Goal: Task Accomplishment & Management: Manage account settings

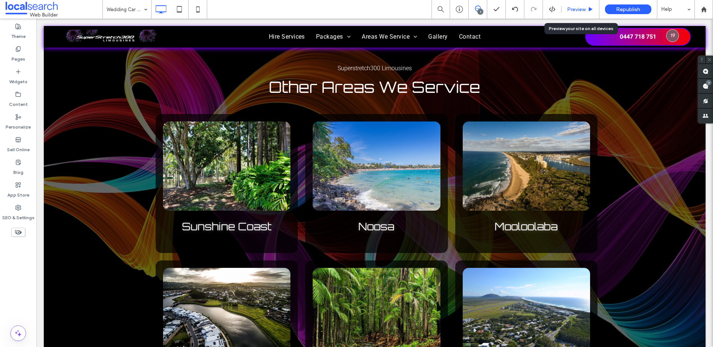
click at [572, 12] on span "Preview" at bounding box center [576, 9] width 19 height 6
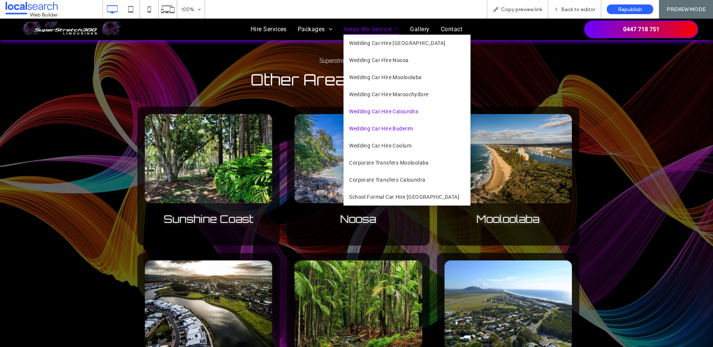
click at [397, 132] on link "Wedding Car Hire Buderim" at bounding box center [406, 128] width 127 height 17
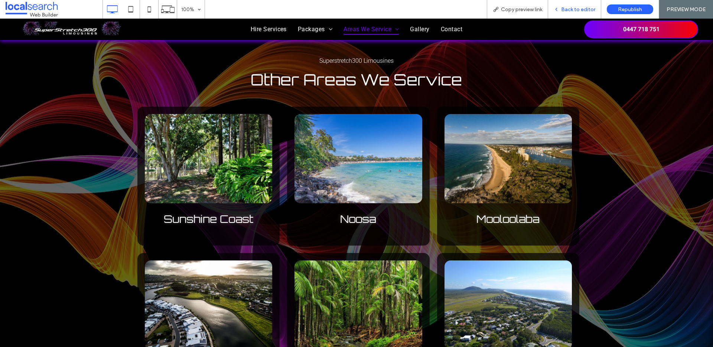
click at [585, 6] on span "Back to editor" at bounding box center [578, 9] width 34 height 6
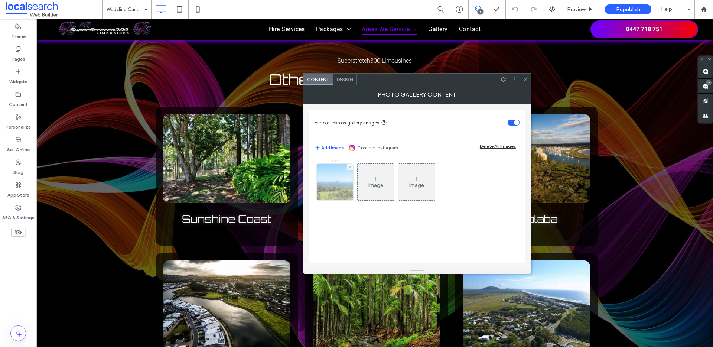
click at [335, 182] on img at bounding box center [334, 182] width 55 height 36
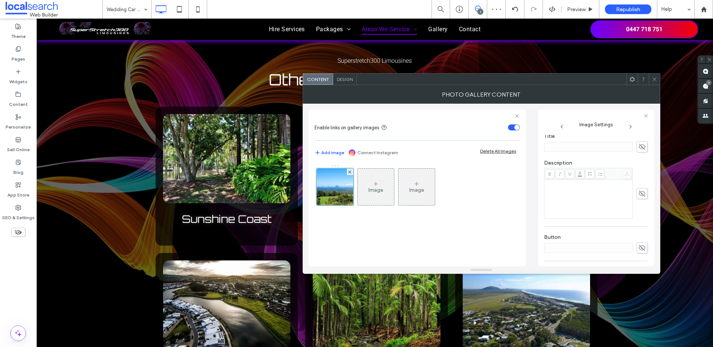
scroll to position [94, 0]
click at [616, 179] on label "Linked to Page: Wedding Car Hire Noosa" at bounding box center [603, 182] width 98 height 14
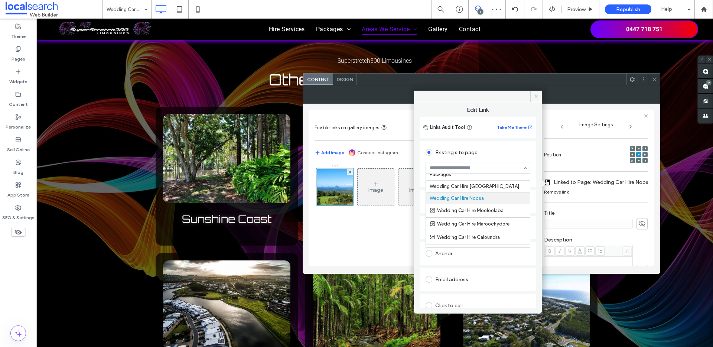
scroll to position [28, 0]
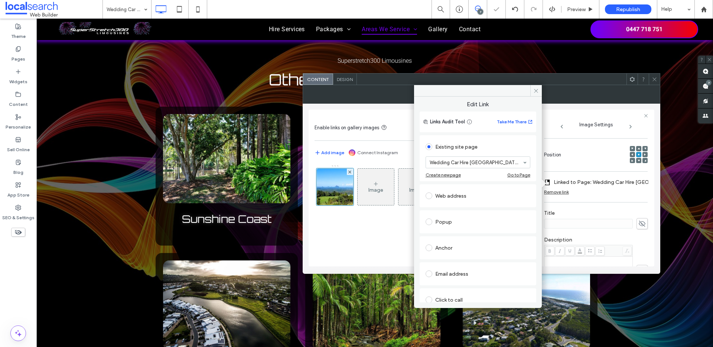
click at [647, 79] on div at bounding box center [643, 79] width 11 height 11
click at [538, 95] on span at bounding box center [536, 90] width 12 height 11
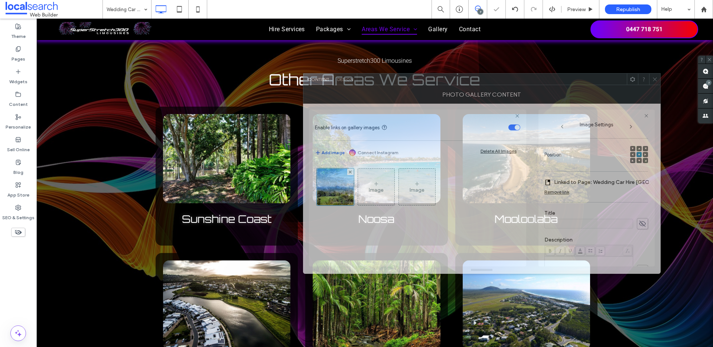
click at [655, 85] on div "Photo Gallery Content" at bounding box center [482, 94] width 358 height 19
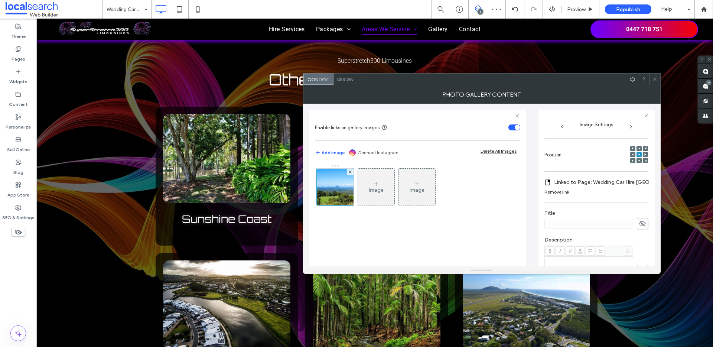
click at [658, 78] on div at bounding box center [654, 79] width 11 height 11
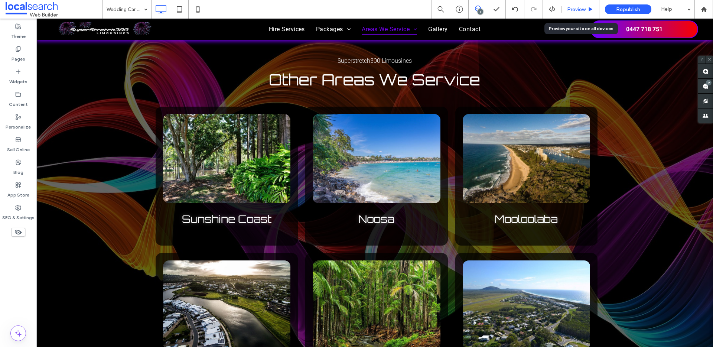
click at [575, 8] on span "Preview" at bounding box center [576, 9] width 19 height 6
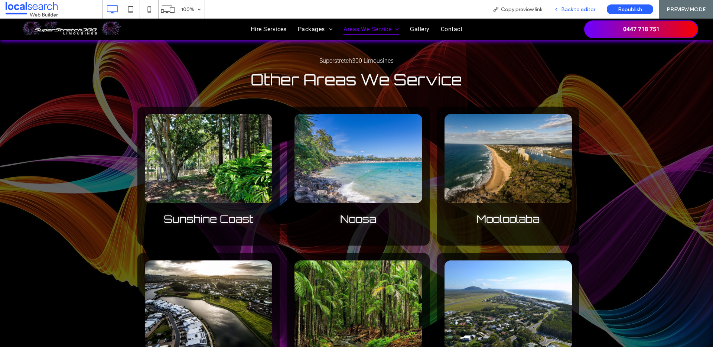
click at [566, 7] on span "Back to editor" at bounding box center [578, 9] width 34 height 6
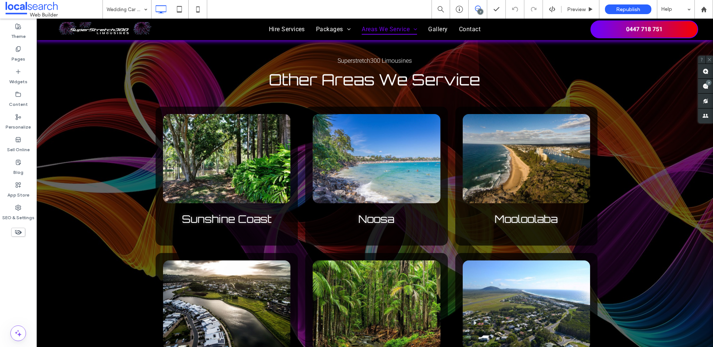
type input "******"
type input "**"
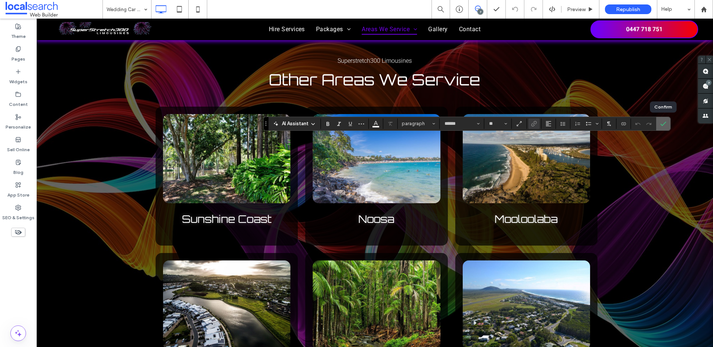
click at [665, 124] on icon "Confirm" at bounding box center [663, 124] width 6 height 6
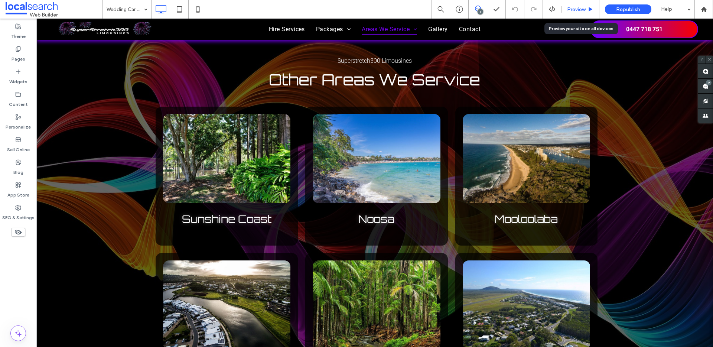
click at [575, 9] on span "Preview" at bounding box center [576, 9] width 19 height 6
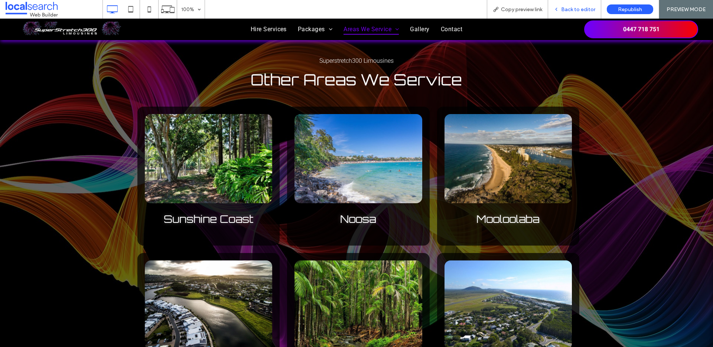
click at [564, 7] on span "Back to editor" at bounding box center [578, 9] width 34 height 6
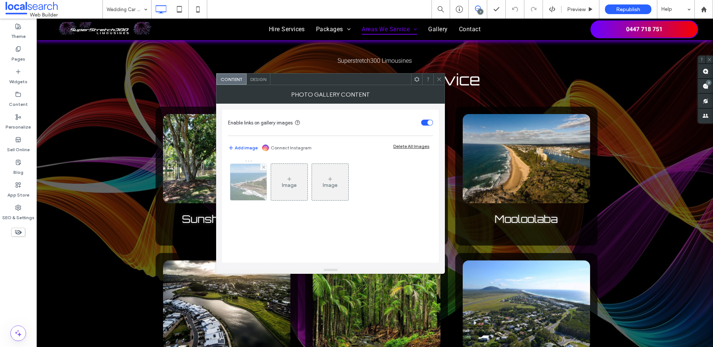
click at [246, 183] on img at bounding box center [248, 182] width 49 height 36
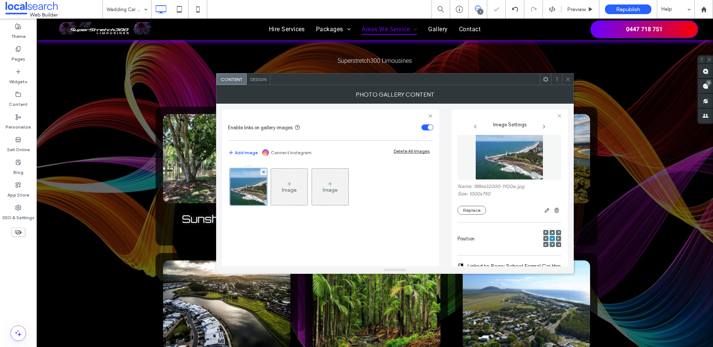
scroll to position [80, 0]
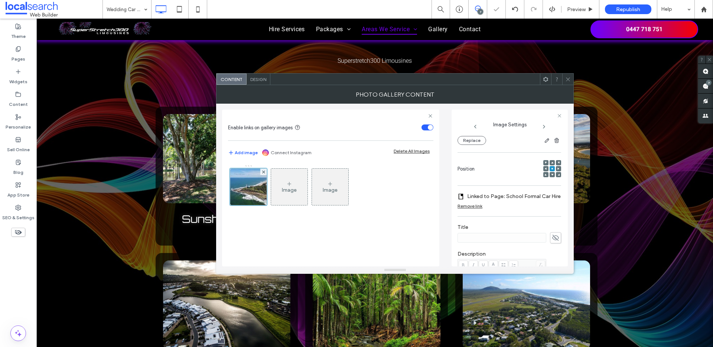
click at [521, 196] on label "Linked to Page: School Formal Car Hire Sunshine Coast" at bounding box center [519, 196] width 104 height 14
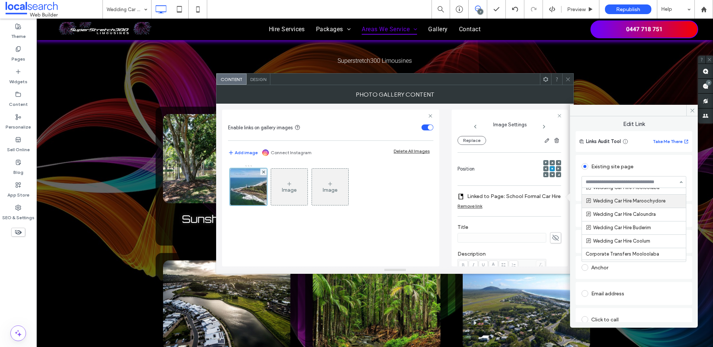
scroll to position [64, 0]
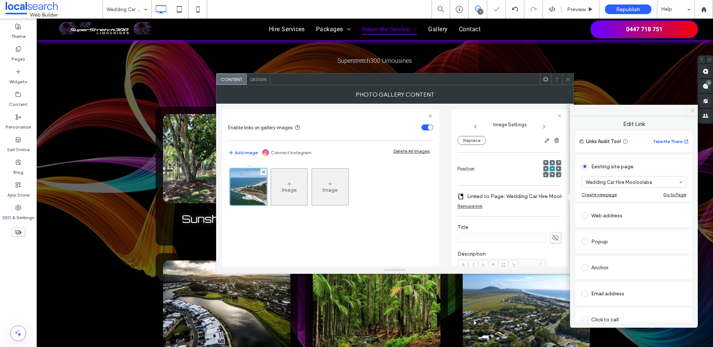
click at [689, 113] on icon at bounding box center [692, 111] width 6 height 6
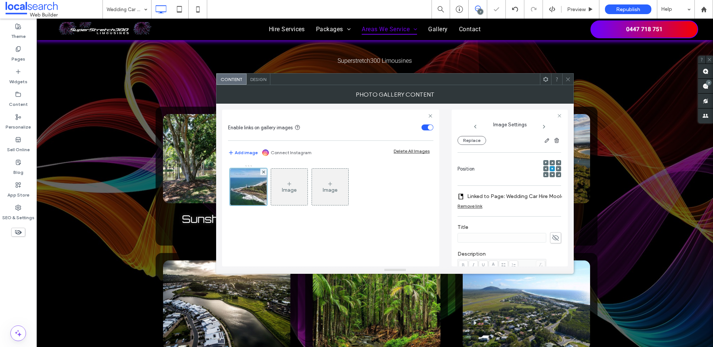
click at [569, 77] on icon at bounding box center [568, 79] width 6 height 6
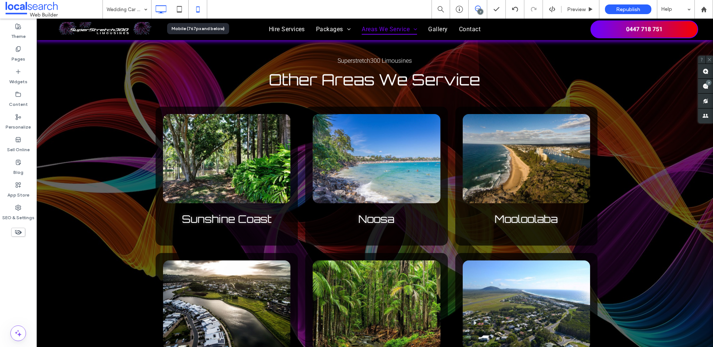
click at [196, 11] on icon at bounding box center [197, 9] width 15 height 15
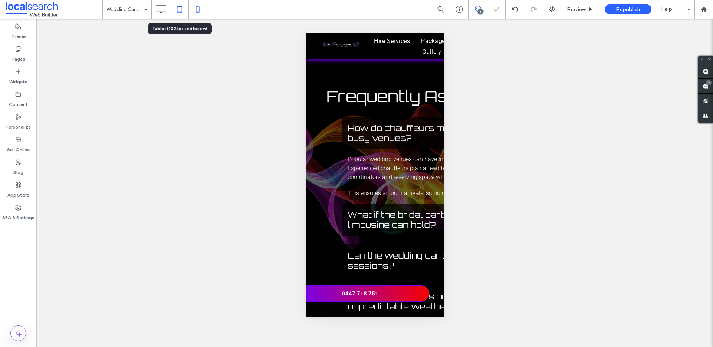
click at [181, 13] on icon at bounding box center [179, 9] width 15 height 15
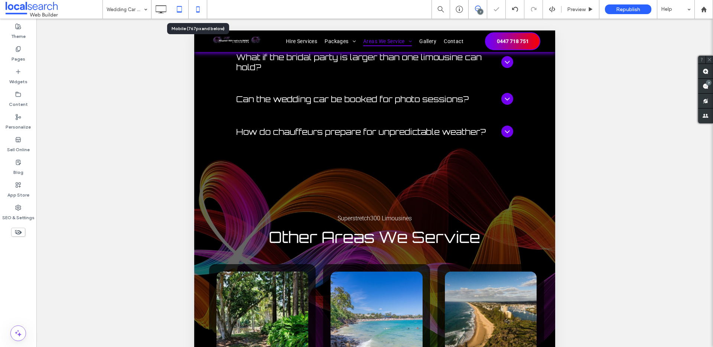
click at [196, 10] on use at bounding box center [197, 9] width 3 height 6
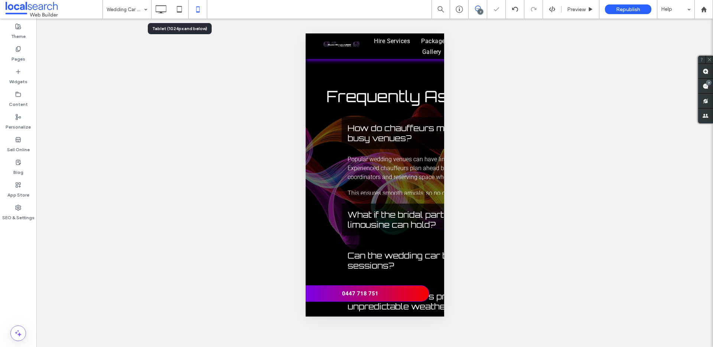
click at [180, 9] on icon at bounding box center [179, 9] width 15 height 15
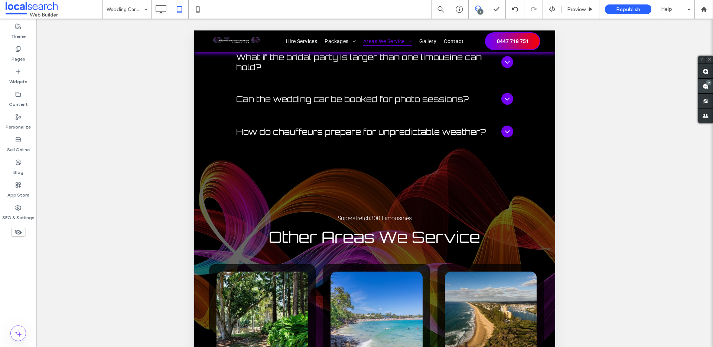
click at [706, 86] on use at bounding box center [705, 86] width 6 height 6
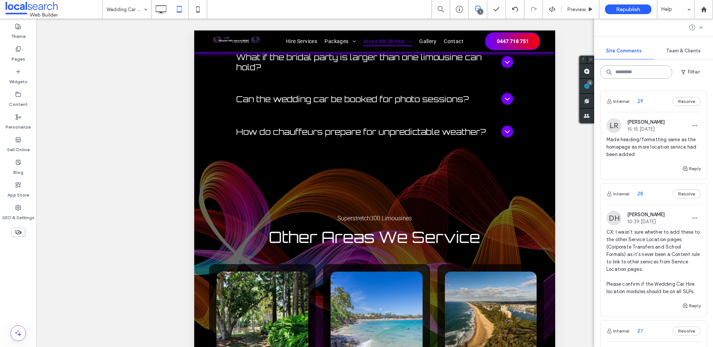
click at [637, 75] on input at bounding box center [636, 71] width 72 height 13
click at [699, 74] on button "Filter" at bounding box center [690, 72] width 33 height 12
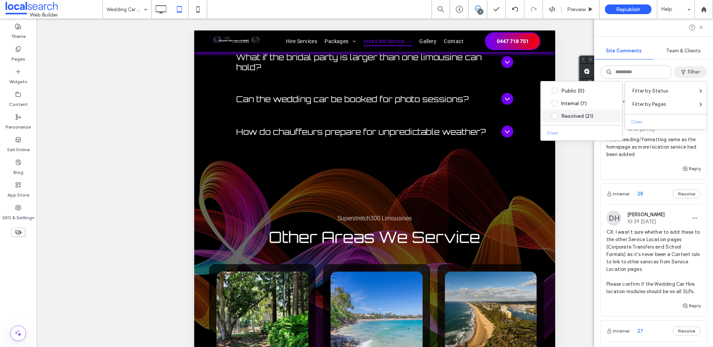
click at [576, 113] on div "Resolved (21)" at bounding box center [587, 116] width 52 height 6
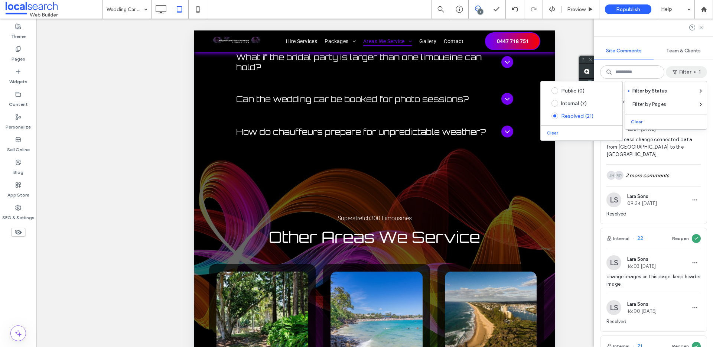
click at [663, 152] on span "devs: please change connected data from Maroochydore to the Sunshine Coast." at bounding box center [653, 147] width 94 height 22
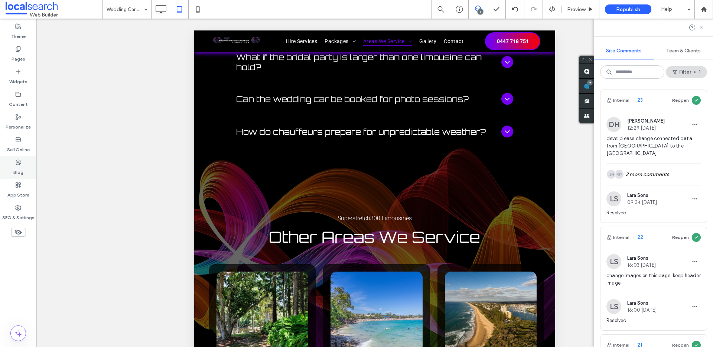
scroll to position [0, 0]
click at [589, 84] on div "7" at bounding box center [590, 83] width 6 height 6
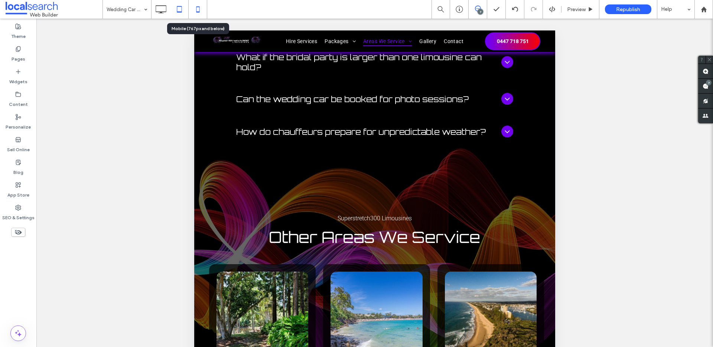
click at [200, 7] on icon at bounding box center [197, 9] width 15 height 15
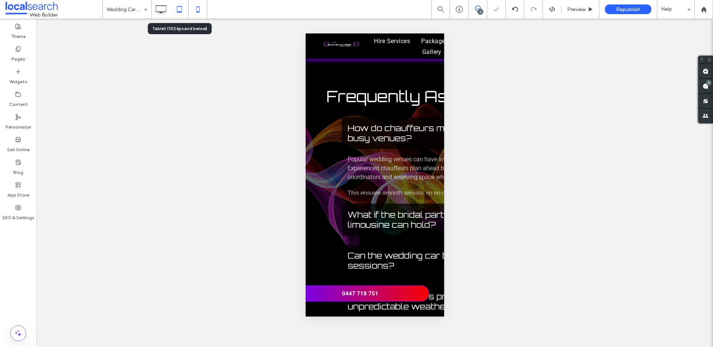
click at [180, 10] on icon at bounding box center [179, 9] width 15 height 15
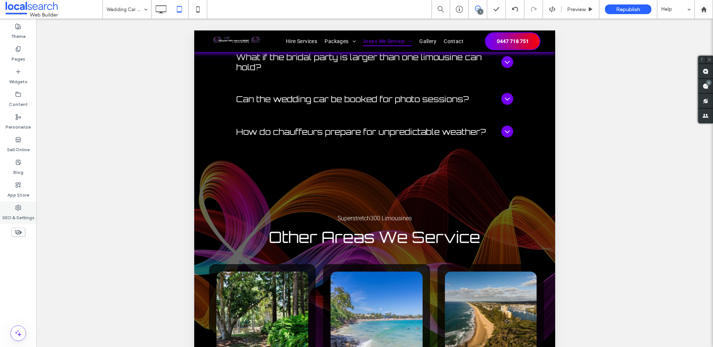
click at [14, 208] on div "SEO & Settings" at bounding box center [18, 212] width 36 height 23
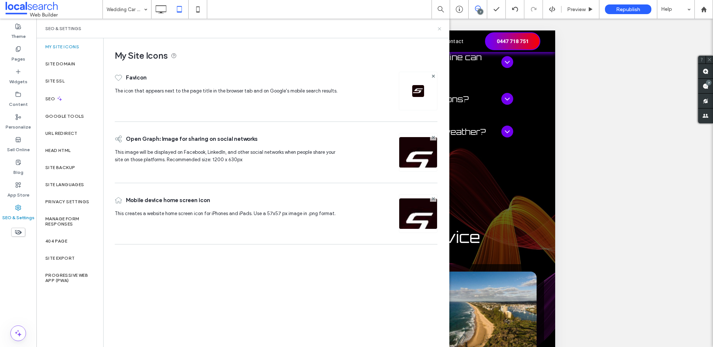
click at [441, 27] on icon at bounding box center [440, 29] width 6 height 6
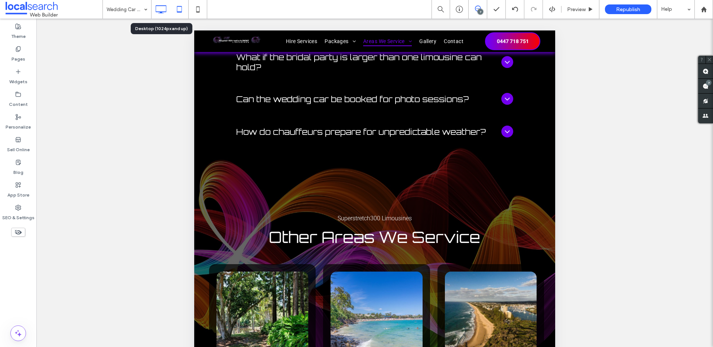
click at [162, 9] on icon at bounding box center [160, 9] width 15 height 15
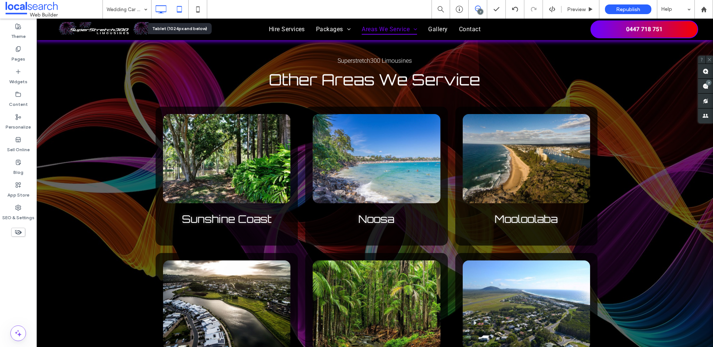
click at [179, 9] on icon at bounding box center [179, 9] width 15 height 15
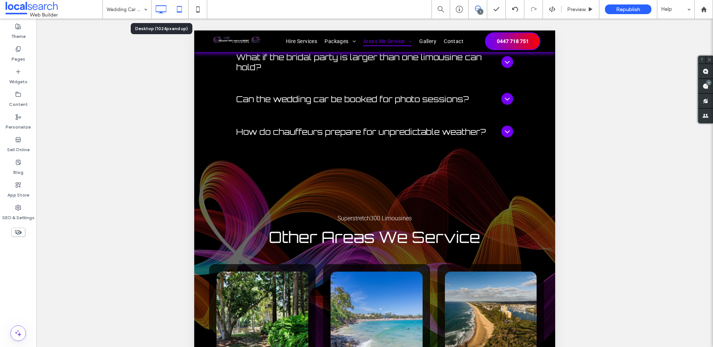
click at [160, 7] on icon at bounding box center [160, 9] width 15 height 15
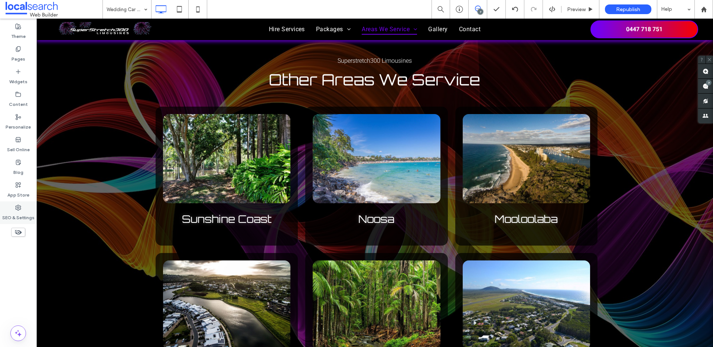
click at [14, 210] on div "SEO & Settings" at bounding box center [18, 212] width 36 height 23
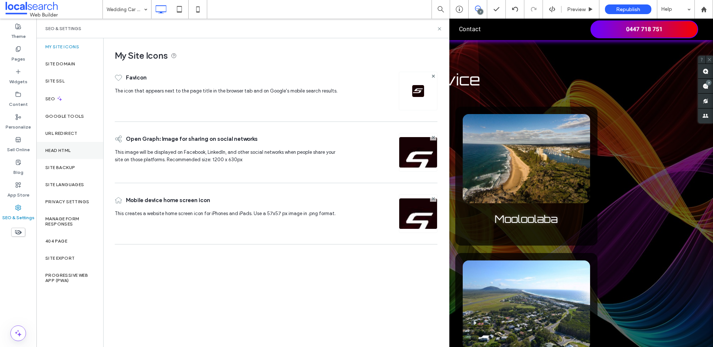
click at [60, 154] on div "Head HTML" at bounding box center [69, 150] width 67 height 17
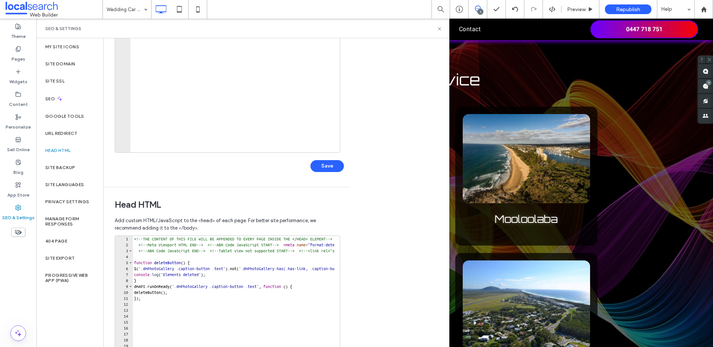
scroll to position [82, 0]
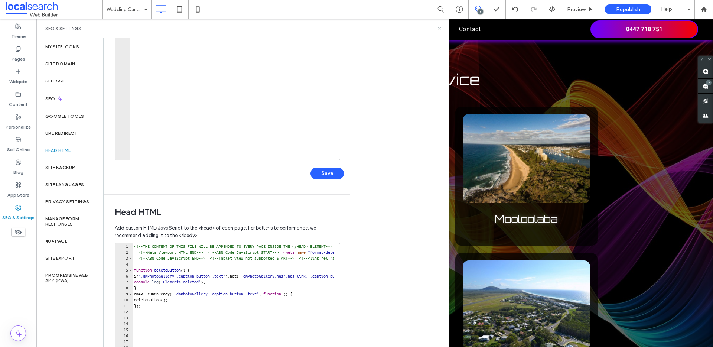
click at [440, 30] on icon at bounding box center [440, 29] width 6 height 6
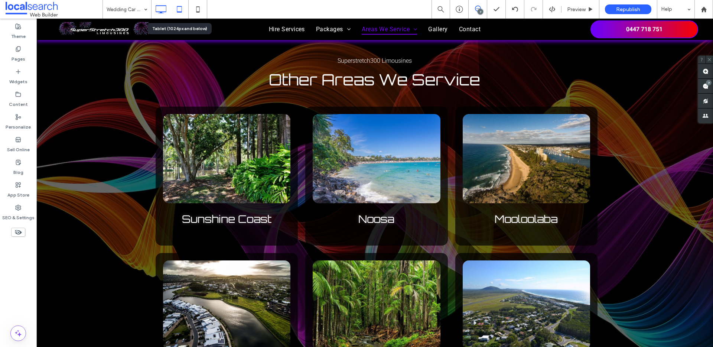
click at [184, 10] on icon at bounding box center [179, 9] width 15 height 15
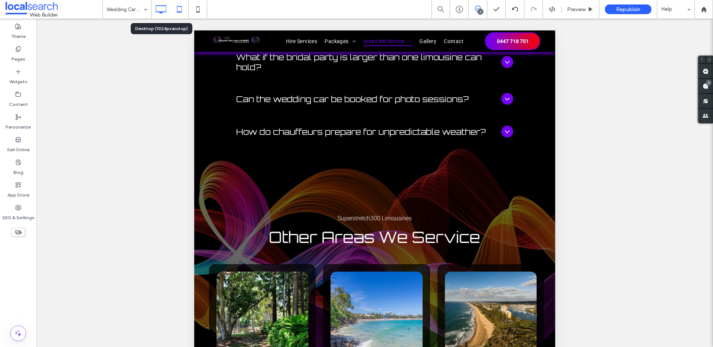
click at [159, 11] on icon at bounding box center [160, 9] width 15 height 15
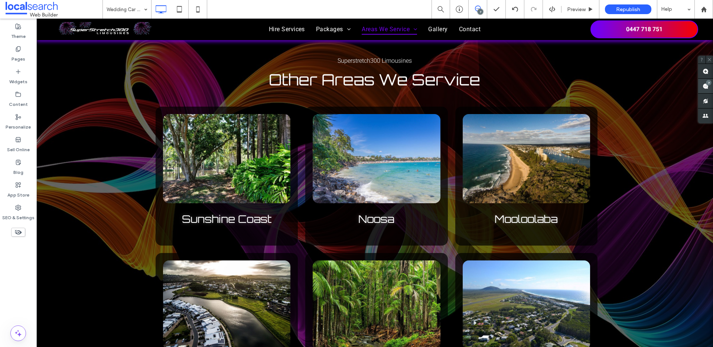
click at [710, 89] on span at bounding box center [705, 86] width 15 height 14
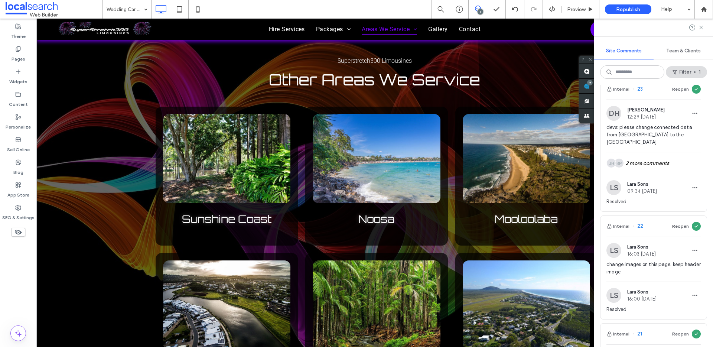
scroll to position [0, 0]
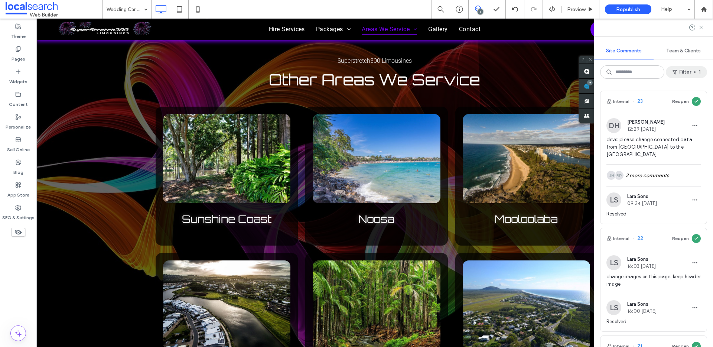
click at [682, 74] on button "Filter 1" at bounding box center [686, 72] width 41 height 12
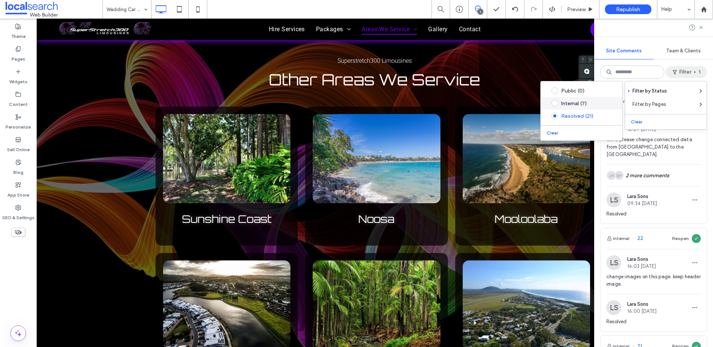
click at [575, 102] on div "Internal (7)" at bounding box center [587, 103] width 52 height 6
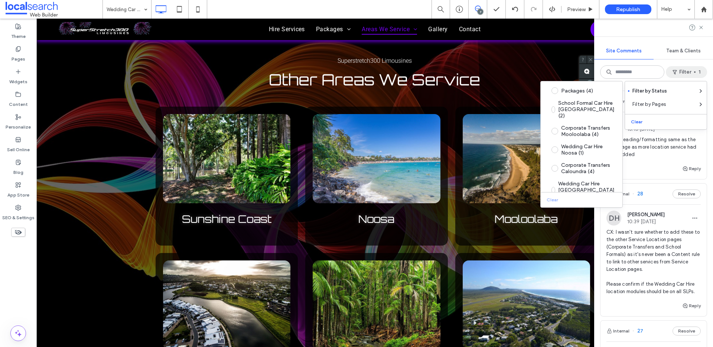
click at [656, 162] on div "Made heading/formatting same as the homepage as more location service had been …" at bounding box center [653, 150] width 94 height 28
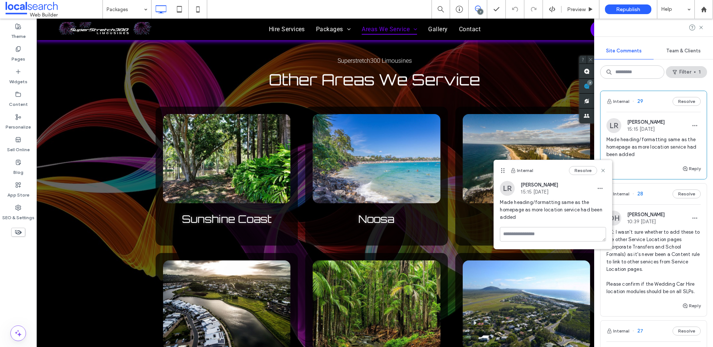
click at [656, 153] on span "Made heading/formatting same as the homepage as more location service had been …" at bounding box center [653, 147] width 94 height 22
click at [628, 100] on button "Internal" at bounding box center [617, 101] width 23 height 9
click at [685, 169] on button "Reply" at bounding box center [691, 168] width 19 height 9
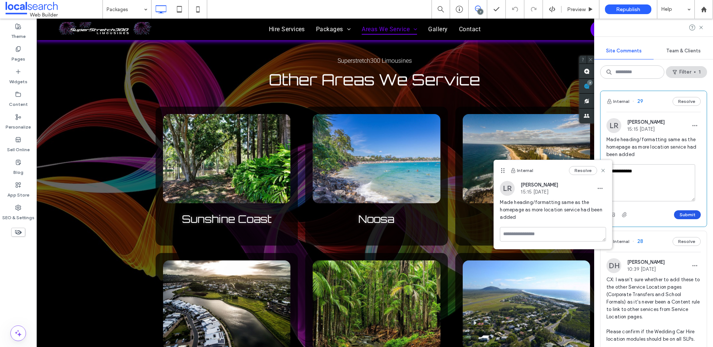
type textarea "**********"
click at [684, 212] on button "Submit" at bounding box center [687, 214] width 27 height 9
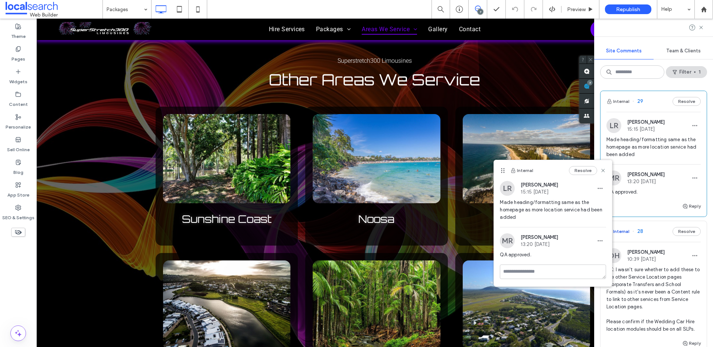
click at [625, 233] on button "Internal" at bounding box center [617, 231] width 23 height 9
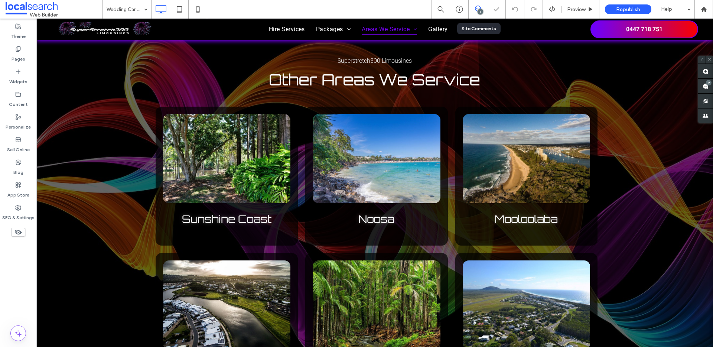
drag, startPoint x: 476, startPoint y: 5, endPoint x: 480, endPoint y: 8, distance: 4.8
click at [476, 5] on div "7" at bounding box center [478, 9] width 19 height 19
click at [706, 86] on use at bounding box center [705, 86] width 6 height 6
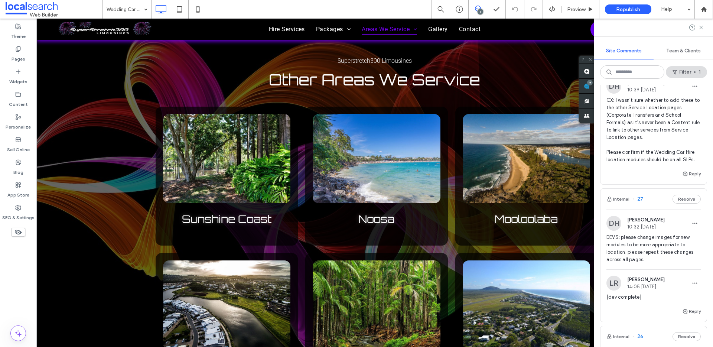
scroll to position [170, 0]
click at [618, 203] on button "Internal" at bounding box center [617, 198] width 23 height 9
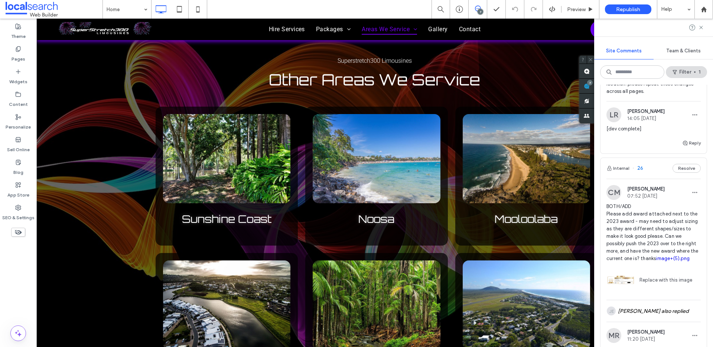
scroll to position [263, 0]
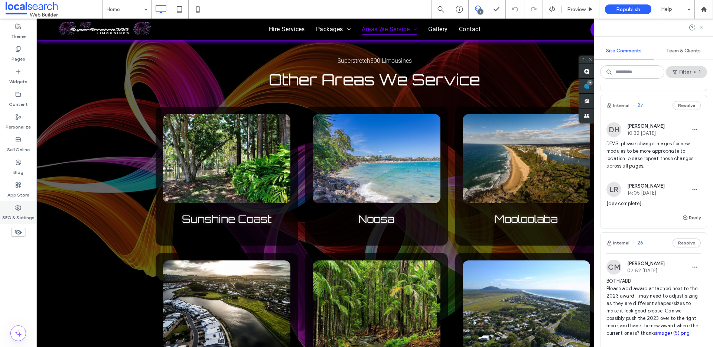
click at [25, 207] on div "SEO & Settings" at bounding box center [18, 212] width 36 height 23
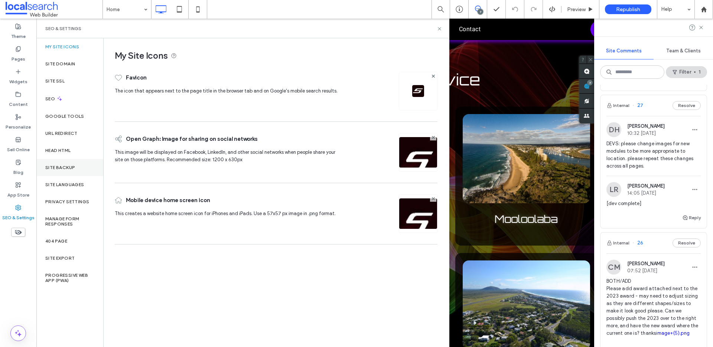
click at [72, 162] on div "Site Backup" at bounding box center [69, 167] width 67 height 17
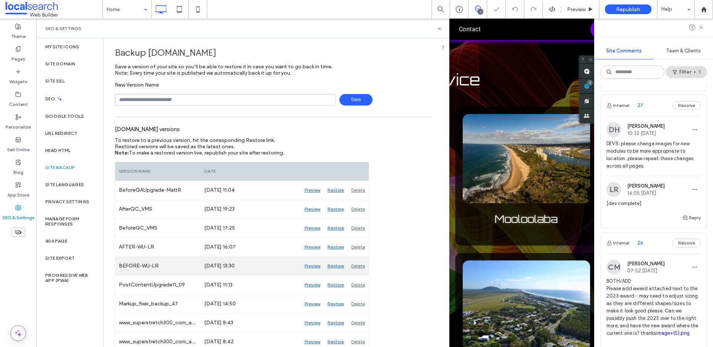
scroll to position [3, 0]
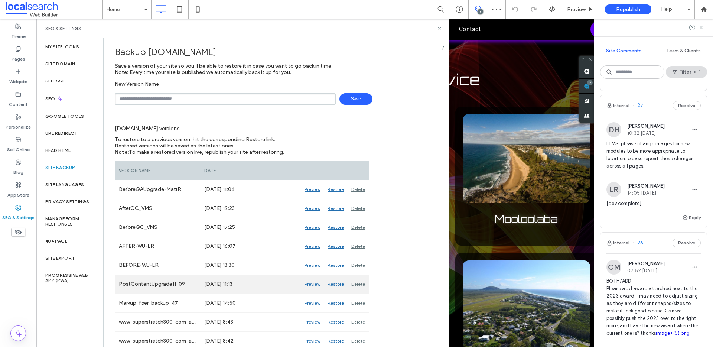
click at [308, 285] on div "Preview" at bounding box center [312, 284] width 23 height 19
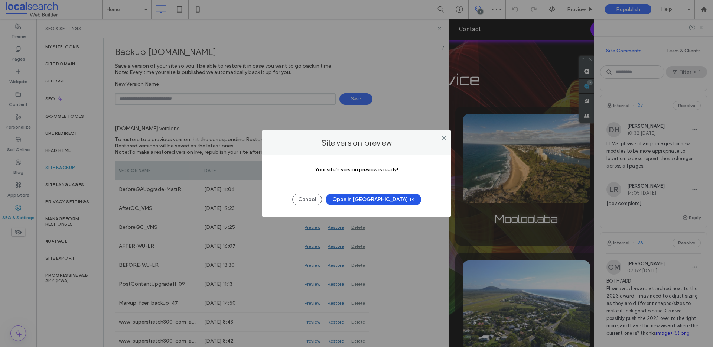
click at [372, 198] on button "Open in New Tab" at bounding box center [373, 199] width 95 height 12
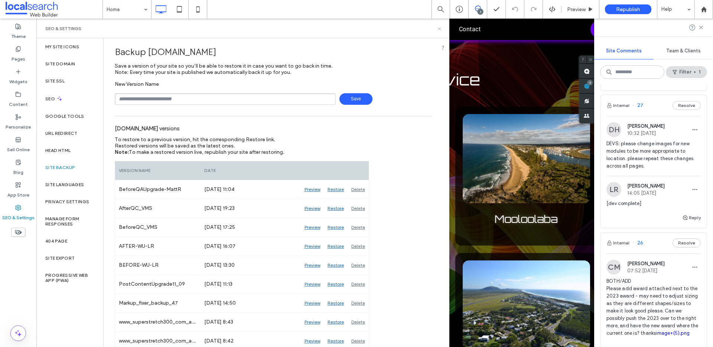
click at [441, 27] on icon at bounding box center [440, 29] width 6 height 6
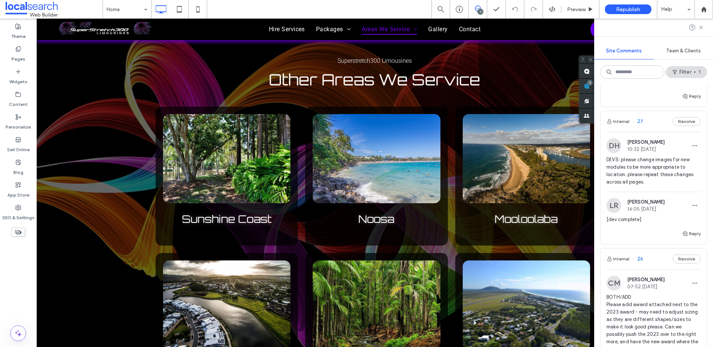
scroll to position [246, 0]
click at [624, 127] on button "Internal" at bounding box center [617, 122] width 23 height 9
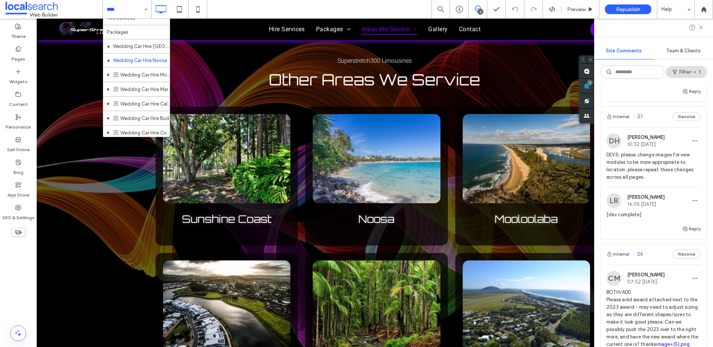
scroll to position [23, 0]
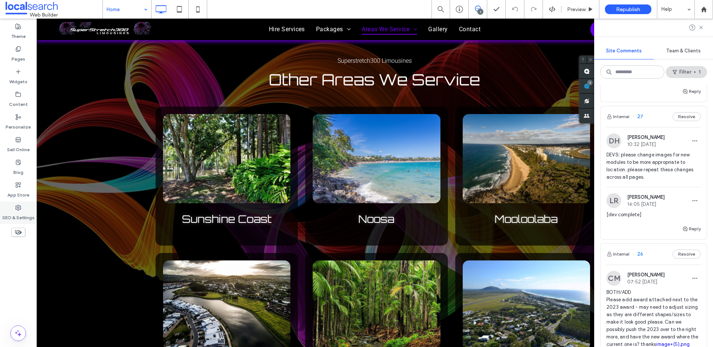
click at [9, 205] on div "SEO & Settings" at bounding box center [18, 212] width 36 height 23
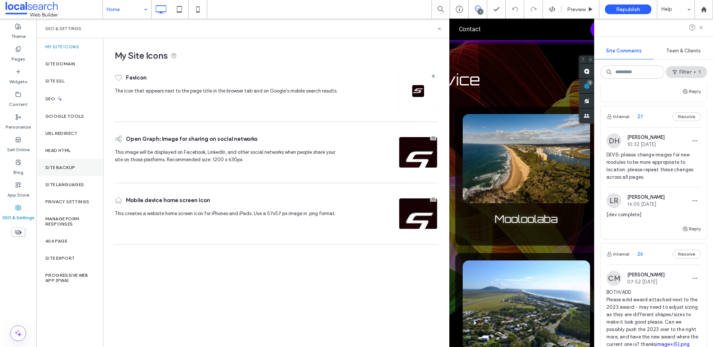
click at [63, 172] on div "Site Backup" at bounding box center [69, 167] width 67 height 17
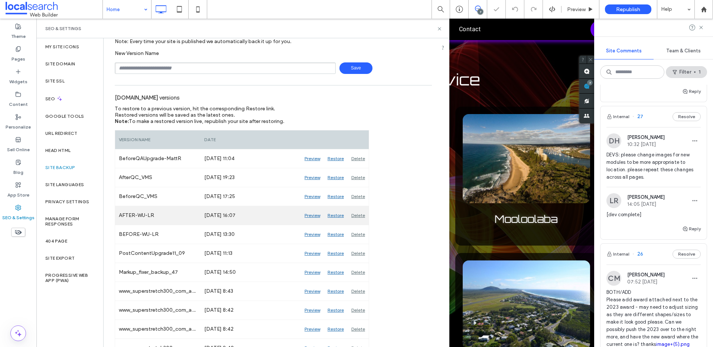
scroll to position [53, 0]
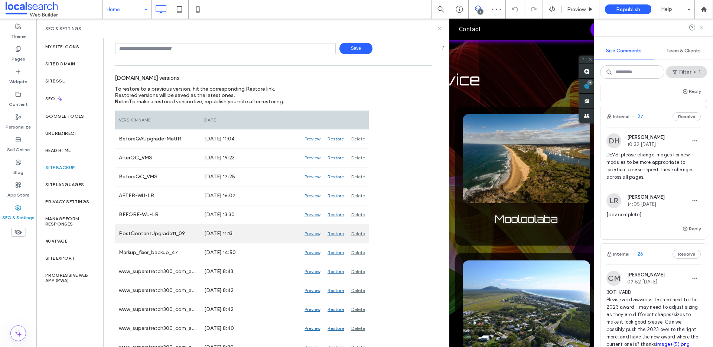
click at [309, 231] on div "Preview" at bounding box center [312, 233] width 23 height 19
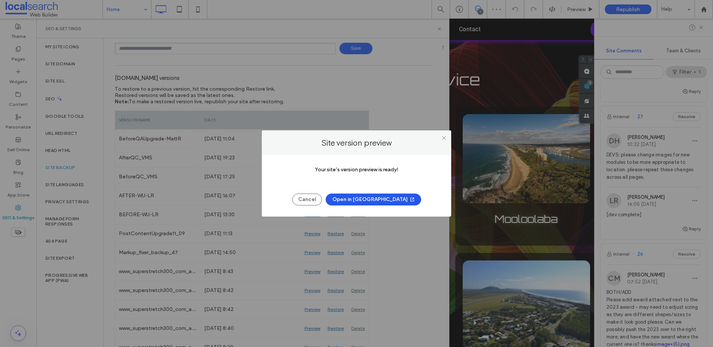
click at [358, 193] on button "Open in New Tab" at bounding box center [373, 199] width 95 height 12
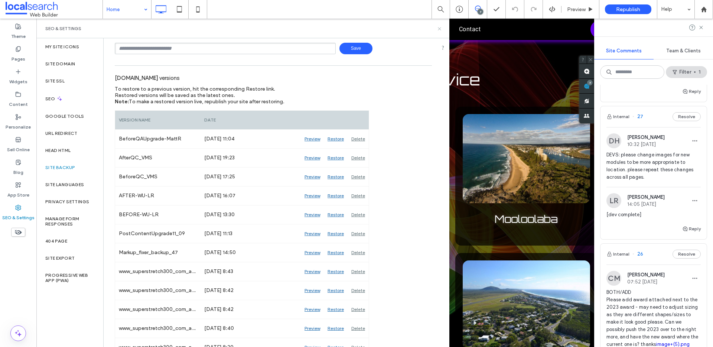
click at [438, 29] on icon at bounding box center [440, 29] width 6 height 6
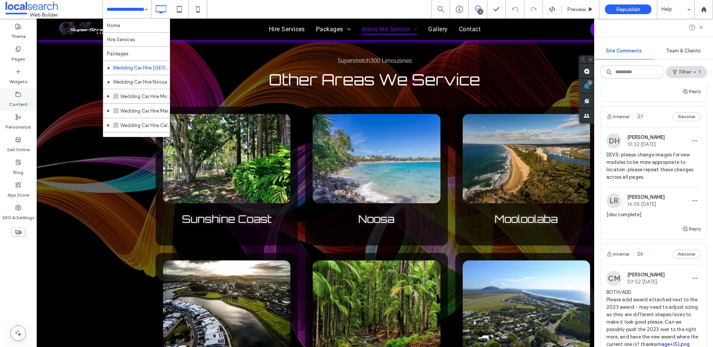
click at [13, 92] on div "Content" at bounding box center [18, 99] width 36 height 23
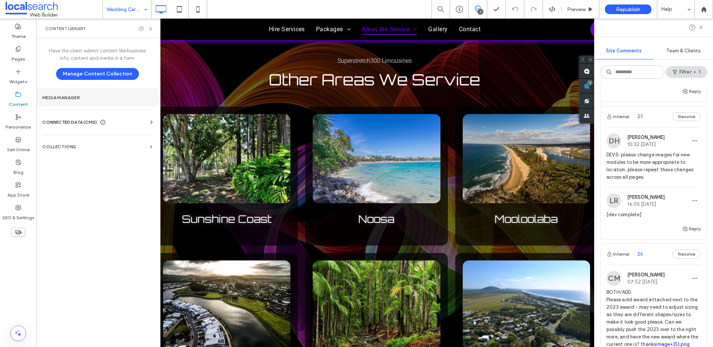
click at [71, 99] on label "Media Manager" at bounding box center [97, 97] width 110 height 5
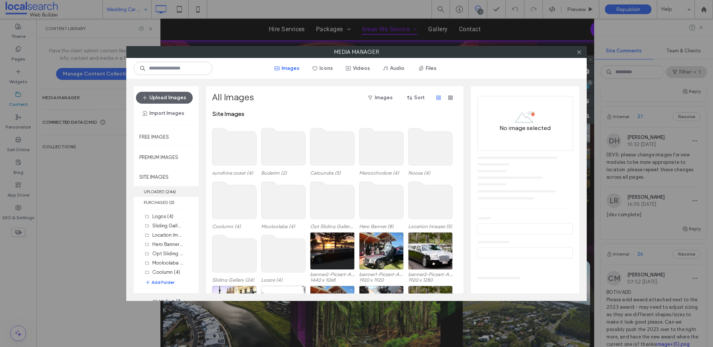
click at [170, 190] on b "246" at bounding box center [171, 191] width 8 height 5
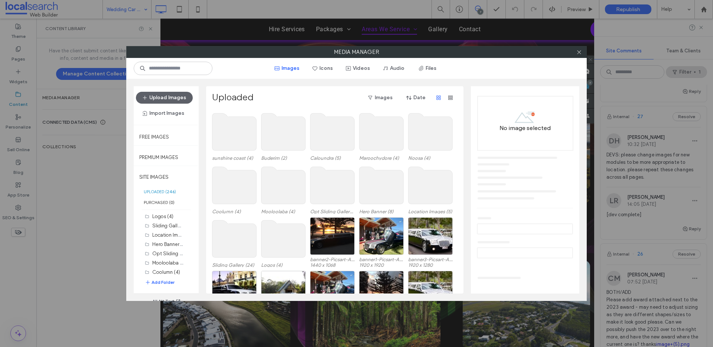
click at [233, 137] on use at bounding box center [234, 131] width 44 height 37
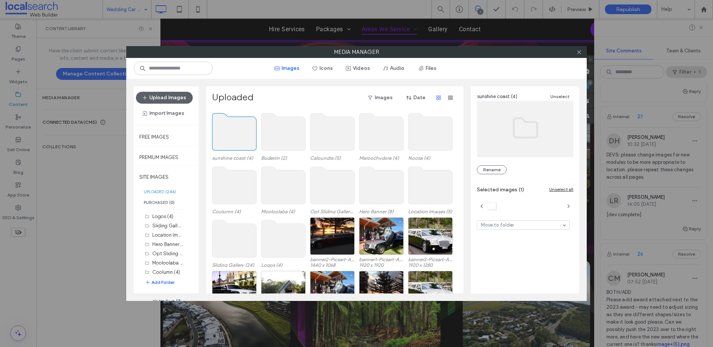
click at [234, 137] on use at bounding box center [234, 131] width 44 height 37
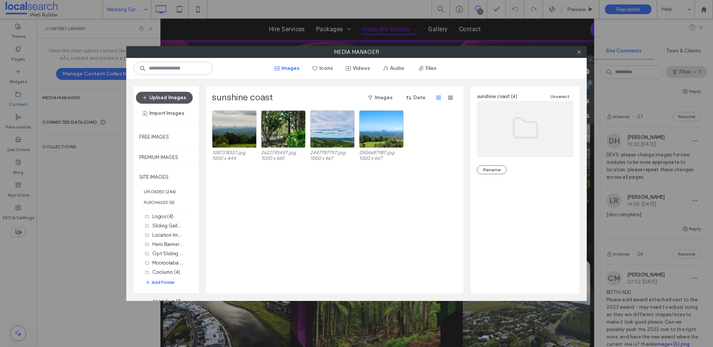
click at [166, 96] on button "Upload Images" at bounding box center [164, 98] width 57 height 12
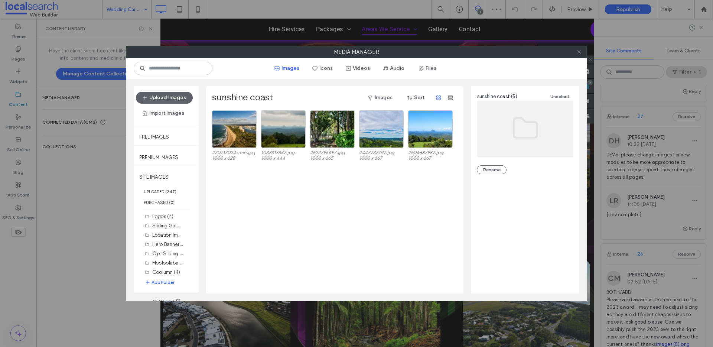
click at [580, 52] on icon at bounding box center [579, 52] width 6 height 6
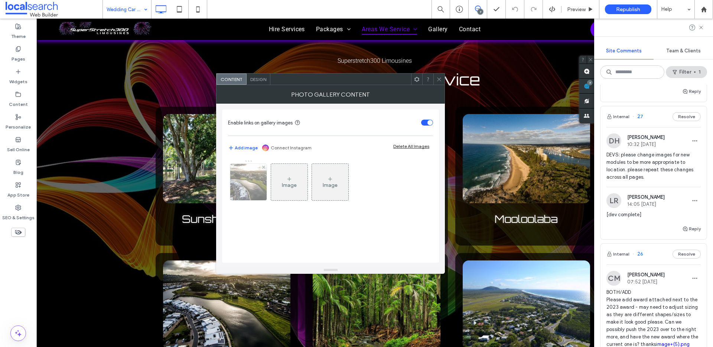
click at [259, 186] on img at bounding box center [248, 182] width 49 height 36
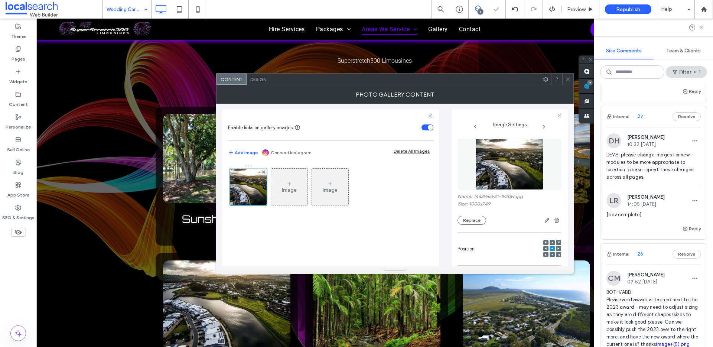
scroll to position [229, 0]
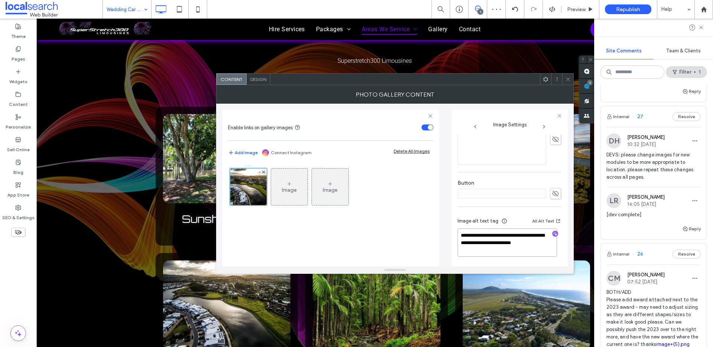
drag, startPoint x: 523, startPoint y: 247, endPoint x: 455, endPoint y: 239, distance: 68.4
click at [455, 239] on div "**********" at bounding box center [509, 188] width 116 height 157
click at [519, 249] on textarea "**********" at bounding box center [507, 242] width 100 height 28
drag, startPoint x: 517, startPoint y: 248, endPoint x: 515, endPoint y: 234, distance: 13.8
click at [515, 234] on textarea "**********" at bounding box center [507, 242] width 100 height 28
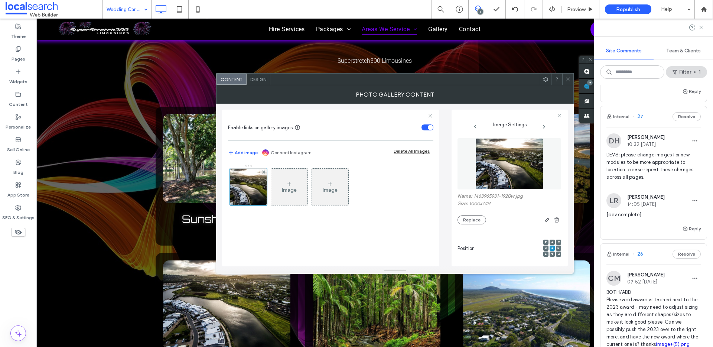
scroll to position [0, 0]
click at [471, 219] on button "Replace" at bounding box center [471, 220] width 29 height 9
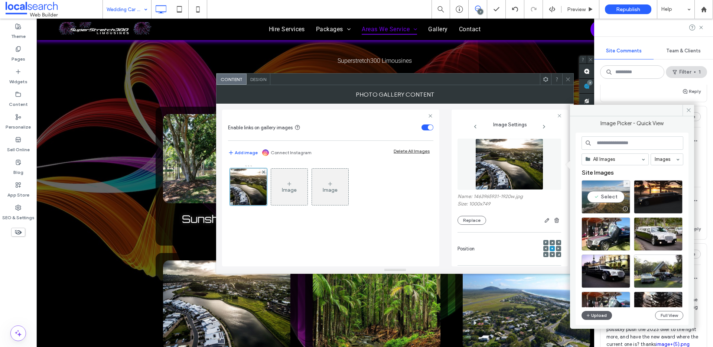
click at [598, 197] on div "Select" at bounding box center [605, 196] width 49 height 33
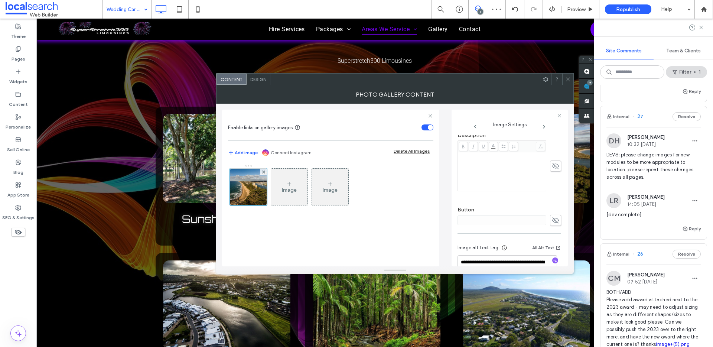
scroll to position [229, 0]
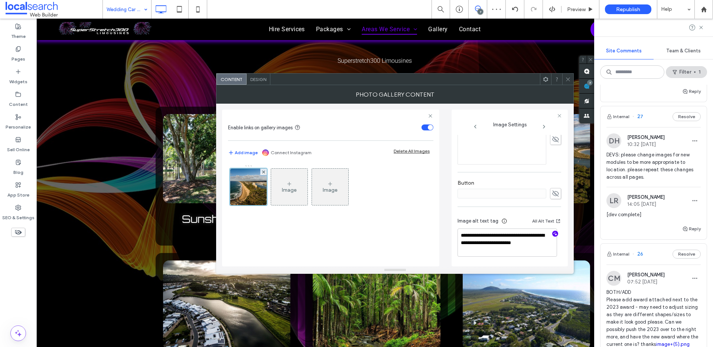
click at [553, 232] on use "button" at bounding box center [555, 234] width 4 height 4
drag, startPoint x: 533, startPoint y: 247, endPoint x: 496, endPoint y: 239, distance: 37.1
click at [496, 239] on textarea "**********" at bounding box center [507, 242] width 100 height 28
paste textarea "**********"
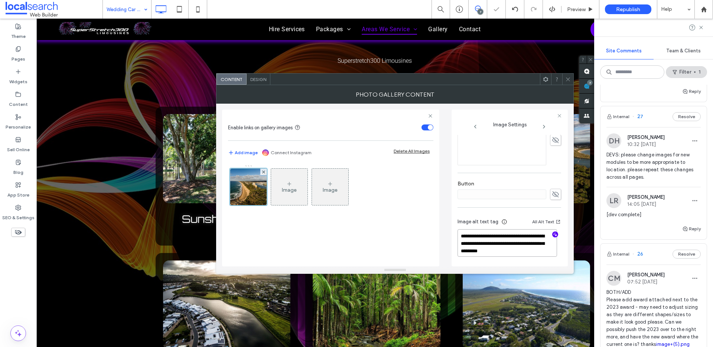
scroll to position [229, 0]
type textarea "**********"
click at [567, 78] on icon at bounding box center [568, 79] width 6 height 6
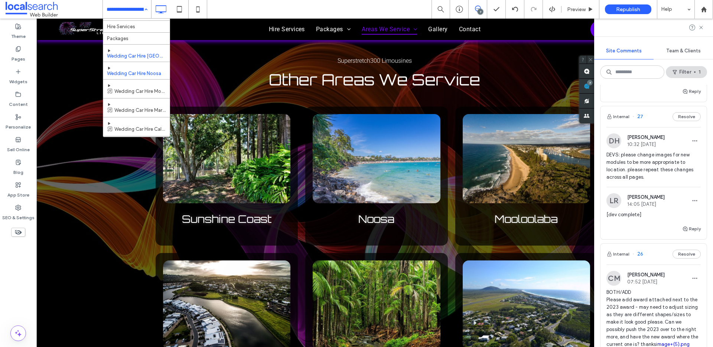
scroll to position [21, 0]
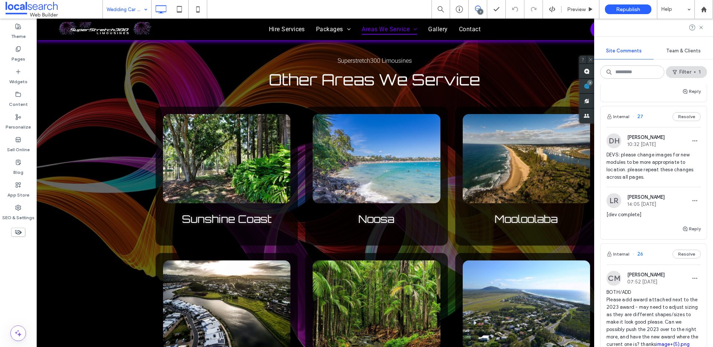
click at [137, 6] on input at bounding box center [125, 9] width 37 height 19
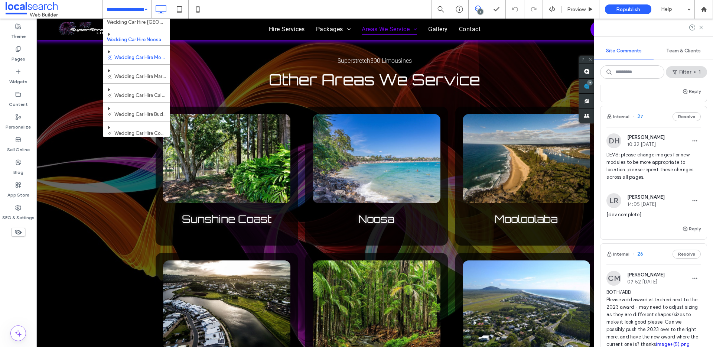
scroll to position [44, 0]
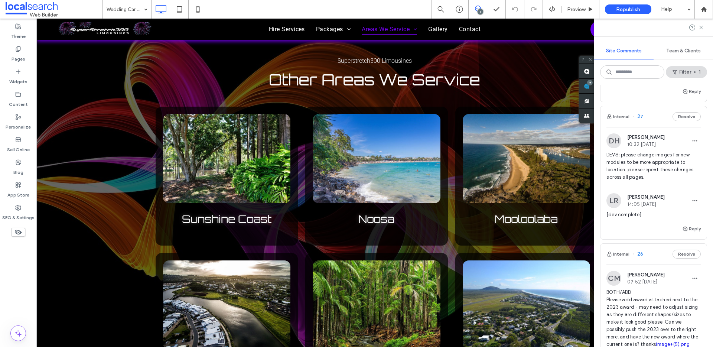
click at [134, 4] on input at bounding box center [125, 9] width 37 height 19
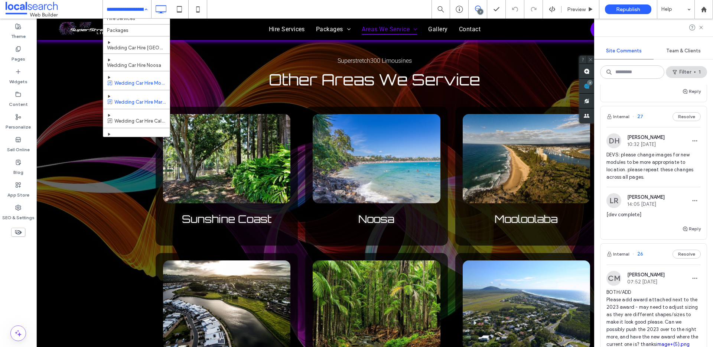
scroll to position [35, 0]
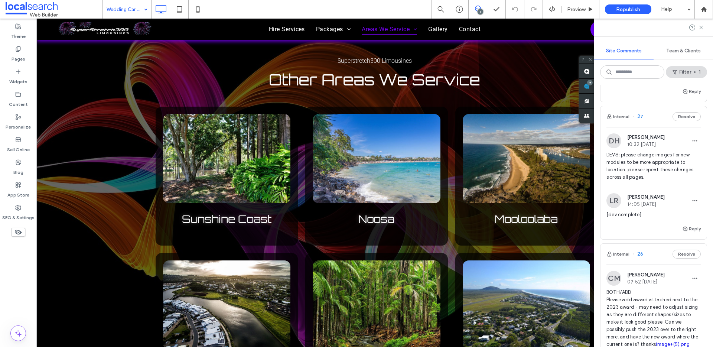
drag, startPoint x: 120, startPoint y: 10, endPoint x: 123, endPoint y: 14, distance: 5.7
click at [120, 10] on input at bounding box center [125, 9] width 37 height 19
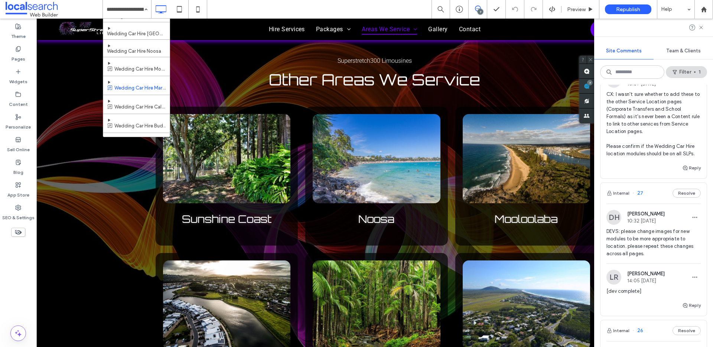
scroll to position [196, 0]
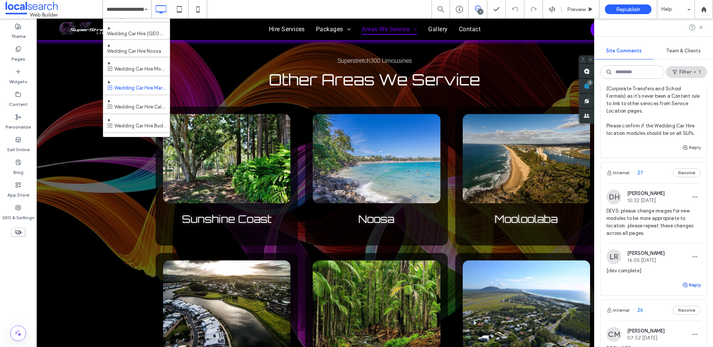
click at [685, 289] on button "Reply" at bounding box center [691, 284] width 19 height 9
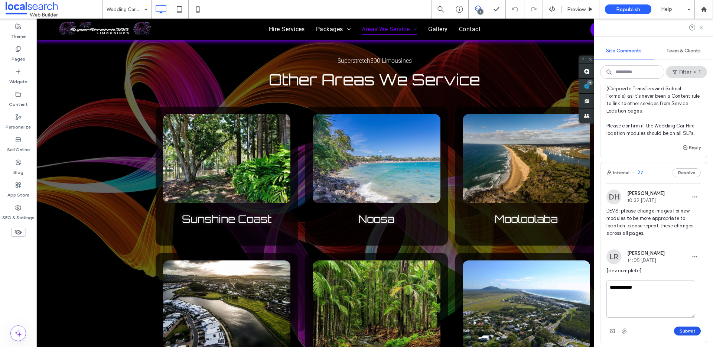
type textarea "**********"
click at [682, 335] on button "Submit" at bounding box center [687, 330] width 27 height 9
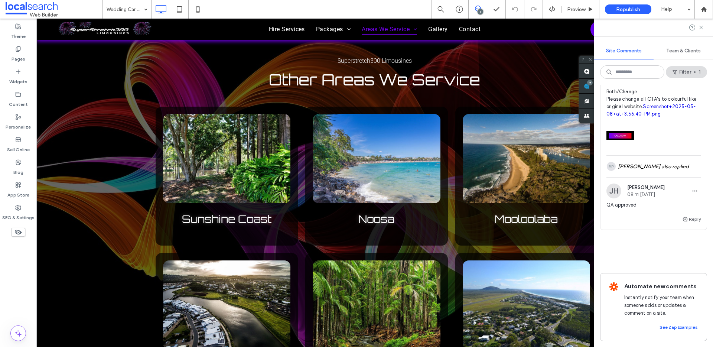
scroll to position [579, 0]
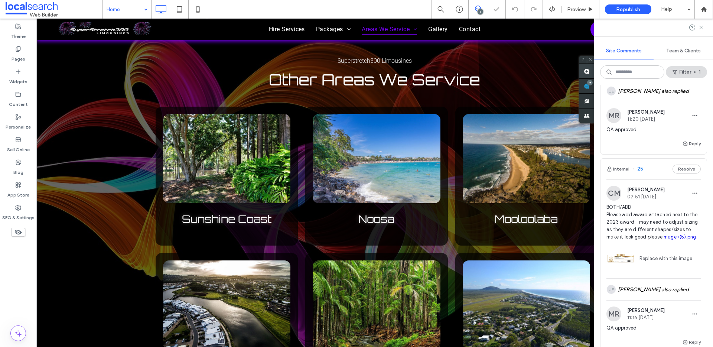
click at [585, 74] on use at bounding box center [587, 71] width 6 height 6
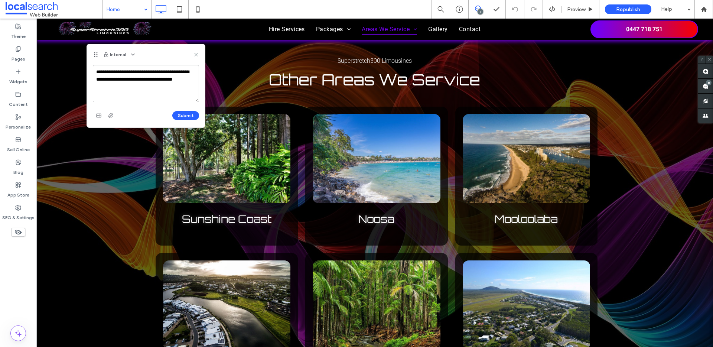
click at [127, 79] on textarea "**********" at bounding box center [146, 83] width 106 height 37
click at [134, 78] on textarea "**********" at bounding box center [146, 83] width 106 height 37
type textarea "**********"
click at [187, 117] on button "Submit" at bounding box center [185, 115] width 27 height 9
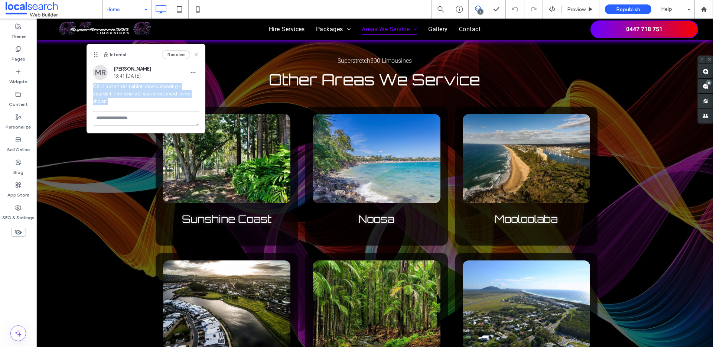
click at [90, 84] on div "MR Matthew Ranford 13:41 Sep 16 2025 CX:: I note that tablet view is showing - …" at bounding box center [146, 88] width 118 height 46
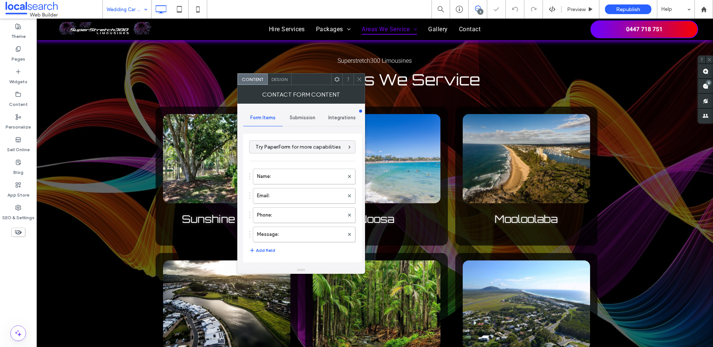
click at [297, 115] on span "Submission" at bounding box center [303, 118] width 26 height 6
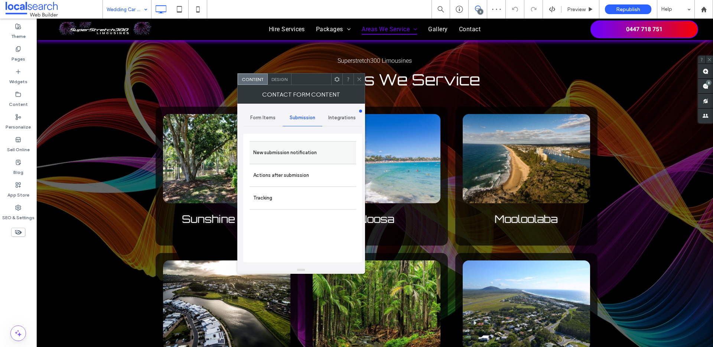
click at [284, 147] on label "New submission notification" at bounding box center [302, 152] width 99 height 15
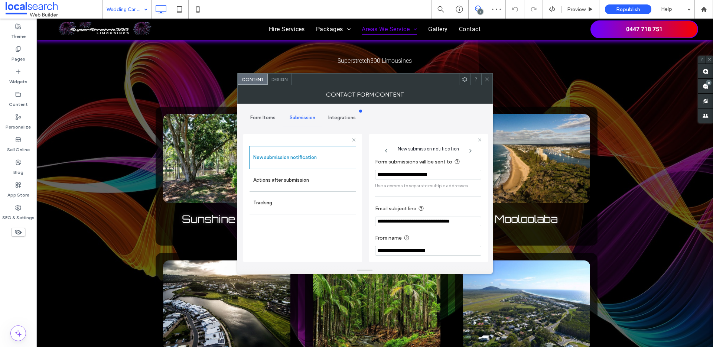
scroll to position [39, 0]
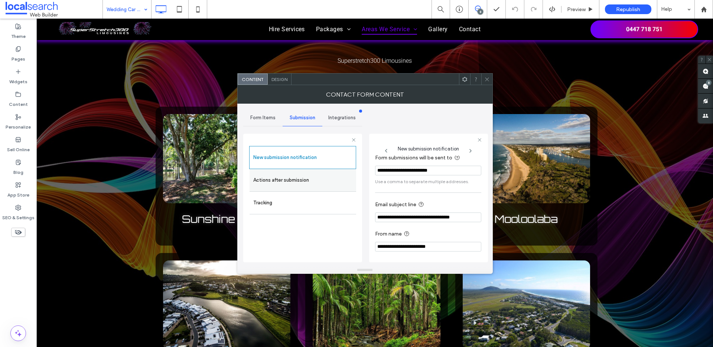
click at [286, 173] on label "Actions after submission" at bounding box center [302, 180] width 99 height 15
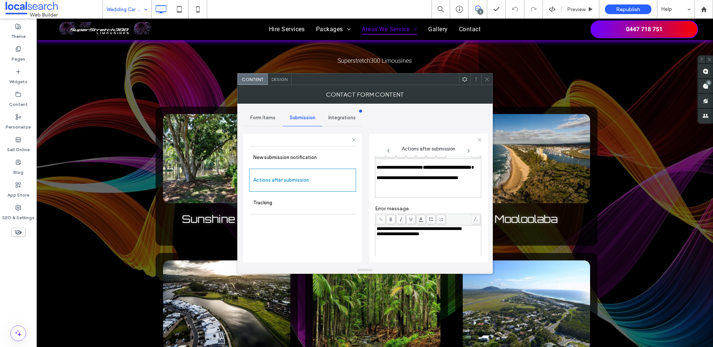
scroll to position [36, 0]
click at [409, 233] on div "**********" at bounding box center [428, 230] width 104 height 5
click at [376, 169] on span "**********" at bounding box center [399, 168] width 46 height 5
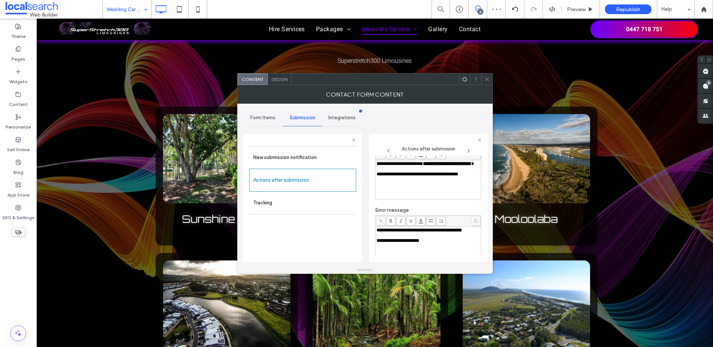
click at [485, 77] on icon at bounding box center [487, 79] width 6 height 6
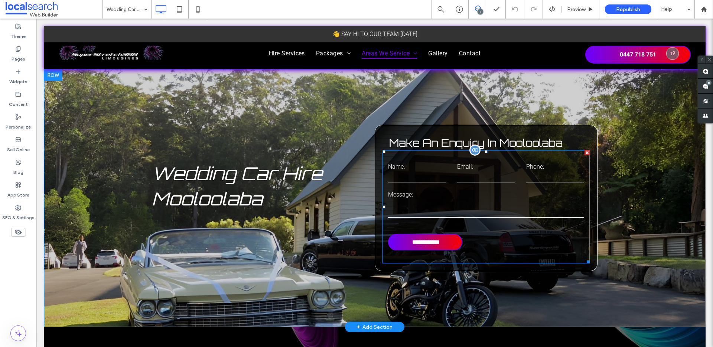
click at [471, 188] on form "**********" at bounding box center [485, 206] width 207 height 113
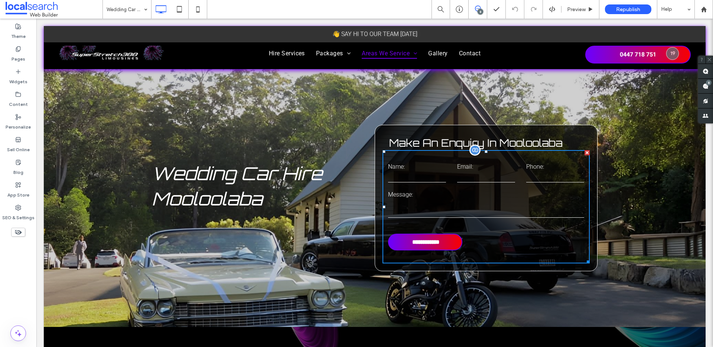
click at [471, 188] on form "**********" at bounding box center [485, 206] width 207 height 113
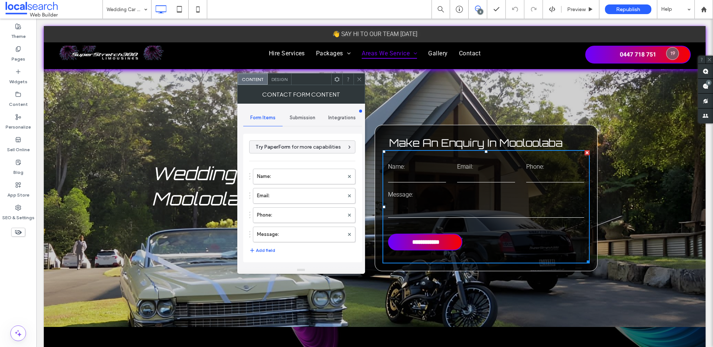
click at [296, 115] on span "Submission" at bounding box center [303, 118] width 26 height 6
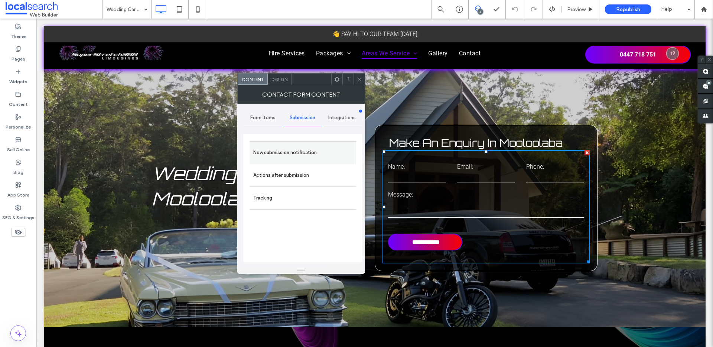
click at [277, 156] on label "New submission notification" at bounding box center [302, 152] width 99 height 15
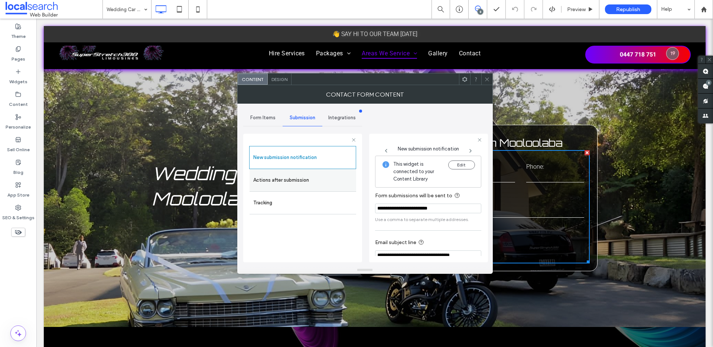
click at [292, 175] on label "Actions after submission" at bounding box center [302, 180] width 99 height 15
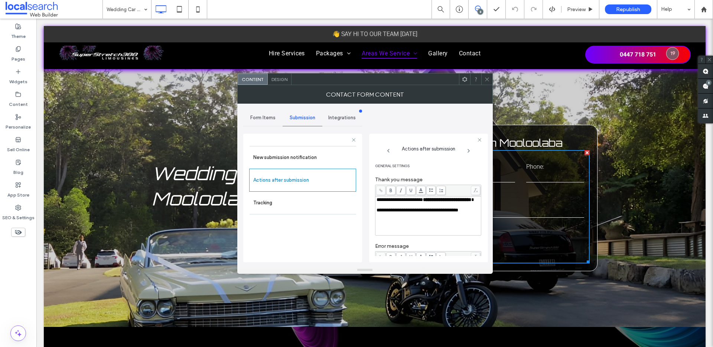
click at [378, 200] on span "**********" at bounding box center [399, 199] width 46 height 5
click at [376, 201] on span "**********" at bounding box center [399, 199] width 46 height 5
click at [483, 79] on div at bounding box center [486, 79] width 11 height 11
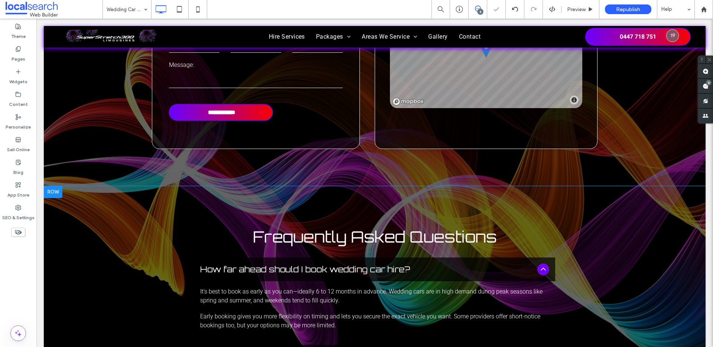
scroll to position [1337, 0]
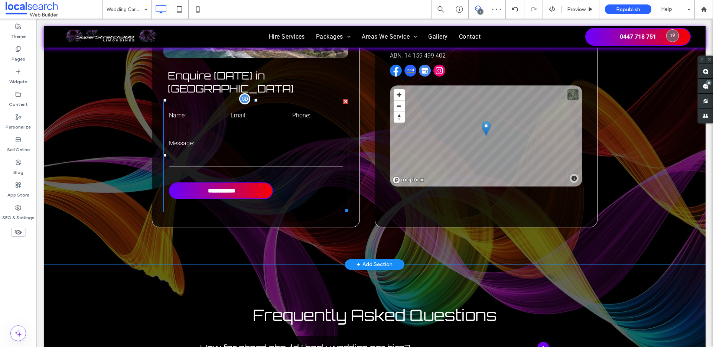
click at [253, 124] on form "**********" at bounding box center [255, 155] width 185 height 113
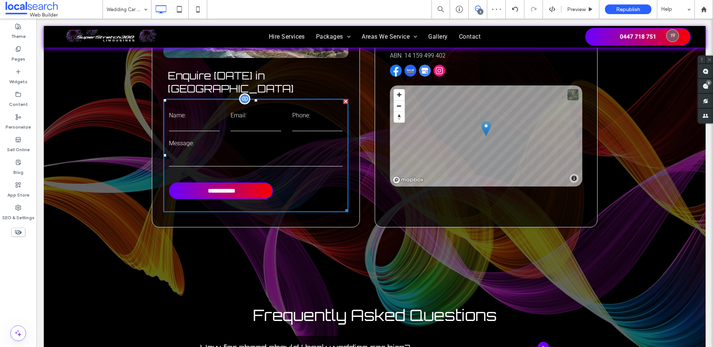
click at [253, 124] on form "**********" at bounding box center [255, 155] width 185 height 113
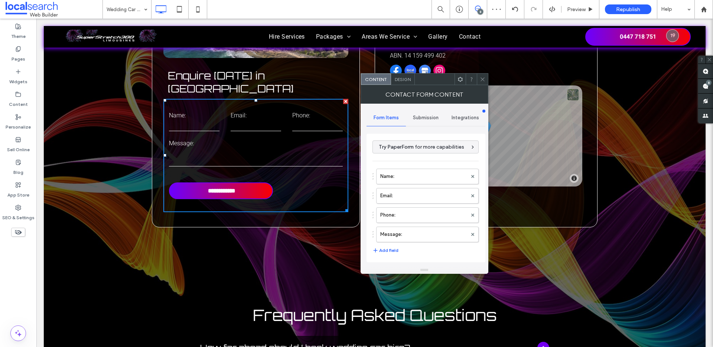
click at [431, 117] on span "Submission" at bounding box center [426, 118] width 26 height 6
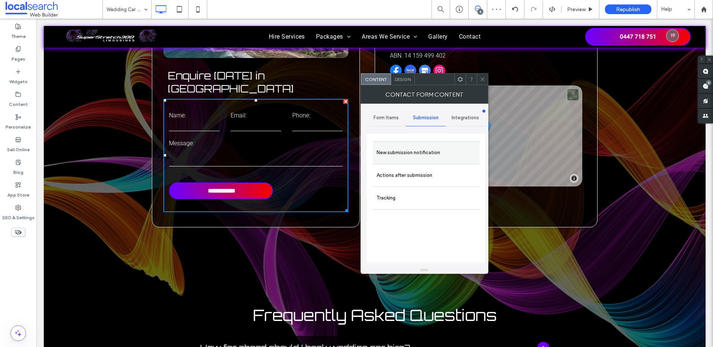
click at [407, 157] on label "New submission notification" at bounding box center [425, 152] width 99 height 15
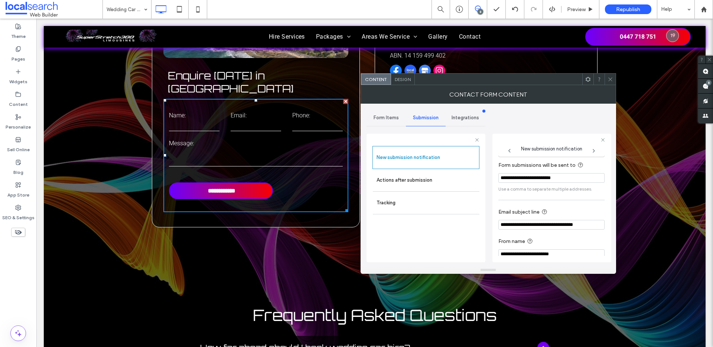
scroll to position [39, 0]
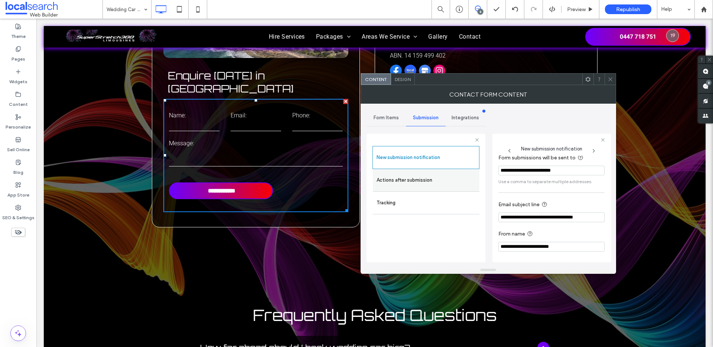
click at [411, 175] on label "Actions after submission" at bounding box center [425, 180] width 99 height 15
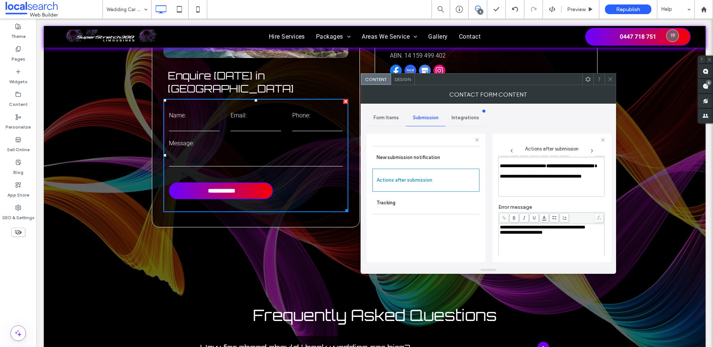
click at [533, 228] on span "**********" at bounding box center [542, 227] width 85 height 5
click at [530, 230] on div "**********" at bounding box center [552, 227] width 104 height 5
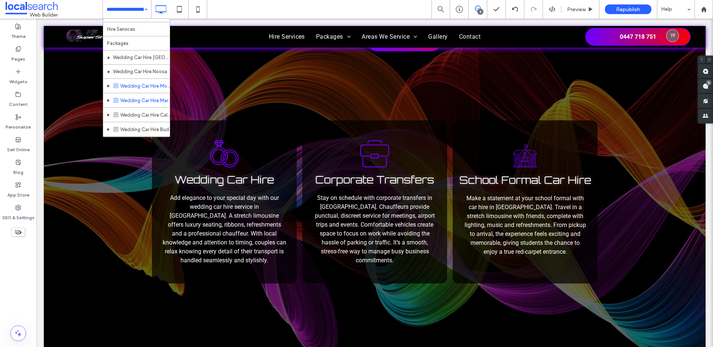
scroll to position [11, 0]
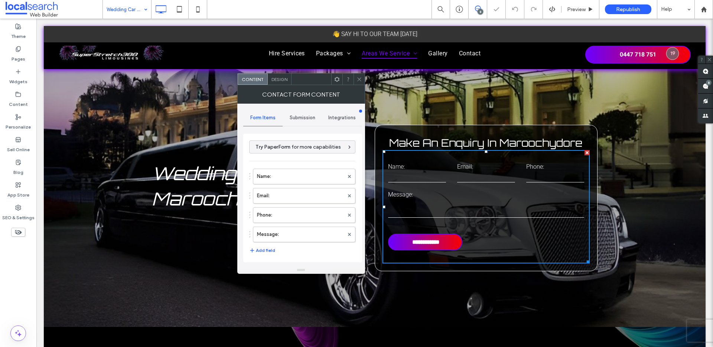
click at [294, 113] on div "Submission" at bounding box center [303, 118] width 40 height 16
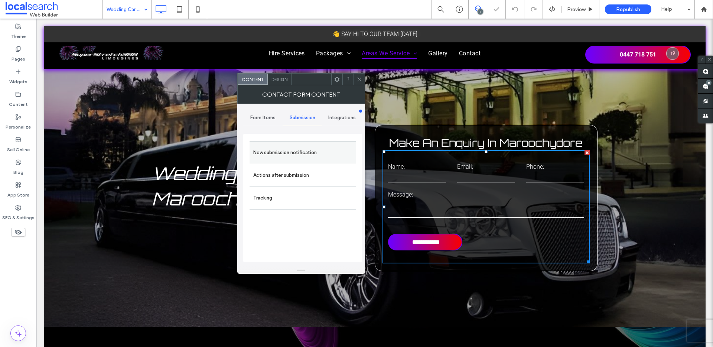
click at [283, 142] on div "New submission notification" at bounding box center [303, 152] width 107 height 23
click at [283, 149] on label "New submission notification" at bounding box center [302, 152] width 99 height 15
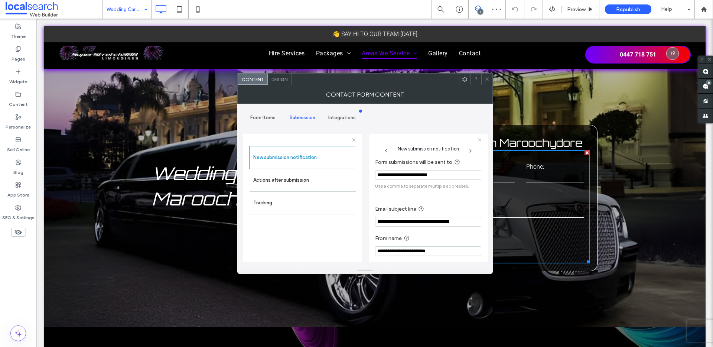
scroll to position [39, 0]
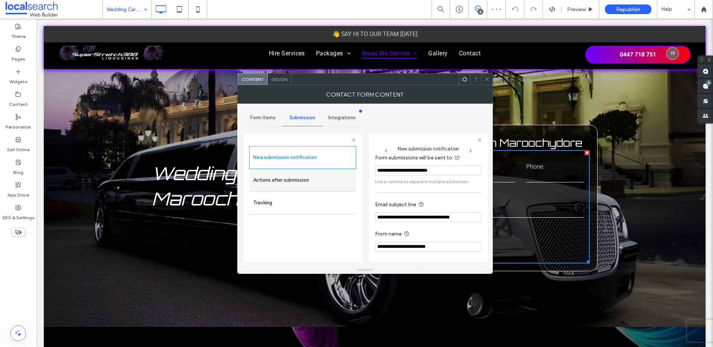
click at [300, 179] on label "Actions after submission" at bounding box center [302, 180] width 99 height 15
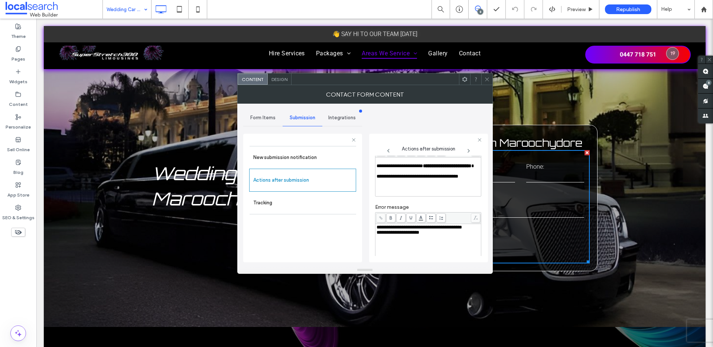
click at [403, 230] on div "**********" at bounding box center [428, 227] width 104 height 5
click at [485, 78] on icon at bounding box center [487, 79] width 6 height 6
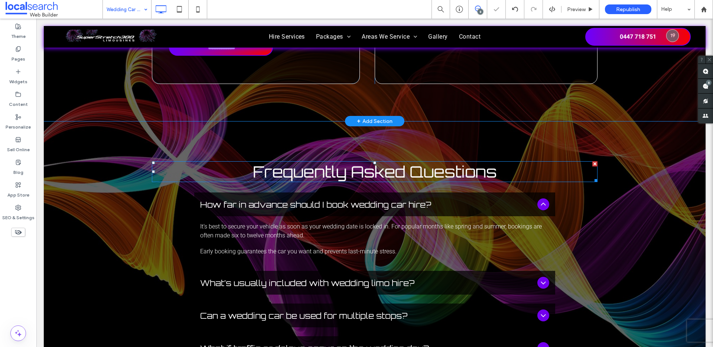
scroll to position [1204, 0]
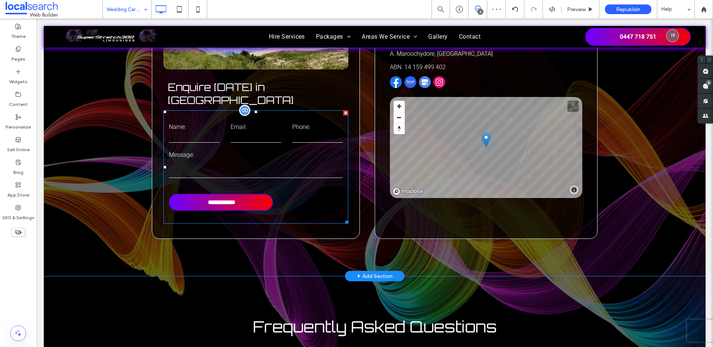
click at [260, 158] on label "Message:" at bounding box center [256, 154] width 174 height 7
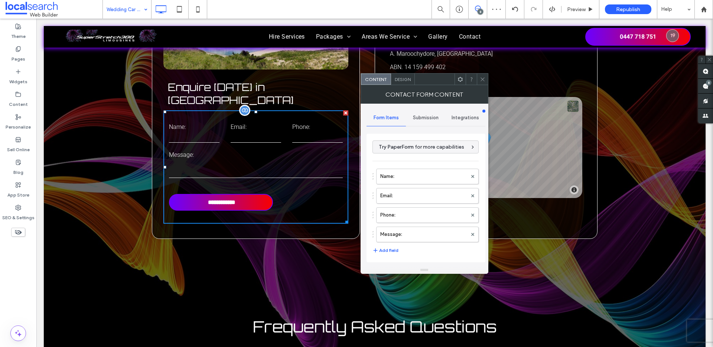
drag, startPoint x: 260, startPoint y: 164, endPoint x: 411, endPoint y: 183, distance: 152.3
click at [260, 158] on label "Message:" at bounding box center [256, 154] width 174 height 7
click at [430, 112] on div "Submission" at bounding box center [426, 118] width 40 height 16
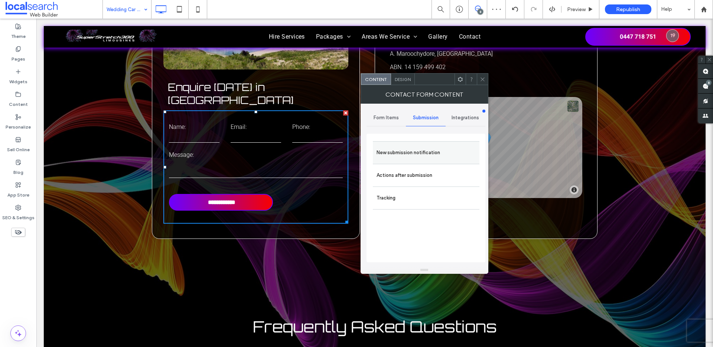
click at [413, 151] on label "New submission notification" at bounding box center [425, 152] width 99 height 15
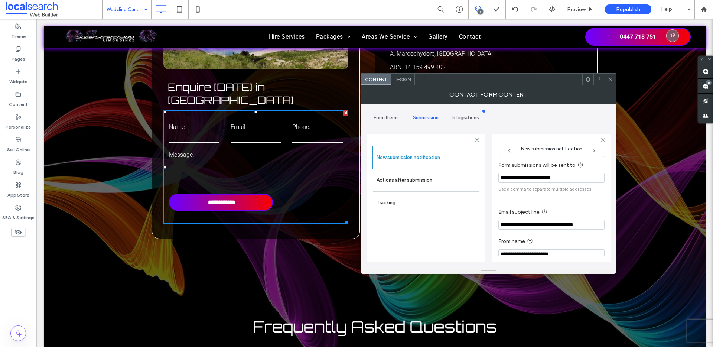
scroll to position [39, 0]
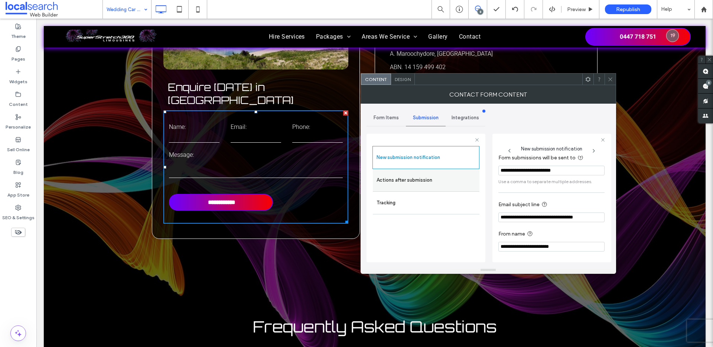
click at [436, 180] on label "Actions after submission" at bounding box center [425, 180] width 99 height 15
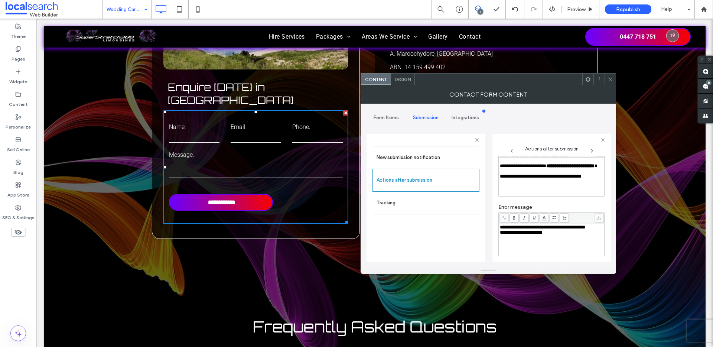
click at [523, 230] on div "**********" at bounding box center [552, 227] width 104 height 5
click at [610, 77] on icon at bounding box center [610, 79] width 6 height 6
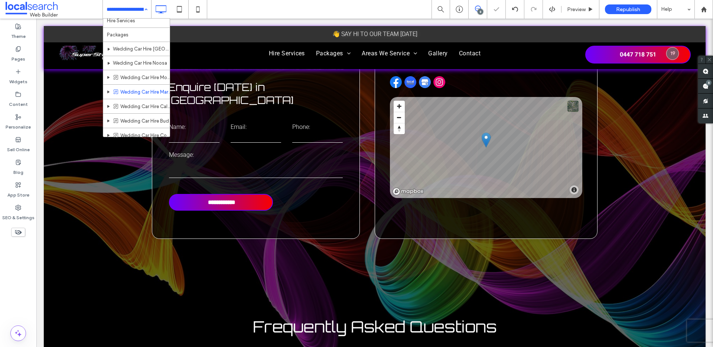
scroll to position [21, 0]
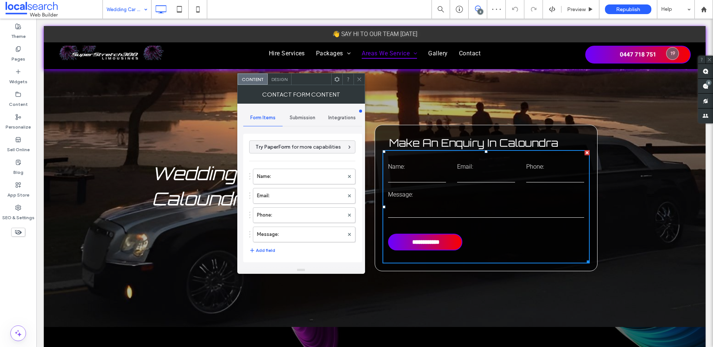
click at [303, 111] on div "Submission" at bounding box center [303, 118] width 40 height 16
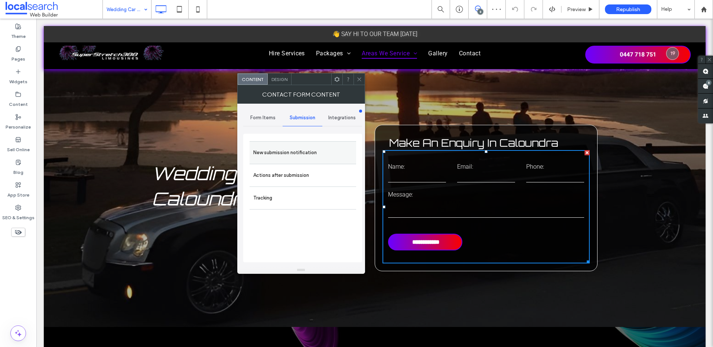
click at [284, 152] on label "New submission notification" at bounding box center [302, 152] width 99 height 15
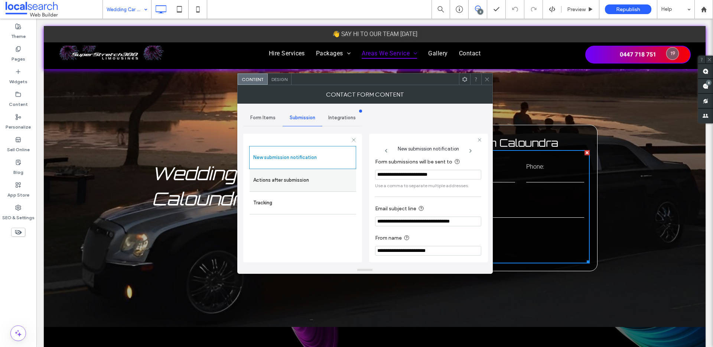
scroll to position [39, 0]
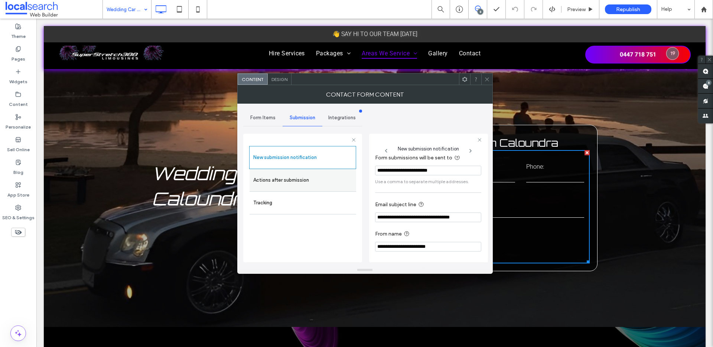
click at [278, 176] on label "Actions after submission" at bounding box center [302, 180] width 99 height 15
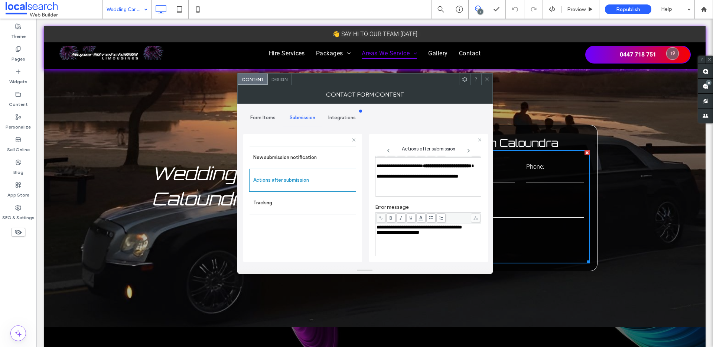
click at [409, 230] on div "**********" at bounding box center [428, 227] width 104 height 5
click at [488, 80] on icon at bounding box center [487, 79] width 6 height 6
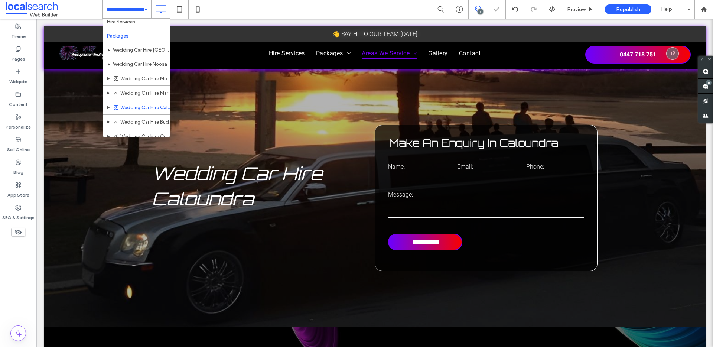
scroll to position [27, 0]
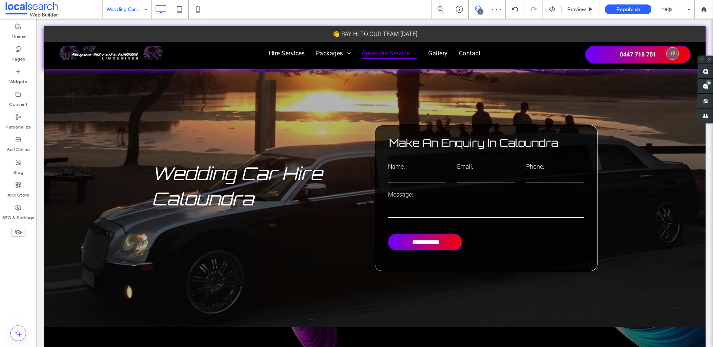
click at [127, 8] on input at bounding box center [125, 9] width 37 height 19
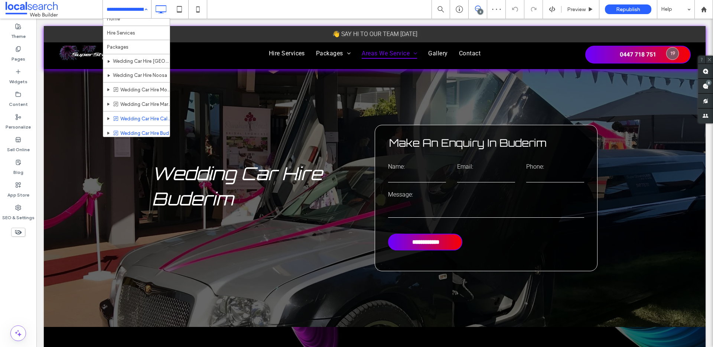
scroll to position [19, 0]
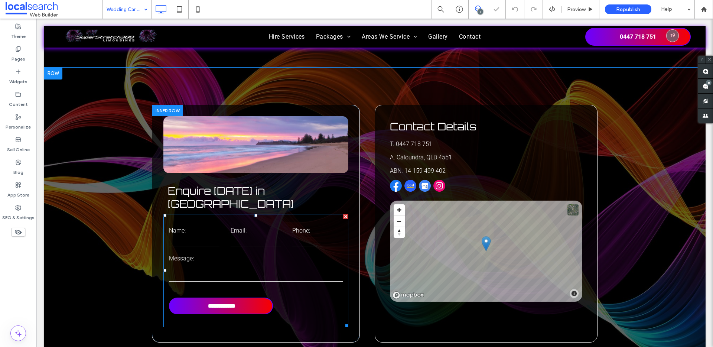
scroll to position [1127, 0]
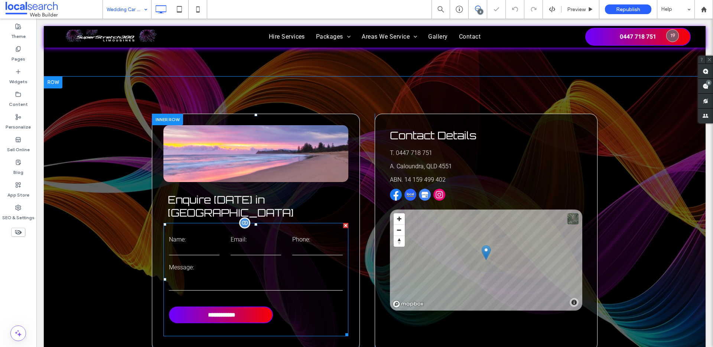
click at [217, 236] on div "Name:" at bounding box center [194, 246] width 62 height 20
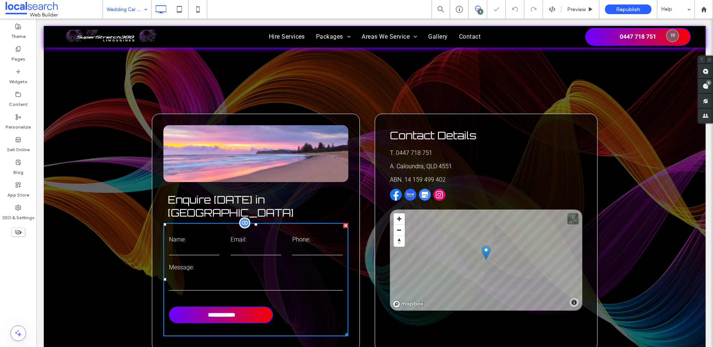
click at [217, 236] on div "Name:" at bounding box center [194, 246] width 62 height 20
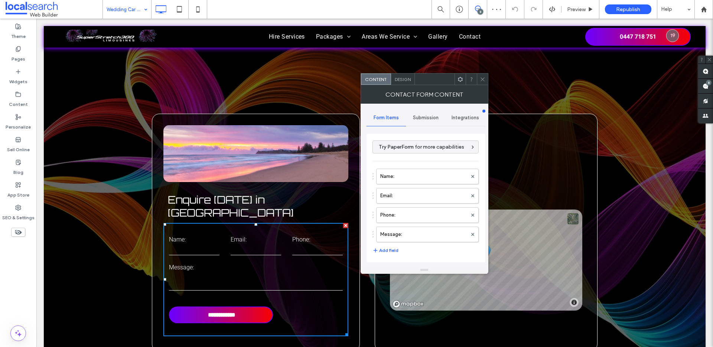
click at [430, 116] on span "Submission" at bounding box center [426, 118] width 26 height 6
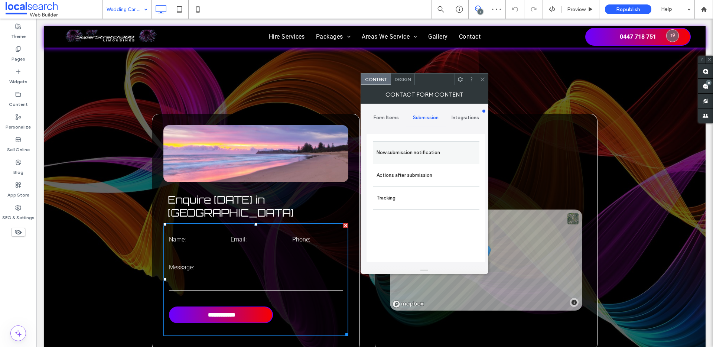
click at [403, 152] on label "New submission notification" at bounding box center [425, 152] width 99 height 15
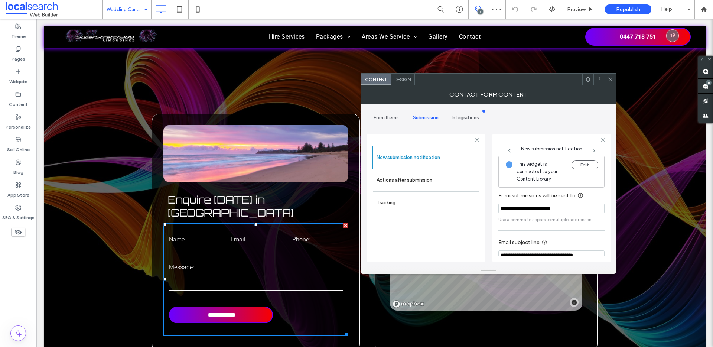
scroll to position [39, 0]
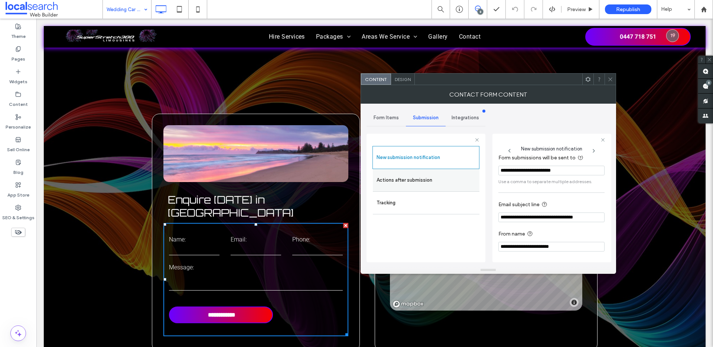
click at [409, 177] on label "Actions after submission" at bounding box center [425, 180] width 99 height 15
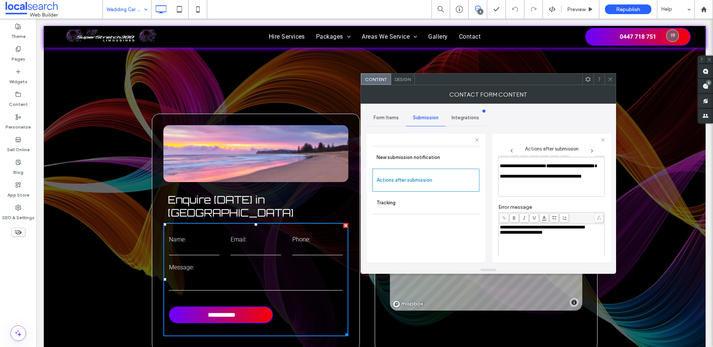
click at [525, 230] on div "**********" at bounding box center [552, 227] width 104 height 5
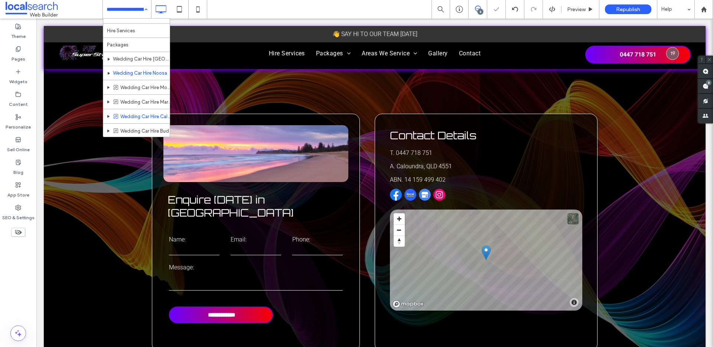
scroll to position [23, 0]
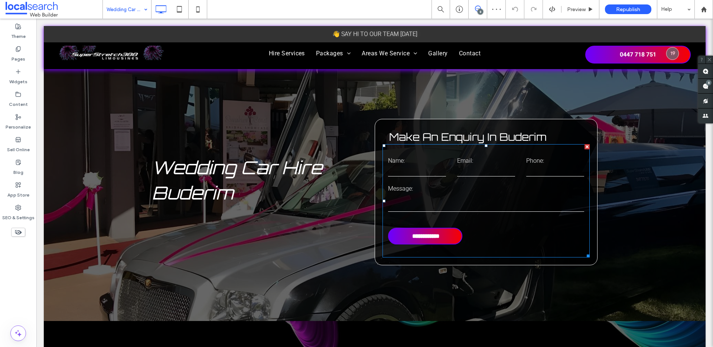
click at [452, 182] on form "**********" at bounding box center [485, 200] width 207 height 113
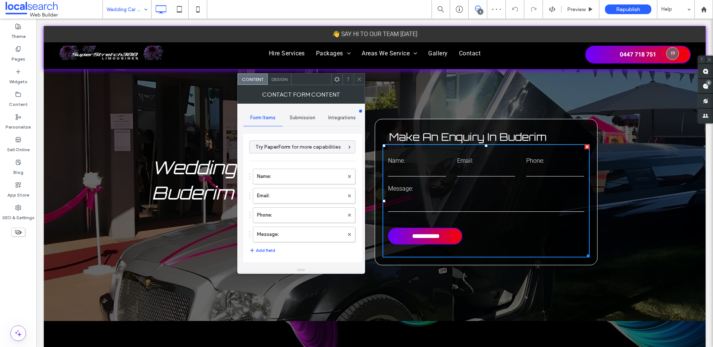
click at [452, 182] on form "**********" at bounding box center [485, 200] width 207 height 113
click at [306, 126] on div "**********" at bounding box center [302, 188] width 119 height 157
click at [301, 120] on span "Submission" at bounding box center [303, 118] width 26 height 6
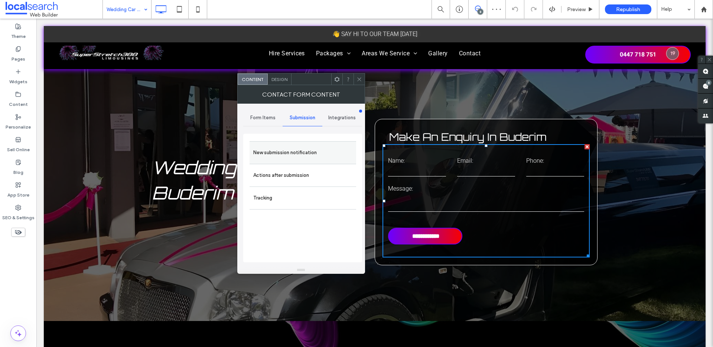
click at [290, 151] on label "New submission notification" at bounding box center [302, 152] width 99 height 15
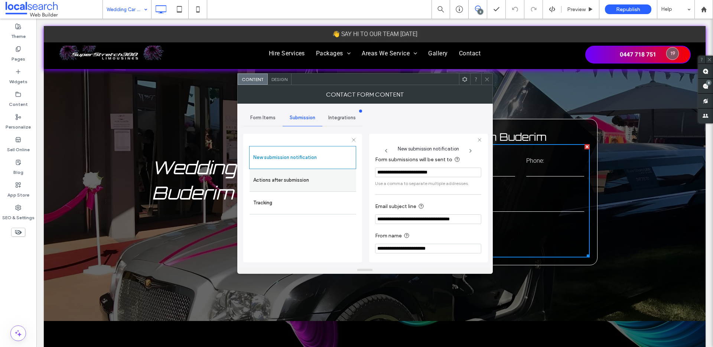
scroll to position [39, 0]
click at [273, 184] on label "Actions after submission" at bounding box center [302, 180] width 99 height 15
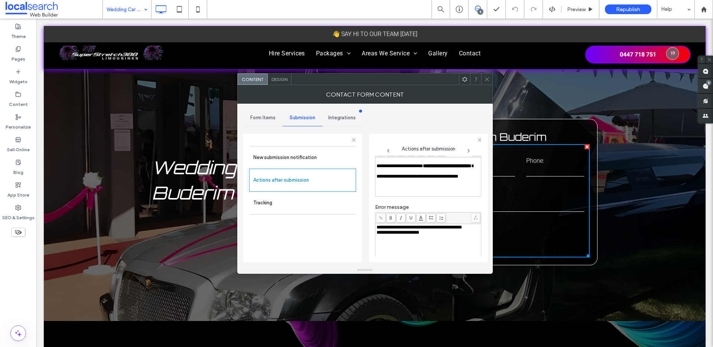
click at [405, 230] on div "**********" at bounding box center [428, 227] width 104 height 5
click at [485, 79] on icon at bounding box center [487, 79] width 6 height 6
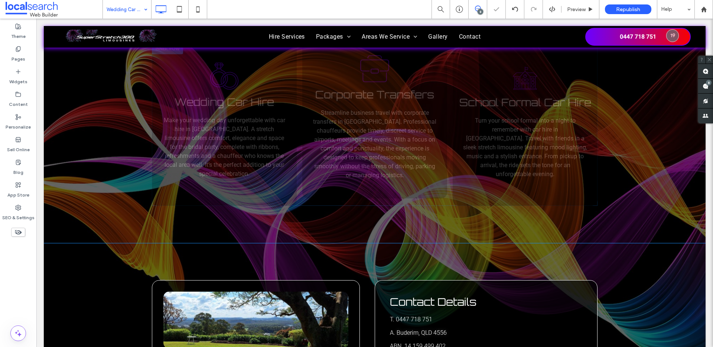
scroll to position [1107, 0]
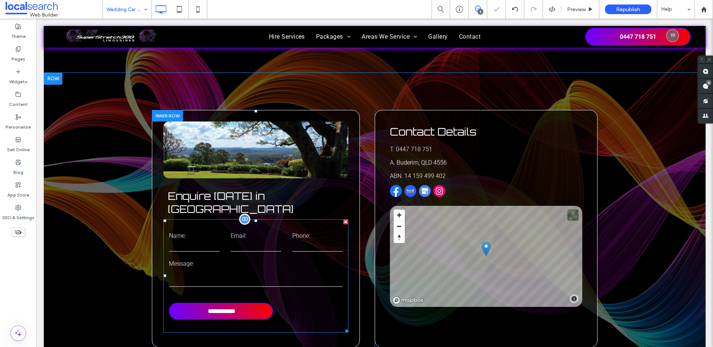
click at [271, 219] on form "**********" at bounding box center [255, 275] width 185 height 113
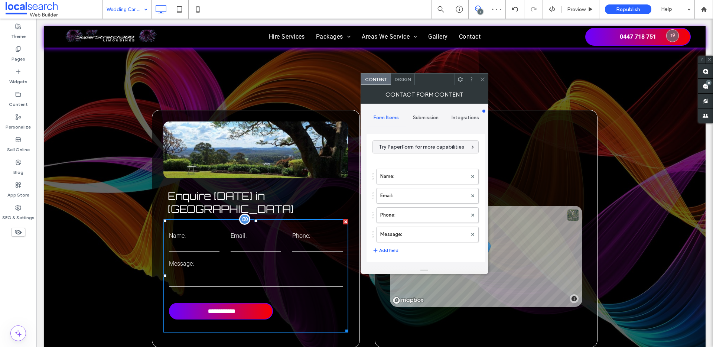
click at [271, 219] on form "**********" at bounding box center [255, 275] width 185 height 113
click at [407, 118] on div "Submission" at bounding box center [426, 118] width 40 height 16
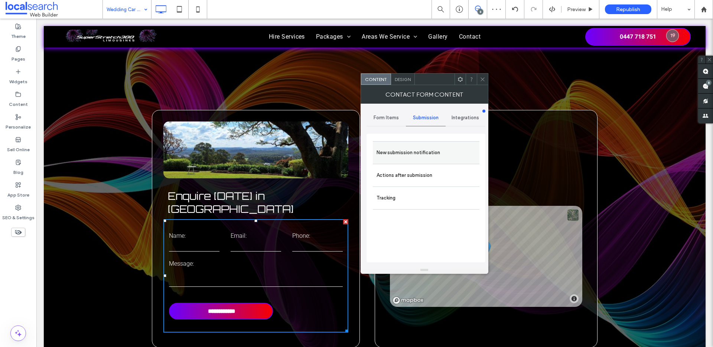
click at [384, 151] on label "New submission notification" at bounding box center [425, 152] width 99 height 15
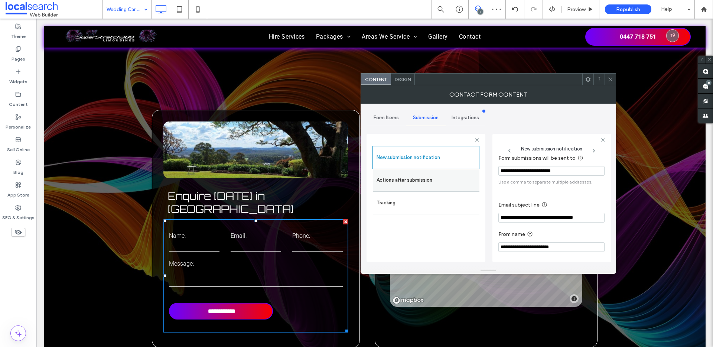
scroll to position [39, 0]
click at [411, 182] on label "Actions after submission" at bounding box center [425, 180] width 99 height 15
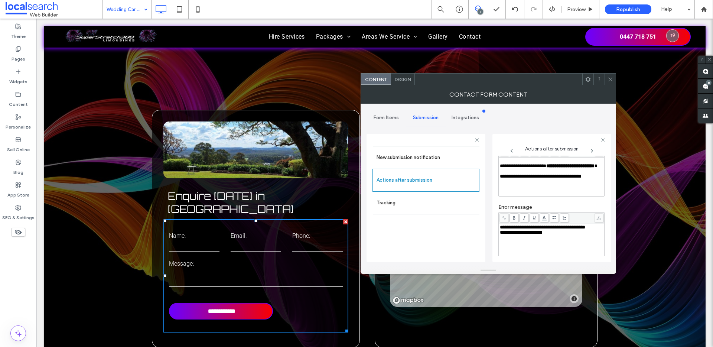
click at [531, 230] on div "**********" at bounding box center [552, 227] width 104 height 5
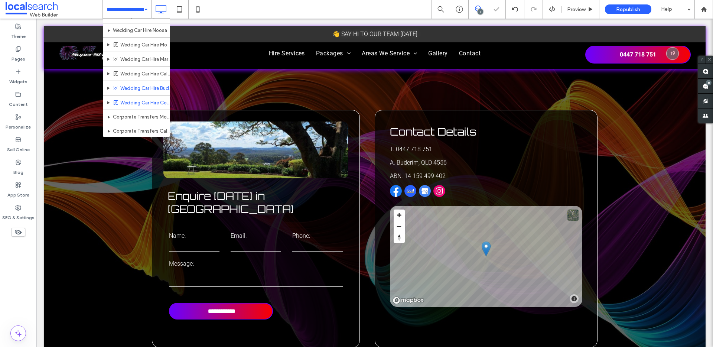
scroll to position [94, 0]
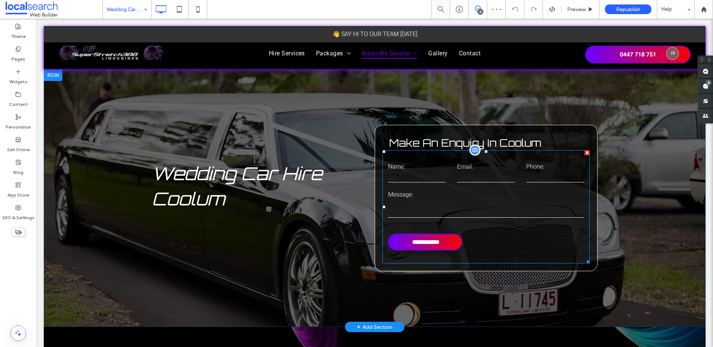
click at [475, 185] on form "**********" at bounding box center [485, 206] width 207 height 113
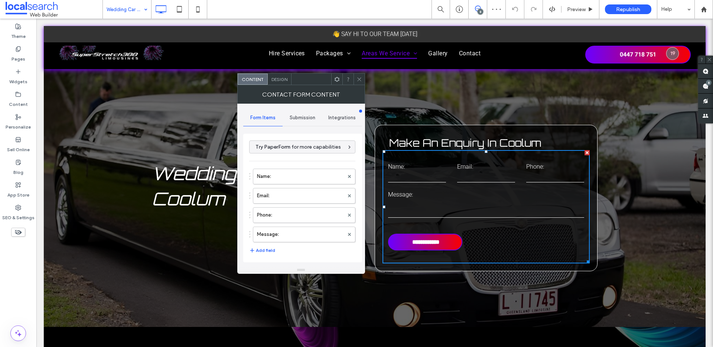
click at [304, 111] on div "Submission" at bounding box center [303, 118] width 40 height 16
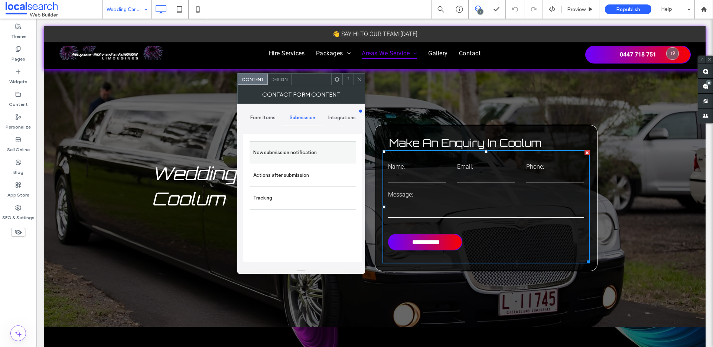
click at [294, 157] on label "New submission notification" at bounding box center [302, 152] width 99 height 15
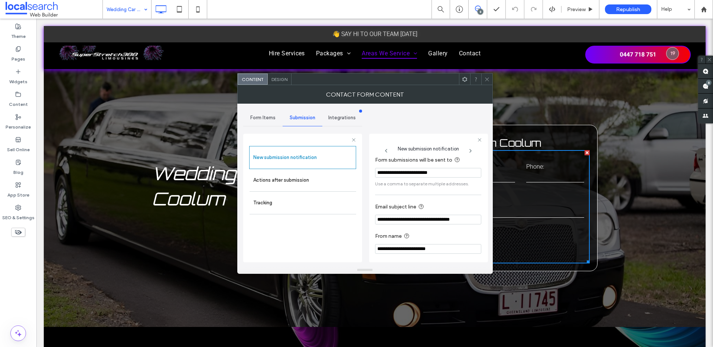
scroll to position [39, 0]
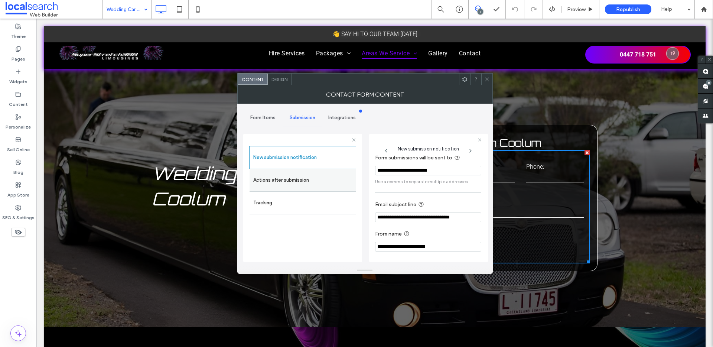
click at [290, 180] on label "Actions after submission" at bounding box center [302, 180] width 99 height 15
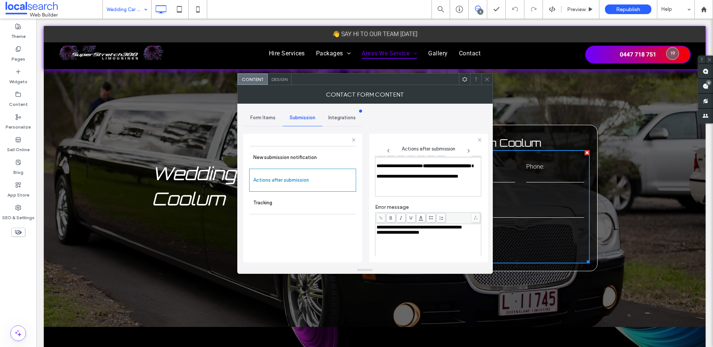
click at [407, 230] on div "**********" at bounding box center [428, 227] width 104 height 5
click at [486, 79] on icon at bounding box center [487, 79] width 6 height 6
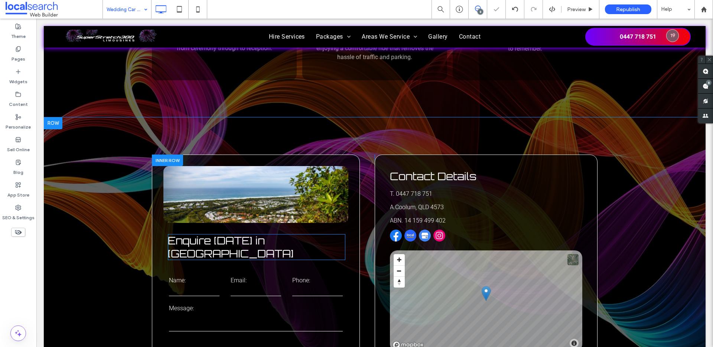
scroll to position [1281, 0]
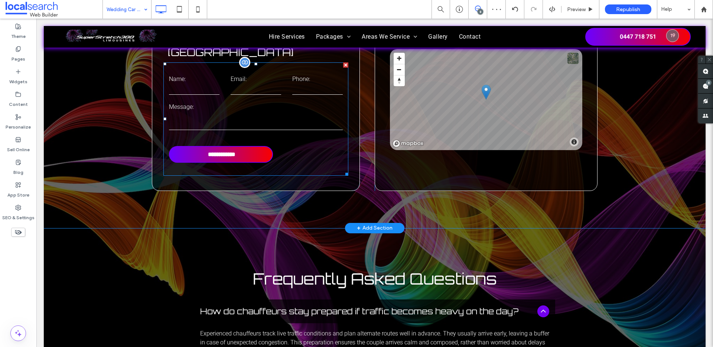
click at [282, 103] on label "Message:" at bounding box center [256, 106] width 174 height 7
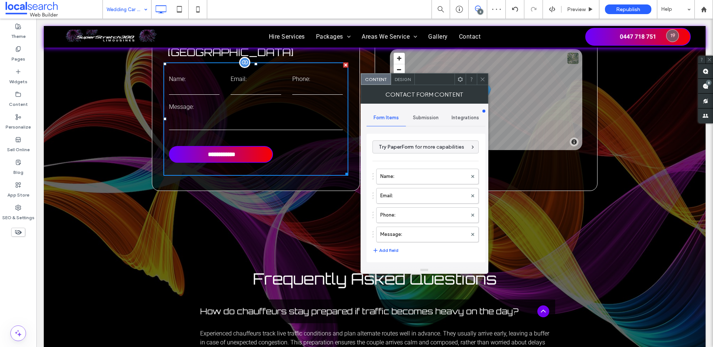
click at [282, 103] on label "Message:" at bounding box center [256, 106] width 174 height 7
click at [417, 120] on span "Submission" at bounding box center [426, 118] width 26 height 6
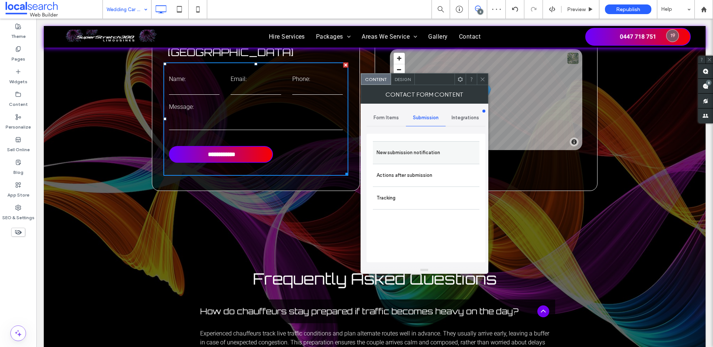
click at [405, 151] on label "New submission notification" at bounding box center [425, 152] width 99 height 15
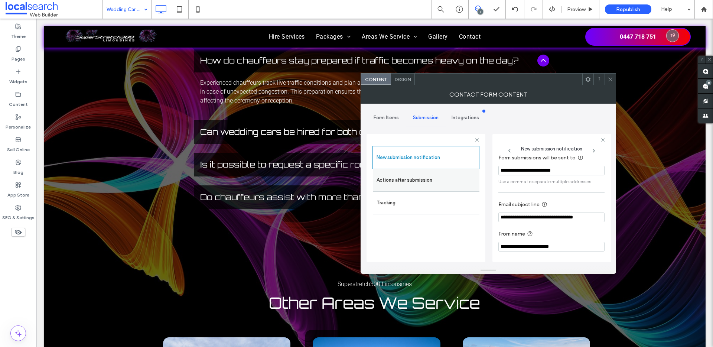
scroll to position [39, 0]
click at [417, 170] on div "Actions after submission" at bounding box center [426, 180] width 107 height 22
click at [407, 178] on label "Actions after submission" at bounding box center [425, 180] width 99 height 15
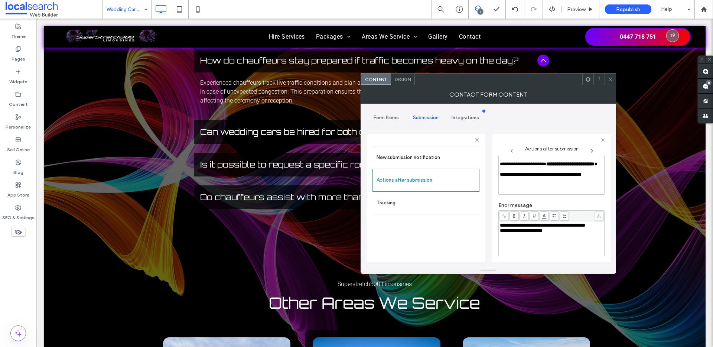
scroll to position [42, 0]
click at [529, 227] on div "**********" at bounding box center [552, 224] width 104 height 5
click at [612, 81] on icon at bounding box center [610, 79] width 6 height 6
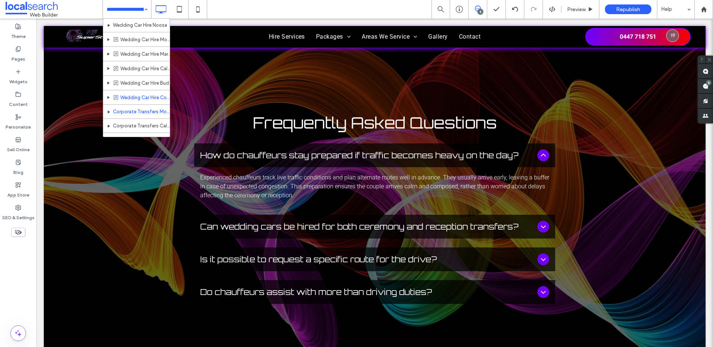
scroll to position [94, 0]
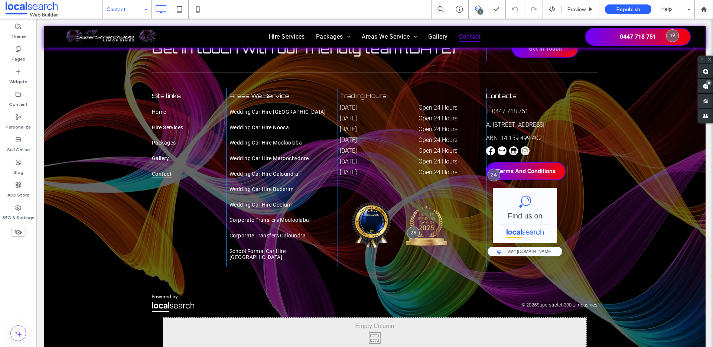
scroll to position [1105, 0]
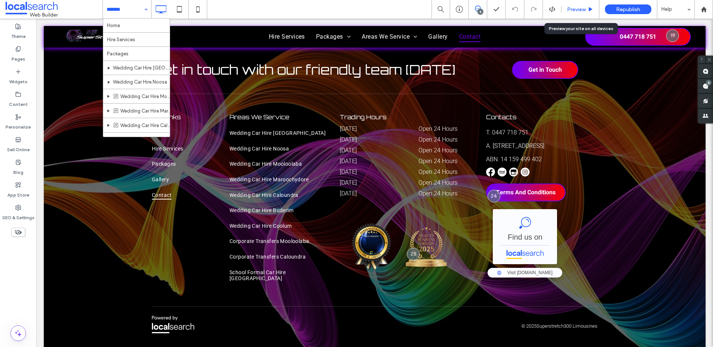
click at [577, 9] on span "Preview" at bounding box center [576, 9] width 19 height 6
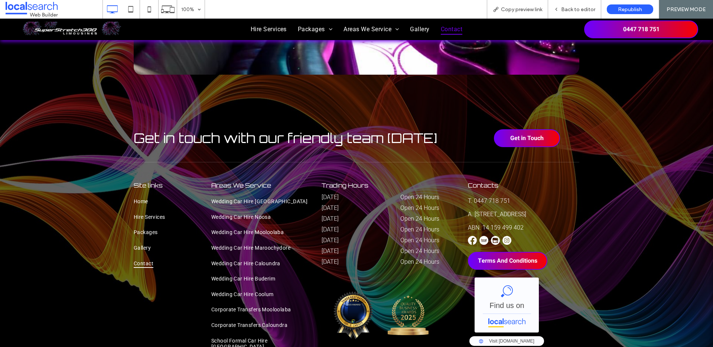
scroll to position [985, 0]
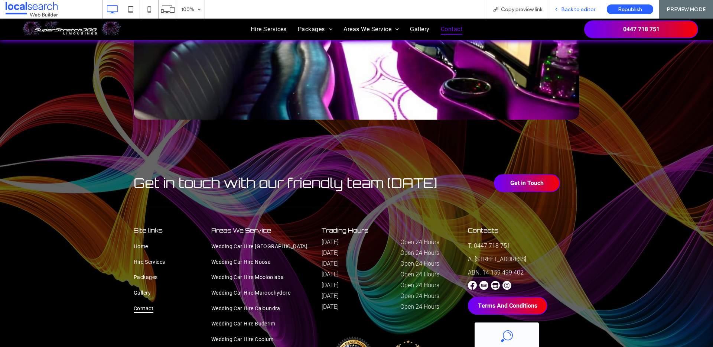
click at [574, 9] on span "Back to editor" at bounding box center [578, 9] width 34 height 6
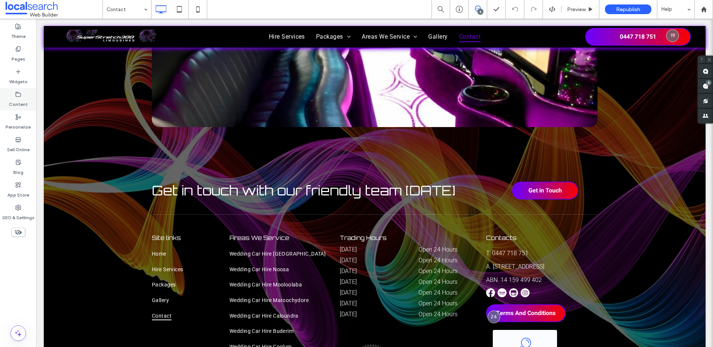
click at [14, 98] on label "Content" at bounding box center [18, 102] width 19 height 10
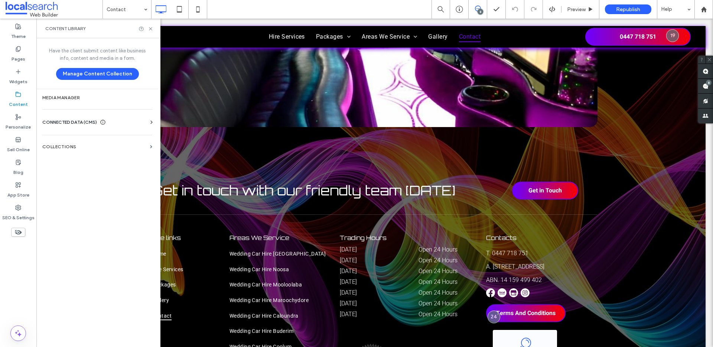
click at [88, 120] on span "CONNECTED DATA (CMS)" at bounding box center [69, 121] width 55 height 7
click at [74, 141] on label "Business Info" at bounding box center [98, 140] width 101 height 5
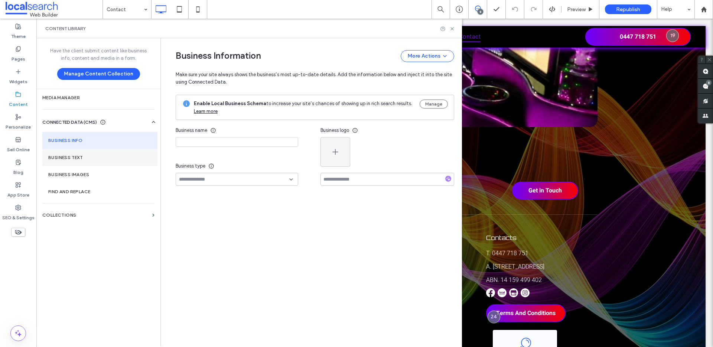
type input "**********"
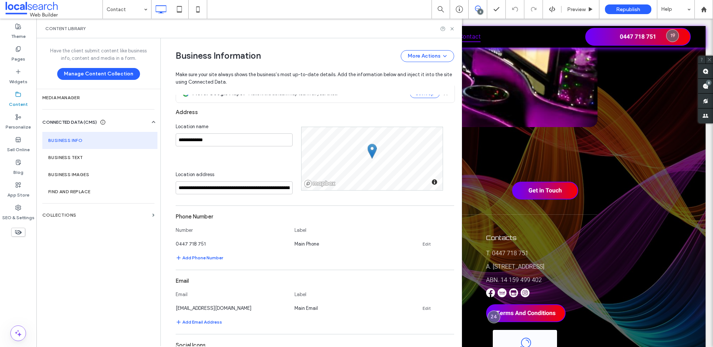
scroll to position [136, 0]
click at [451, 29] on use at bounding box center [451, 28] width 3 height 3
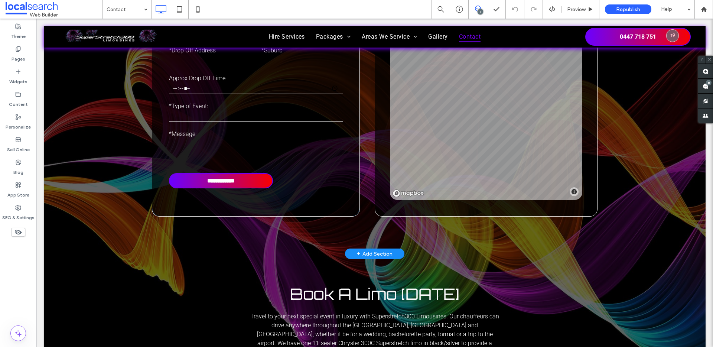
scroll to position [518, 0]
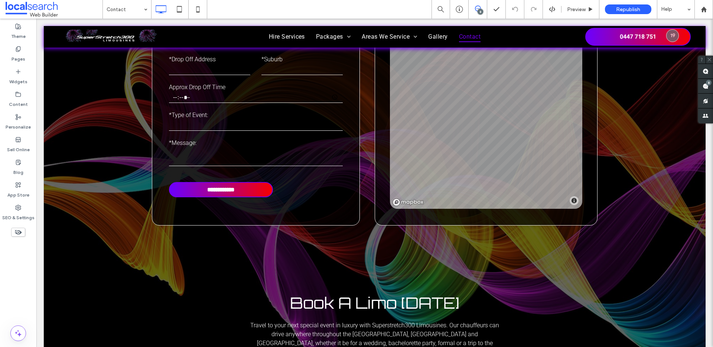
click at [134, 19] on body "👋 SAY HI TO OUR TEAM TODAY Click To Paste Click To Paste Hire Services Packages…" at bounding box center [374, 243] width 676 height 1485
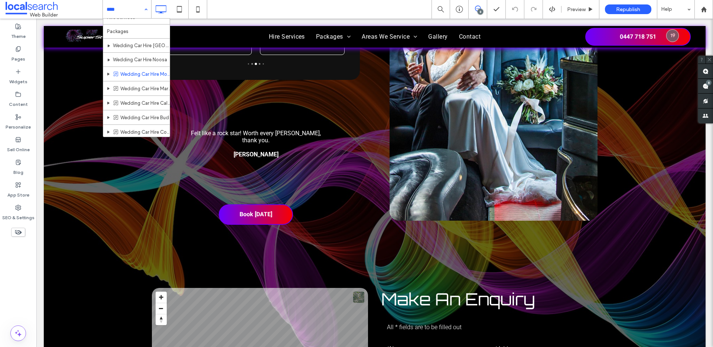
scroll to position [45, 0]
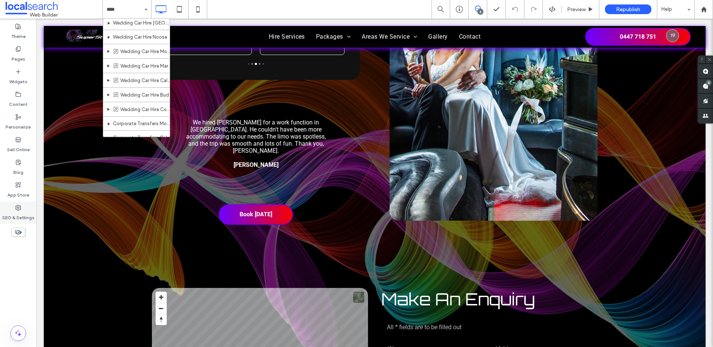
click at [24, 213] on label "SEO & Settings" at bounding box center [18, 216] width 32 height 10
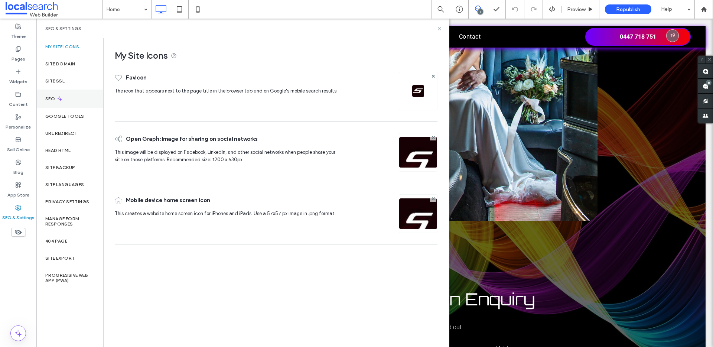
click at [59, 97] on icon at bounding box center [59, 98] width 6 height 6
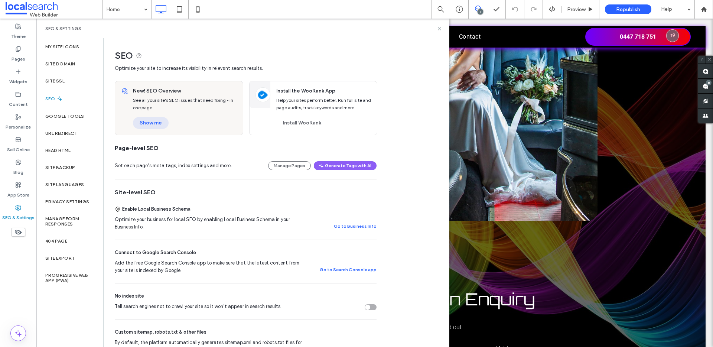
click at [144, 125] on button "Show me" at bounding box center [151, 123] width 36 height 12
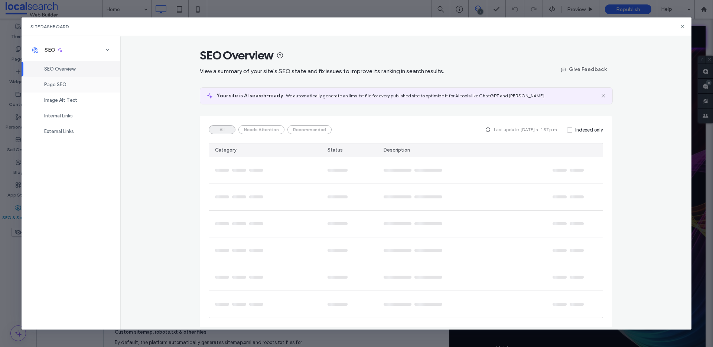
click at [56, 84] on span "Page SEO" at bounding box center [55, 85] width 22 height 6
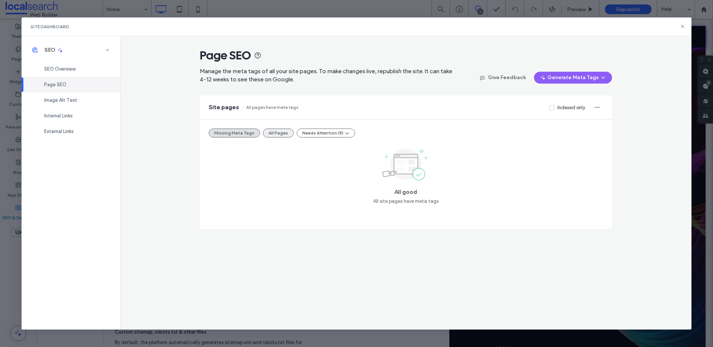
click at [280, 132] on button "All Pages" at bounding box center [278, 132] width 31 height 9
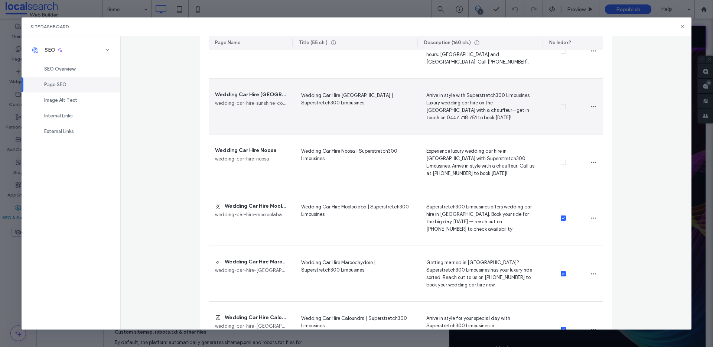
scroll to position [258, 0]
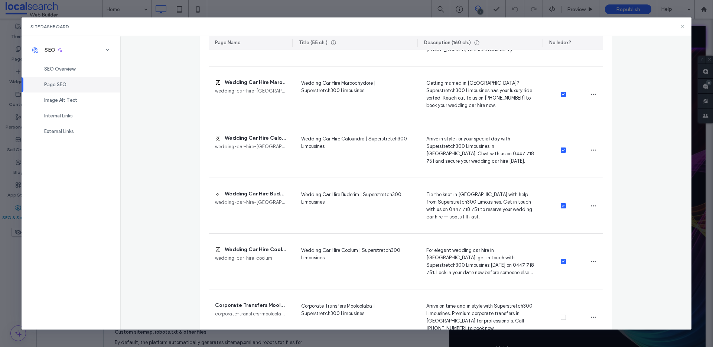
click at [682, 24] on icon at bounding box center [682, 26] width 6 height 6
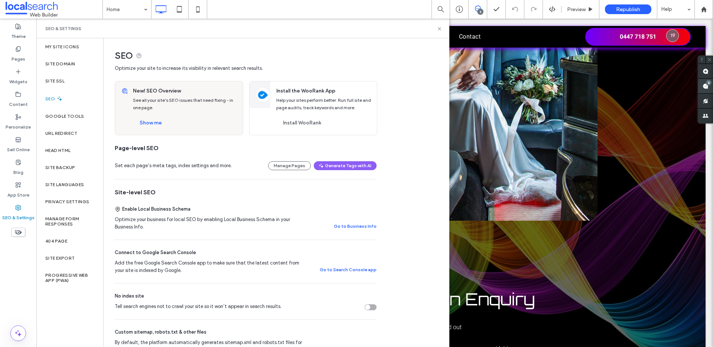
click at [705, 85] on use at bounding box center [705, 86] width 6 height 6
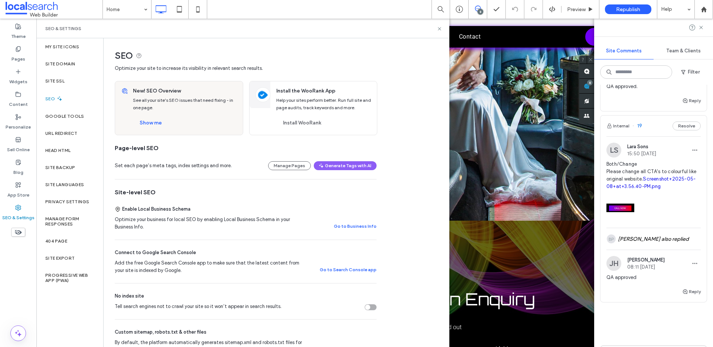
scroll to position [1190, 0]
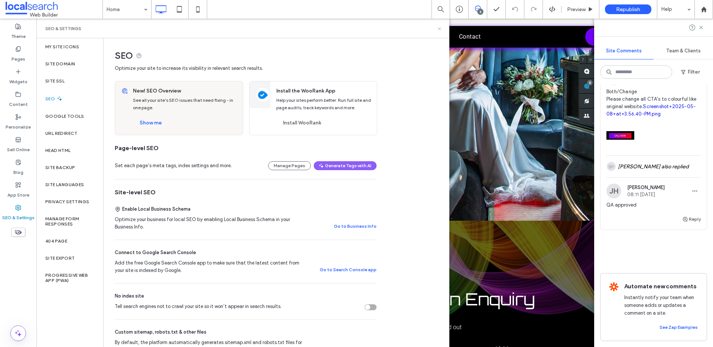
click at [439, 29] on use at bounding box center [439, 28] width 3 height 3
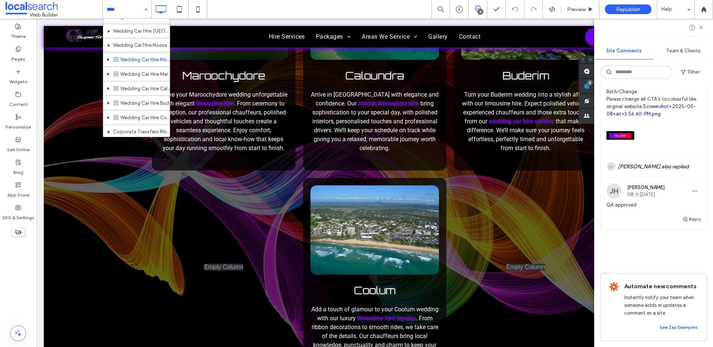
scroll to position [0, 0]
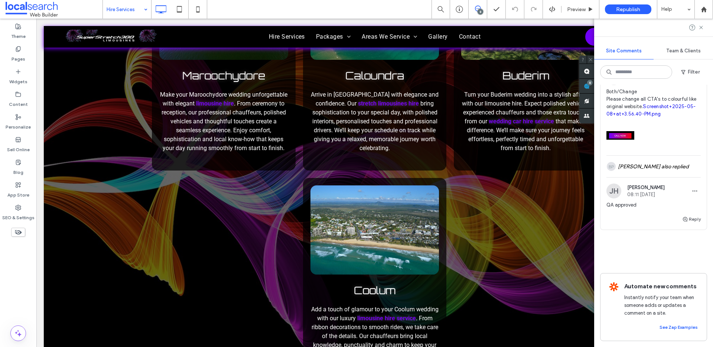
type input "********"
type input "**"
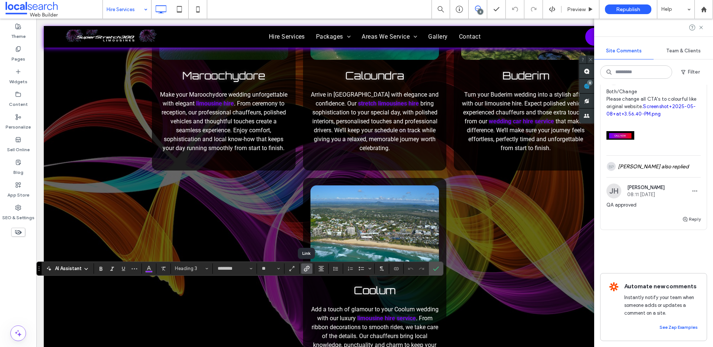
click at [306, 269] on use "Link" at bounding box center [307, 268] width 6 height 6
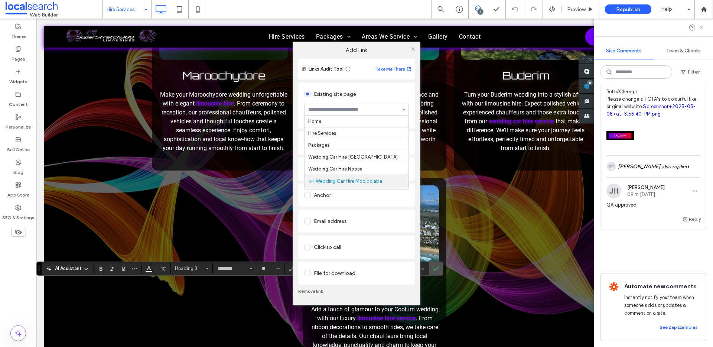
scroll to position [59, 0]
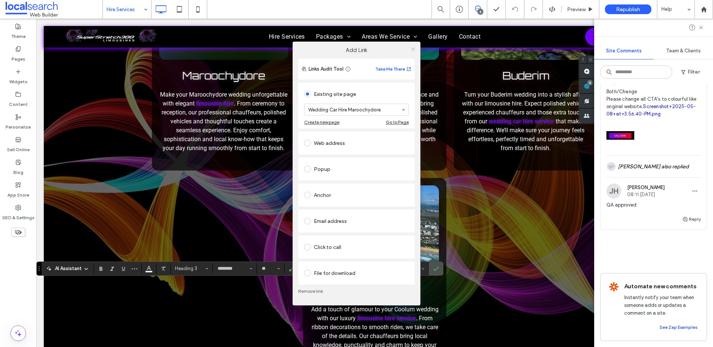
click at [410, 47] on icon at bounding box center [413, 49] width 6 height 6
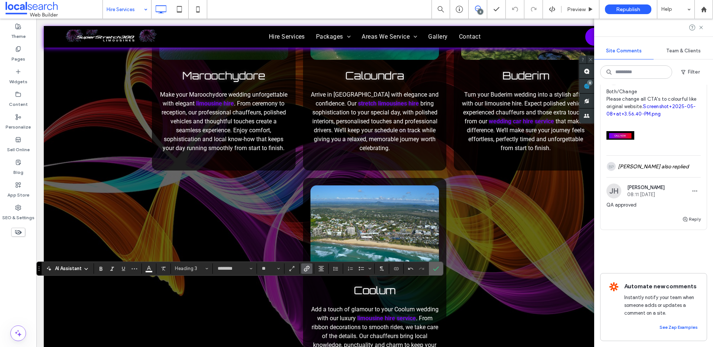
click at [438, 268] on icon "Confirm" at bounding box center [436, 268] width 6 height 6
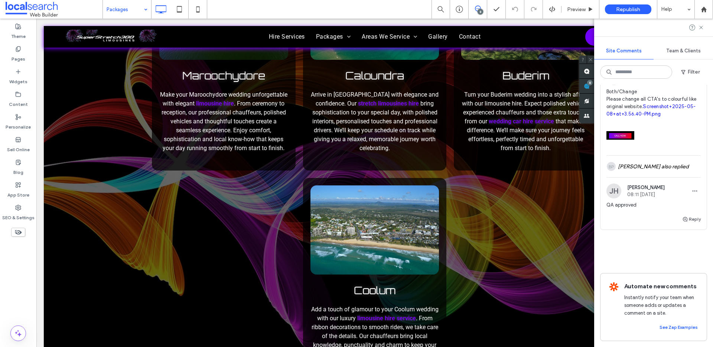
type input "********"
type input "**"
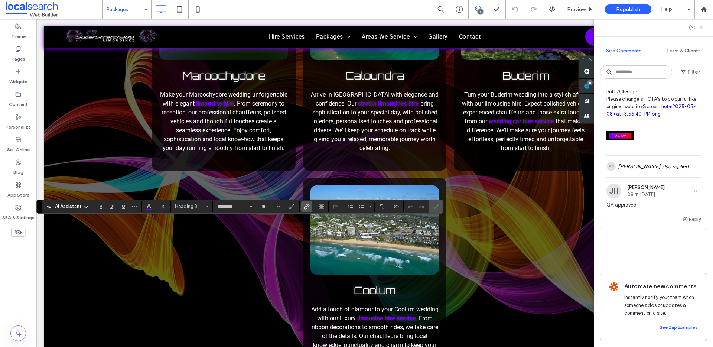
click at [307, 204] on icon "Link" at bounding box center [307, 206] width 6 height 6
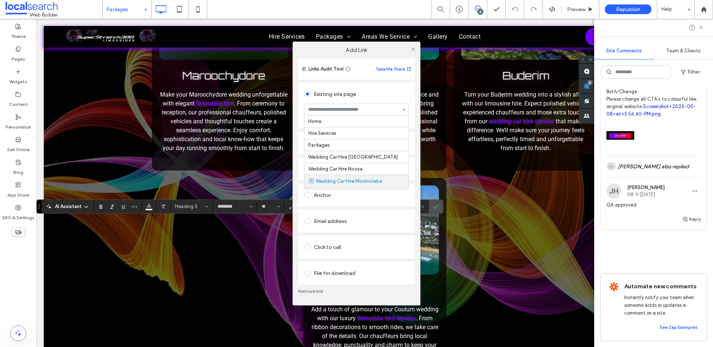
scroll to position [59, 0]
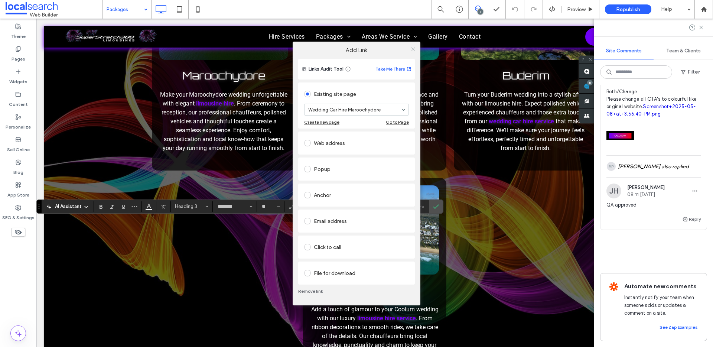
click at [413, 47] on icon at bounding box center [413, 49] width 6 height 6
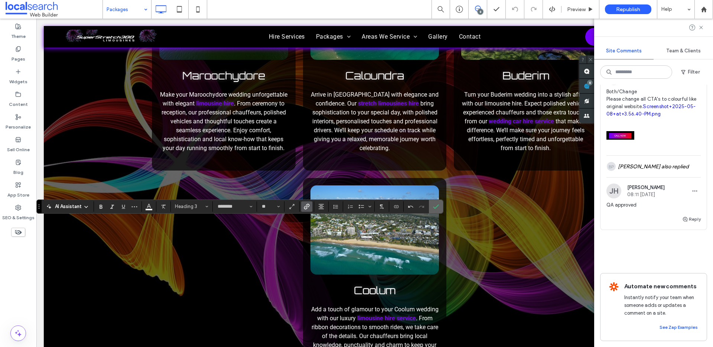
click at [438, 203] on icon "Confirm" at bounding box center [436, 206] width 6 height 6
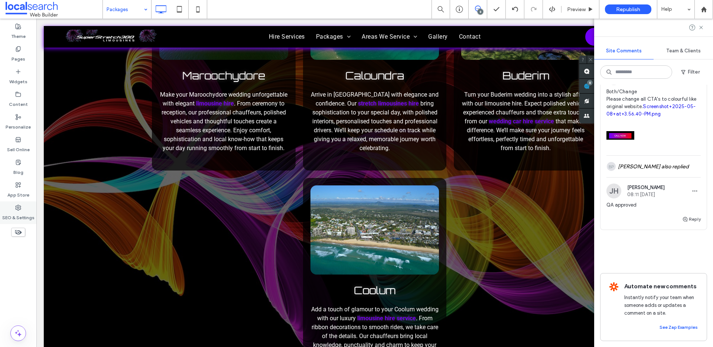
click at [21, 209] on icon at bounding box center [18, 208] width 6 height 6
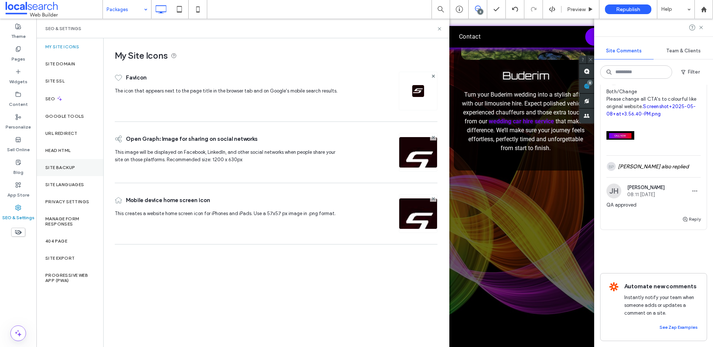
click at [63, 165] on label "Site Backup" at bounding box center [60, 167] width 30 height 5
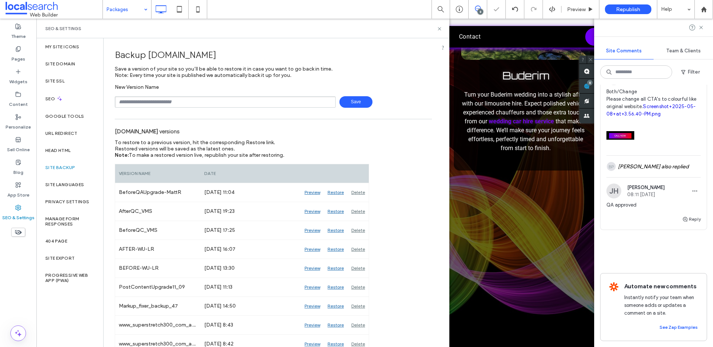
click at [154, 104] on input "text" at bounding box center [225, 102] width 221 height 12
type input "**********"
click at [346, 102] on span "Save" at bounding box center [355, 102] width 33 height 12
click at [52, 9] on span at bounding box center [54, 9] width 97 height 15
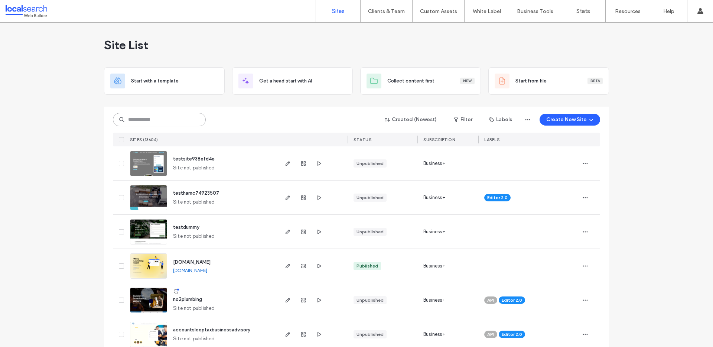
click at [155, 120] on input at bounding box center [159, 119] width 93 height 13
paste input "********"
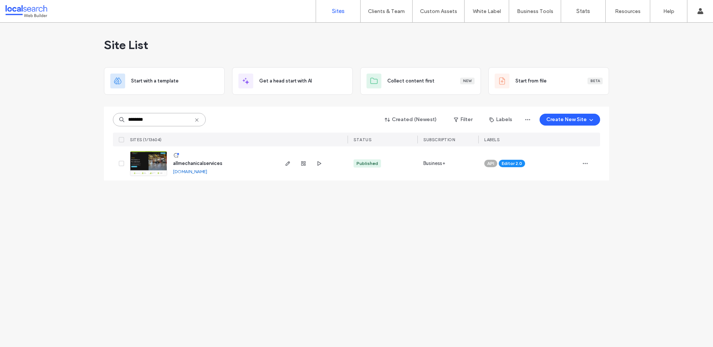
type input "********"
click at [197, 172] on link "[DOMAIN_NAME]" at bounding box center [190, 172] width 34 height 6
click at [152, 162] on img at bounding box center [148, 176] width 36 height 50
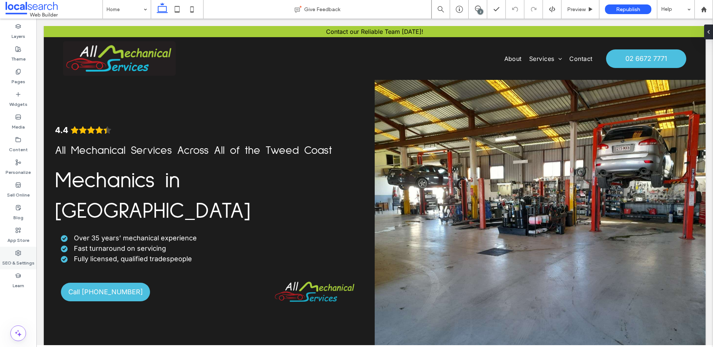
click at [20, 255] on icon at bounding box center [18, 253] width 6 height 6
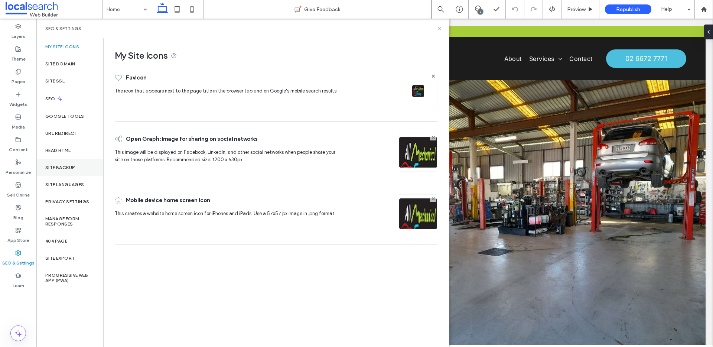
click at [61, 169] on label "Site Backup" at bounding box center [60, 167] width 30 height 5
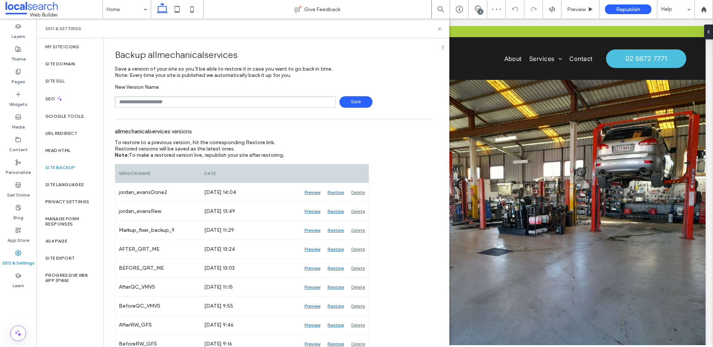
click at [177, 103] on input "text" at bounding box center [225, 102] width 221 height 12
type input "**********"
click at [357, 99] on span "Save" at bounding box center [355, 102] width 33 height 12
click at [480, 9] on div "2" at bounding box center [478, 9] width 18 height 6
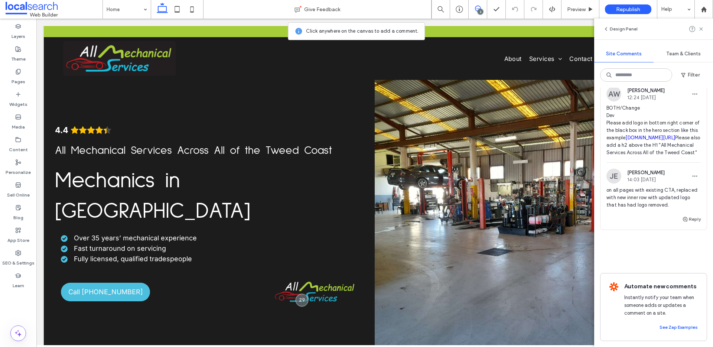
scroll to position [154, 0]
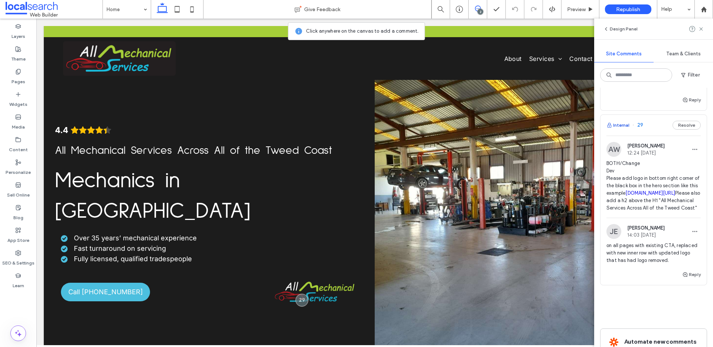
click at [618, 130] on button "Internal" at bounding box center [617, 125] width 23 height 9
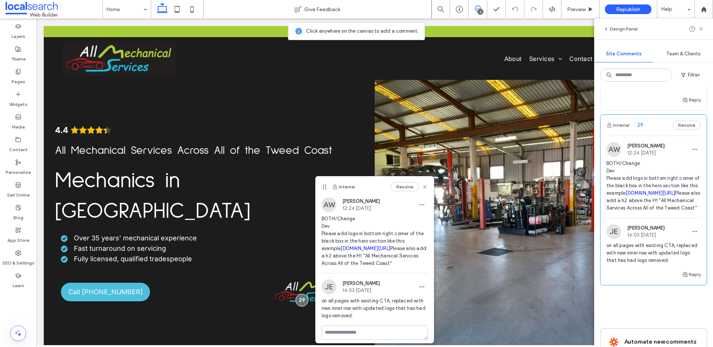
click at [632, 196] on link "[DOMAIN_NAME][URL]" at bounding box center [650, 193] width 50 height 6
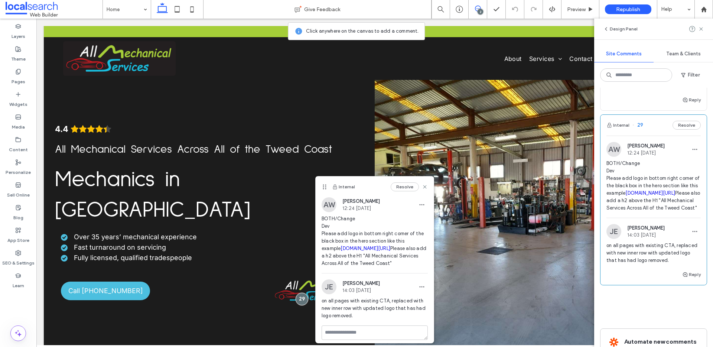
scroll to position [1, 0]
click at [423, 185] on use at bounding box center [424, 186] width 3 height 3
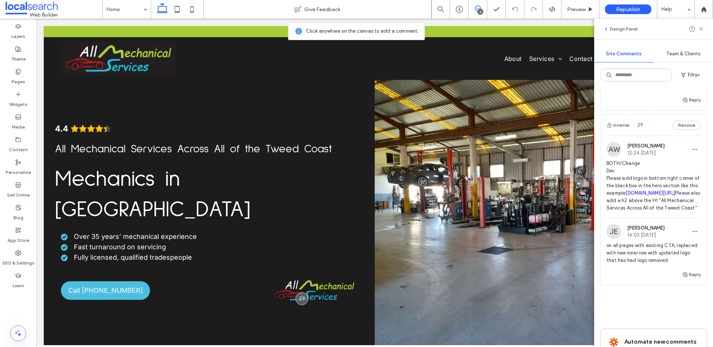
click at [479, 7] on icon at bounding box center [478, 9] width 6 height 6
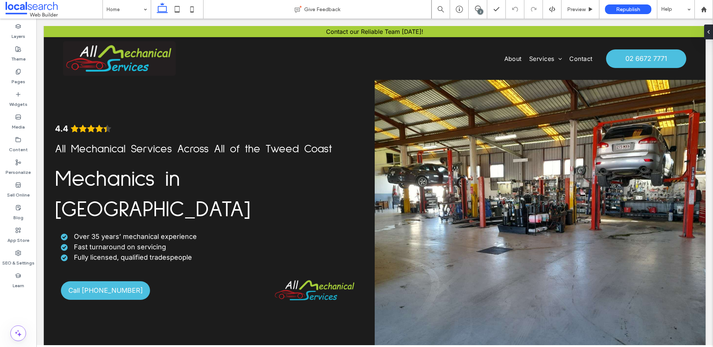
scroll to position [0, 0]
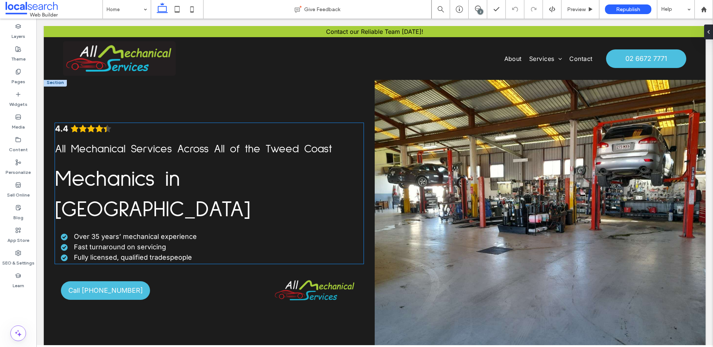
click at [176, 144] on span "All Mechanical Services Across All of the Tweed Coast" at bounding box center [193, 148] width 277 height 11
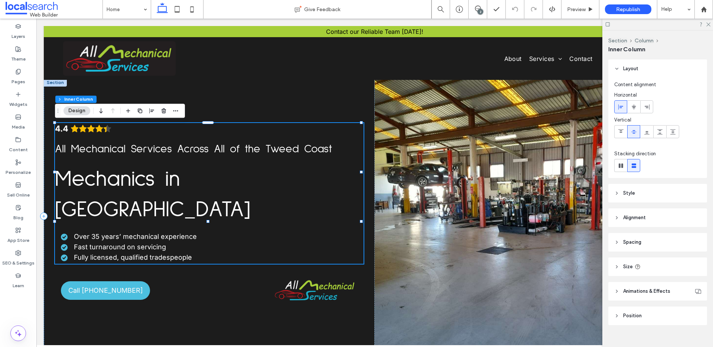
click at [176, 144] on span "All Mechanical Services Across All of the Tweed Coast" at bounding box center [193, 148] width 277 height 11
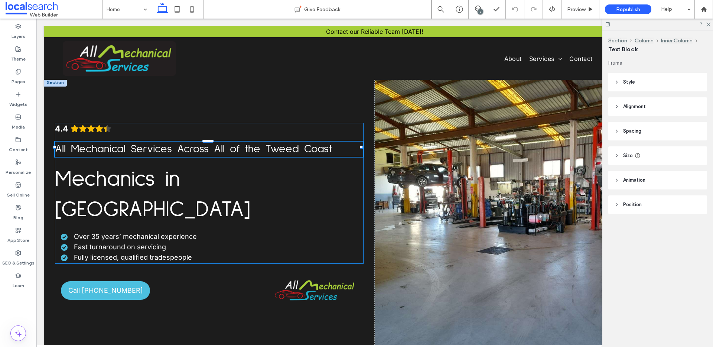
type input "**********"
type input "**"
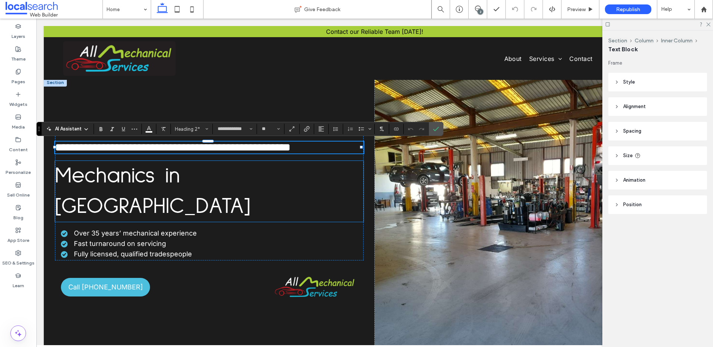
click at [181, 166] on span "Mechanics in [GEOGRAPHIC_DATA]" at bounding box center [152, 191] width 195 height 53
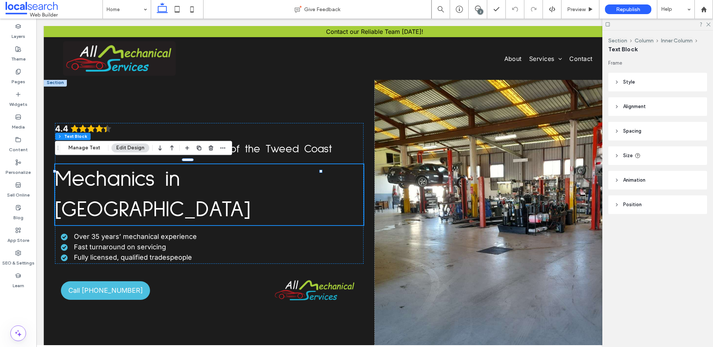
click at [201, 172] on span "Mechanics in [GEOGRAPHIC_DATA]" at bounding box center [152, 194] width 195 height 53
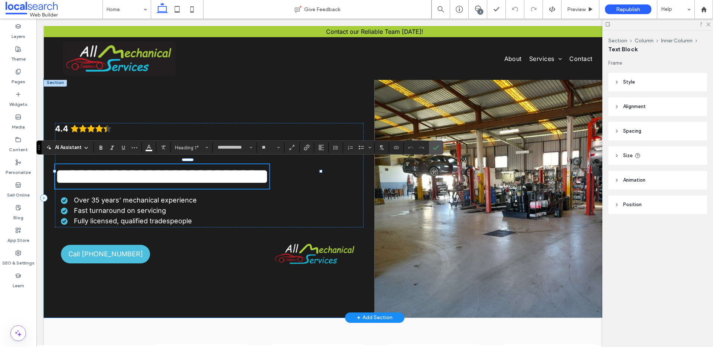
click at [237, 112] on div "4.4 Panel only seen by widget owner Edit widget Views 0%" at bounding box center [209, 197] width 331 height 239
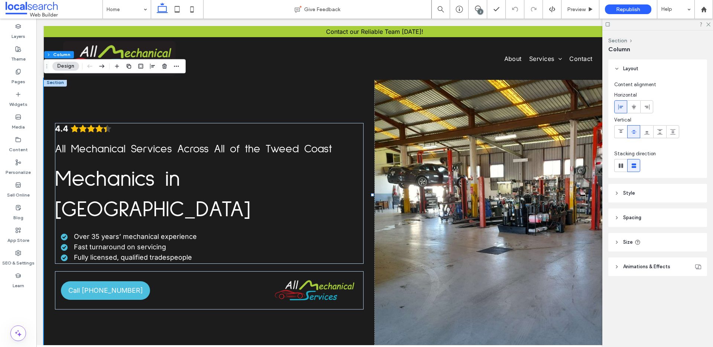
click at [478, 11] on div "2" at bounding box center [480, 12] width 6 height 6
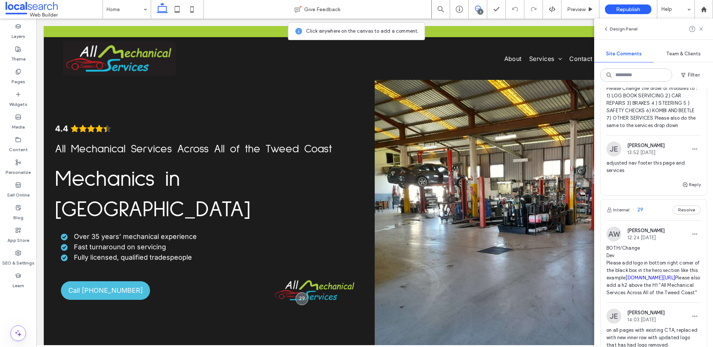
scroll to position [126, 0]
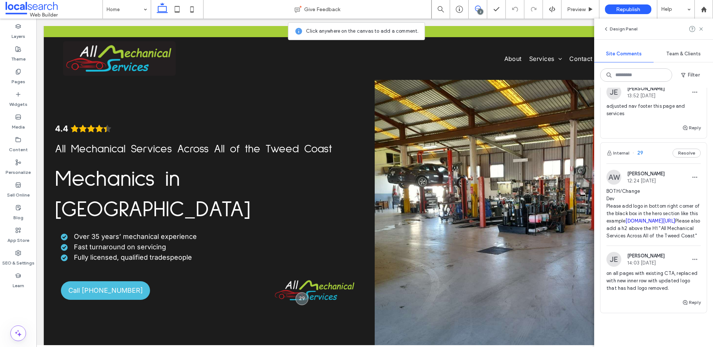
click at [633, 224] on link "webbuilder.localsearch.com.au/home/site/0b2c329d/home#preview" at bounding box center [650, 221] width 50 height 6
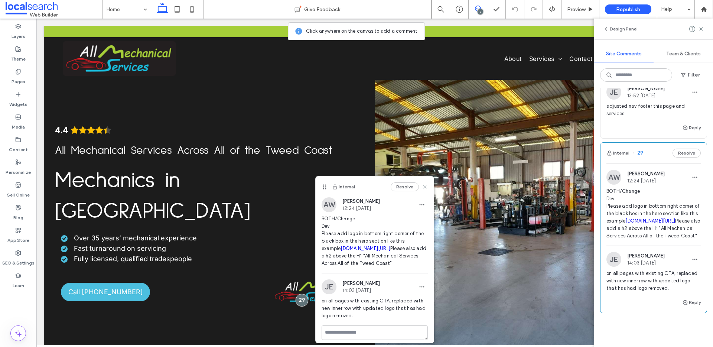
click at [422, 185] on icon at bounding box center [425, 187] width 6 height 6
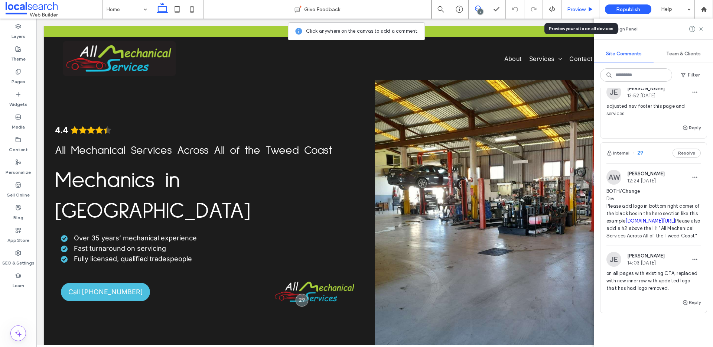
click at [577, 9] on span "Preview" at bounding box center [576, 9] width 19 height 6
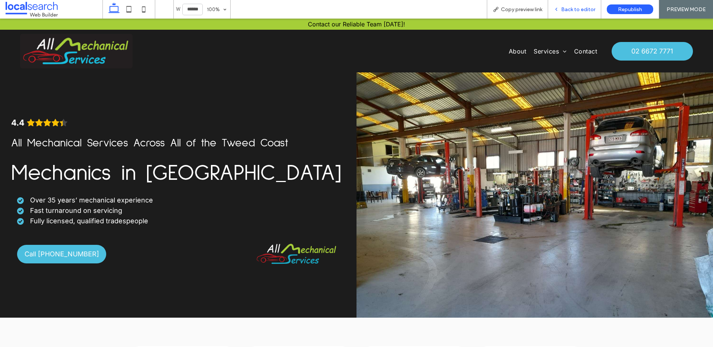
click at [577, 6] on div "Back to editor" at bounding box center [574, 9] width 53 height 19
click at [580, 7] on span "Back to editor" at bounding box center [578, 9] width 34 height 6
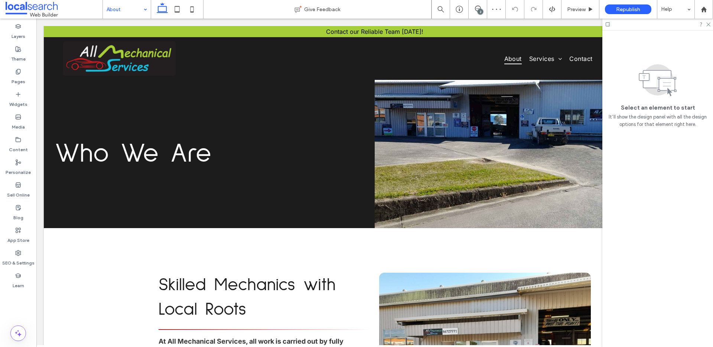
click at [131, 6] on input at bounding box center [125, 9] width 37 height 19
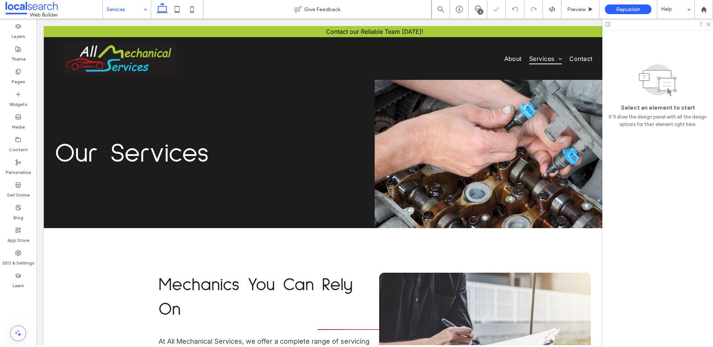
click at [124, 11] on input at bounding box center [125, 9] width 37 height 19
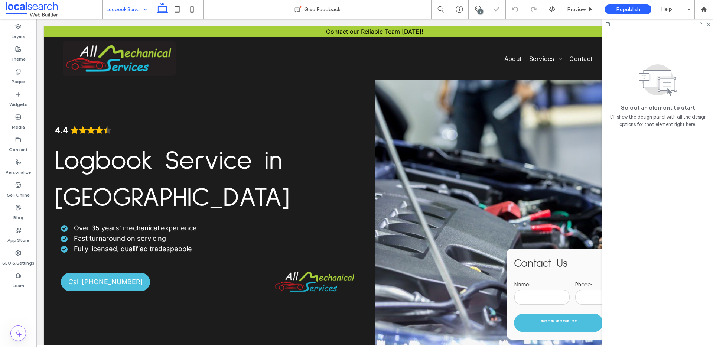
click at [134, 12] on input at bounding box center [125, 9] width 37 height 19
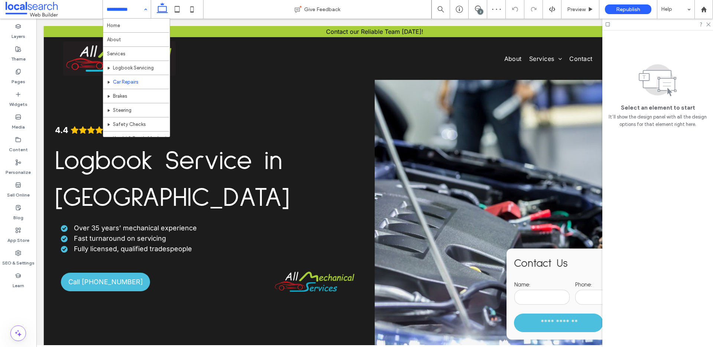
click at [132, 9] on input at bounding box center [125, 9] width 37 height 19
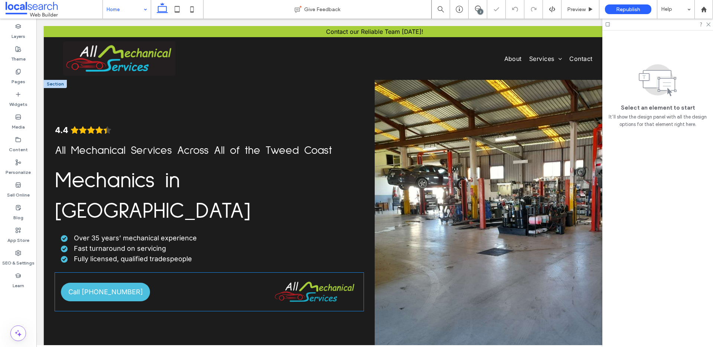
click at [310, 278] on img at bounding box center [315, 291] width 85 height 26
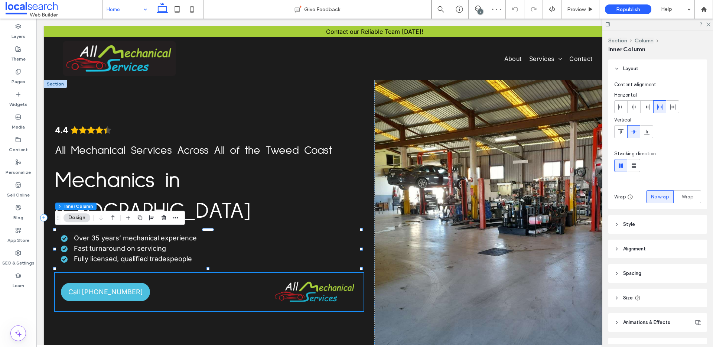
click at [234, 273] on div "Call [PHONE_NUMBER]" at bounding box center [209, 292] width 309 height 38
click at [307, 278] on img at bounding box center [315, 291] width 85 height 26
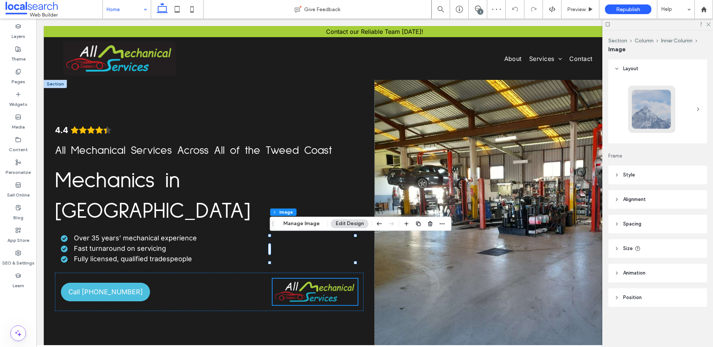
type input "*"
click at [333, 281] on div "4.4 Panel only seen by widget owner Edit widget Views 0%" at bounding box center [209, 217] width 331 height 275
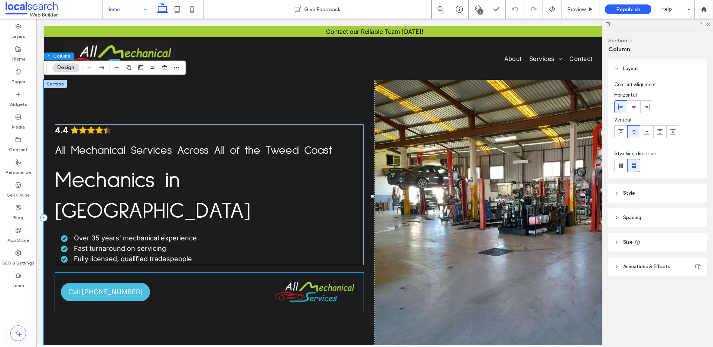
click at [335, 278] on img at bounding box center [315, 291] width 85 height 26
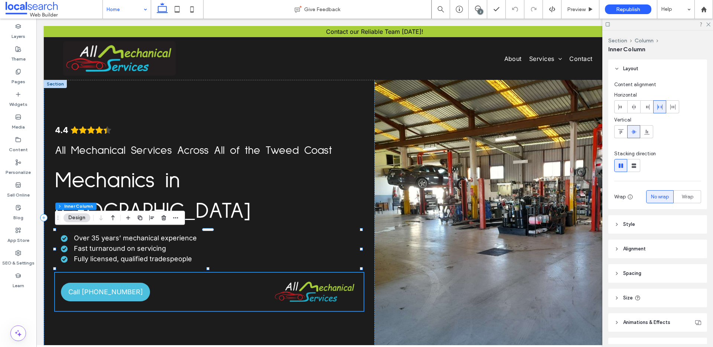
click at [309, 278] on img at bounding box center [315, 291] width 85 height 26
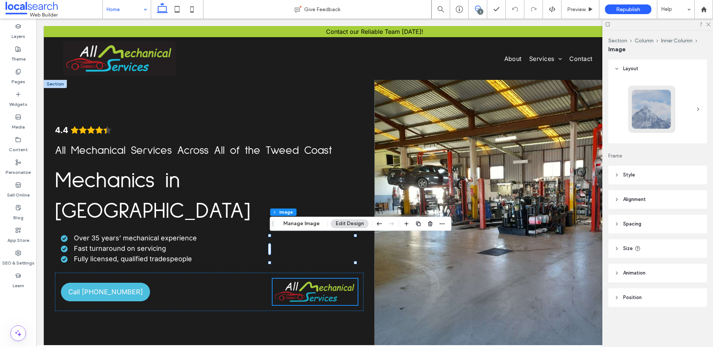
click at [477, 8] on icon at bounding box center [478, 9] width 6 height 6
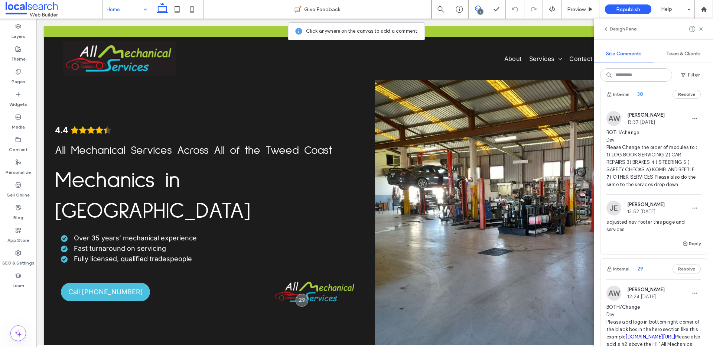
scroll to position [23, 0]
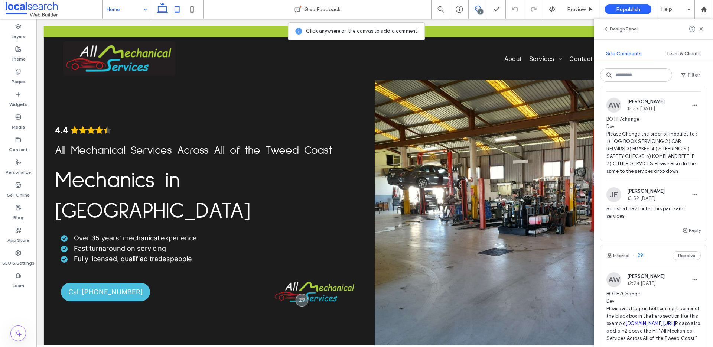
click at [179, 10] on icon at bounding box center [177, 9] width 15 height 15
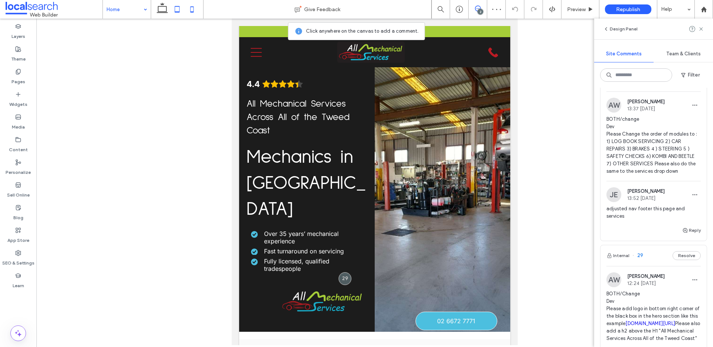
click at [191, 11] on icon at bounding box center [192, 9] width 15 height 15
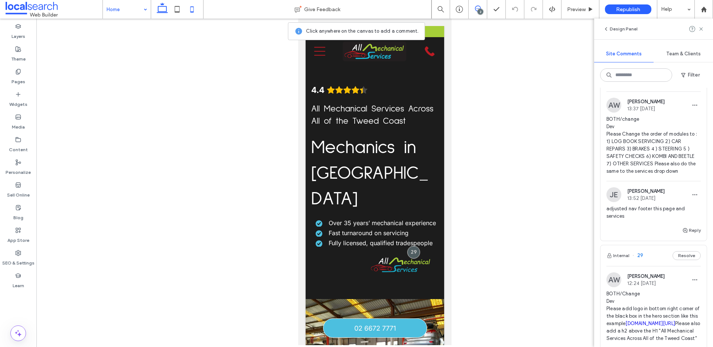
click at [168, 8] on icon at bounding box center [162, 9] width 15 height 15
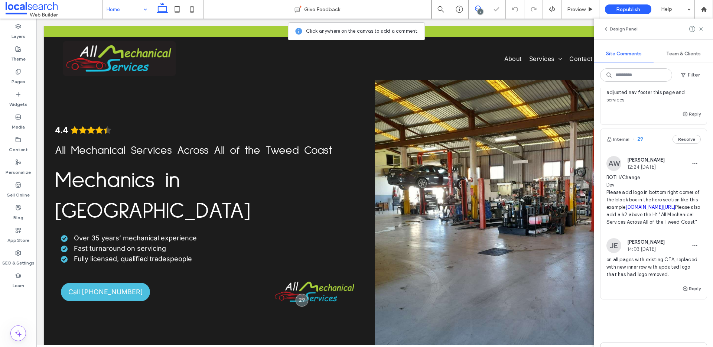
scroll to position [141, 0]
click at [644, 209] on link "[DOMAIN_NAME][URL]" at bounding box center [650, 206] width 50 height 6
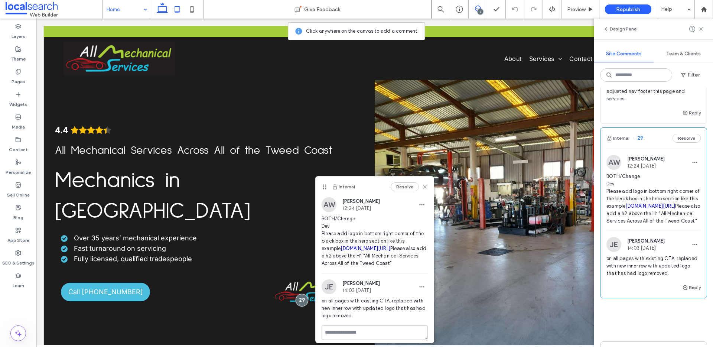
click at [173, 12] on icon at bounding box center [177, 9] width 15 height 15
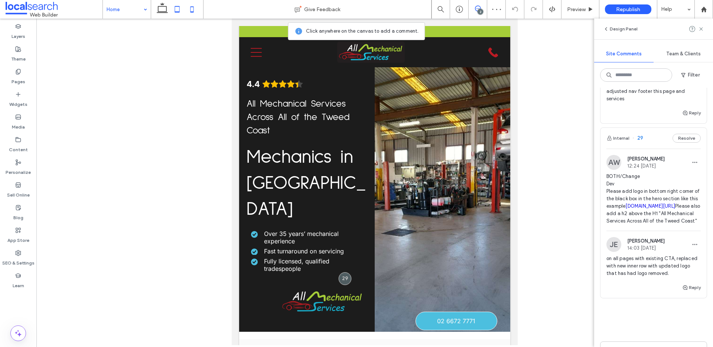
click at [194, 8] on icon at bounding box center [192, 9] width 15 height 15
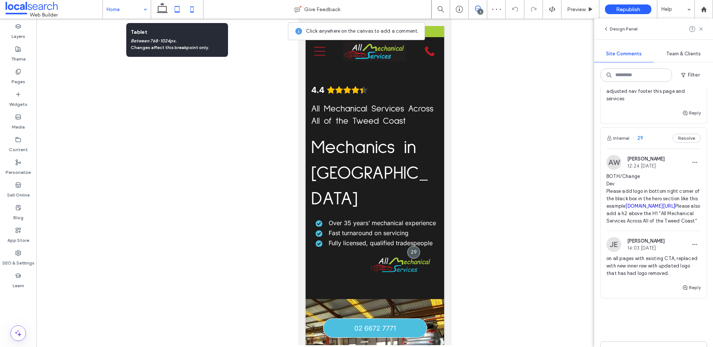
click at [180, 10] on icon at bounding box center [177, 9] width 15 height 15
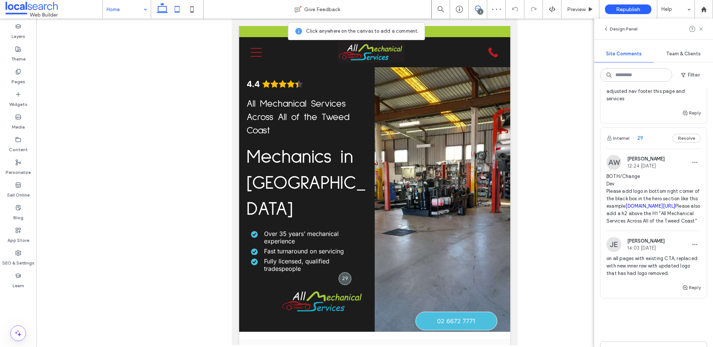
click at [166, 10] on use at bounding box center [162, 8] width 11 height 10
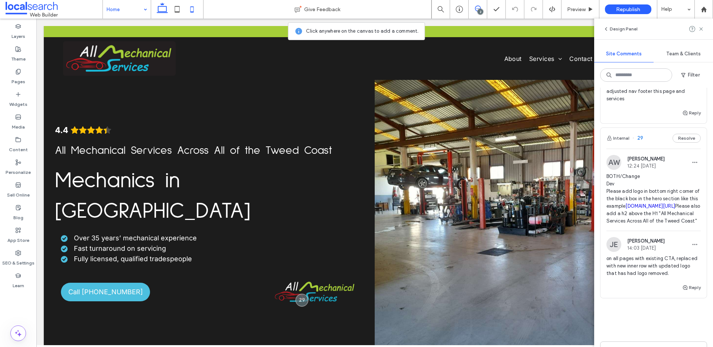
click at [181, 10] on icon at bounding box center [177, 9] width 15 height 15
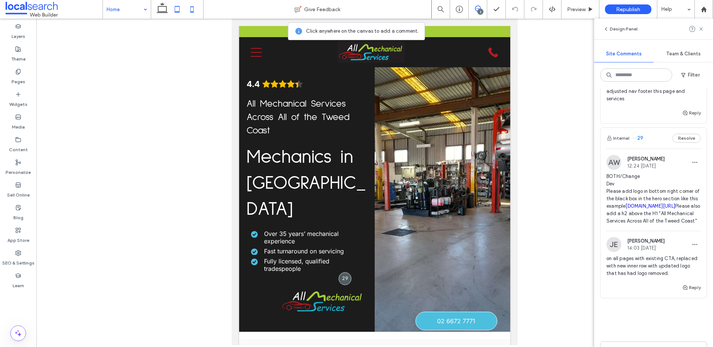
click at [189, 10] on icon at bounding box center [192, 9] width 15 height 15
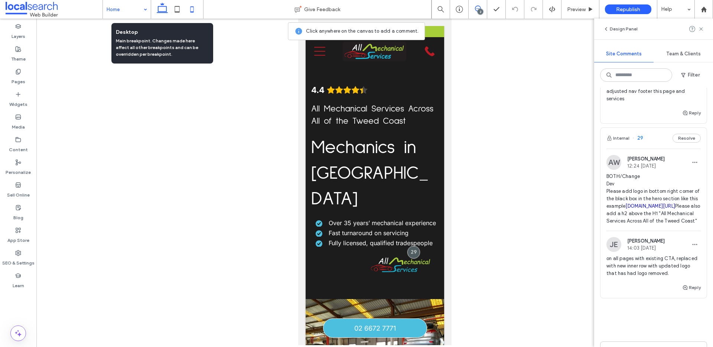
click at [165, 8] on icon at bounding box center [162, 9] width 15 height 15
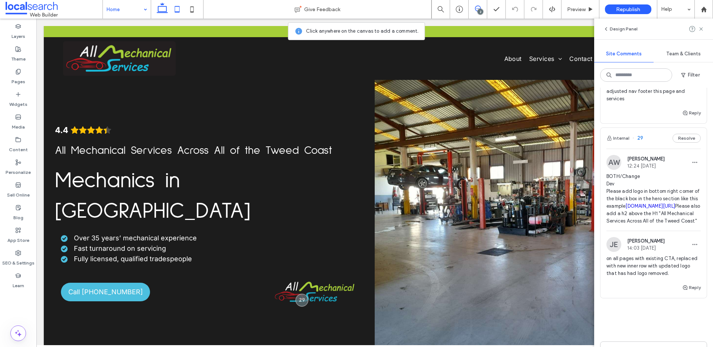
click at [177, 13] on icon at bounding box center [177, 9] width 15 height 15
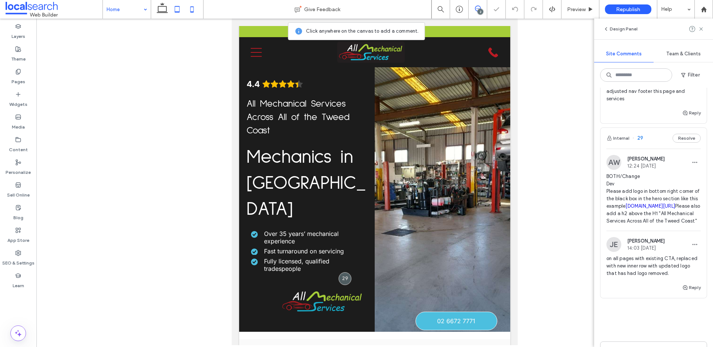
click at [193, 9] on icon at bounding box center [192, 9] width 15 height 15
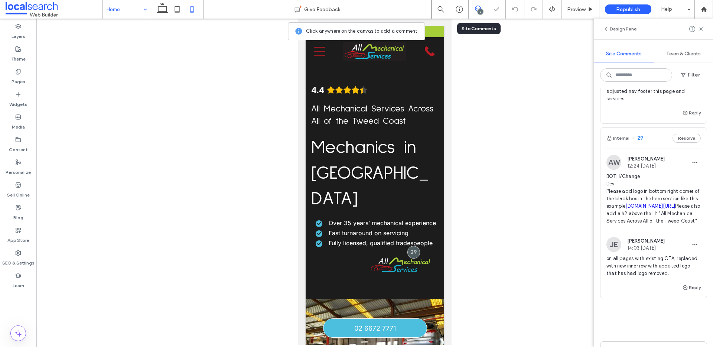
click at [476, 9] on icon at bounding box center [478, 9] width 6 height 6
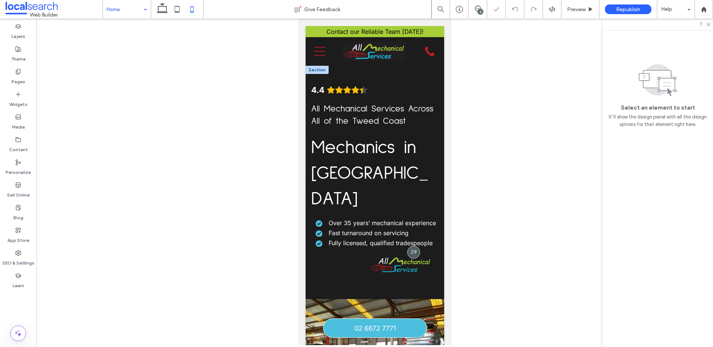
scroll to position [0, 0]
click at [379, 255] on img at bounding box center [400, 265] width 63 height 20
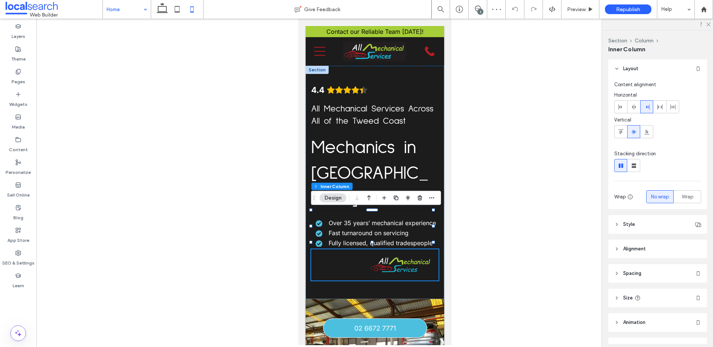
click at [398, 255] on img at bounding box center [400, 265] width 63 height 20
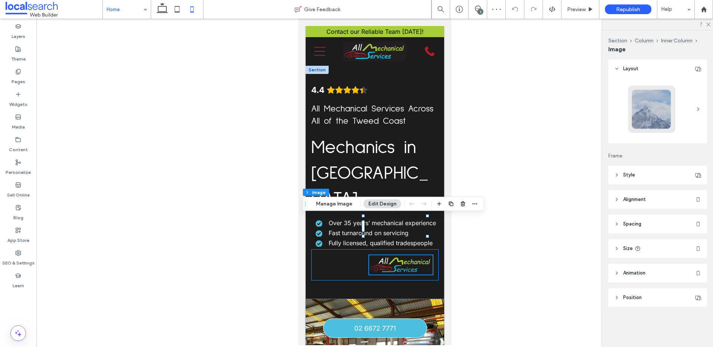
type input "*"
click at [399, 249] on div "Call [PHONE_NUMBER]" at bounding box center [374, 265] width 127 height 32
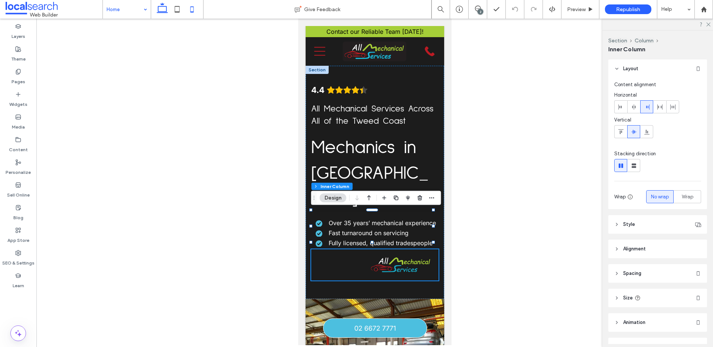
click at [167, 10] on icon at bounding box center [162, 9] width 15 height 15
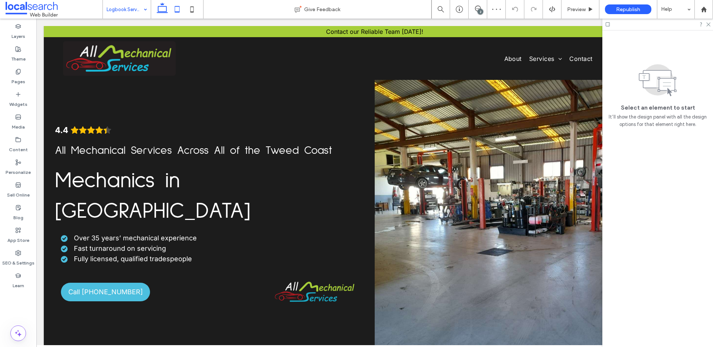
click at [176, 9] on icon at bounding box center [177, 9] width 15 height 15
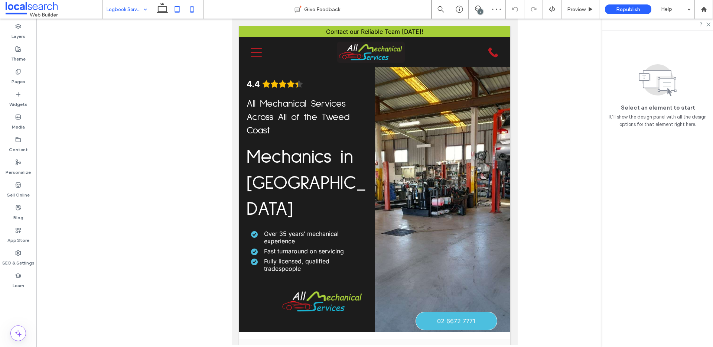
click at [188, 10] on icon at bounding box center [192, 9] width 15 height 15
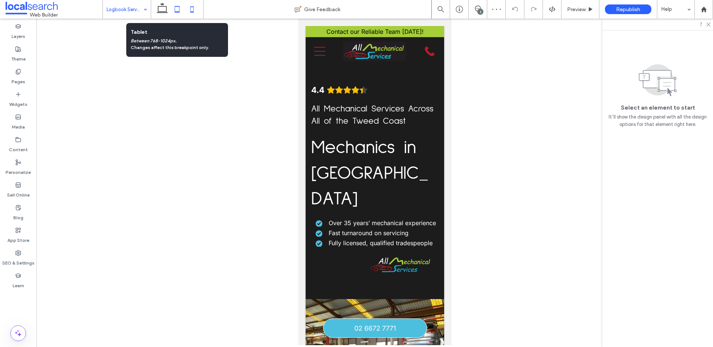
click at [182, 10] on icon at bounding box center [177, 9] width 15 height 15
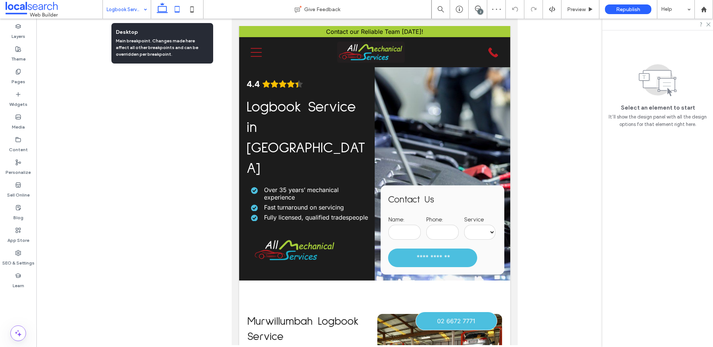
click at [168, 9] on icon at bounding box center [162, 9] width 15 height 15
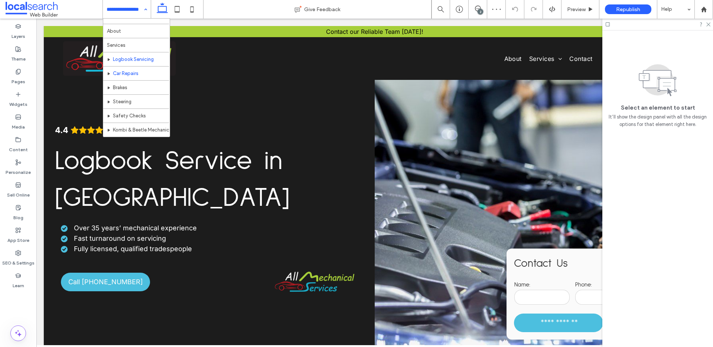
scroll to position [21, 0]
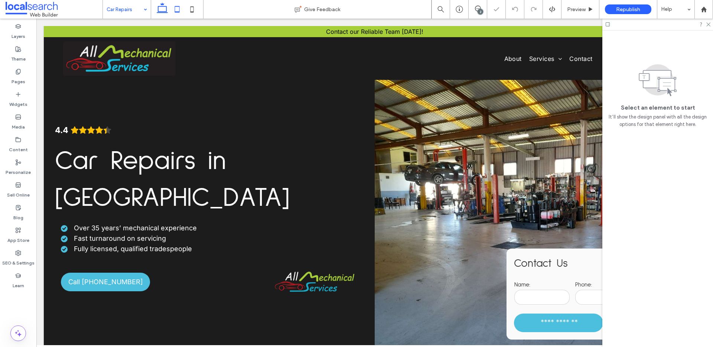
click at [177, 10] on icon at bounding box center [177, 9] width 15 height 15
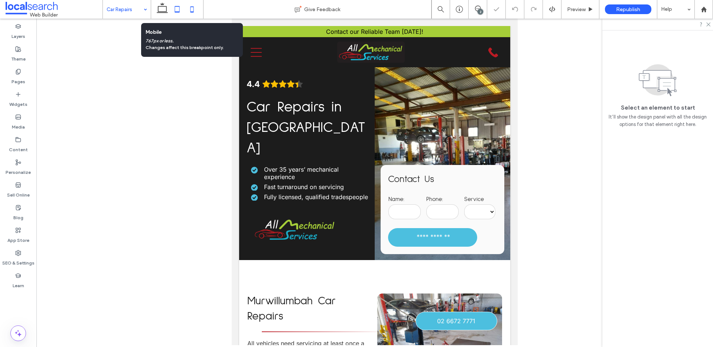
click at [193, 10] on use at bounding box center [191, 9] width 3 height 6
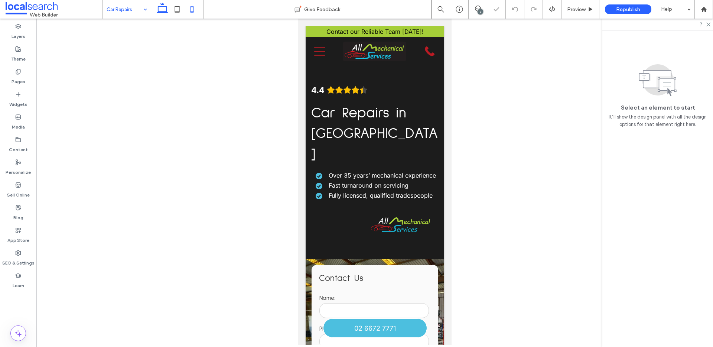
click at [167, 8] on icon at bounding box center [162, 9] width 15 height 15
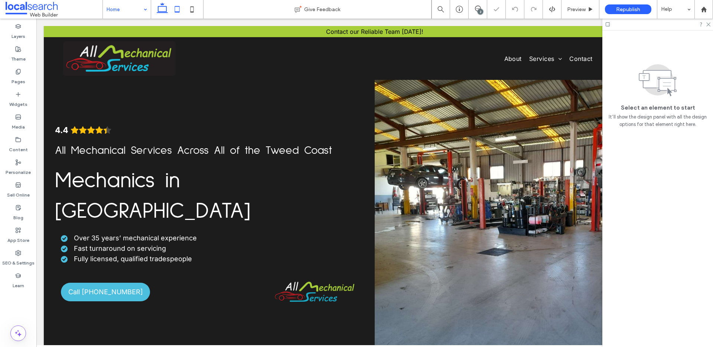
click at [172, 7] on icon at bounding box center [177, 9] width 15 height 15
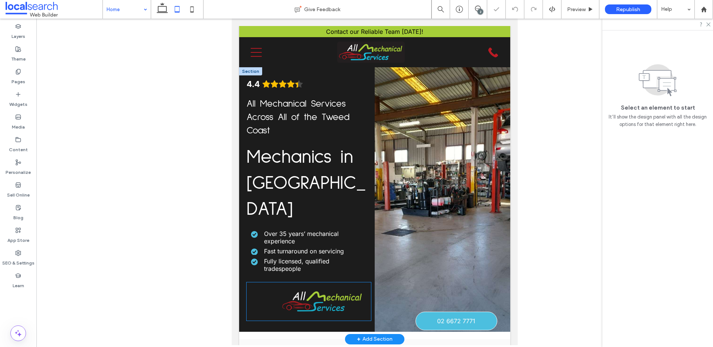
click at [315, 288] on img at bounding box center [322, 301] width 85 height 26
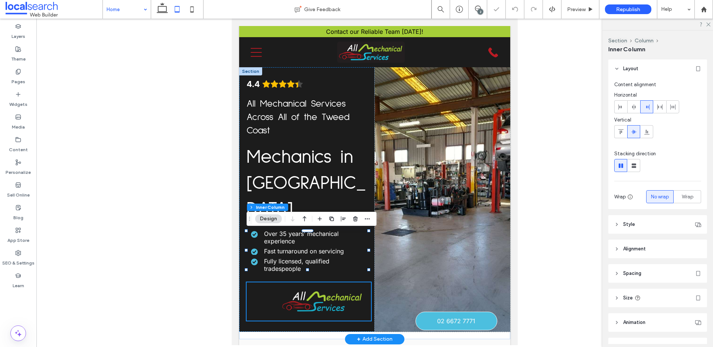
click at [332, 288] on img at bounding box center [322, 301] width 85 height 26
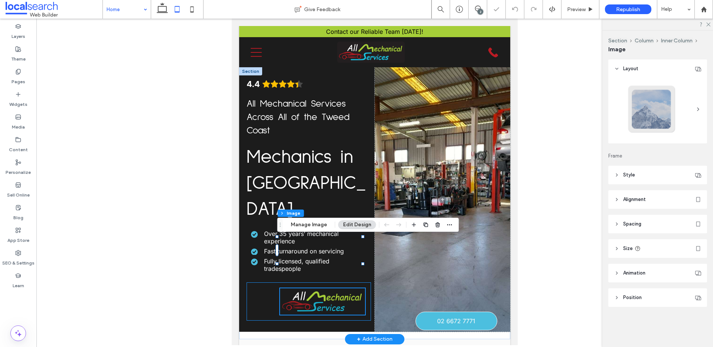
type input "*"
click at [626, 196] on span "Alignment" at bounding box center [634, 199] width 23 height 7
click at [622, 218] on icon at bounding box center [621, 218] width 6 height 6
click at [634, 217] on use at bounding box center [633, 218] width 5 height 4
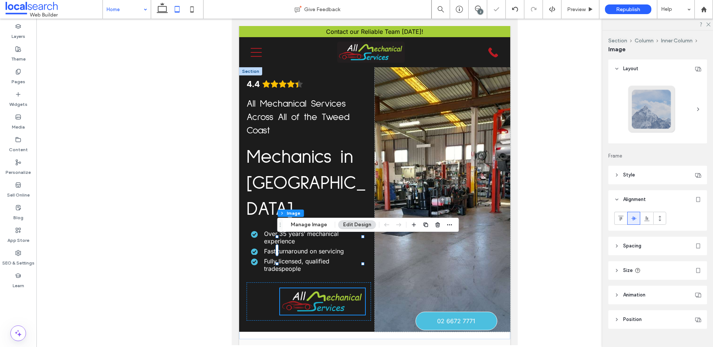
click at [625, 244] on span "Spacing" at bounding box center [632, 245] width 18 height 7
click at [357, 282] on div "Call [PHONE_NUMBER]" at bounding box center [309, 301] width 124 height 38
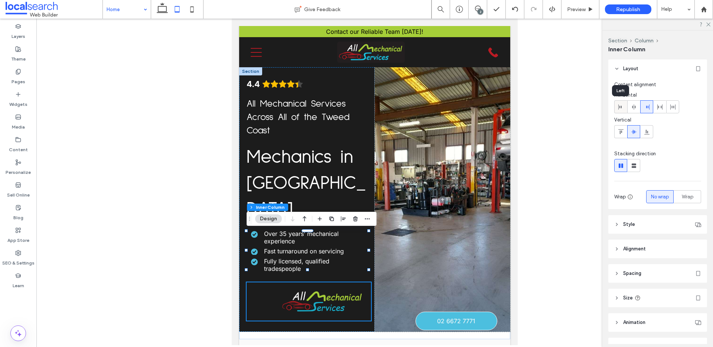
click at [622, 107] on icon at bounding box center [621, 107] width 6 height 6
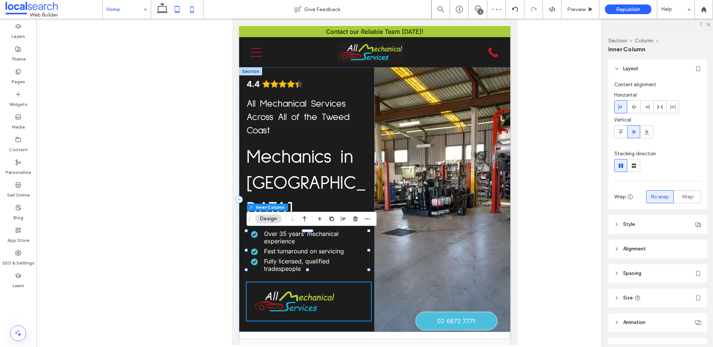
click at [195, 6] on icon at bounding box center [192, 9] width 15 height 15
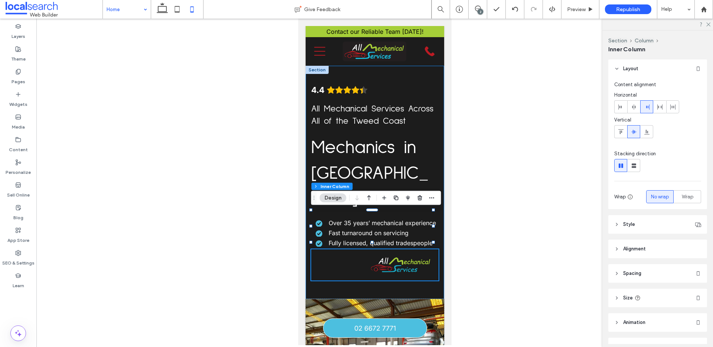
click at [400, 254] on div "4.4 Panel only seen by widget owner Edit widget Views 0%" at bounding box center [374, 183] width 138 height 234
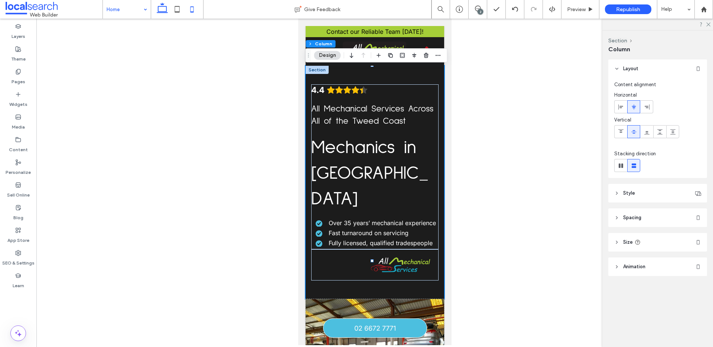
click at [166, 9] on icon at bounding box center [162, 9] width 15 height 15
type input "**"
type input "****"
type input "***"
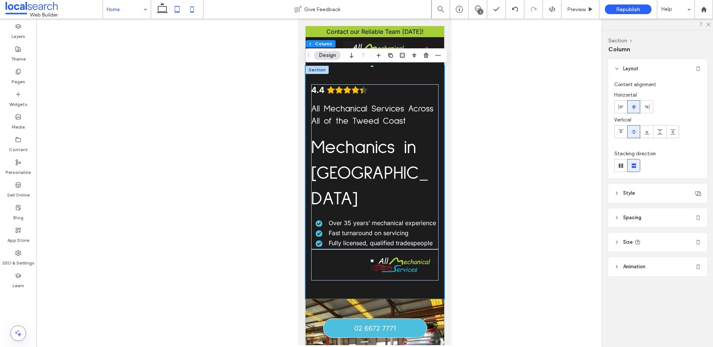
type input "***"
type input "**"
type input "***"
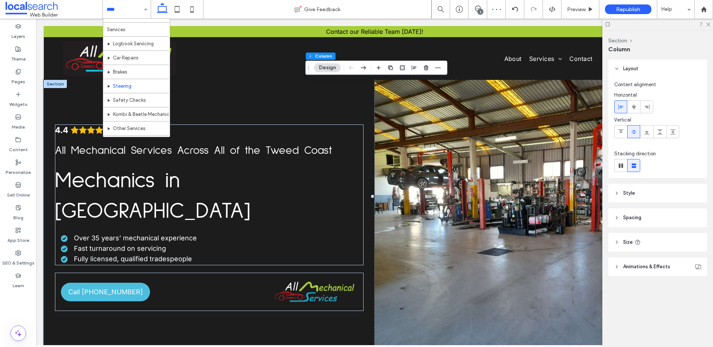
scroll to position [26, 0]
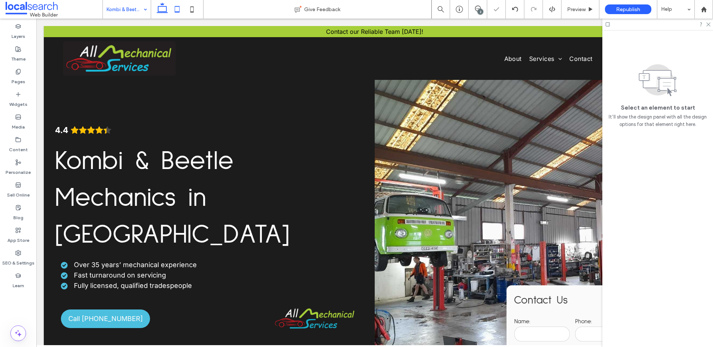
click at [175, 9] on use at bounding box center [177, 9] width 5 height 6
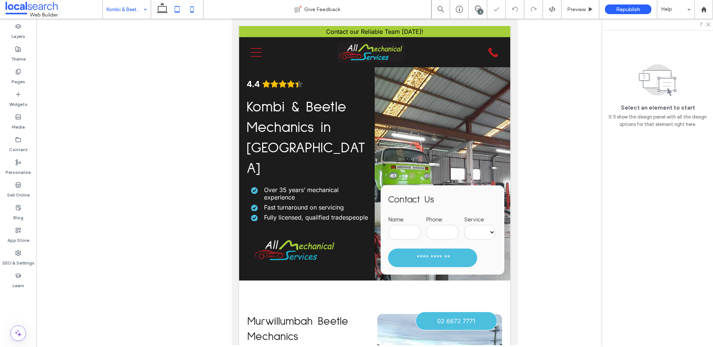
click at [189, 10] on icon at bounding box center [192, 9] width 15 height 15
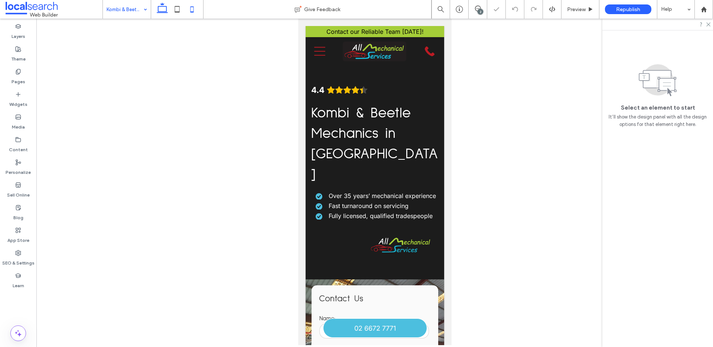
click at [169, 9] on icon at bounding box center [162, 9] width 15 height 15
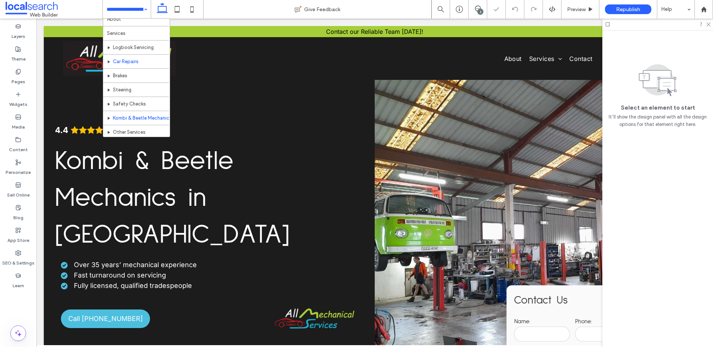
scroll to position [36, 0]
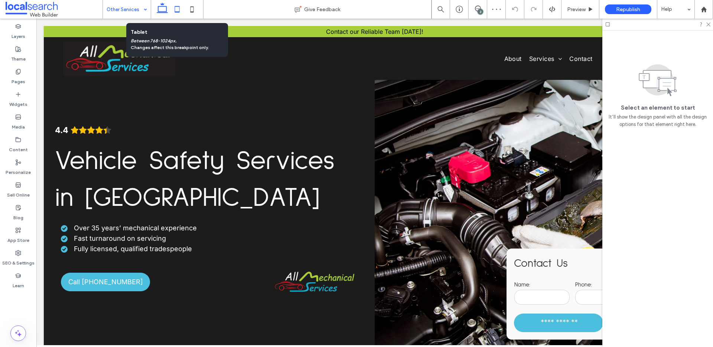
click at [178, 10] on icon at bounding box center [177, 9] width 15 height 15
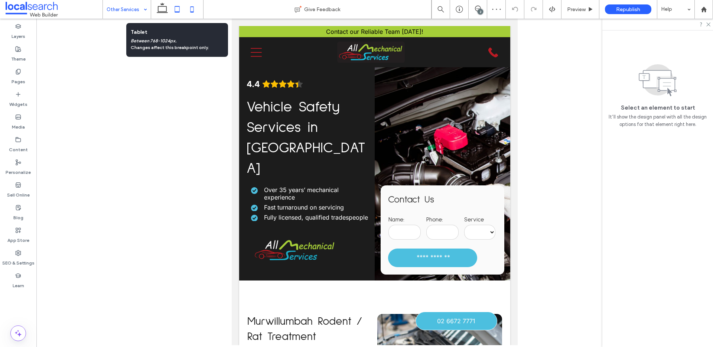
click at [186, 10] on icon at bounding box center [192, 9] width 15 height 15
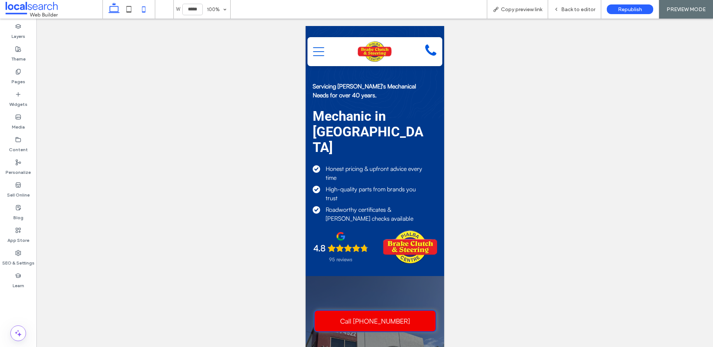
click at [119, 8] on icon at bounding box center [114, 9] width 15 height 15
type input "******"
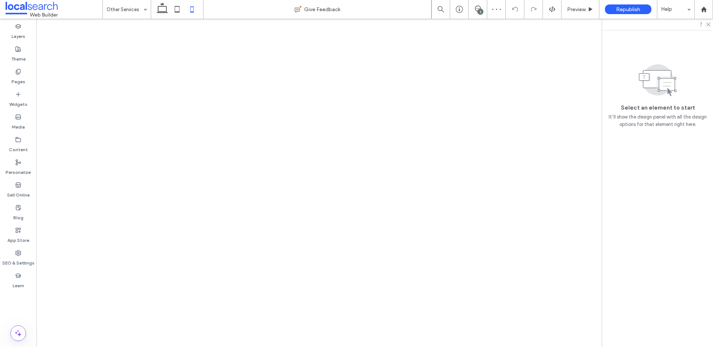
click at [161, 7] on icon at bounding box center [162, 9] width 15 height 15
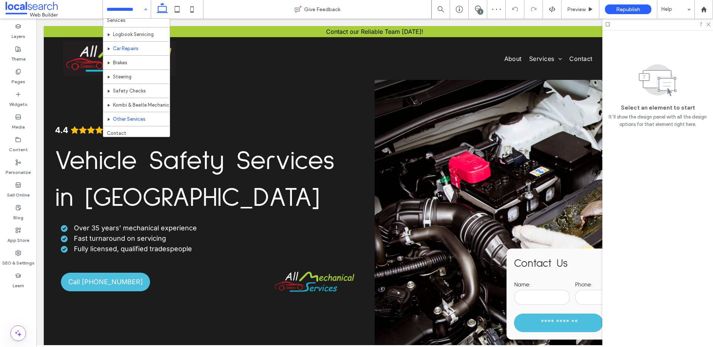
scroll to position [36, 0]
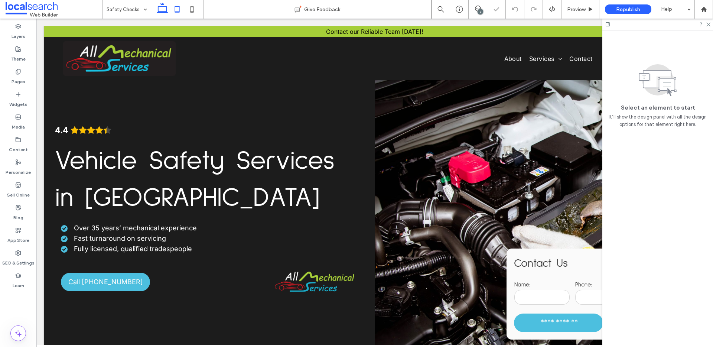
click at [183, 10] on icon at bounding box center [177, 9] width 15 height 15
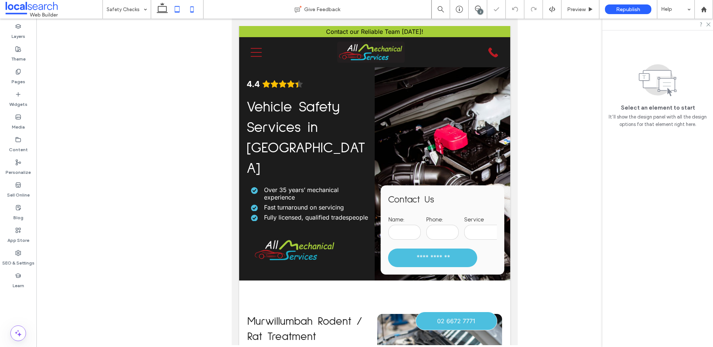
click at [189, 8] on icon at bounding box center [192, 9] width 15 height 15
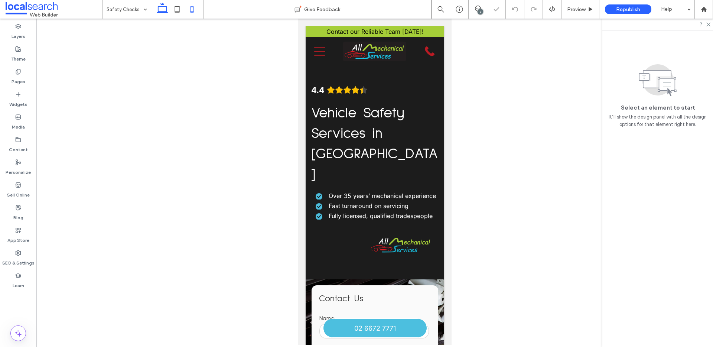
click at [160, 10] on icon at bounding box center [162, 9] width 15 height 15
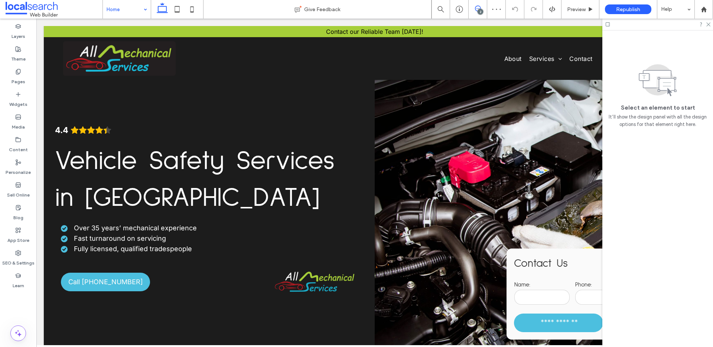
click at [475, 8] on icon at bounding box center [478, 9] width 6 height 6
drag, startPoint x: 476, startPoint y: 10, endPoint x: 483, endPoint y: 15, distance: 8.5
click at [477, 10] on icon at bounding box center [478, 9] width 6 height 6
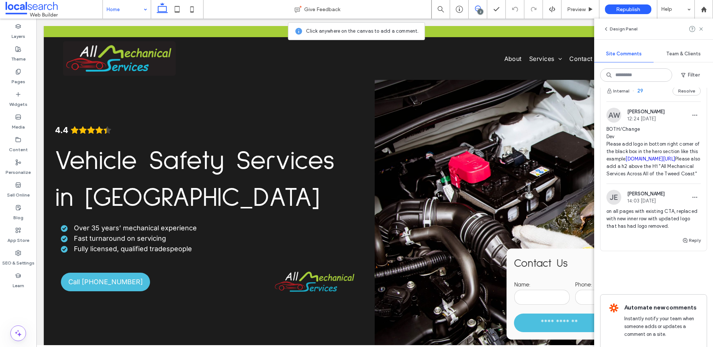
scroll to position [188, 0]
click at [477, 9] on icon at bounding box center [478, 9] width 6 height 6
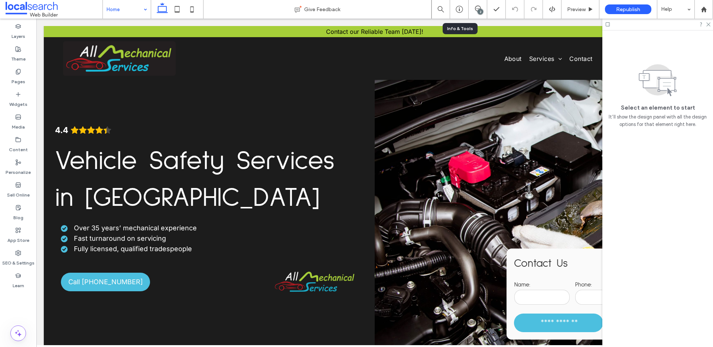
scroll to position [0, 0]
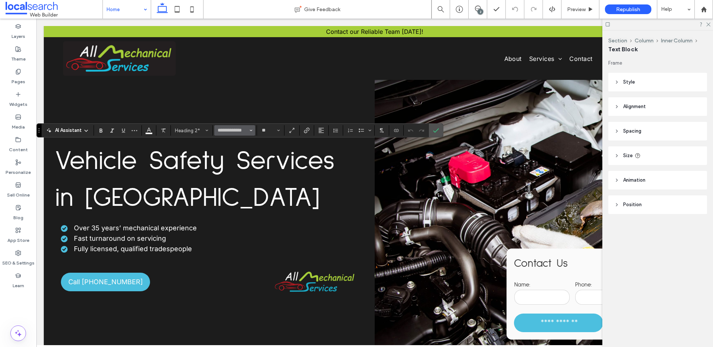
click at [249, 130] on button "**********" at bounding box center [234, 130] width 41 height 10
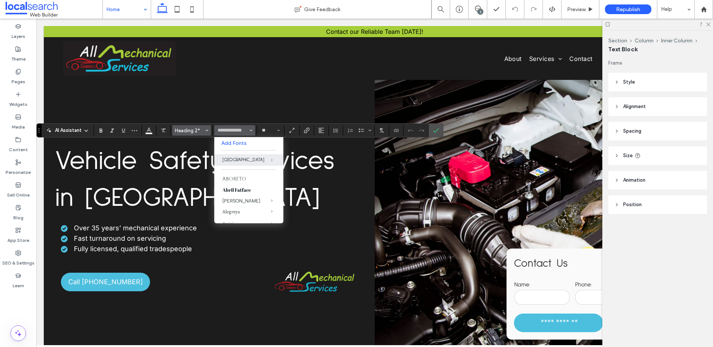
click at [204, 131] on button "Heading 2*" at bounding box center [191, 130] width 39 height 10
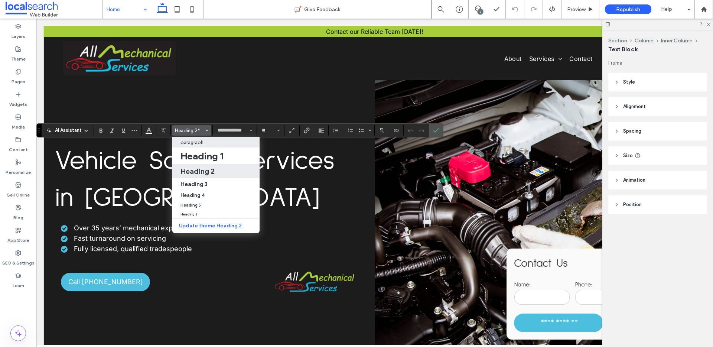
click at [207, 140] on div "paragraph" at bounding box center [215, 143] width 71 height 6
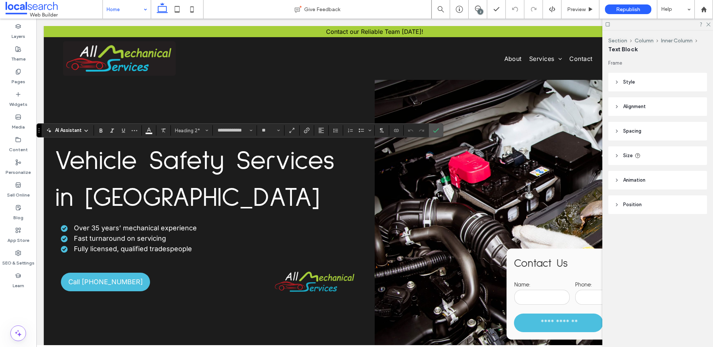
type input "*****"
type input "**"
click at [251, 132] on span "Font & Font weight" at bounding box center [251, 130] width 3 height 10
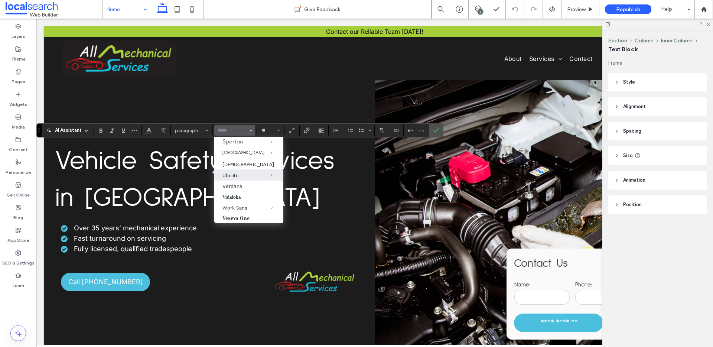
scroll to position [765, 0]
click at [270, 189] on label "Normal" at bounding box center [279, 194] width 33 height 12
type input "**********"
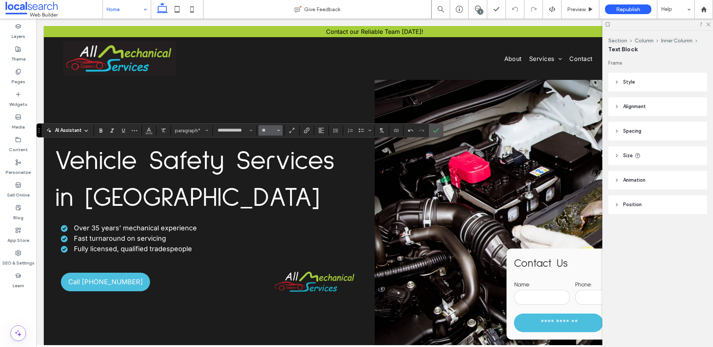
click at [274, 134] on button "**" at bounding box center [270, 130] width 24 height 10
click at [270, 153] on label "30" at bounding box center [270, 155] width 24 height 10
type input "**"
click at [149, 132] on icon "Color" at bounding box center [149, 130] width 6 height 6
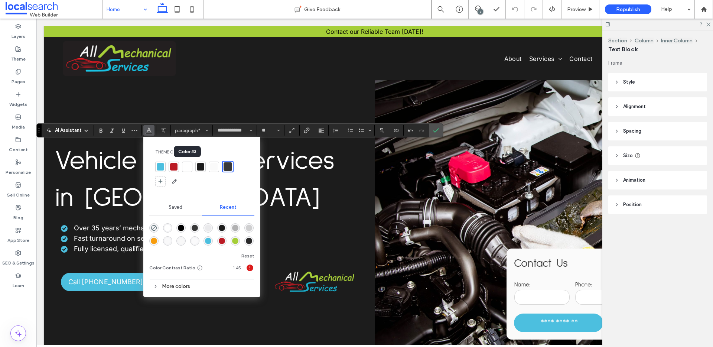
click at [188, 165] on div at bounding box center [186, 166] width 7 height 7
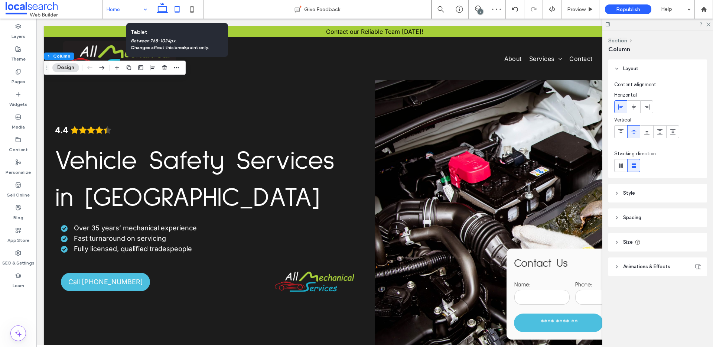
click at [176, 8] on icon at bounding box center [177, 9] width 15 height 15
type input "**"
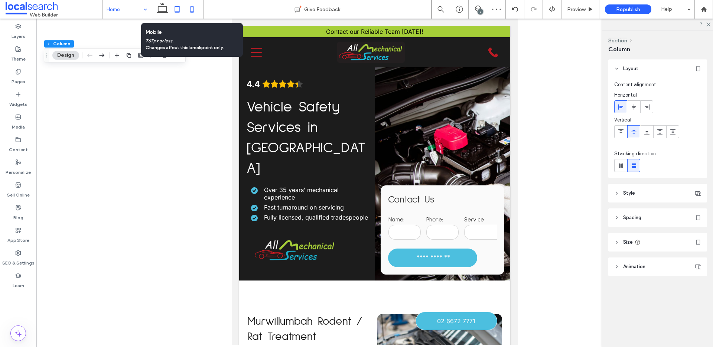
click at [191, 7] on icon at bounding box center [192, 9] width 15 height 15
type input "*"
type input "***"
type input "**"
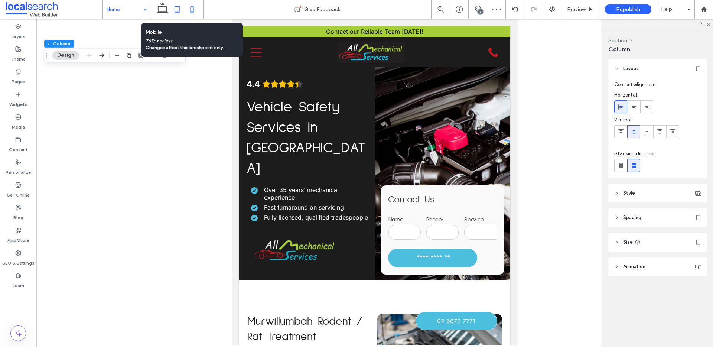
type input "**"
type input "***"
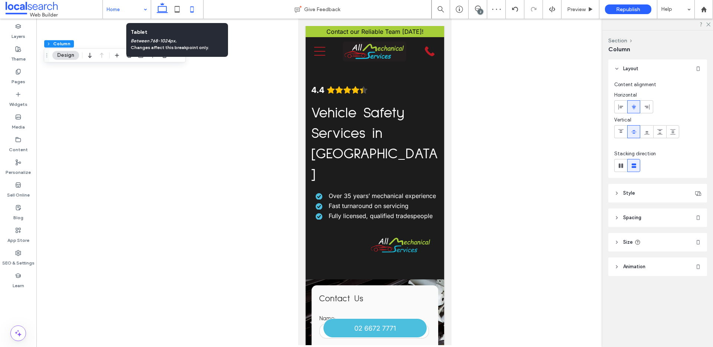
click at [164, 12] on icon at bounding box center [162, 9] width 15 height 15
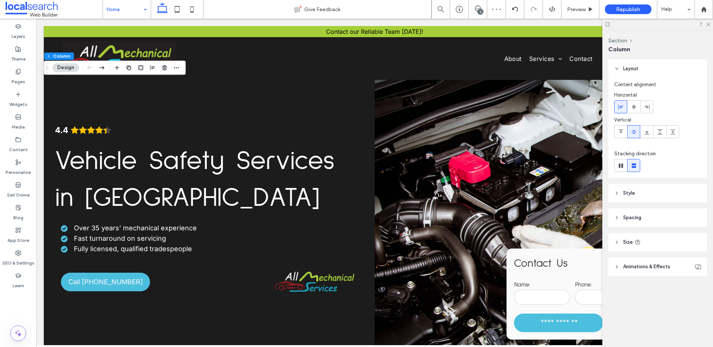
type input "**"
type input "****"
type input "***"
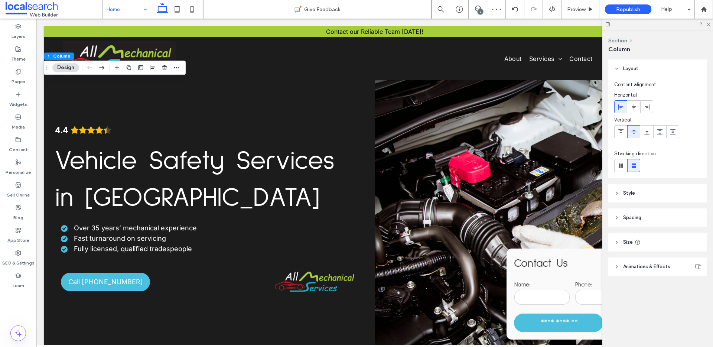
type input "**"
type input "***"
click at [476, 9] on use at bounding box center [478, 9] width 6 height 6
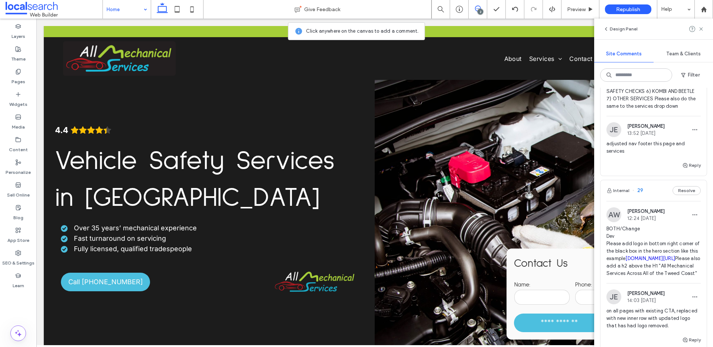
scroll to position [262, 0]
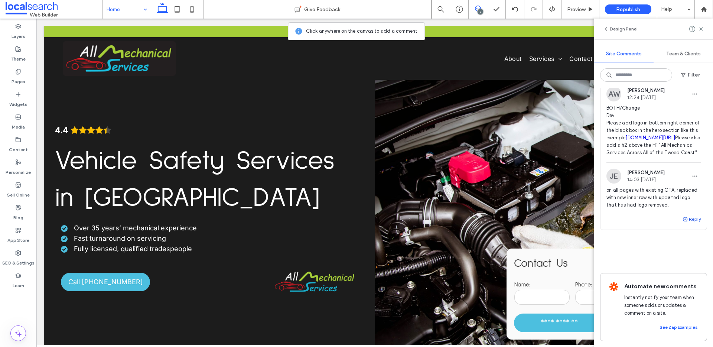
click at [682, 216] on icon "button" at bounding box center [685, 219] width 6 height 6
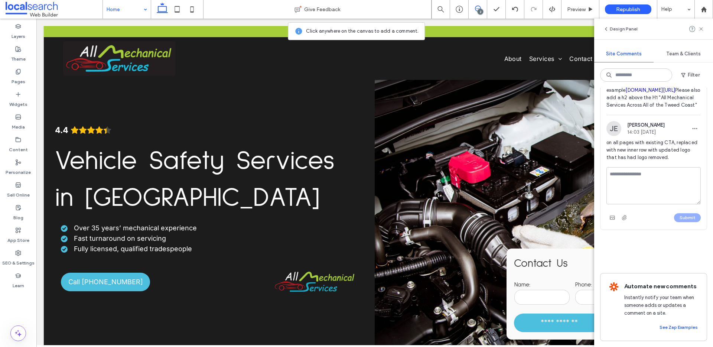
click at [617, 204] on textarea at bounding box center [653, 185] width 94 height 37
type textarea "**********"
click at [677, 222] on button "Submit" at bounding box center [687, 217] width 27 height 9
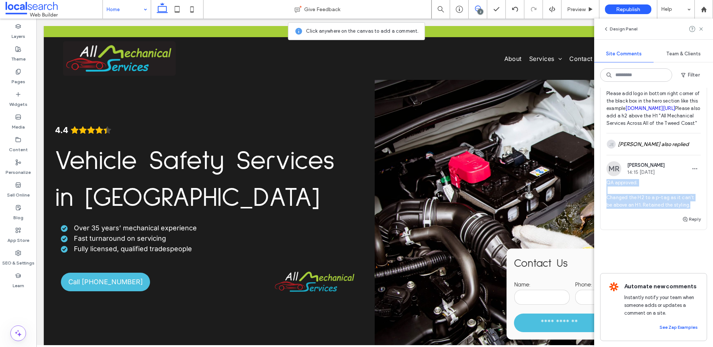
drag, startPoint x: 662, startPoint y: 208, endPoint x: 606, endPoint y: 198, distance: 57.0
click at [606, 198] on span "QA approved. Changed the H2 to a p-tag as it can't be above an H1. Retained the…" at bounding box center [653, 194] width 94 height 30
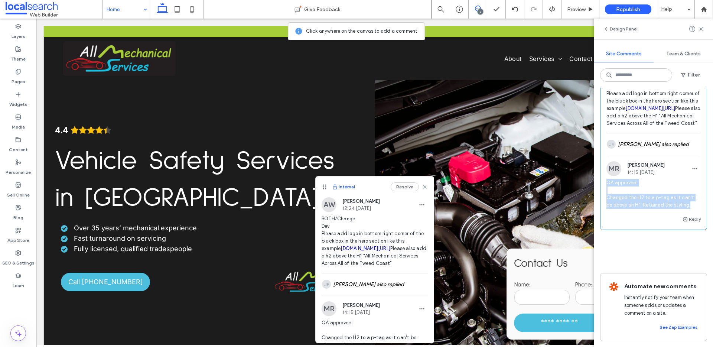
copy span "QA approved. Changed the H2 to a p-tag as it can't be above an H1. Retained the…"
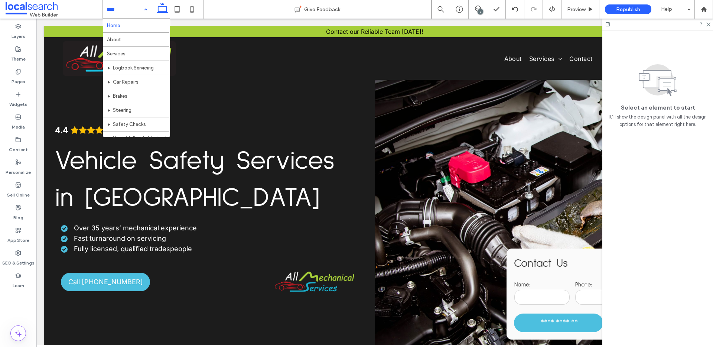
scroll to position [0, 0]
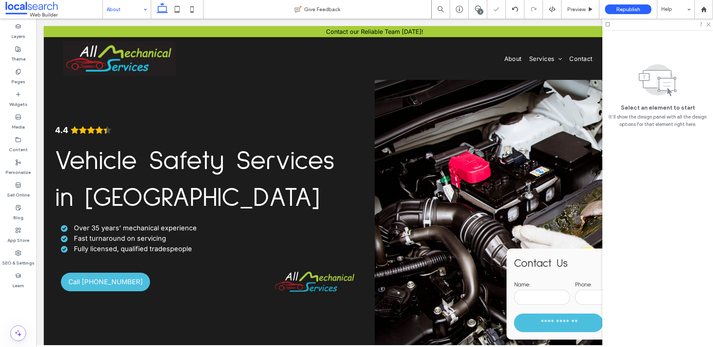
click at [119, 7] on input at bounding box center [125, 9] width 37 height 19
click at [131, 11] on input at bounding box center [125, 9] width 37 height 19
click at [120, 10] on input at bounding box center [125, 9] width 37 height 19
click at [133, 6] on input at bounding box center [125, 9] width 37 height 19
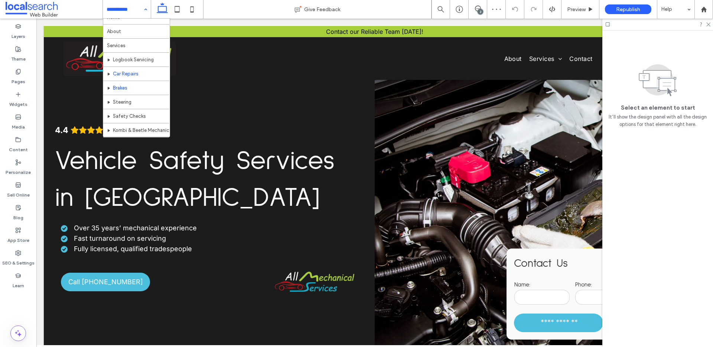
scroll to position [9, 0]
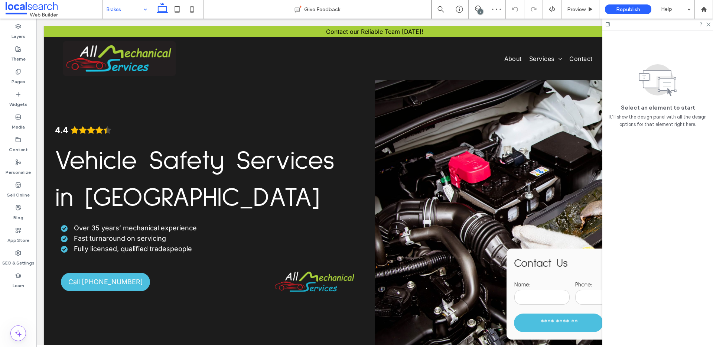
click at [139, 12] on input at bounding box center [125, 9] width 37 height 19
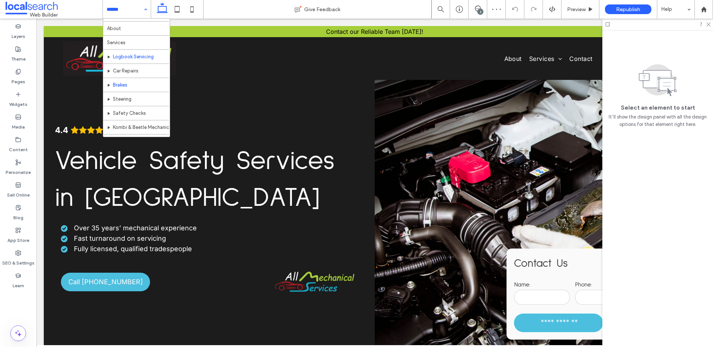
scroll to position [25, 0]
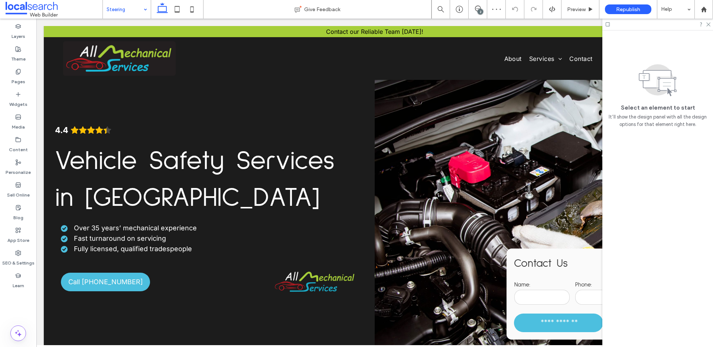
click at [135, 14] on input at bounding box center [125, 9] width 37 height 19
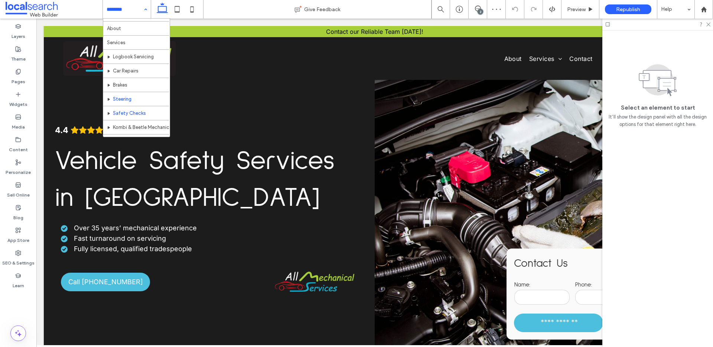
scroll to position [27, 0]
click at [138, 12] on input at bounding box center [125, 9] width 37 height 19
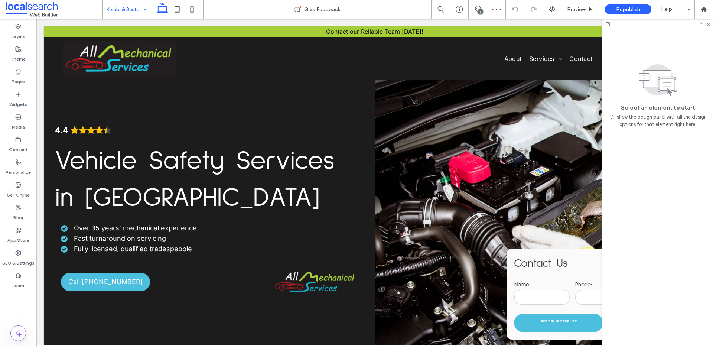
click at [117, 10] on input at bounding box center [125, 9] width 37 height 19
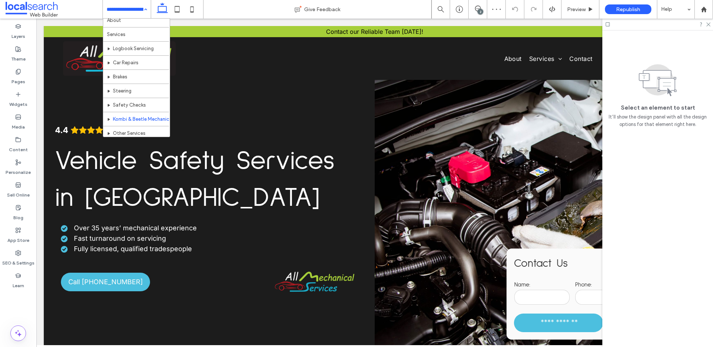
scroll to position [36, 0]
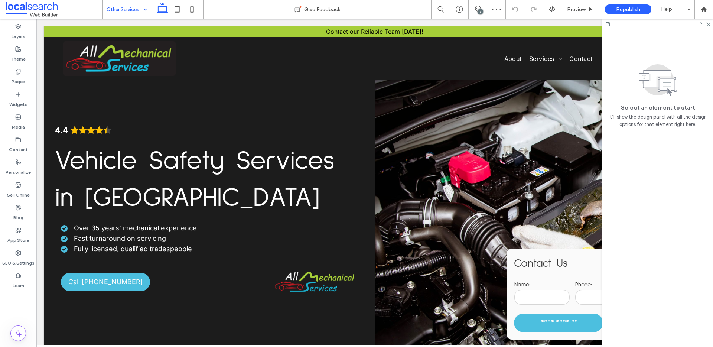
click at [124, 8] on input at bounding box center [125, 9] width 37 height 19
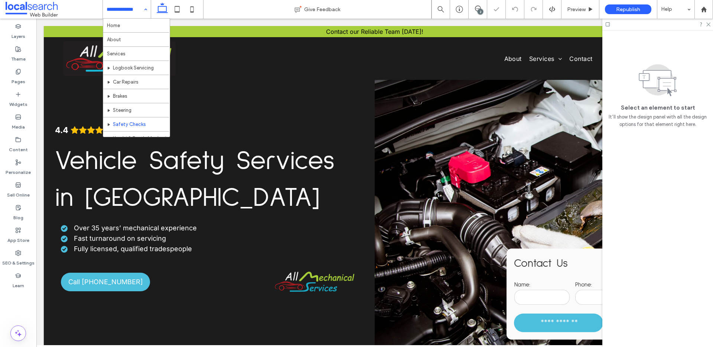
scroll to position [36, 0]
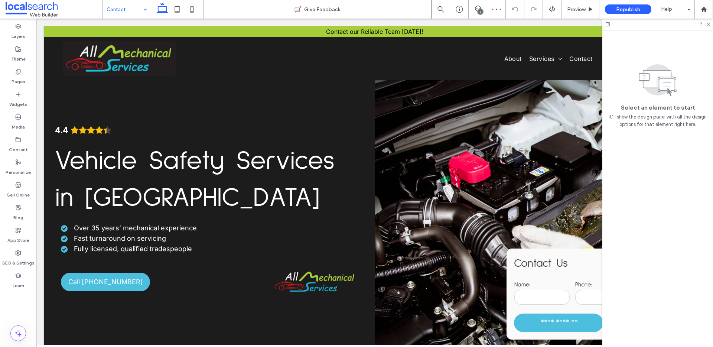
drag, startPoint x: 129, startPoint y: 10, endPoint x: 133, endPoint y: 14, distance: 6.3
click at [129, 9] on input at bounding box center [125, 9] width 37 height 19
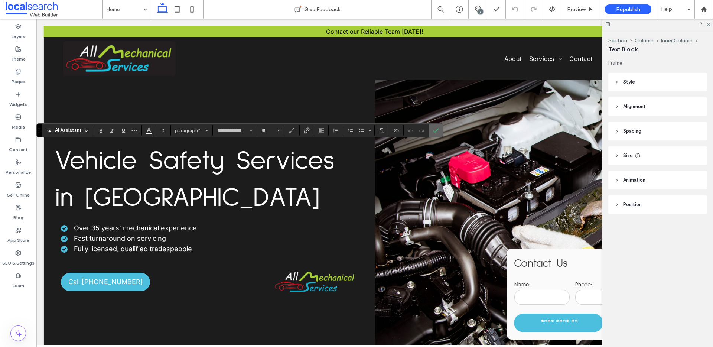
click at [435, 130] on icon "Confirm" at bounding box center [436, 130] width 6 height 6
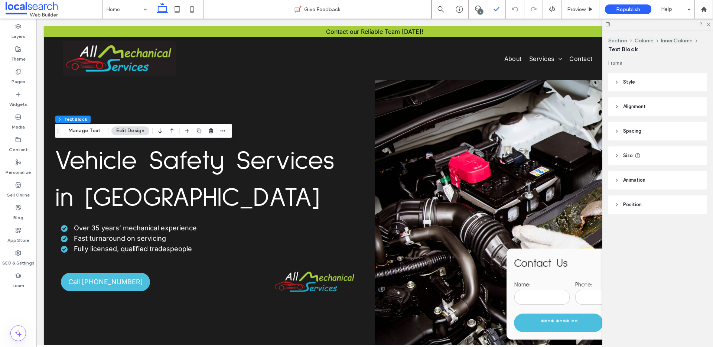
click at [475, 8] on icon at bounding box center [478, 9] width 6 height 6
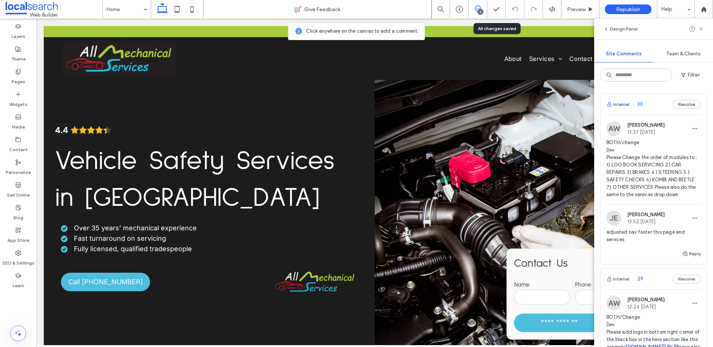
click at [622, 103] on button "Internal" at bounding box center [617, 104] width 23 height 9
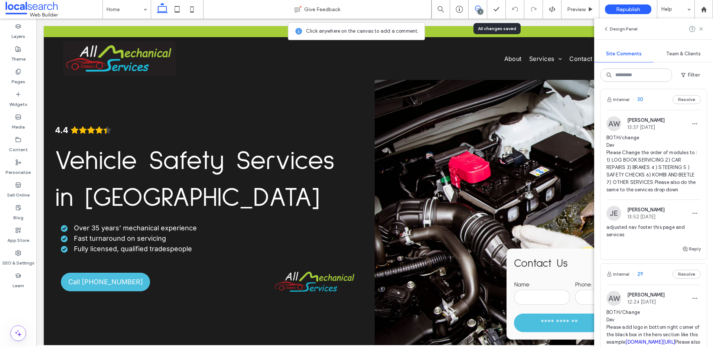
scroll to position [4, 0]
click at [182, 14] on icon at bounding box center [177, 9] width 15 height 15
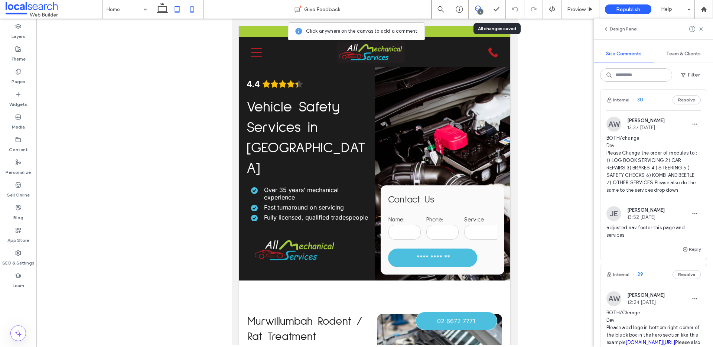
click at [193, 7] on use at bounding box center [191, 9] width 3 height 6
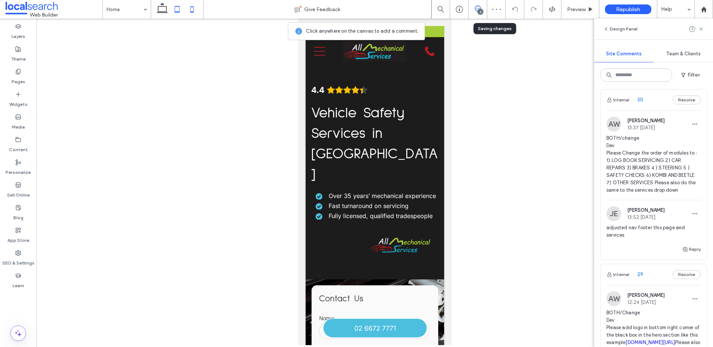
click at [176, 11] on use at bounding box center [177, 9] width 5 height 6
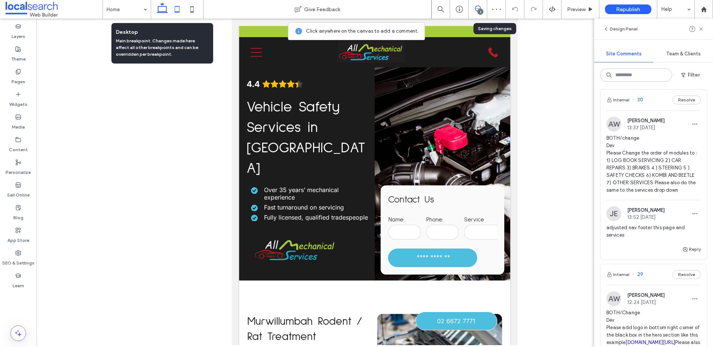
click at [166, 10] on use at bounding box center [162, 8] width 11 height 10
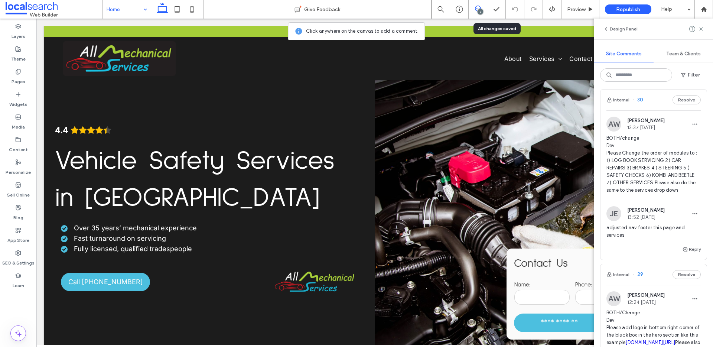
drag, startPoint x: 138, startPoint y: 6, endPoint x: 140, endPoint y: 14, distance: 7.6
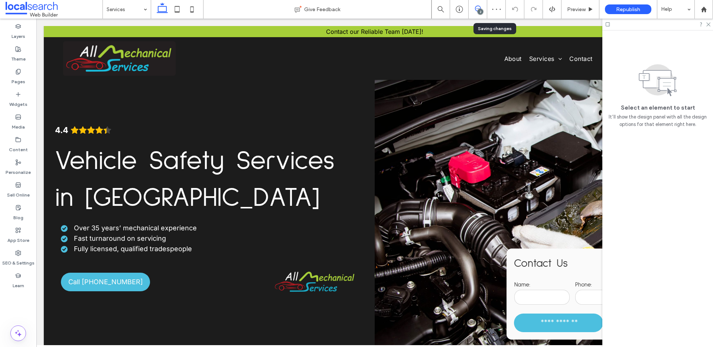
click at [479, 8] on icon at bounding box center [478, 9] width 6 height 6
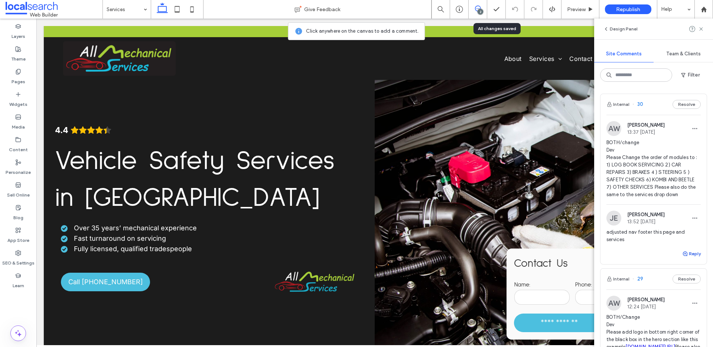
click at [693, 258] on button "Reply" at bounding box center [691, 253] width 19 height 9
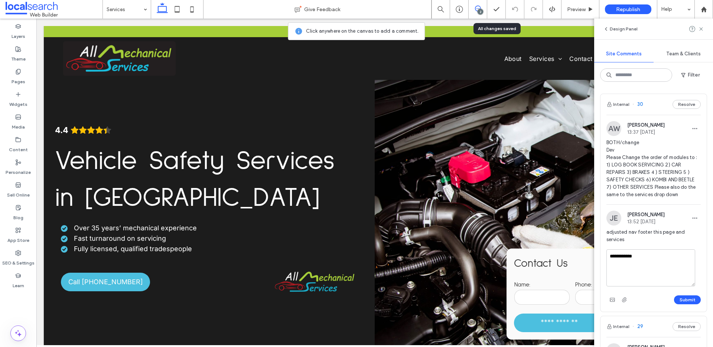
type textarea "**********"
click at [680, 312] on div "**********" at bounding box center [653, 280] width 106 height 62
click at [680, 310] on div "**********" at bounding box center [356, 173] width 713 height 347
click at [683, 304] on button "Submit" at bounding box center [687, 299] width 27 height 9
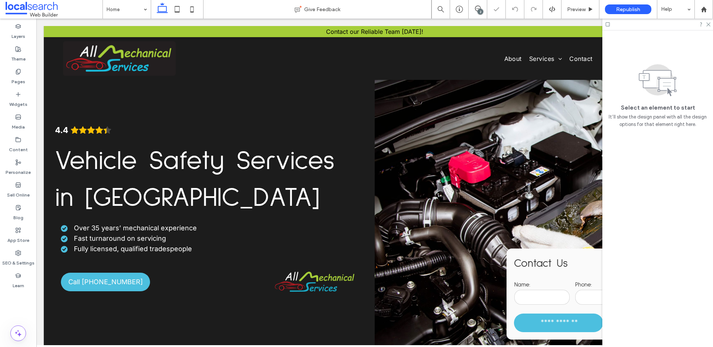
click at [482, 10] on div "2" at bounding box center [480, 12] width 6 height 6
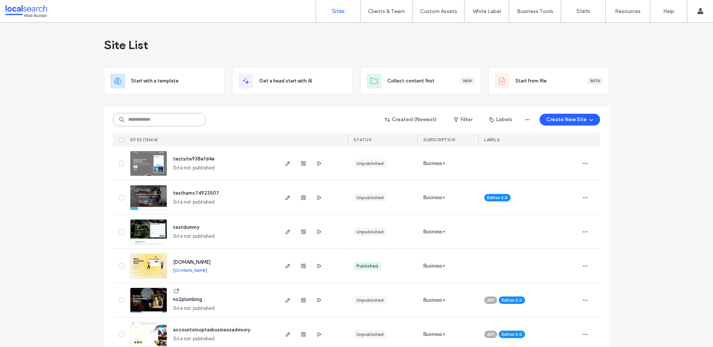
click at [140, 115] on input at bounding box center [159, 119] width 93 height 13
paste input "**********"
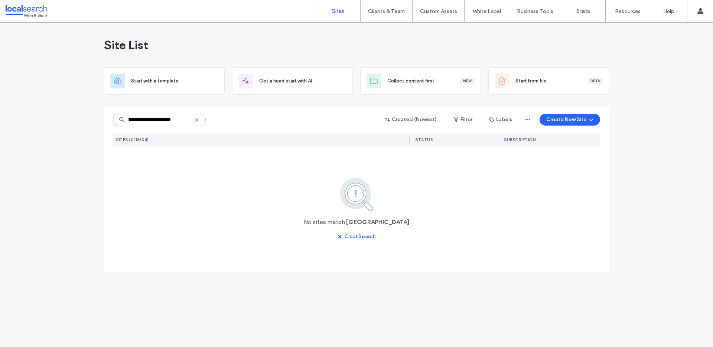
type input "**********"
click at [197, 120] on icon at bounding box center [197, 120] width 6 height 6
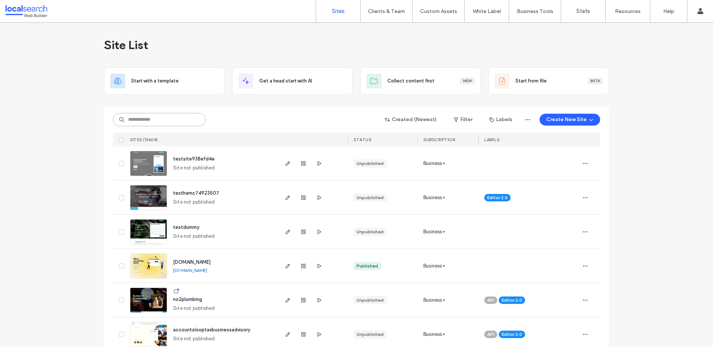
click at [140, 118] on input at bounding box center [159, 119] width 93 height 13
paste input "********"
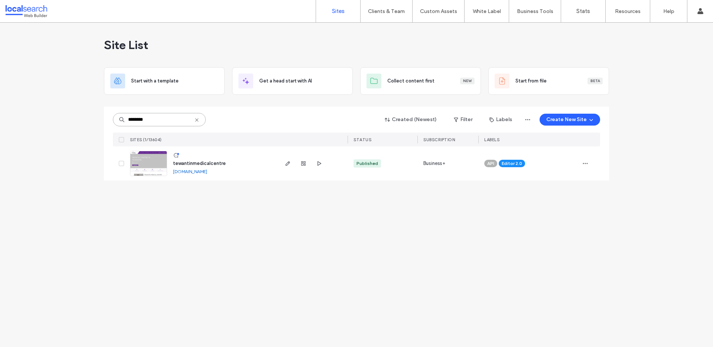
type input "********"
click at [144, 169] on img at bounding box center [148, 176] width 36 height 50
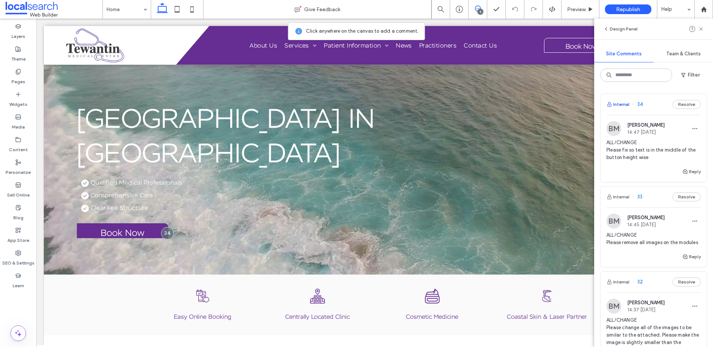
click at [628, 106] on button "Internal" at bounding box center [617, 104] width 23 height 9
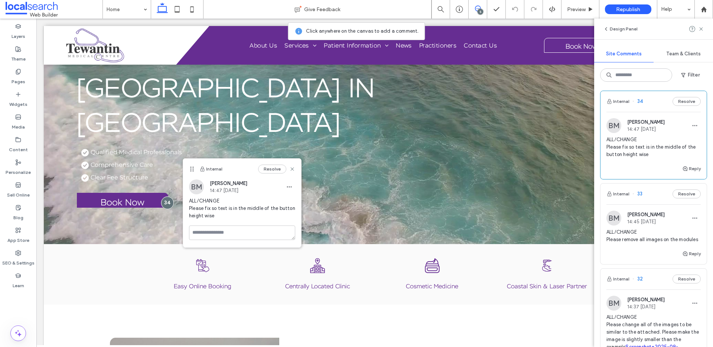
scroll to position [4, 0]
click at [620, 193] on button "Internal" at bounding box center [617, 192] width 23 height 9
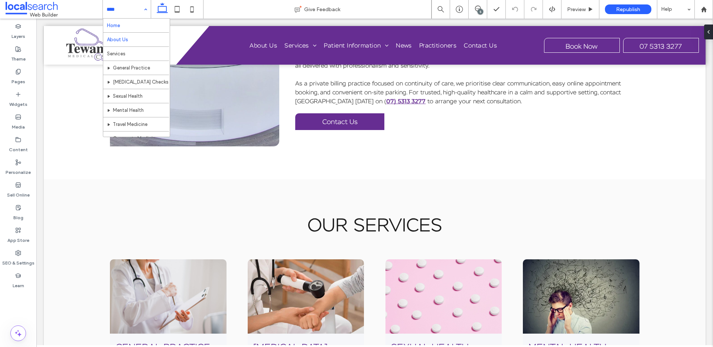
scroll to position [1, 0]
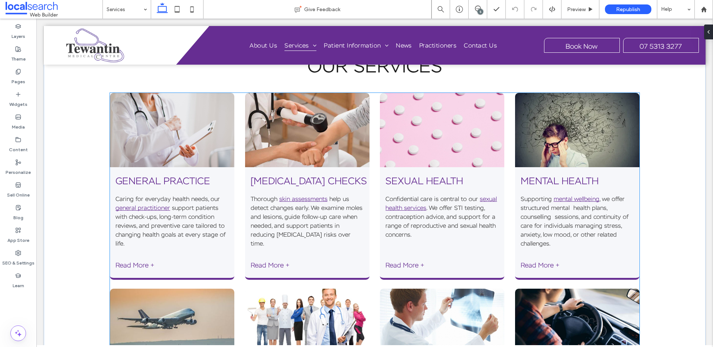
scroll to position [388, 0]
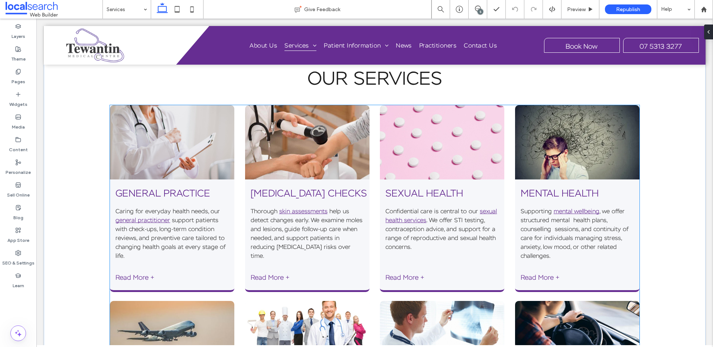
click at [200, 138] on img at bounding box center [172, 142] width 124 height 74
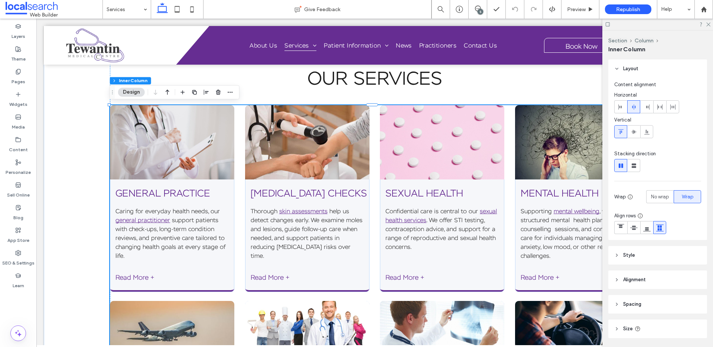
click at [234, 135] on img at bounding box center [172, 142] width 124 height 74
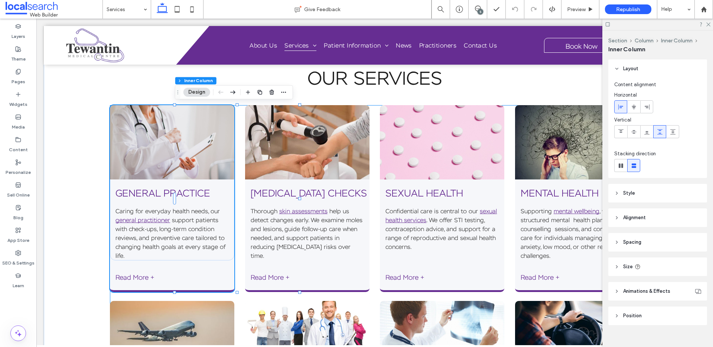
click at [234, 133] on img at bounding box center [172, 142] width 124 height 74
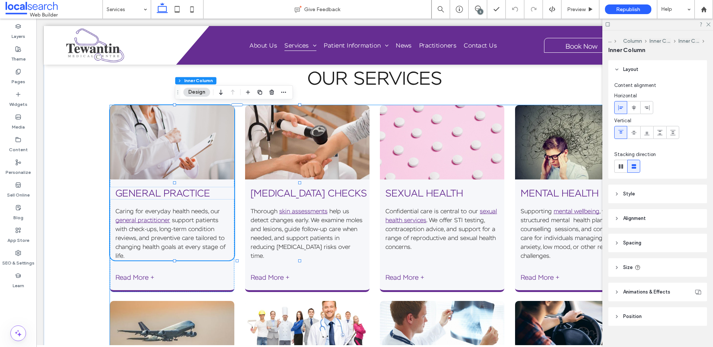
click at [234, 138] on img at bounding box center [172, 142] width 124 height 74
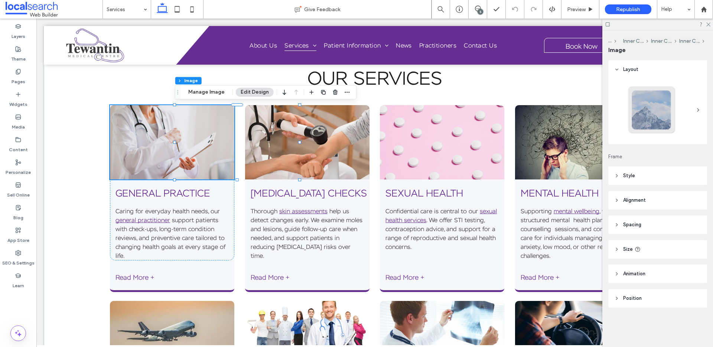
click at [478, 10] on div "5" at bounding box center [480, 12] width 6 height 6
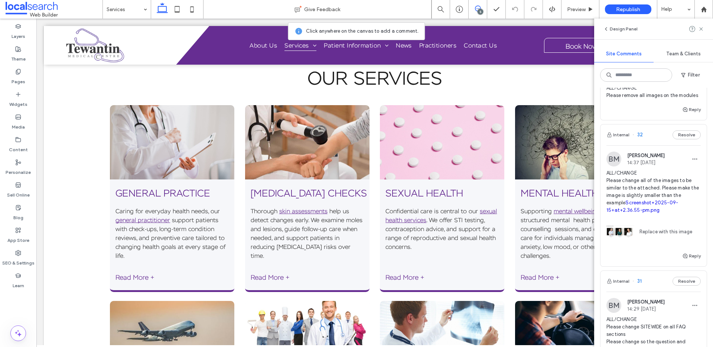
scroll to position [149, 0]
click at [620, 138] on button "Internal" at bounding box center [617, 133] width 23 height 9
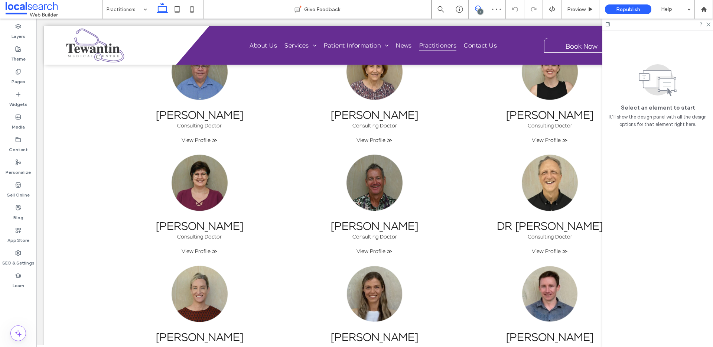
click at [476, 10] on use at bounding box center [478, 9] width 6 height 6
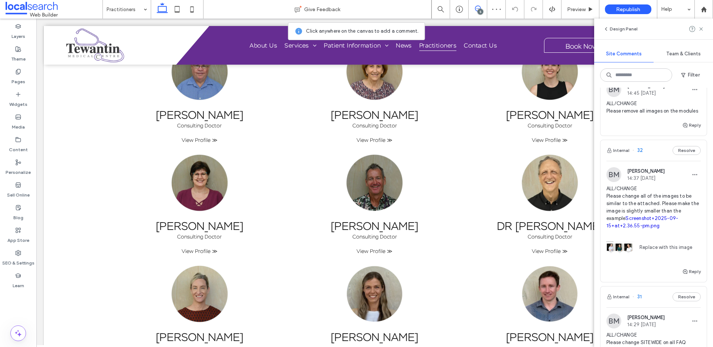
scroll to position [196, 0]
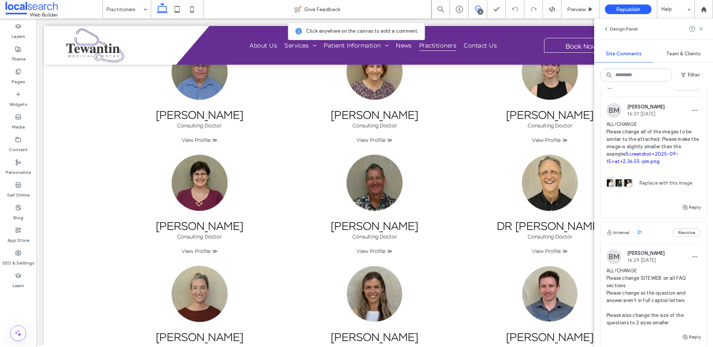
click at [646, 164] on link "Screenshot+2025-09-15+at+2.36.55-pm.png" at bounding box center [642, 157] width 72 height 13
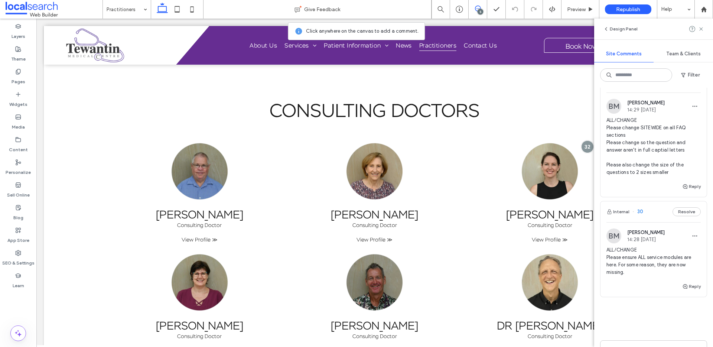
scroll to position [348, 0]
click at [623, 215] on button "Internal" at bounding box center [617, 210] width 23 height 9
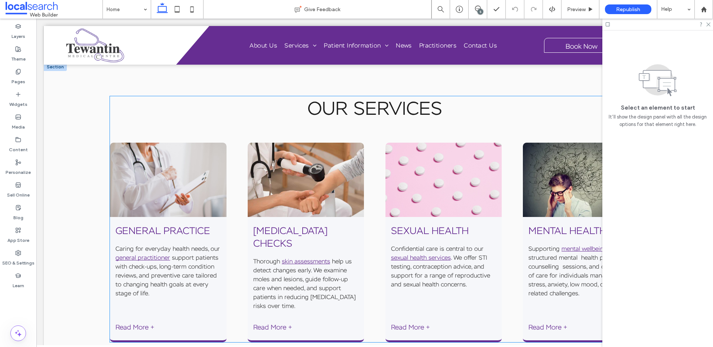
scroll to position [544, 0]
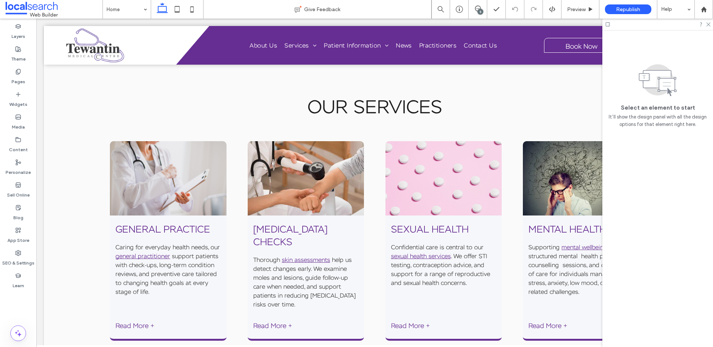
click at [477, 12] on div "5" at bounding box center [480, 12] width 6 height 6
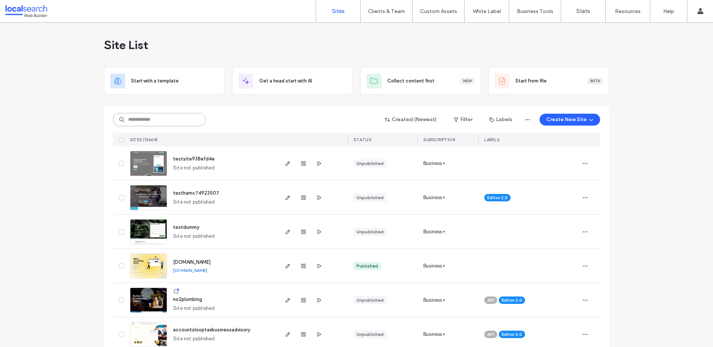
click at [160, 118] on input at bounding box center [159, 119] width 93 height 13
paste input "********"
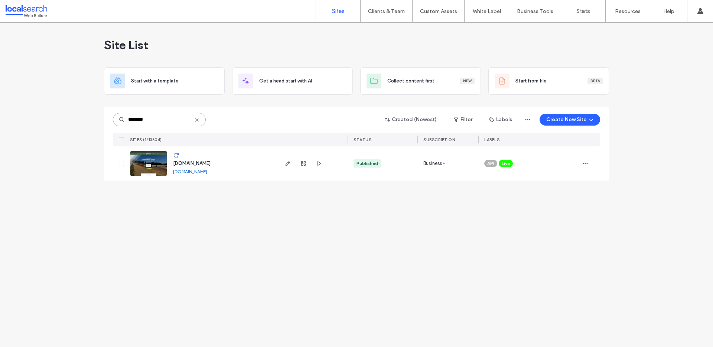
type input "********"
click at [192, 171] on link "[DOMAIN_NAME]" at bounding box center [190, 172] width 34 height 6
click at [154, 169] on img at bounding box center [148, 176] width 36 height 50
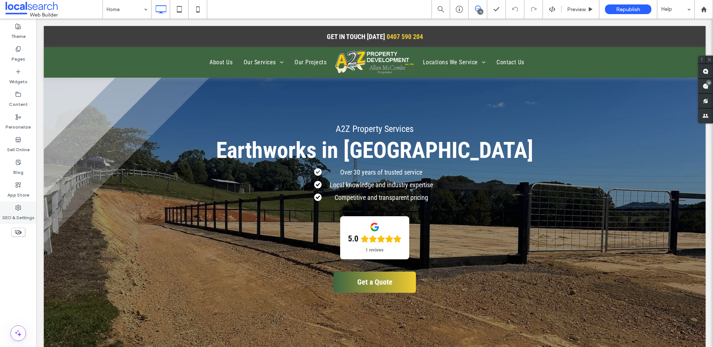
click at [12, 216] on label "SEO & Settings" at bounding box center [18, 216] width 32 height 10
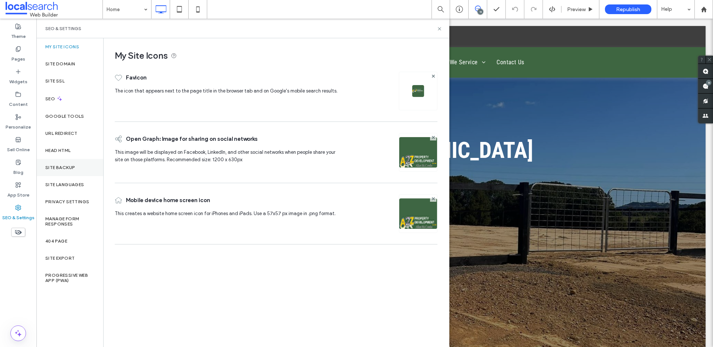
click at [65, 167] on label "Site Backup" at bounding box center [60, 167] width 30 height 5
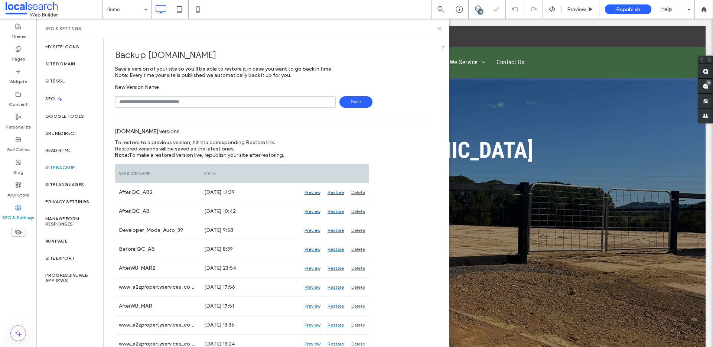
click at [151, 104] on input "text" at bounding box center [225, 102] width 221 height 12
type input "**********"
click at [354, 99] on span "Save" at bounding box center [355, 102] width 33 height 12
click at [478, 9] on use at bounding box center [478, 9] width 6 height 6
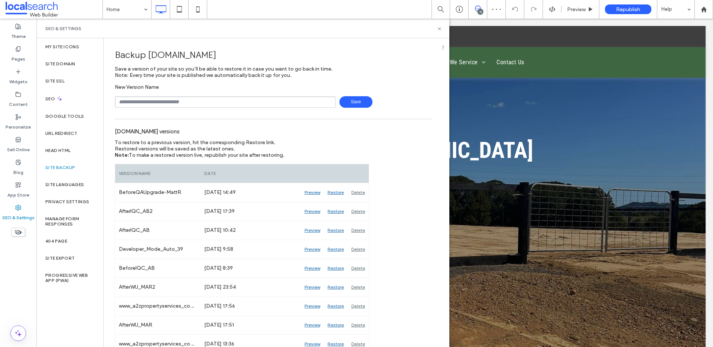
click at [476, 8] on use at bounding box center [478, 9] width 6 height 6
click at [708, 84] on div "11" at bounding box center [709, 83] width 6 height 6
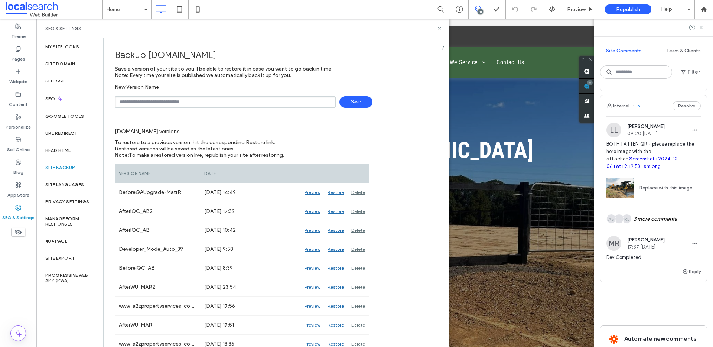
scroll to position [2052, 0]
click at [660, 226] on div "RL AS 3 more comments" at bounding box center [653, 221] width 94 height 22
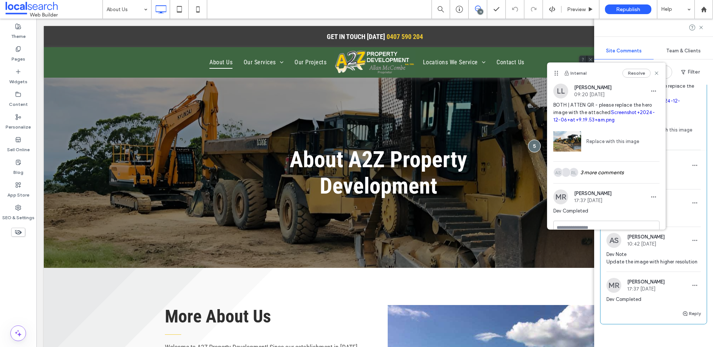
scroll to position [2113, 0]
click at [655, 74] on use at bounding box center [656, 72] width 3 height 3
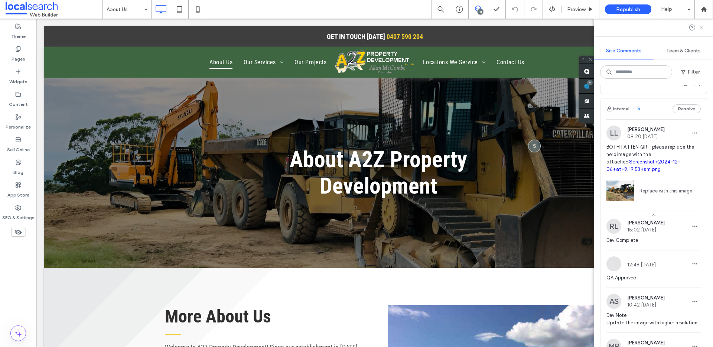
scroll to position [2033, 0]
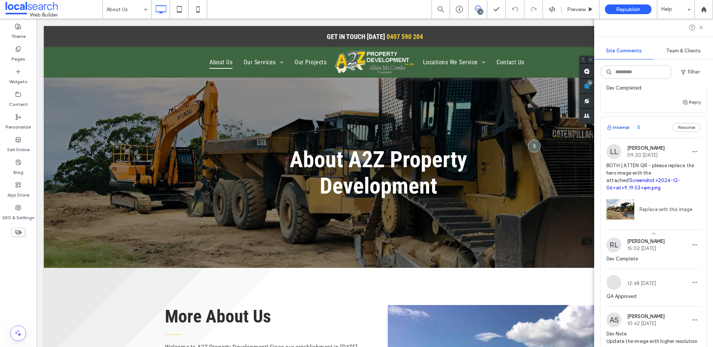
click at [619, 132] on button "Internal" at bounding box center [617, 127] width 23 height 9
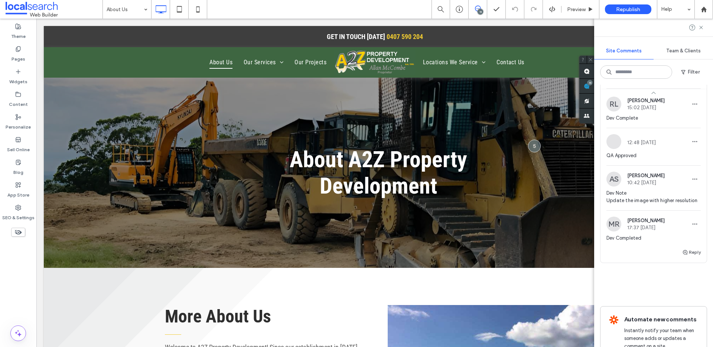
scroll to position [2172, 0]
click at [682, 257] on icon "button" at bounding box center [685, 254] width 6 height 6
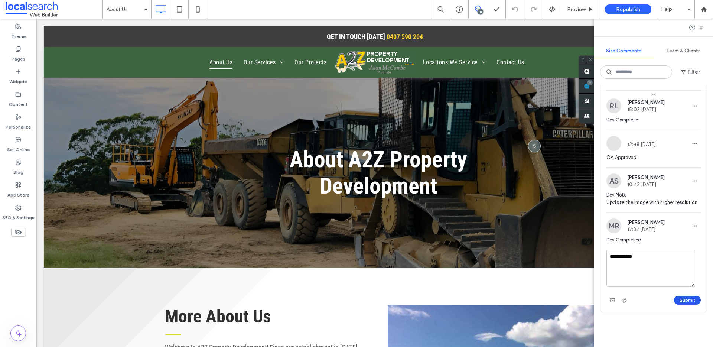
type textarea "**********"
click at [676, 304] on button "Submit" at bounding box center [687, 300] width 27 height 9
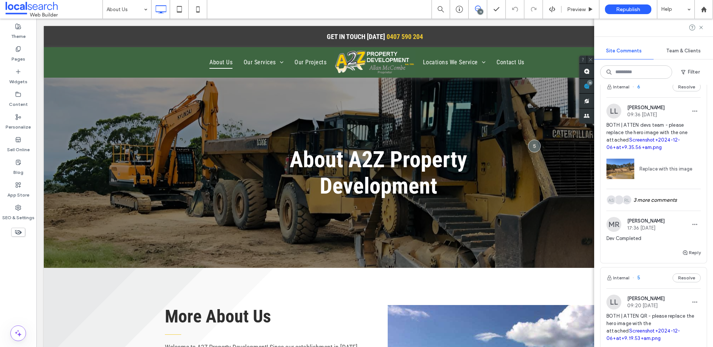
scroll to position [1882, 0]
click at [650, 209] on div "RL AS 3 more comments" at bounding box center [653, 200] width 94 height 22
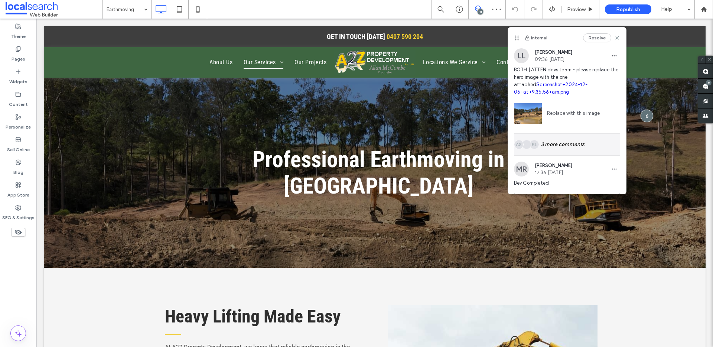
click at [549, 144] on div "RL AS 3 more comments" at bounding box center [567, 145] width 106 height 22
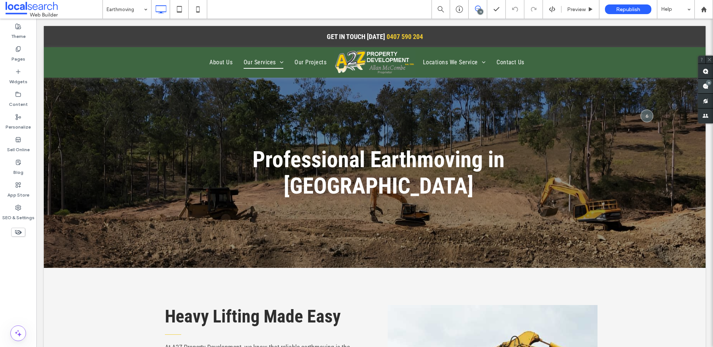
click at [702, 86] on use at bounding box center [705, 86] width 6 height 6
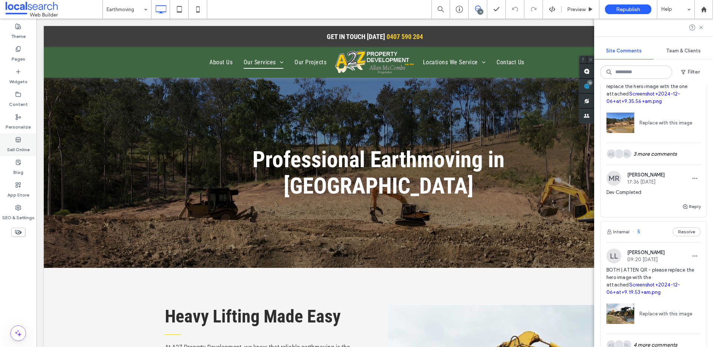
scroll to position [1921, 0]
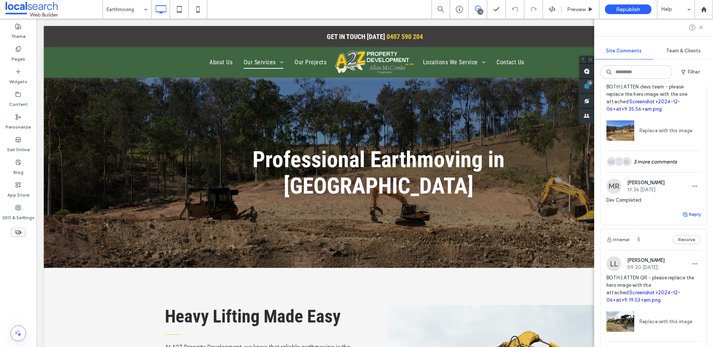
click at [689, 219] on button "Reply" at bounding box center [691, 214] width 19 height 9
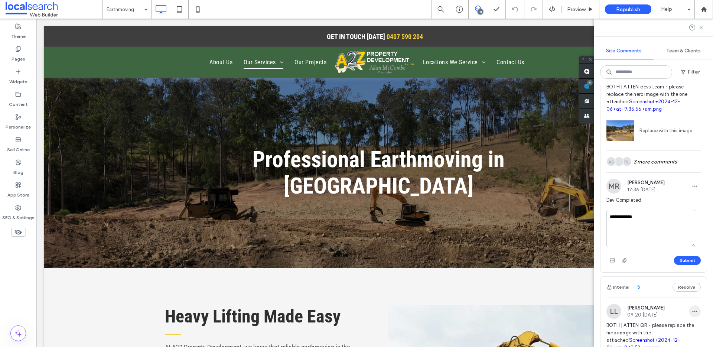
type textarea "**********"
click at [686, 265] on button "Submit" at bounding box center [687, 260] width 27 height 9
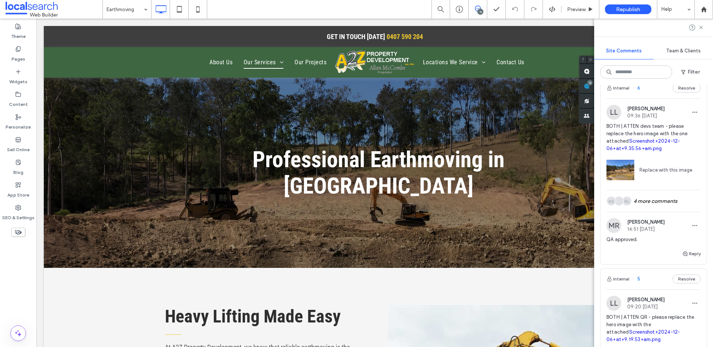
scroll to position [1883, 0]
click at [692, 227] on icon "button" at bounding box center [695, 224] width 6 height 6
click at [649, 246] on div "Edit" at bounding box center [662, 251] width 66 height 14
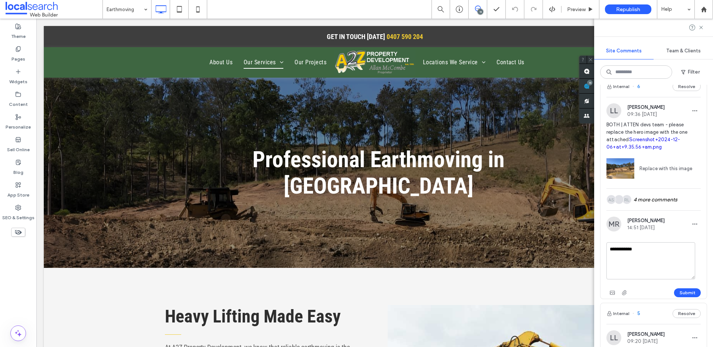
drag, startPoint x: 640, startPoint y: 255, endPoint x: 619, endPoint y: 257, distance: 20.9
click at [619, 257] on textarea "**********" at bounding box center [650, 260] width 89 height 37
type textarea "**********"
click at [678, 297] on button "Submit" at bounding box center [687, 292] width 27 height 9
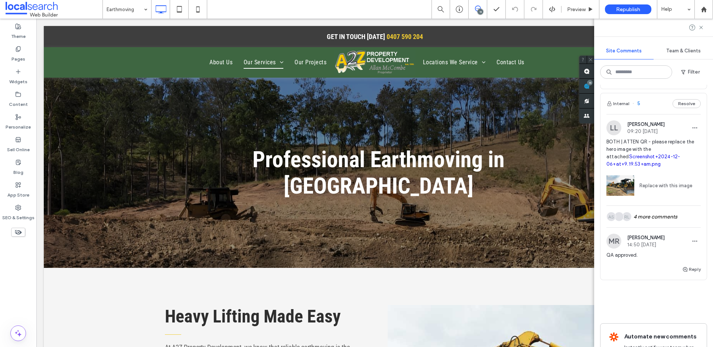
scroll to position [2122, 0]
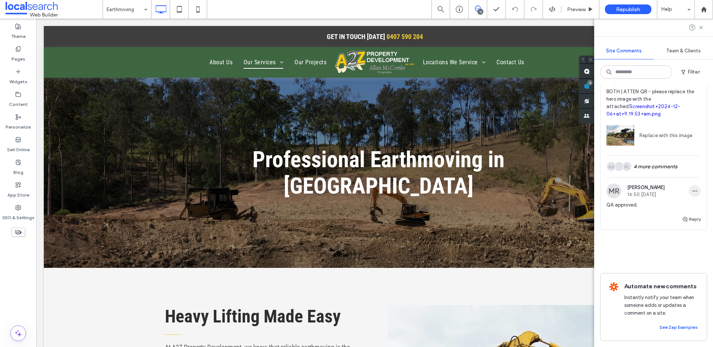
click at [692, 190] on use "button" at bounding box center [694, 190] width 5 height 1
click at [637, 200] on span "Edit" at bounding box center [640, 201] width 10 height 7
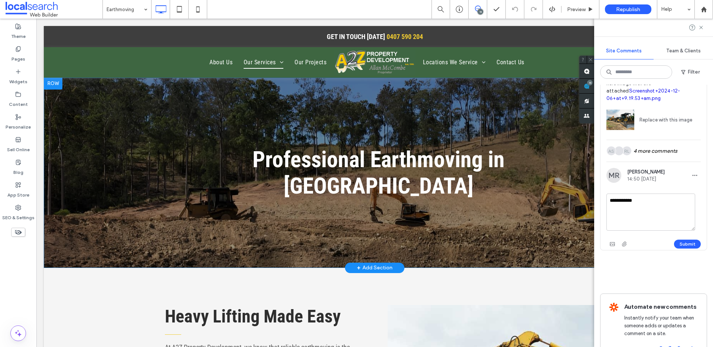
drag, startPoint x: 678, startPoint y: 228, endPoint x: 568, endPoint y: 212, distance: 111.3
drag, startPoint x: 685, startPoint y: 231, endPoint x: 585, endPoint y: 210, distance: 101.7
type textarea "**********"
click at [678, 248] on button "Submit" at bounding box center [687, 243] width 27 height 9
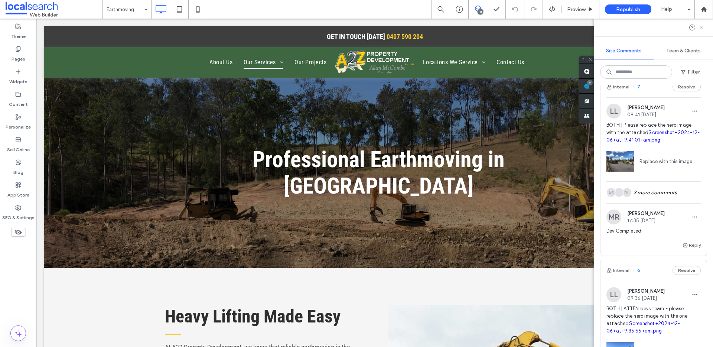
scroll to position [1653, 0]
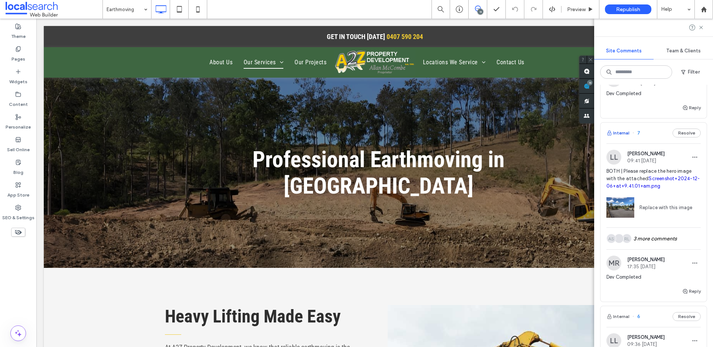
click at [620, 137] on button "Internal" at bounding box center [617, 132] width 23 height 9
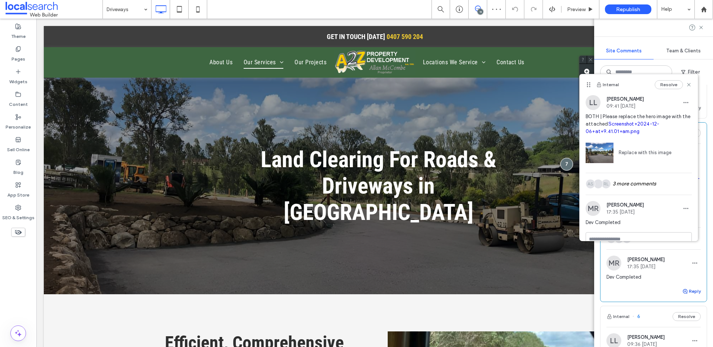
click at [687, 296] on button "Reply" at bounding box center [691, 291] width 19 height 9
type textarea "**********"
click at [678, 342] on button "Submit" at bounding box center [687, 337] width 27 height 9
click at [687, 84] on use at bounding box center [688, 84] width 3 height 3
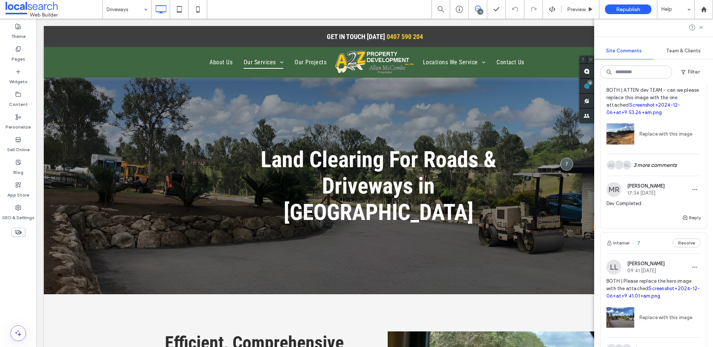
scroll to position [1512, 0]
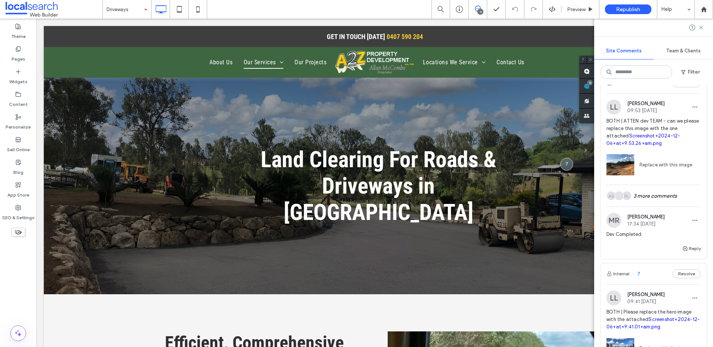
click at [626, 87] on button "Internal" at bounding box center [617, 82] width 23 height 9
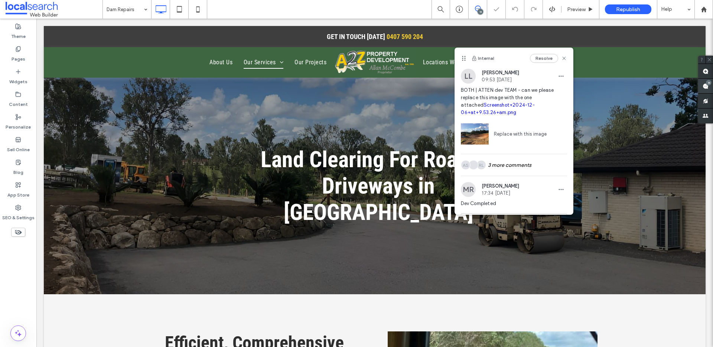
click at [703, 86] on use at bounding box center [705, 86] width 6 height 6
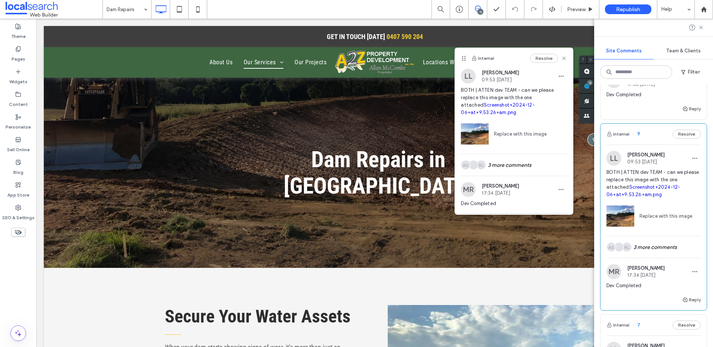
scroll to position [1462, 0]
click at [688, 303] on button "Reply" at bounding box center [691, 298] width 19 height 9
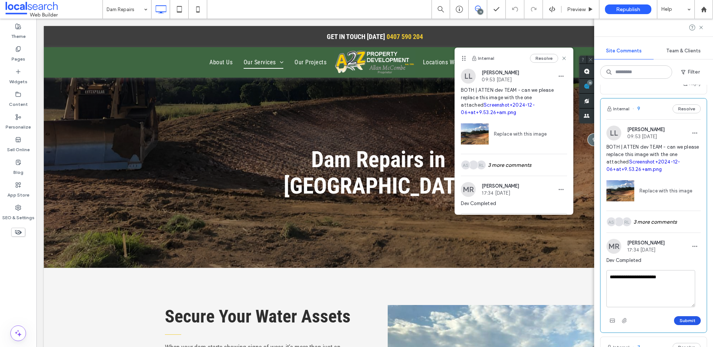
type textarea "**********"
click at [676, 325] on button "Submit" at bounding box center [687, 320] width 27 height 9
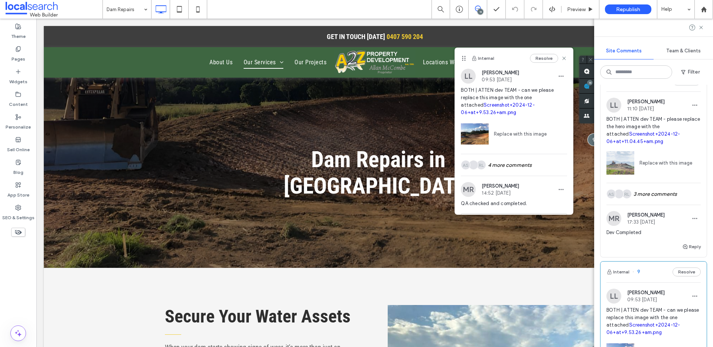
scroll to position [1322, 0]
click at [626, 87] on button "Internal" at bounding box center [617, 82] width 23 height 9
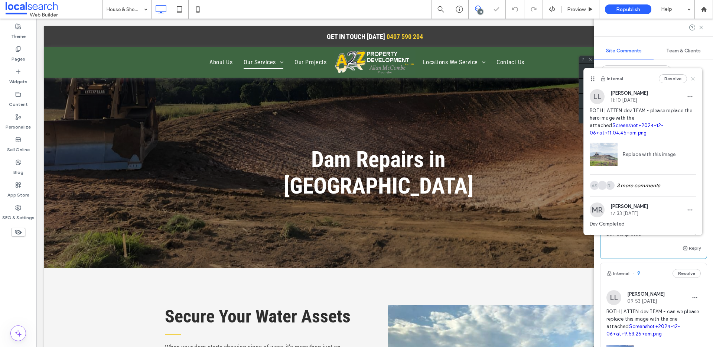
click at [690, 80] on icon at bounding box center [693, 79] width 6 height 6
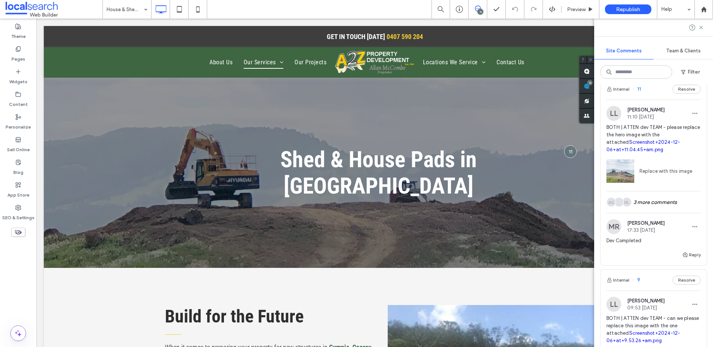
scroll to position [1299, 0]
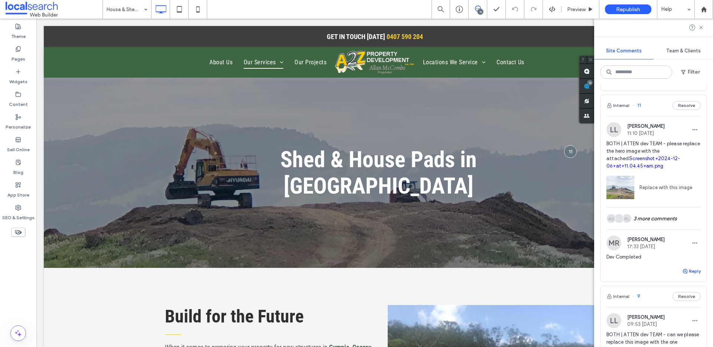
click at [682, 274] on icon "button" at bounding box center [685, 271] width 6 height 6
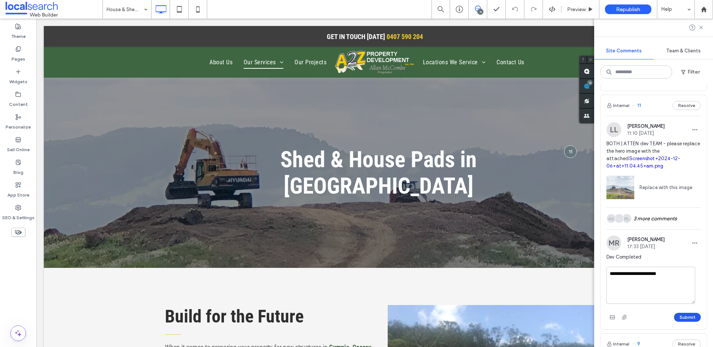
type textarea "**********"
click at [686, 322] on button "Submit" at bounding box center [687, 317] width 27 height 9
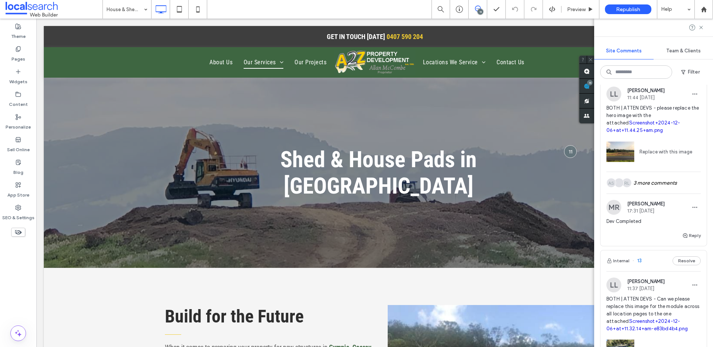
scroll to position [872, 0]
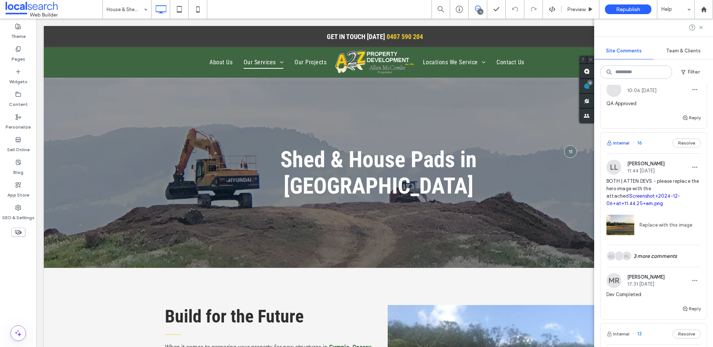
click at [619, 147] on button "Internal" at bounding box center [617, 142] width 23 height 9
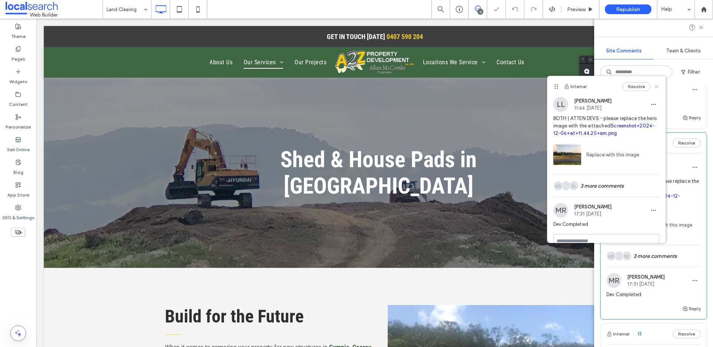
click at [653, 87] on icon at bounding box center [656, 87] width 6 height 6
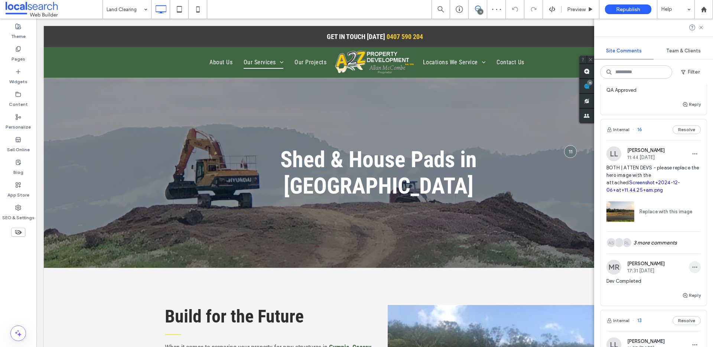
scroll to position [886, 0]
drag, startPoint x: 685, startPoint y: 300, endPoint x: 681, endPoint y: 293, distance: 8.3
click at [685, 299] on button "Reply" at bounding box center [691, 294] width 19 height 9
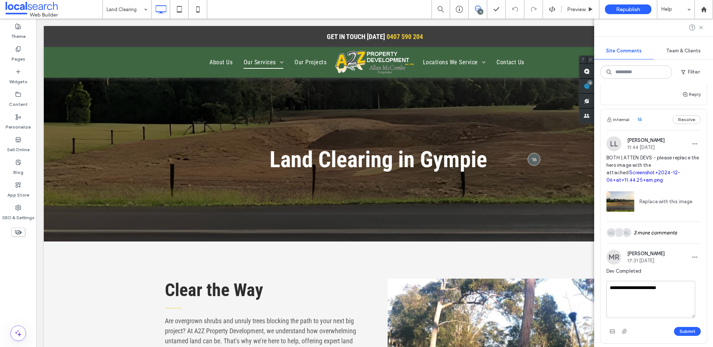
scroll to position [909, 0]
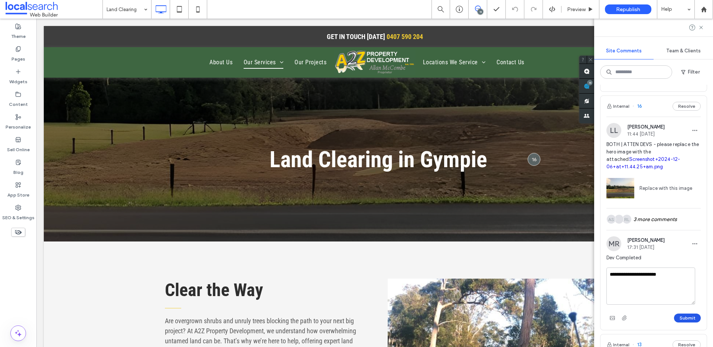
type textarea "**********"
click at [679, 322] on button "Submit" at bounding box center [687, 317] width 27 height 9
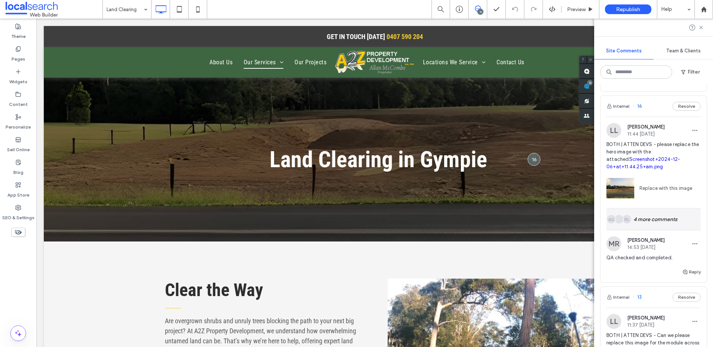
click at [634, 228] on div "RL AS 4 more comments" at bounding box center [653, 219] width 94 height 22
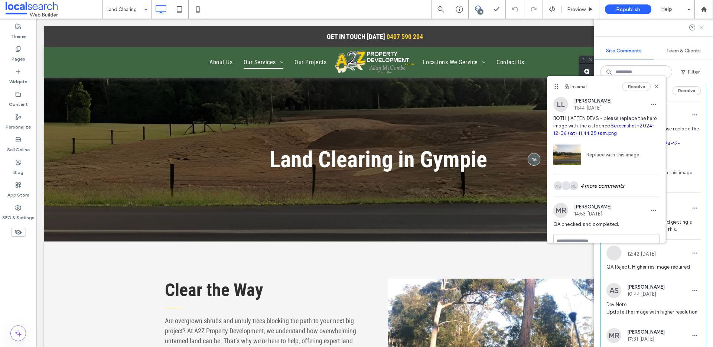
scroll to position [1013, 0]
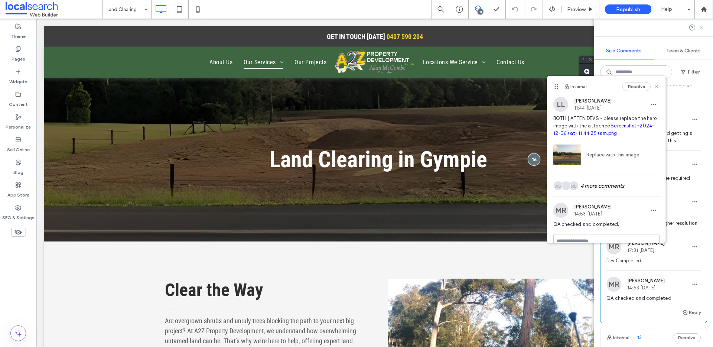
click at [655, 85] on use at bounding box center [656, 86] width 3 height 3
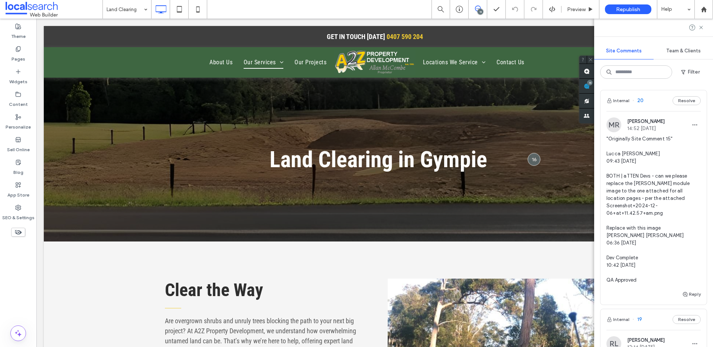
scroll to position [0, 0]
click at [623, 100] on button "Internal" at bounding box center [617, 101] width 23 height 9
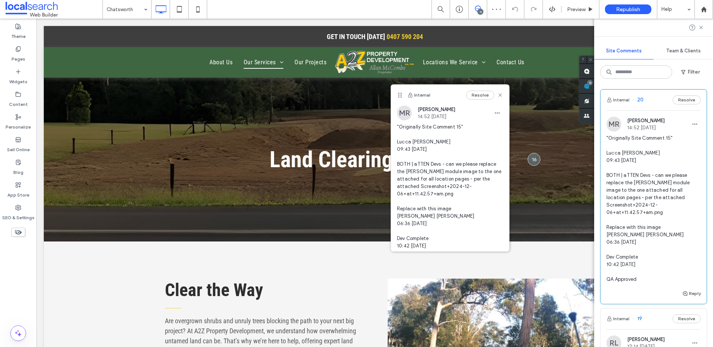
click at [643, 203] on span ""Originally Site Comment 15" Lucca [PERSON_NAME] 09:43 [DATE] BOTH | aTTEN Devs…" at bounding box center [653, 208] width 94 height 149
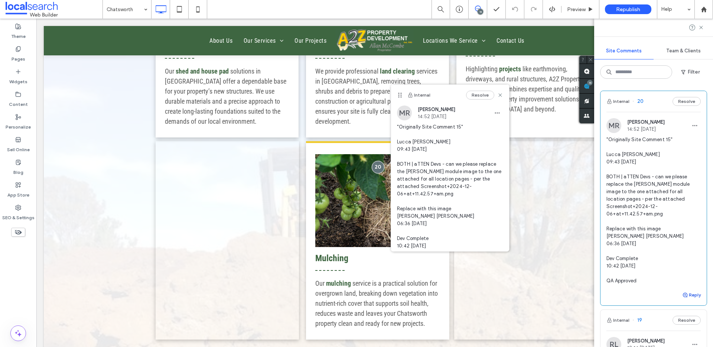
click at [686, 296] on button "Reply" at bounding box center [691, 294] width 19 height 9
type textarea "**********"
click at [678, 340] on button "Submit" at bounding box center [687, 340] width 27 height 9
click at [499, 96] on use at bounding box center [500, 94] width 3 height 3
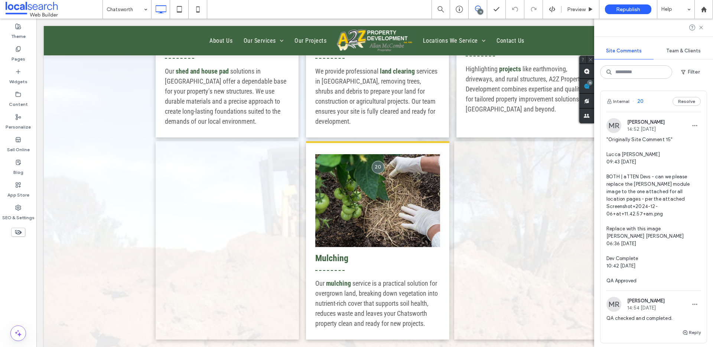
click at [663, 200] on span ""Originally Site Comment 15" Lucca [PERSON_NAME] 09:43 [DATE] BOTH | aTTEN Devs…" at bounding box center [653, 210] width 94 height 149
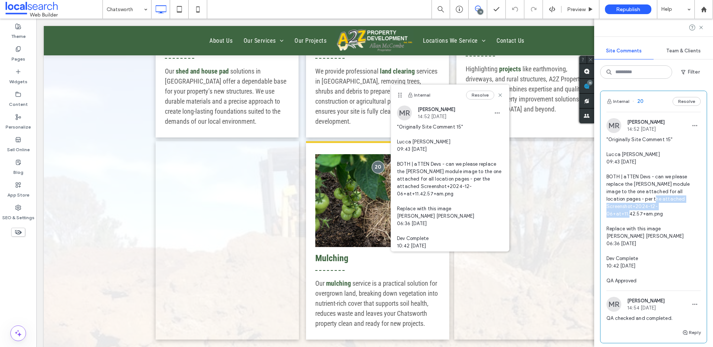
drag, startPoint x: 669, startPoint y: 206, endPoint x: 649, endPoint y: 200, distance: 20.9
click at [649, 200] on span ""Originally Site Comment 15" Lucca [PERSON_NAME] 09:43 [DATE] BOTH | aTTEN Devs…" at bounding box center [653, 210] width 94 height 149
copy span "Screenshot+2024-12-06+at+11.42.57+am.png"
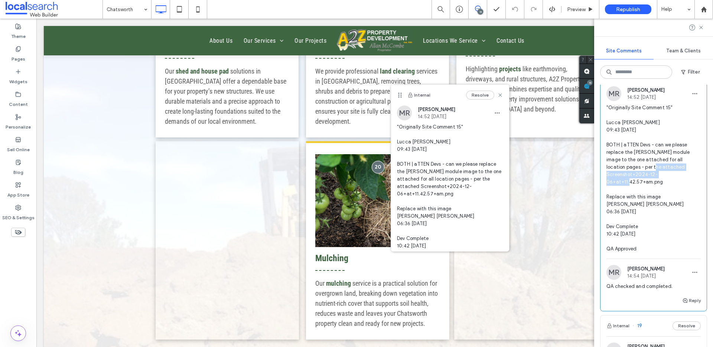
scroll to position [32, 0]
click at [688, 279] on div "MR Matthew Ranford 14:54 Sep 16 2025" at bounding box center [653, 271] width 94 height 15
click at [689, 274] on span "button" at bounding box center [695, 272] width 12 height 12
click at [651, 287] on div "Edit" at bounding box center [662, 291] width 66 height 14
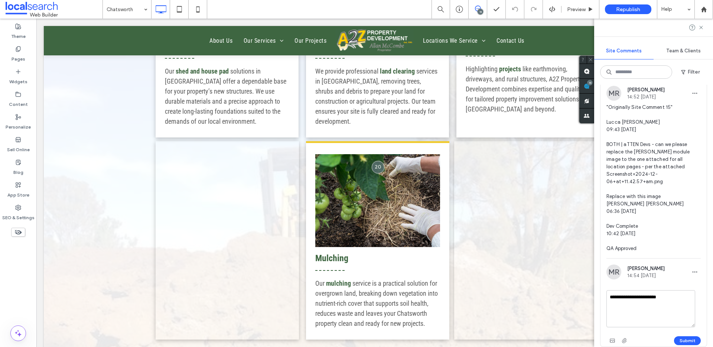
click at [674, 298] on textarea "**********" at bounding box center [650, 308] width 89 height 37
type textarea "**********"
click at [682, 340] on button "Submit" at bounding box center [687, 340] width 27 height 9
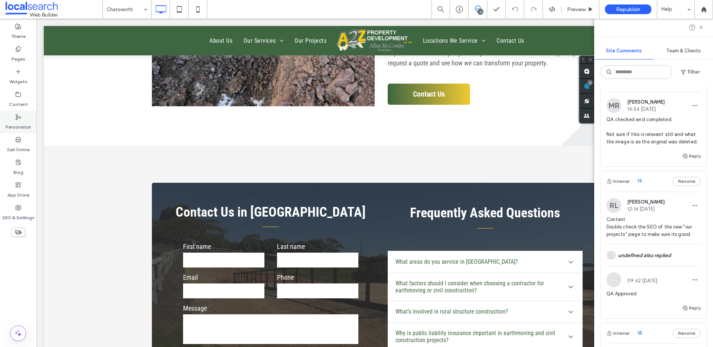
scroll to position [2993, 0]
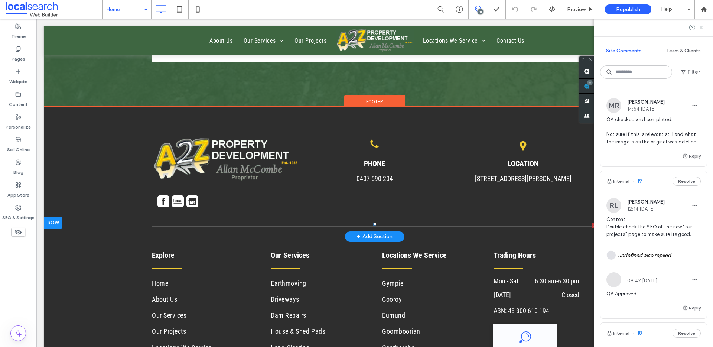
scroll to position [2493, 0]
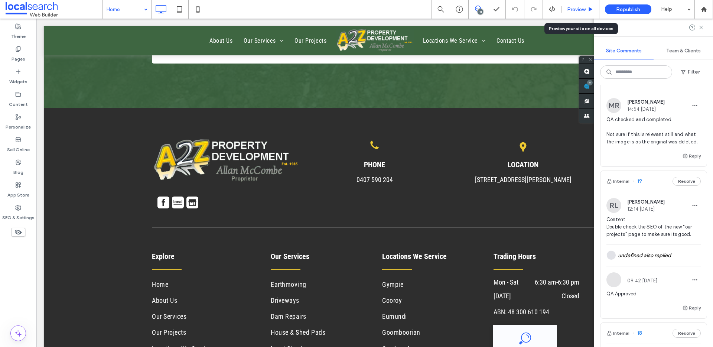
click at [584, 9] on span "Preview" at bounding box center [576, 9] width 19 height 6
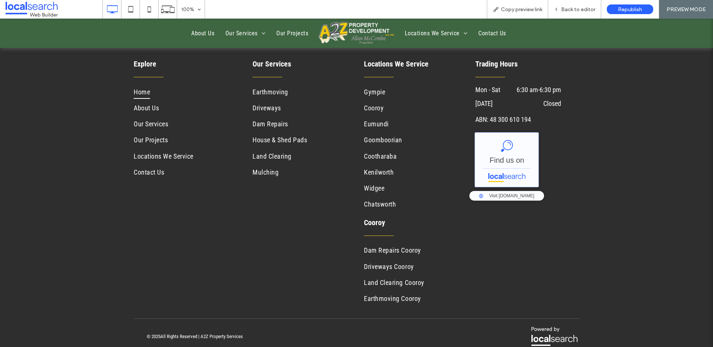
scroll to position [2687, 0]
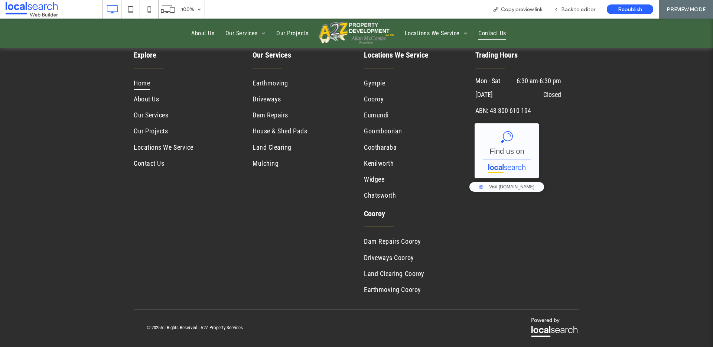
click at [478, 33] on span "Contact Us" at bounding box center [492, 33] width 28 height 13
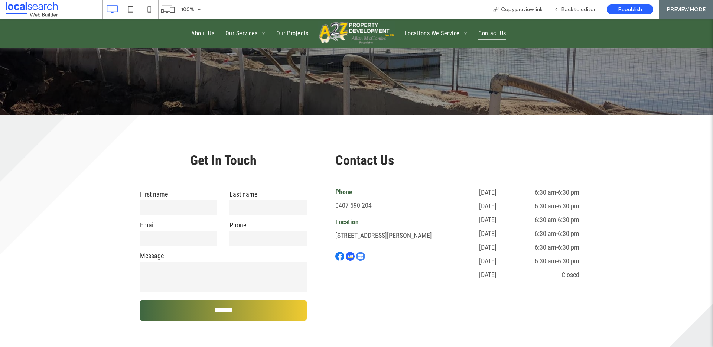
scroll to position [149, 0]
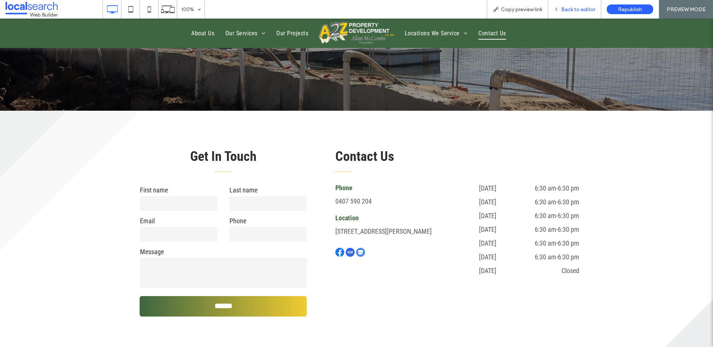
click at [580, 9] on span "Back to editor" at bounding box center [578, 9] width 34 height 6
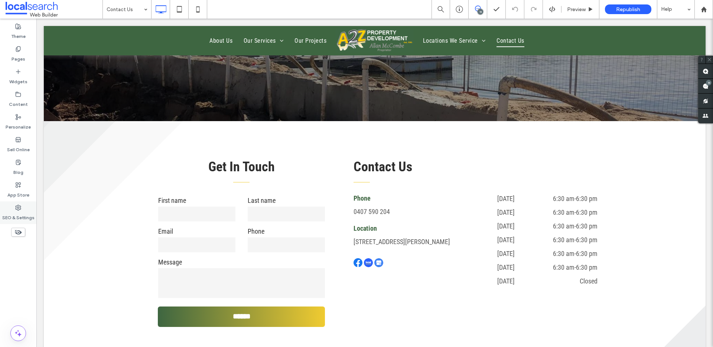
scroll to position [173, 0]
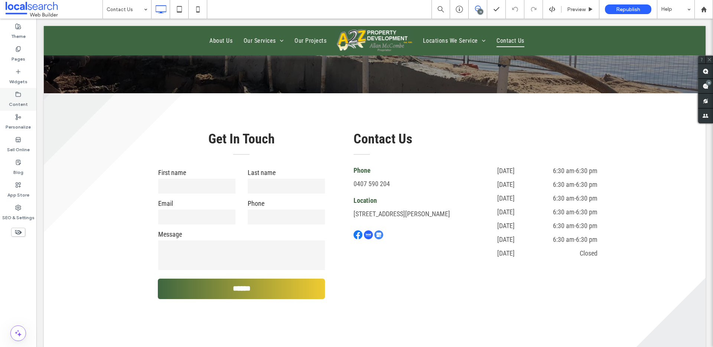
click at [18, 100] on label "Content" at bounding box center [18, 102] width 19 height 10
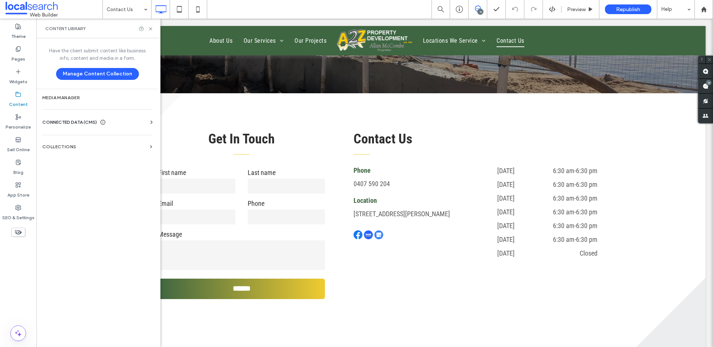
click at [100, 126] on div "Business Info Business Text Business Images Find and Replace" at bounding box center [98, 129] width 113 height 6
click at [151, 123] on use at bounding box center [151, 121] width 2 height 3
click at [93, 138] on label "Business Info" at bounding box center [98, 140] width 101 height 5
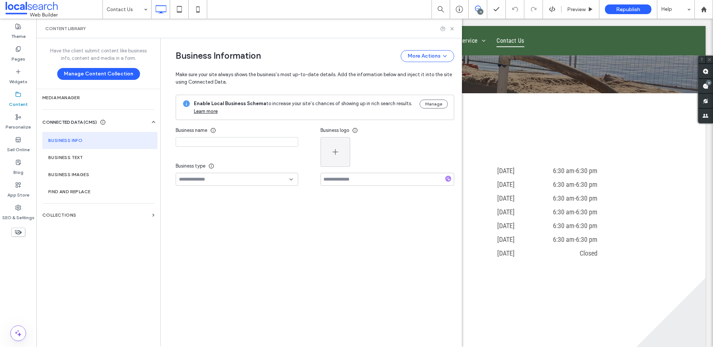
type input "**********"
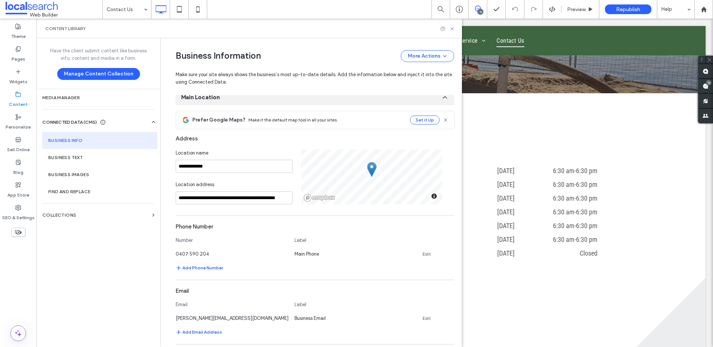
scroll to position [130, 0]
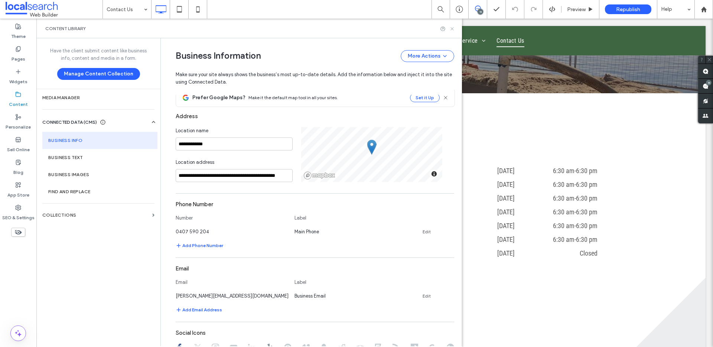
click at [450, 28] on icon at bounding box center [452, 29] width 6 height 6
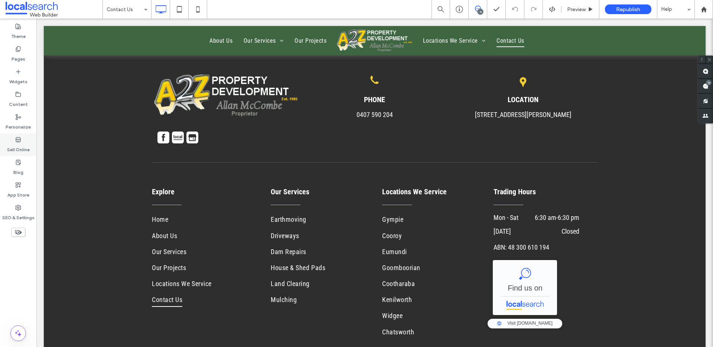
scroll to position [884, 0]
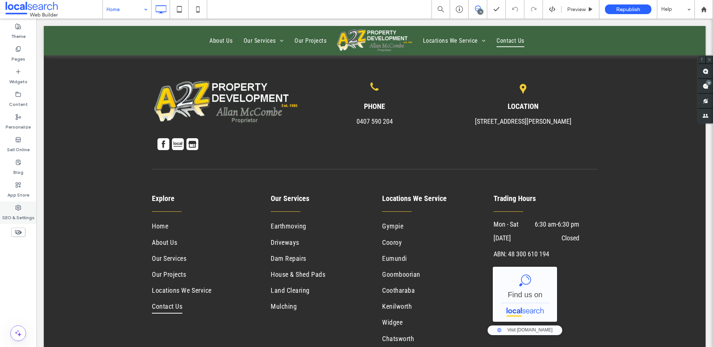
click at [19, 212] on div "Home 11 Preview Republish Help Site Comments Team & Clients Automate new commen…" at bounding box center [356, 173] width 713 height 347
click at [20, 209] on use at bounding box center [18, 207] width 5 height 5
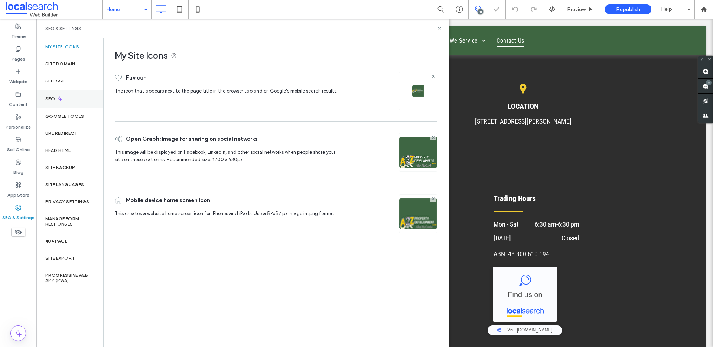
click at [58, 101] on icon at bounding box center [59, 98] width 6 height 6
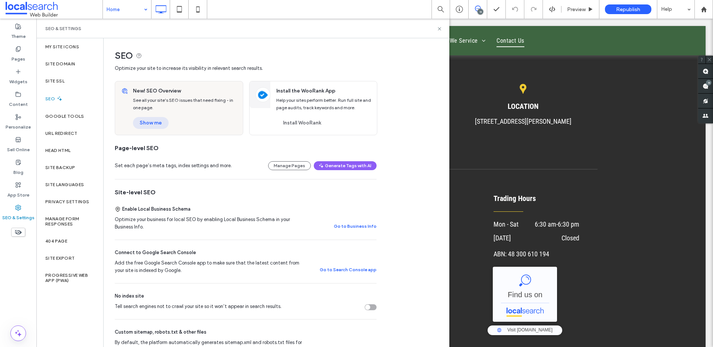
click at [158, 120] on button "Show me" at bounding box center [151, 123] width 36 height 12
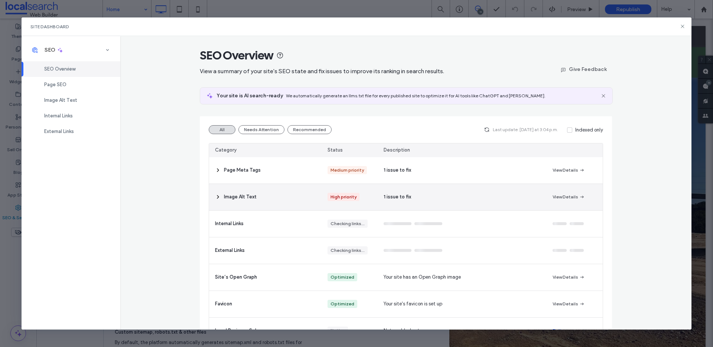
click at [216, 196] on icon at bounding box center [218, 197] width 6 height 6
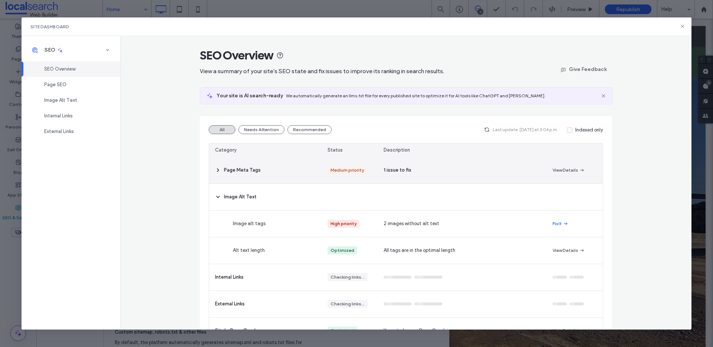
click at [215, 172] on icon at bounding box center [218, 170] width 6 height 6
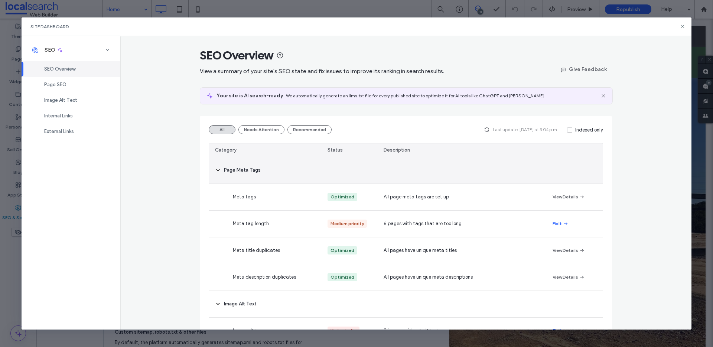
click at [216, 172] on icon at bounding box center [218, 170] width 6 height 6
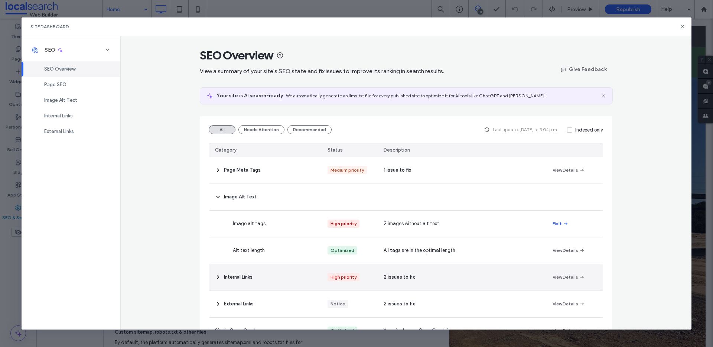
click at [215, 280] on span at bounding box center [218, 277] width 6 height 26
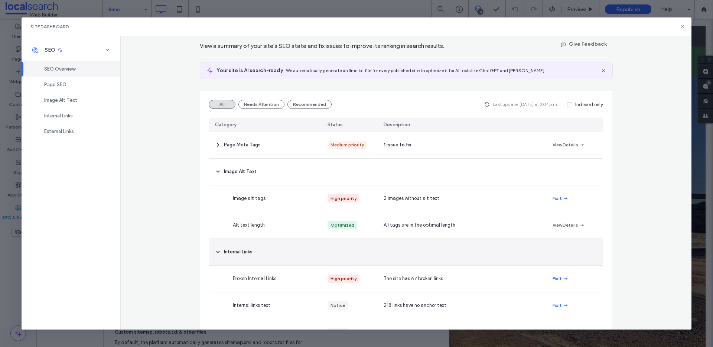
scroll to position [25, 0]
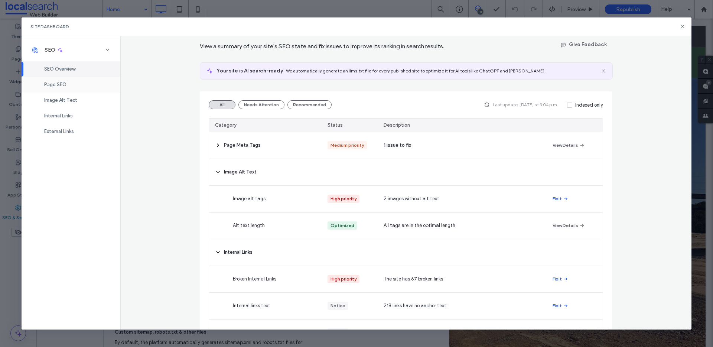
drag, startPoint x: 32, startPoint y: 90, endPoint x: 36, endPoint y: 89, distance: 3.8
click at [33, 90] on div "Page SEO" at bounding box center [71, 85] width 99 height 16
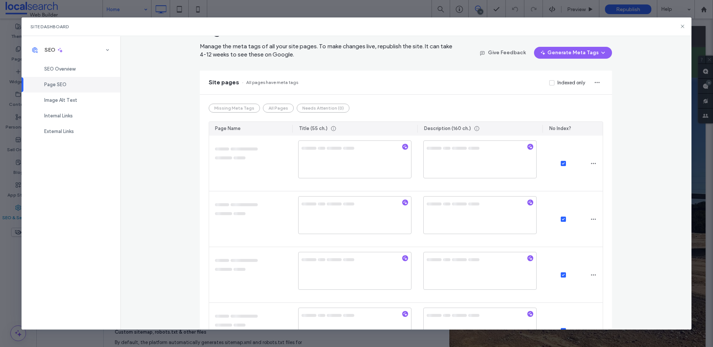
scroll to position [0, 0]
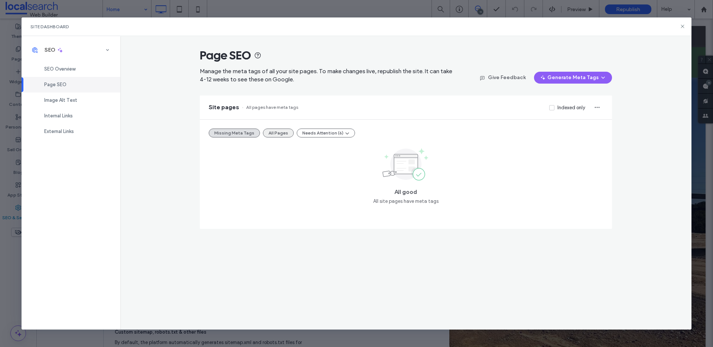
click at [274, 132] on button "All Pages" at bounding box center [278, 132] width 31 height 9
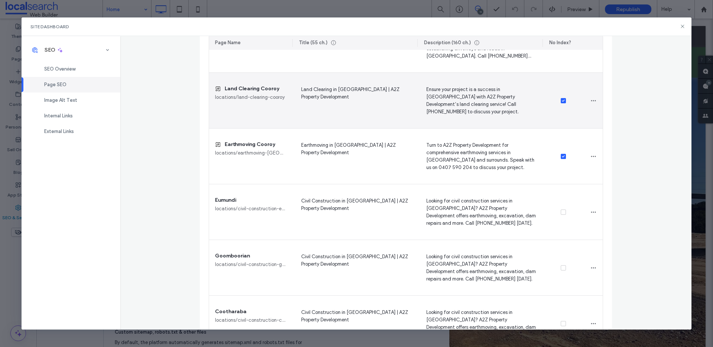
scroll to position [855, 0]
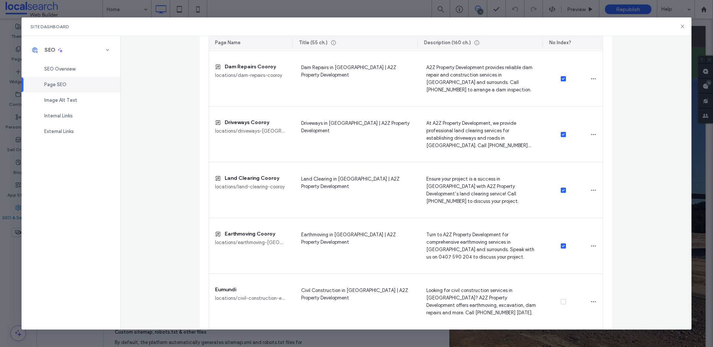
scroll to position [837, 0]
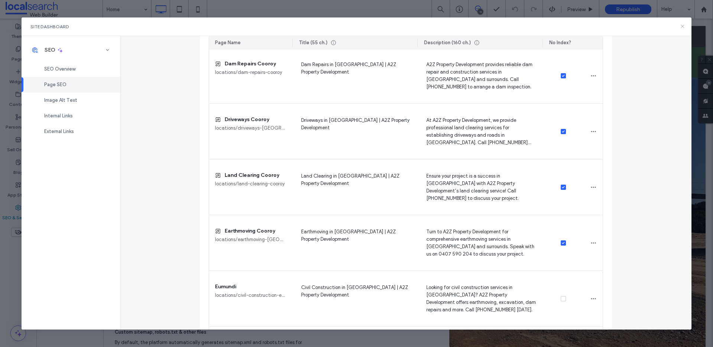
click at [681, 26] on icon at bounding box center [682, 26] width 6 height 6
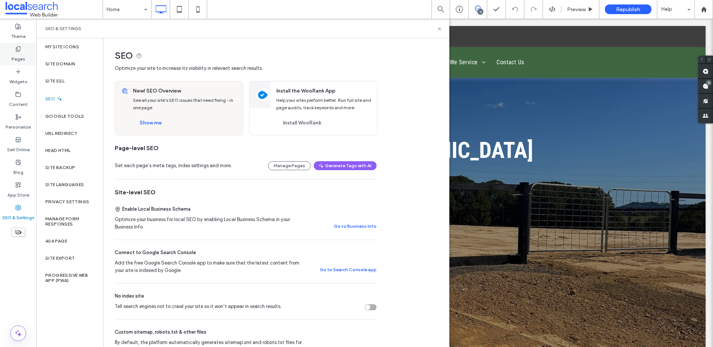
click at [14, 56] on label "Pages" at bounding box center [19, 57] width 14 height 10
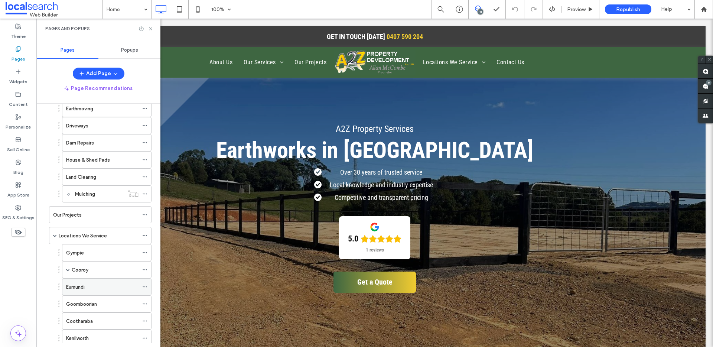
scroll to position [152, 0]
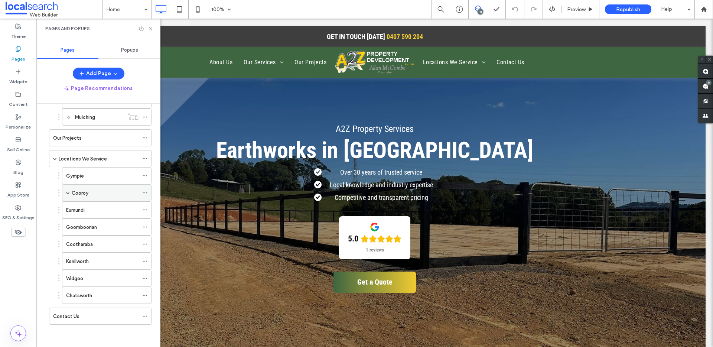
click at [69, 194] on span at bounding box center [68, 193] width 4 height 4
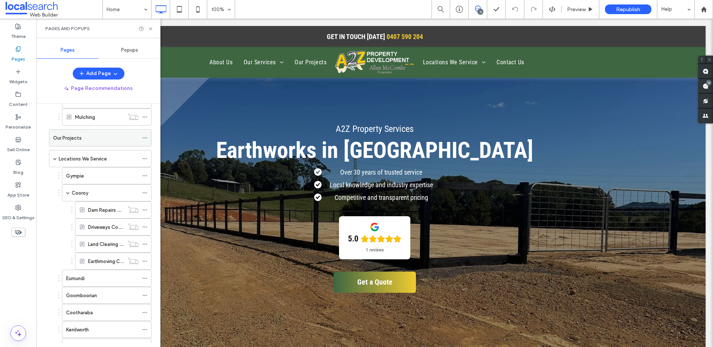
scroll to position [170, 0]
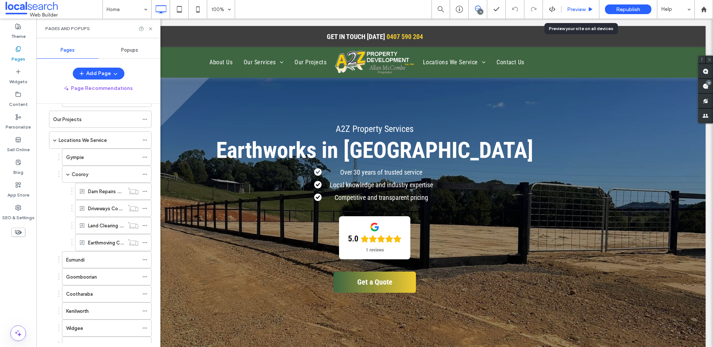
click at [571, 9] on span "Preview" at bounding box center [576, 9] width 19 height 6
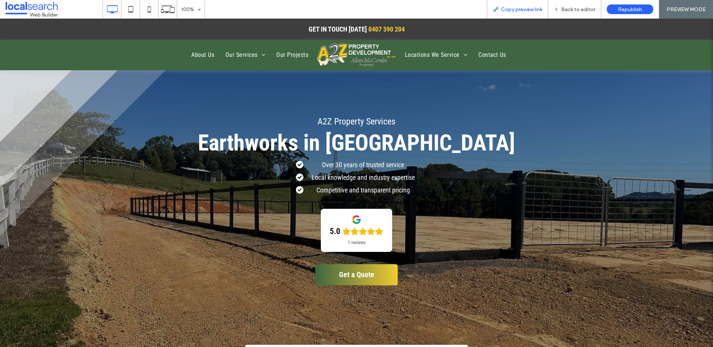
click at [515, 13] on div "Copy preview link" at bounding box center [517, 9] width 61 height 19
click at [531, 8] on span "Copy preview link" at bounding box center [521, 9] width 41 height 6
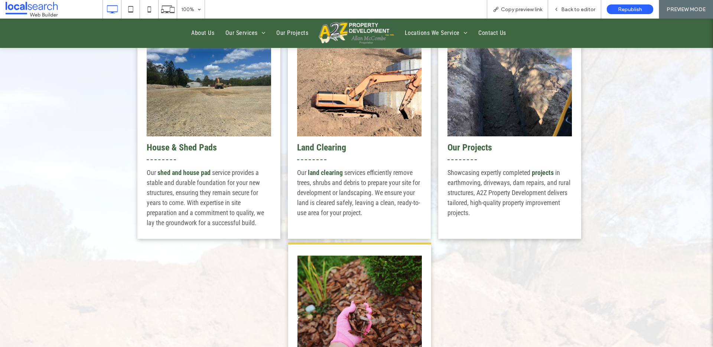
scroll to position [1060, 0]
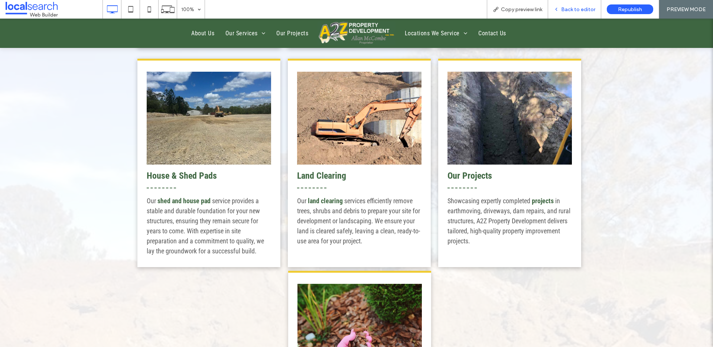
click at [581, 9] on span "Back to editor" at bounding box center [578, 9] width 34 height 6
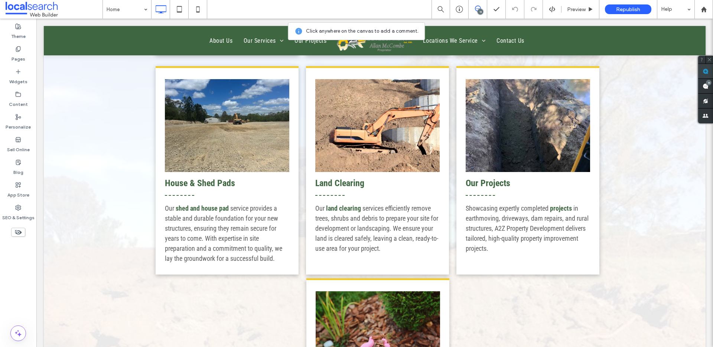
click at [703, 75] on span at bounding box center [705, 71] width 15 height 14
click at [602, 182] on div "Earthmoving We specialise in professional earthmoving services, providing preci…" at bounding box center [375, 176] width 662 height 678
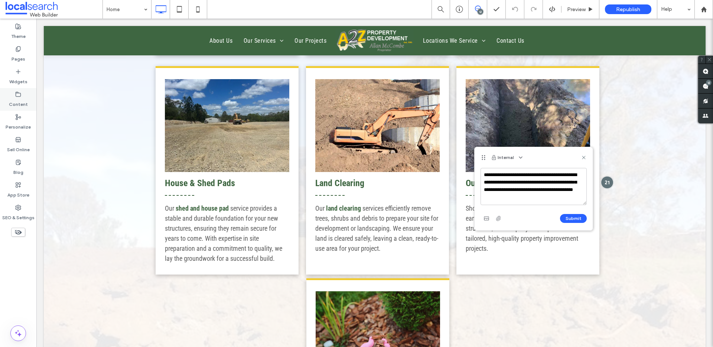
type textarea "**********"
drag, startPoint x: 485, startPoint y: 155, endPoint x: 613, endPoint y: 128, distance: 130.9
click at [593, 147] on div "Internal" at bounding box center [534, 157] width 118 height 21
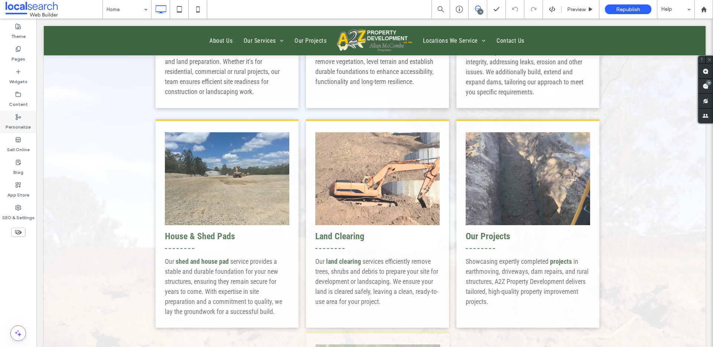
scroll to position [1143, 0]
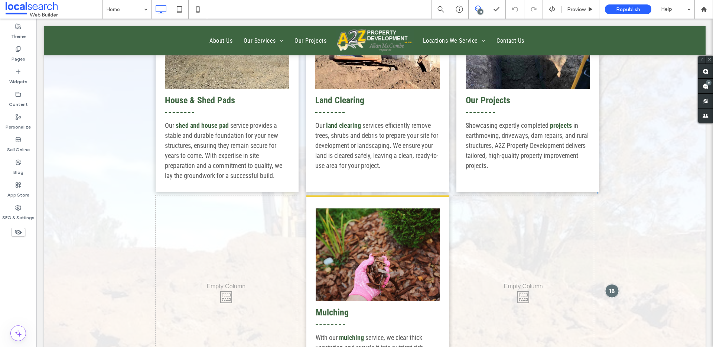
click at [608, 293] on div at bounding box center [612, 291] width 14 height 14
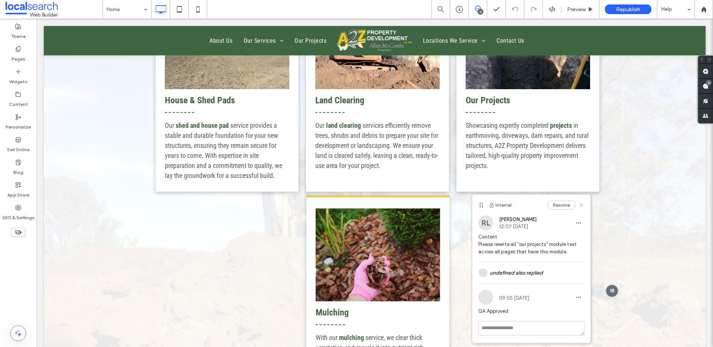
click at [581, 203] on icon at bounding box center [581, 205] width 6 height 6
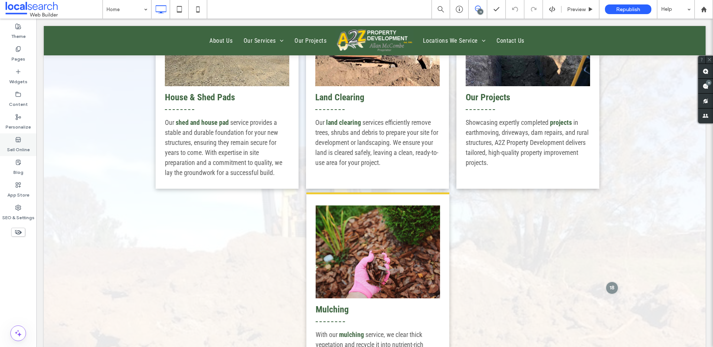
scroll to position [1131, 0]
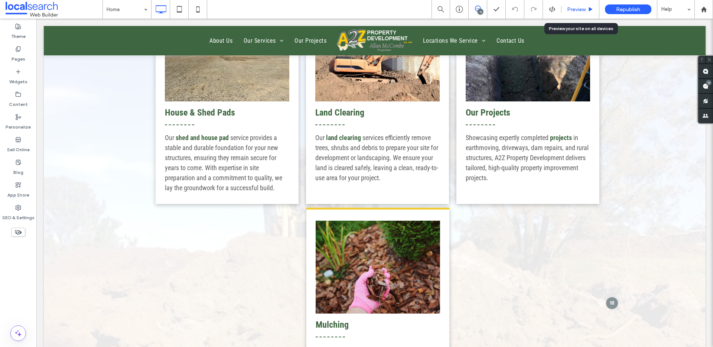
click at [571, 9] on span "Preview" at bounding box center [576, 9] width 19 height 6
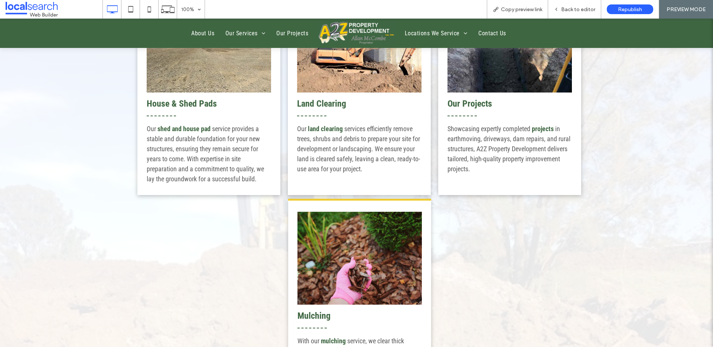
scroll to position [1131, 0]
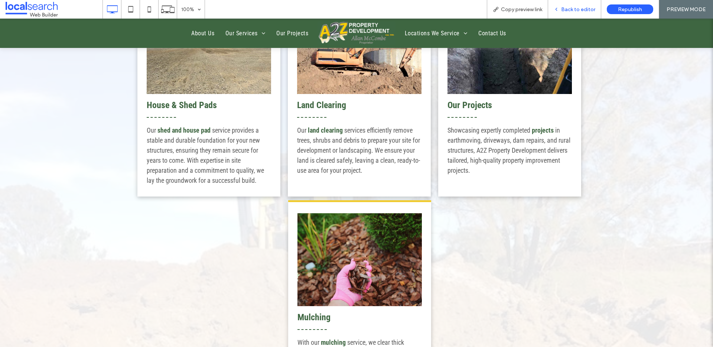
click at [575, 17] on div "Back to editor" at bounding box center [574, 9] width 53 height 19
click at [573, 11] on span "Back to editor" at bounding box center [578, 9] width 34 height 6
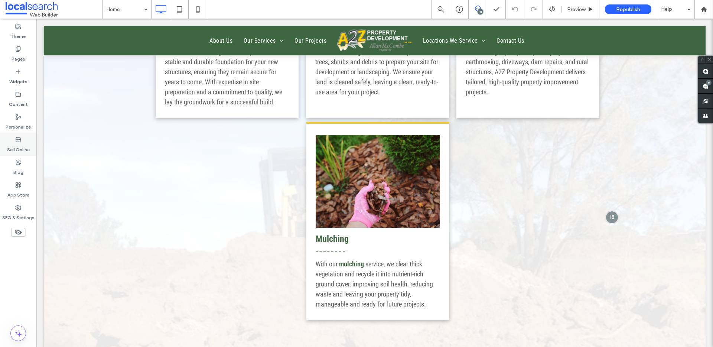
scroll to position [1223, 0]
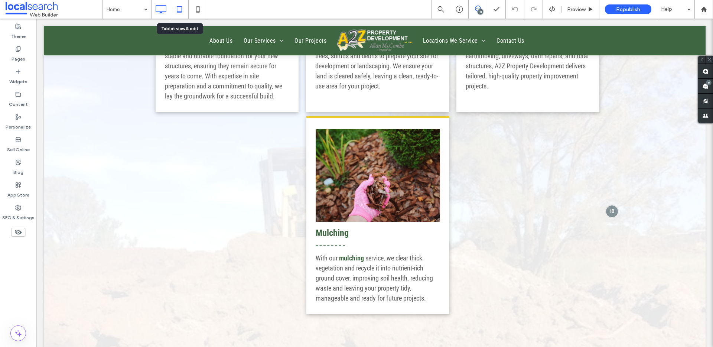
click at [175, 6] on icon at bounding box center [179, 9] width 15 height 15
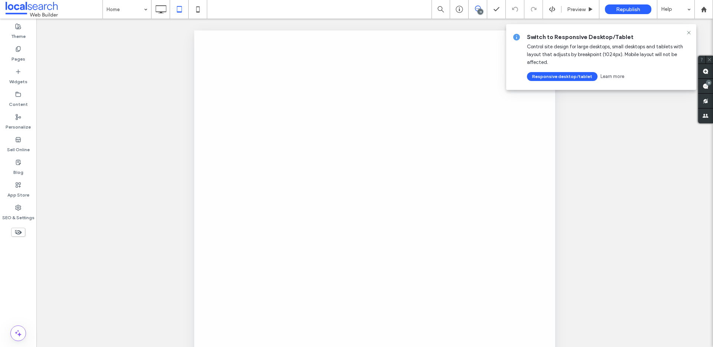
scroll to position [0, 0]
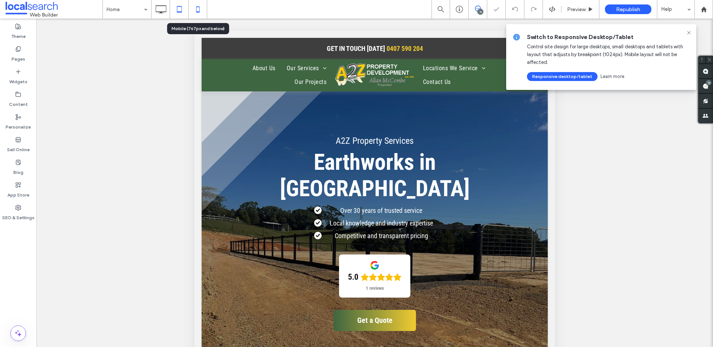
click at [196, 9] on icon at bounding box center [197, 9] width 15 height 15
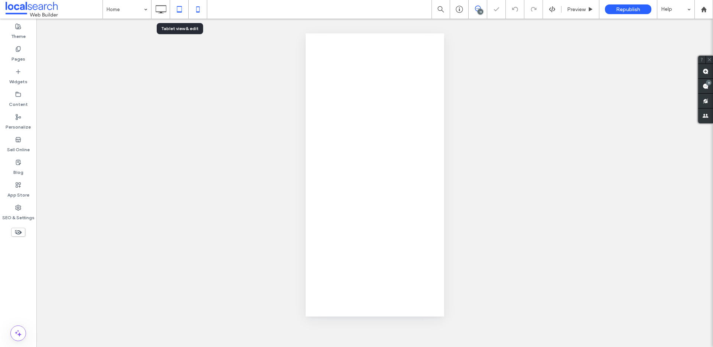
click at [180, 10] on icon at bounding box center [179, 9] width 15 height 15
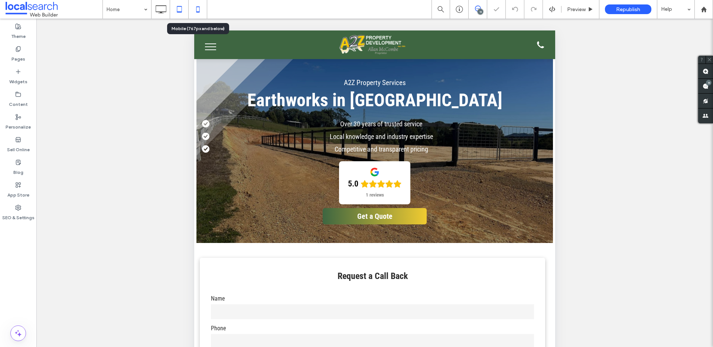
click at [196, 10] on icon at bounding box center [197, 9] width 15 height 15
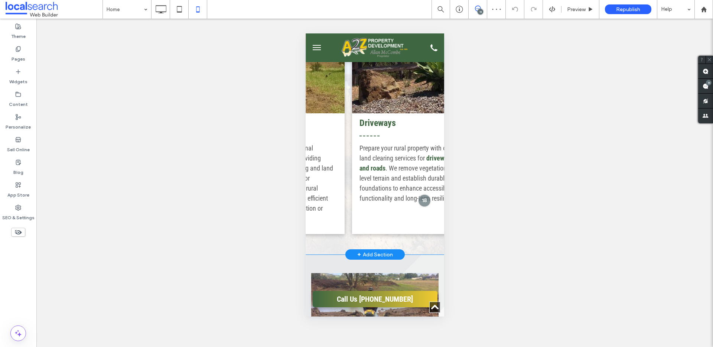
scroll to position [0, 265]
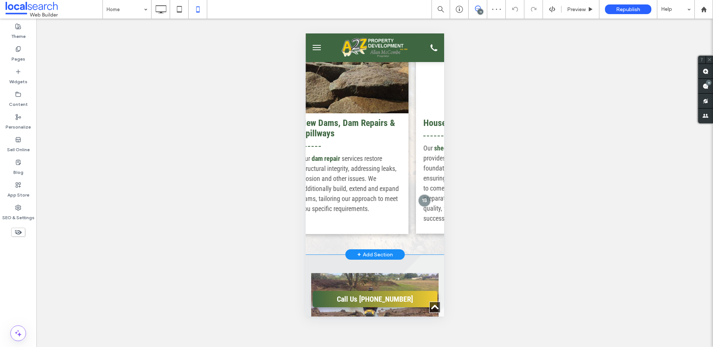
click at [400, 246] on div "Earthmoving We specialise in professional earthmoving services, providing preci…" at bounding box center [374, 125] width 138 height 258
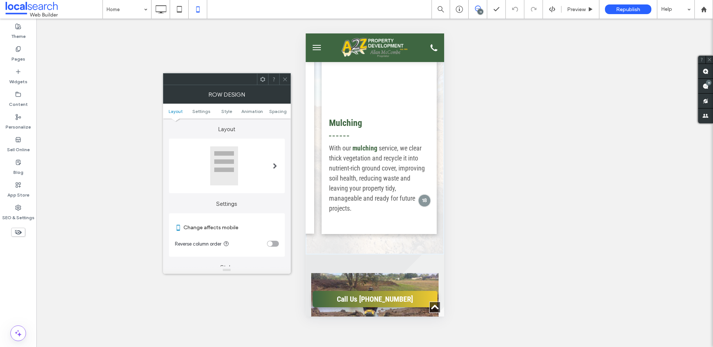
scroll to position [0, 0]
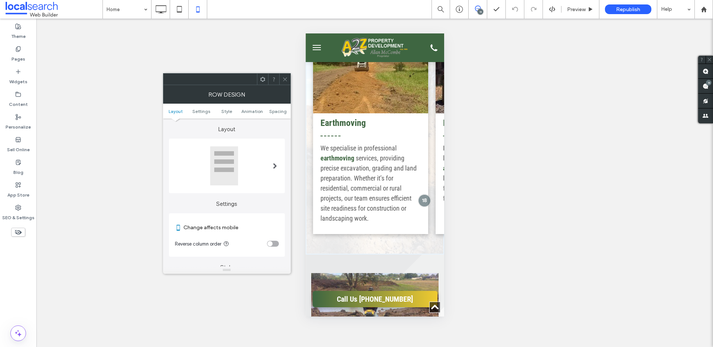
click at [283, 80] on use at bounding box center [285, 79] width 4 height 4
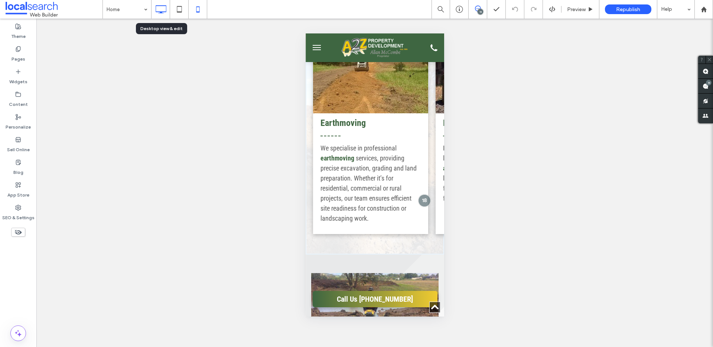
click at [165, 12] on icon at bounding box center [160, 9] width 15 height 15
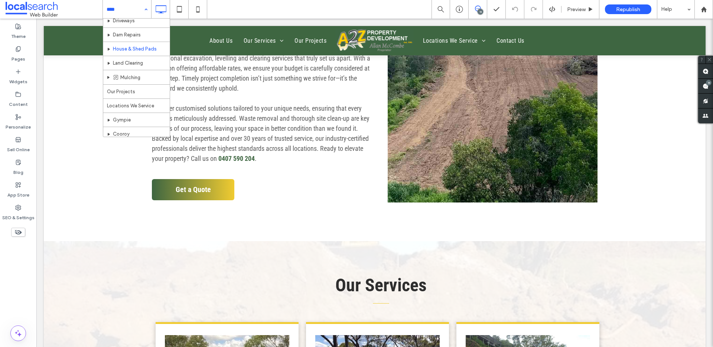
scroll to position [63, 0]
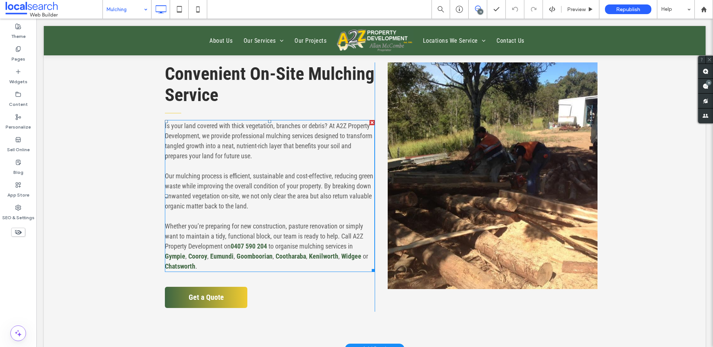
scroll to position [243, 0]
click at [361, 291] on div "Convenient On-Site Mulching Service Is your land covered with thick vegetation,…" at bounding box center [375, 186] width 662 height 323
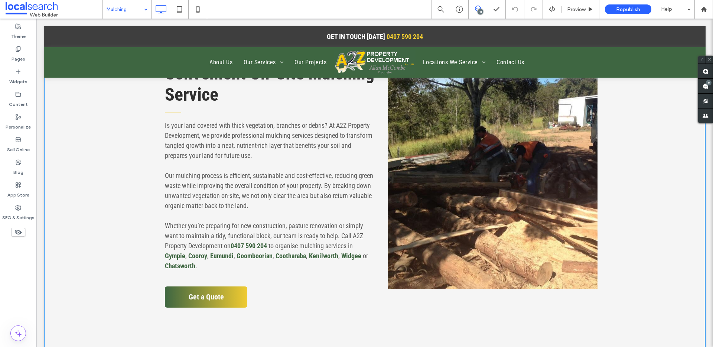
scroll to position [0, 0]
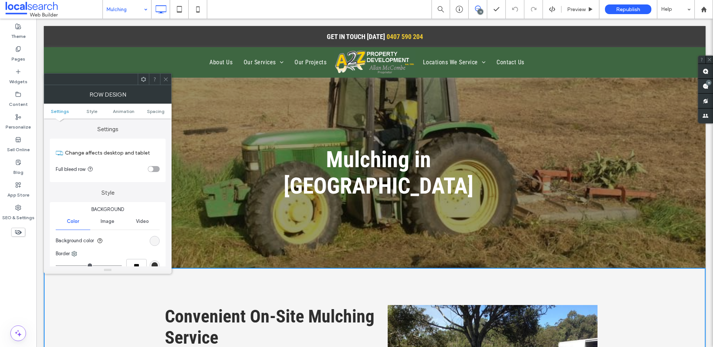
click at [165, 81] on icon at bounding box center [166, 79] width 6 height 6
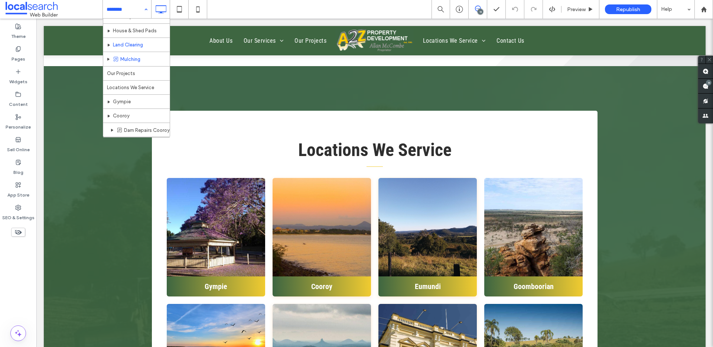
scroll to position [70, 0]
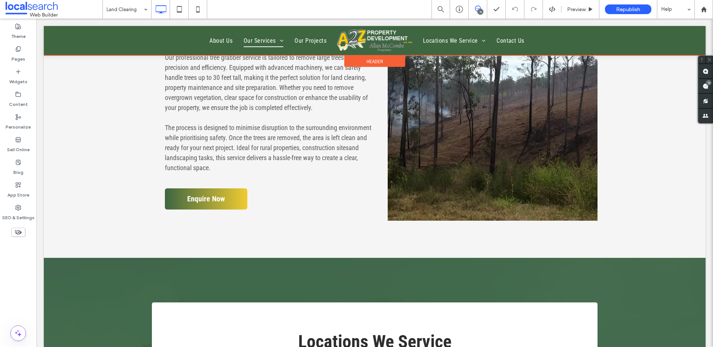
scroll to position [632, 0]
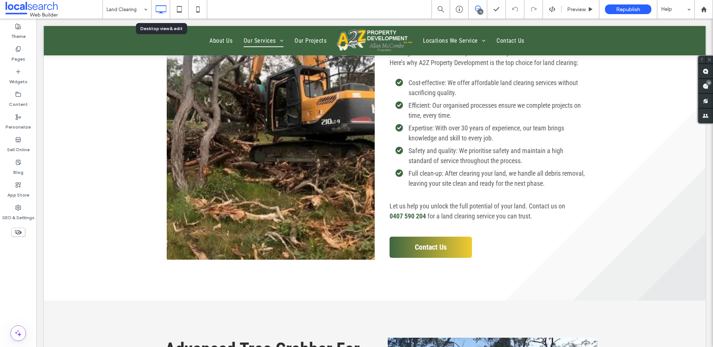
click at [117, 12] on input at bounding box center [125, 9] width 37 height 19
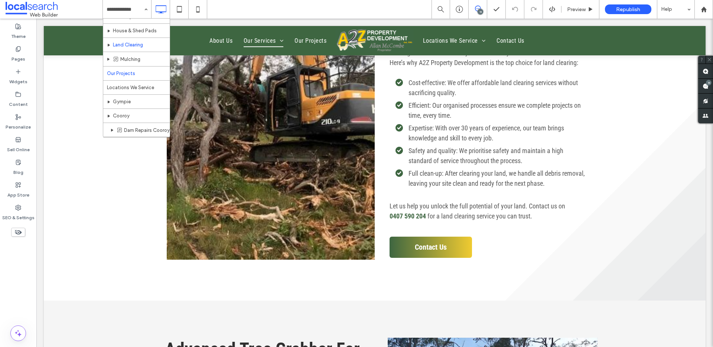
scroll to position [88, 0]
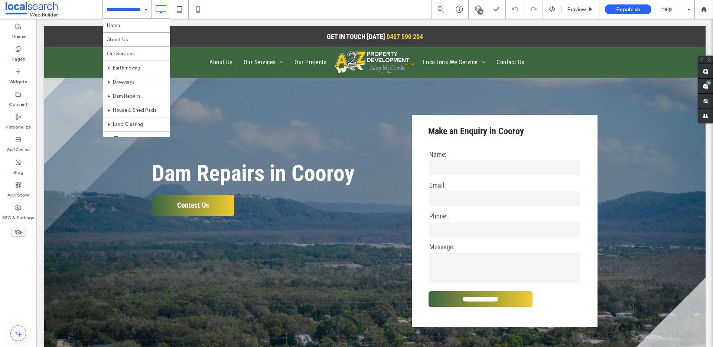
click at [137, 14] on input at bounding box center [125, 9] width 37 height 19
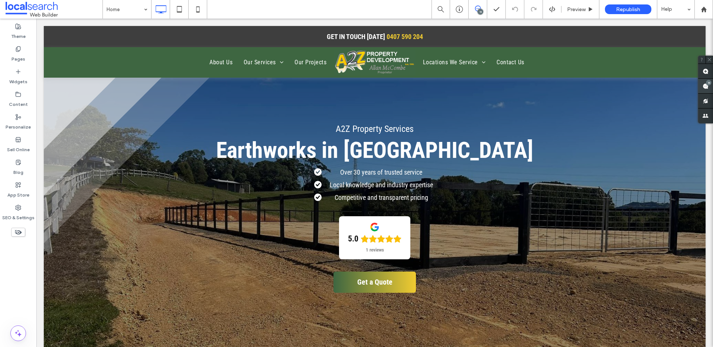
click at [705, 85] on use at bounding box center [705, 86] width 6 height 6
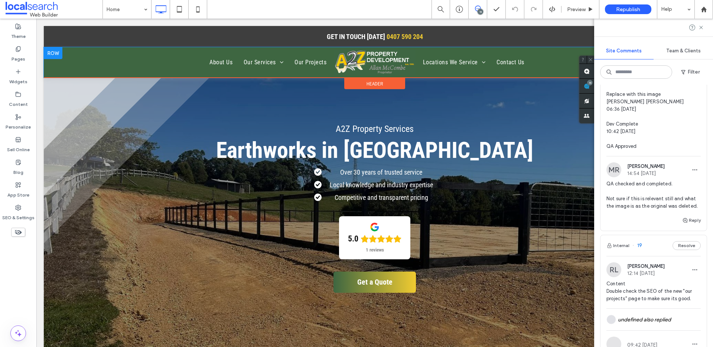
click at [369, 59] on img at bounding box center [375, 62] width 82 height 25
click at [369, 59] on div at bounding box center [356, 173] width 713 height 347
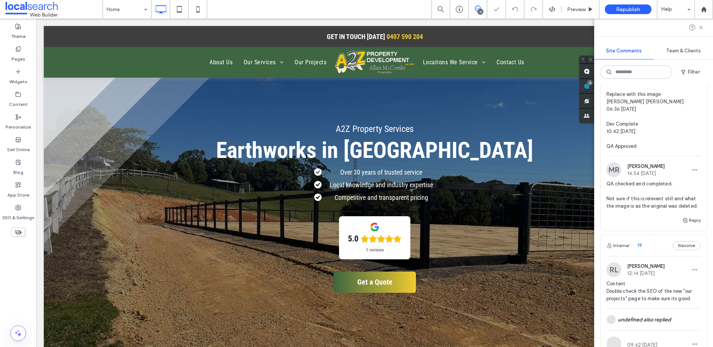
click at [372, 60] on div at bounding box center [356, 173] width 713 height 347
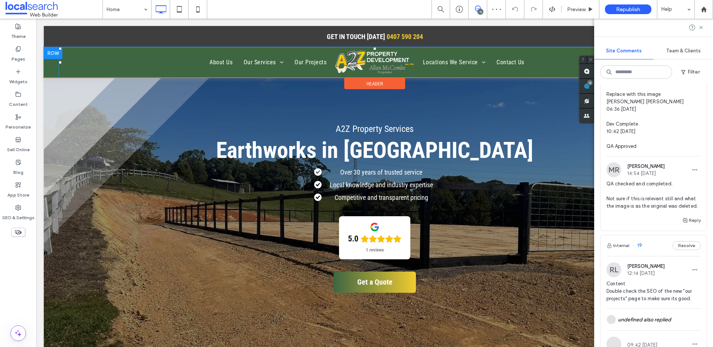
click at [364, 66] on img at bounding box center [375, 62] width 82 height 25
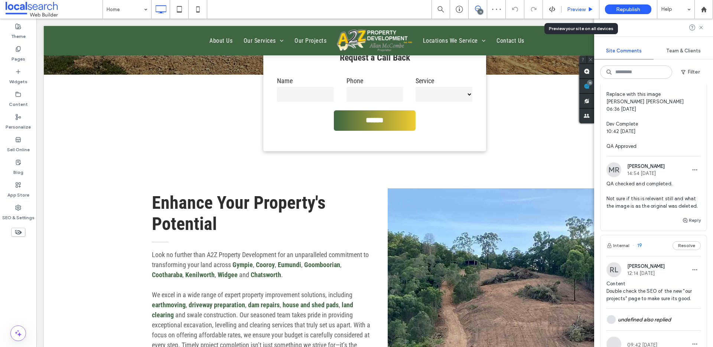
click at [572, 9] on span "Preview" at bounding box center [576, 9] width 19 height 6
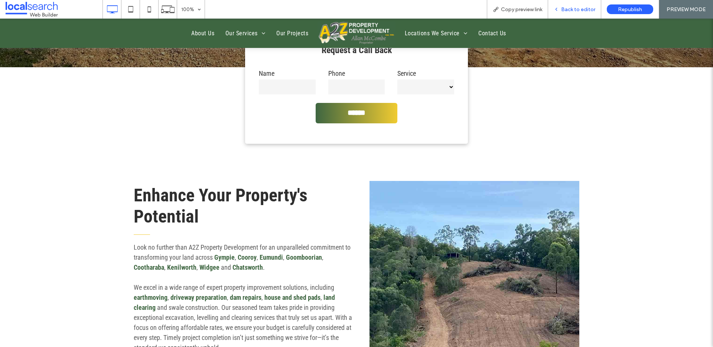
click at [568, 9] on span "Back to editor" at bounding box center [578, 9] width 34 height 6
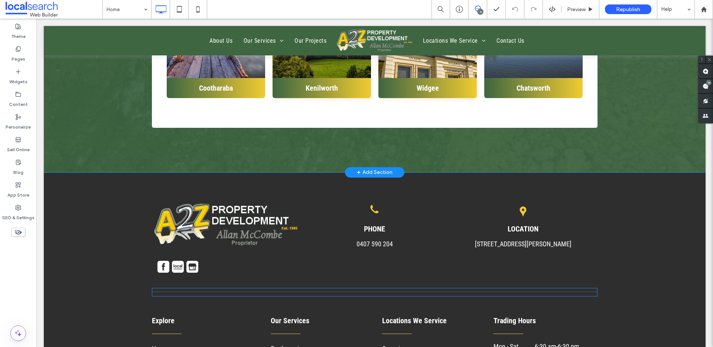
scroll to position [2422, 0]
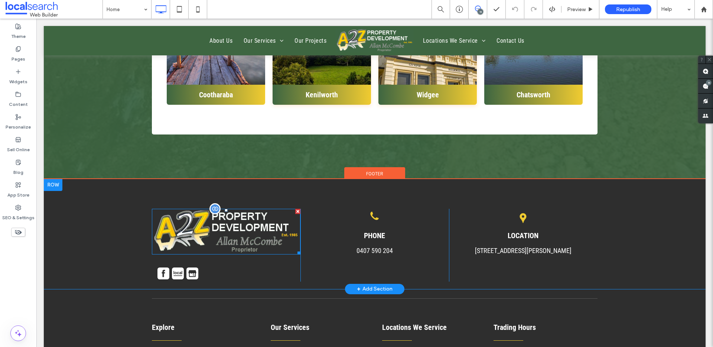
click at [221, 219] on img at bounding box center [226, 232] width 149 height 46
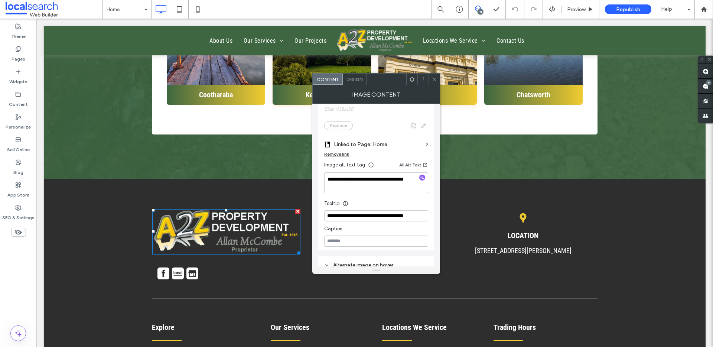
scroll to position [186, 0]
click at [359, 216] on input "**********" at bounding box center [376, 215] width 104 height 11
click at [18, 97] on icon at bounding box center [18, 94] width 6 height 6
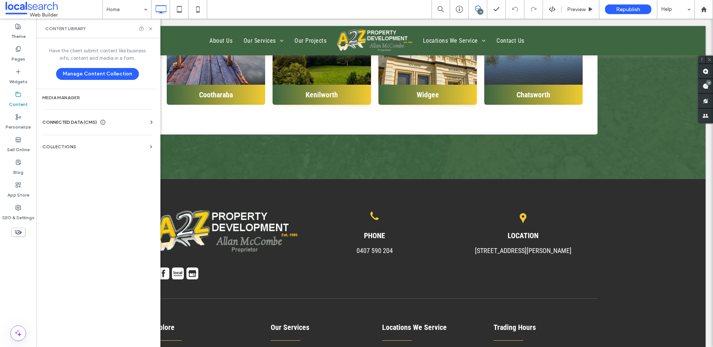
click at [67, 119] on span "CONNECTED DATA (CMS)" at bounding box center [69, 121] width 55 height 7
click at [80, 141] on label "Business Info" at bounding box center [98, 140] width 101 height 5
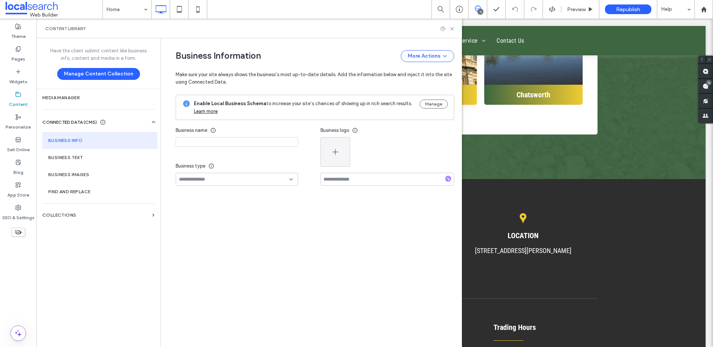
type input "**********"
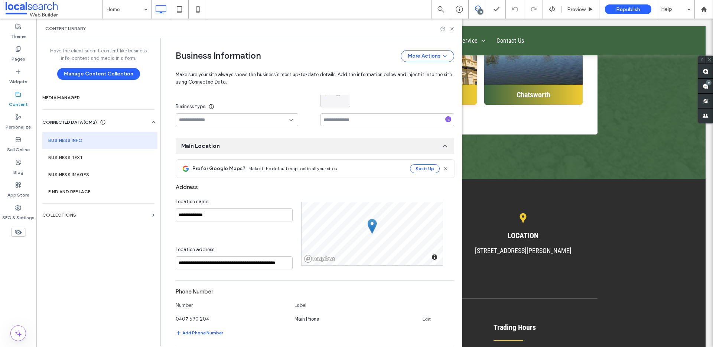
scroll to position [50, 0]
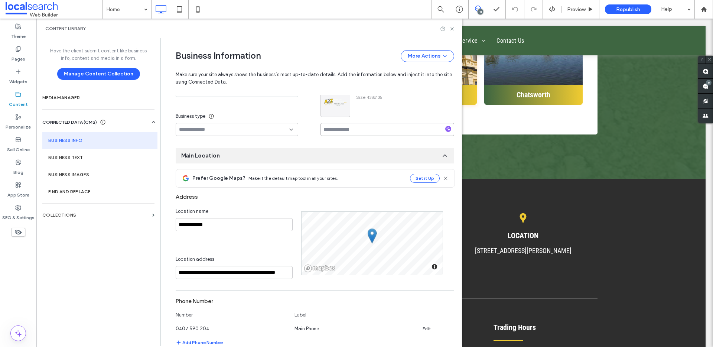
click at [346, 130] on input at bounding box center [387, 129] width 134 height 13
paste input "**********"
type input "**********"
click at [417, 118] on div "**********" at bounding box center [387, 105] width 134 height 62
click at [453, 28] on icon at bounding box center [452, 29] width 6 height 6
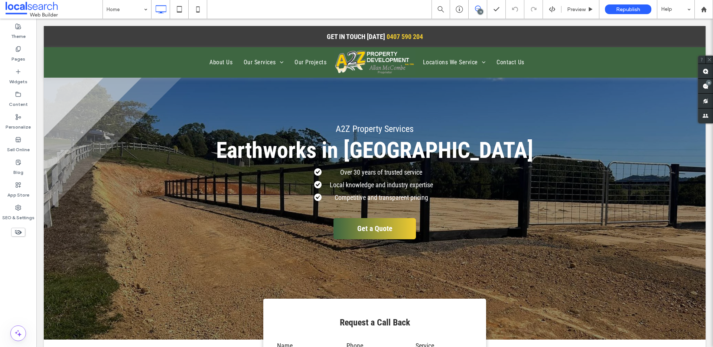
scroll to position [0, 0]
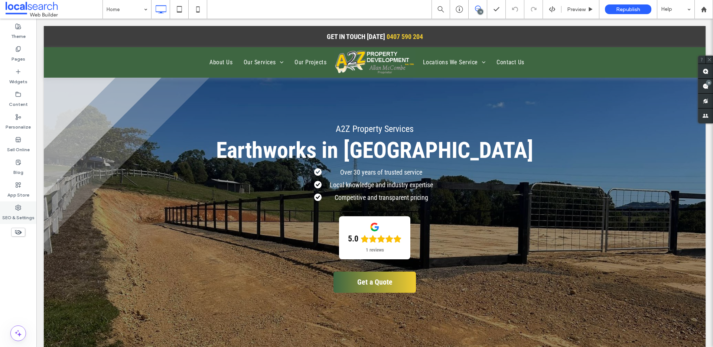
click at [21, 205] on icon at bounding box center [18, 208] width 6 height 6
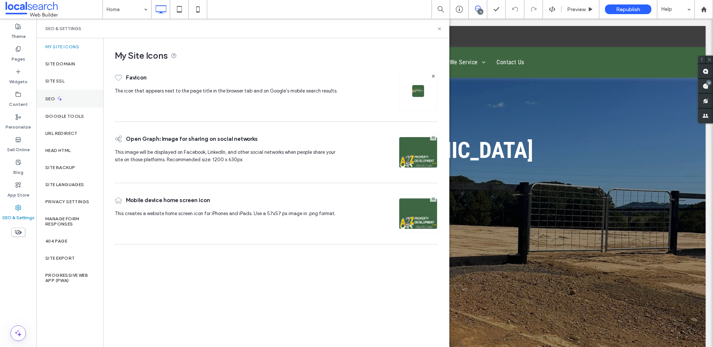
click at [51, 101] on label "SEO" at bounding box center [50, 98] width 11 height 5
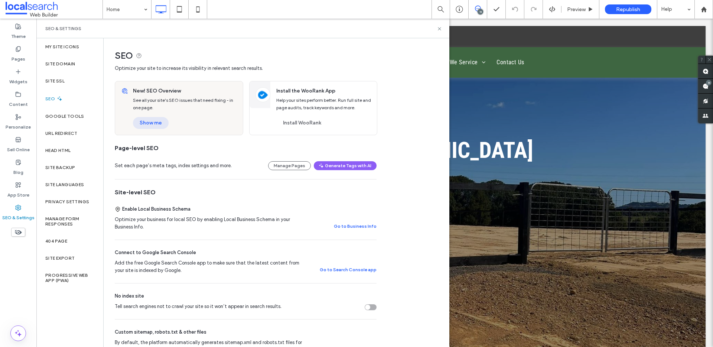
click at [159, 119] on button "Show me" at bounding box center [151, 123] width 36 height 12
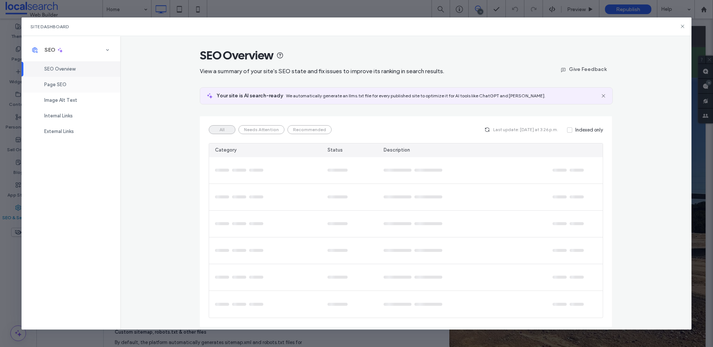
click at [74, 79] on div "Page SEO" at bounding box center [71, 85] width 99 height 16
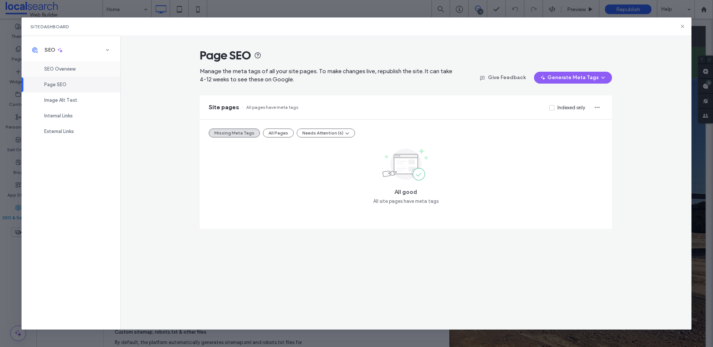
click at [68, 69] on span "SEO Overview" at bounding box center [59, 69] width 31 height 6
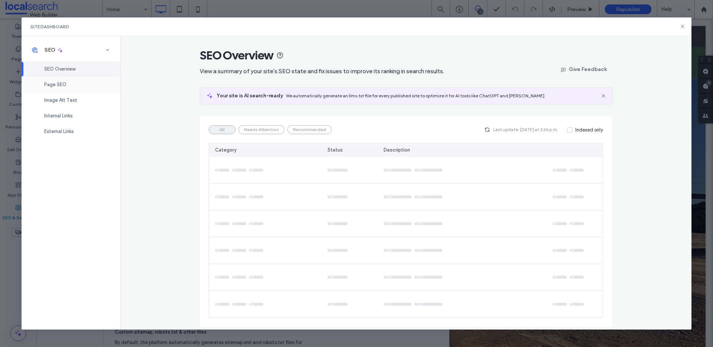
click at [66, 80] on div "Page SEO" at bounding box center [71, 85] width 99 height 16
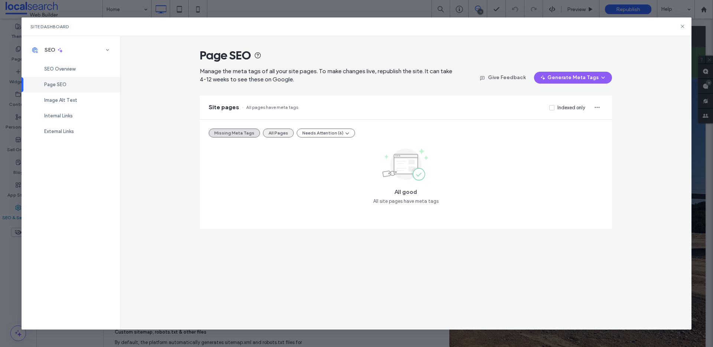
click at [277, 131] on button "All Pages" at bounding box center [278, 132] width 31 height 9
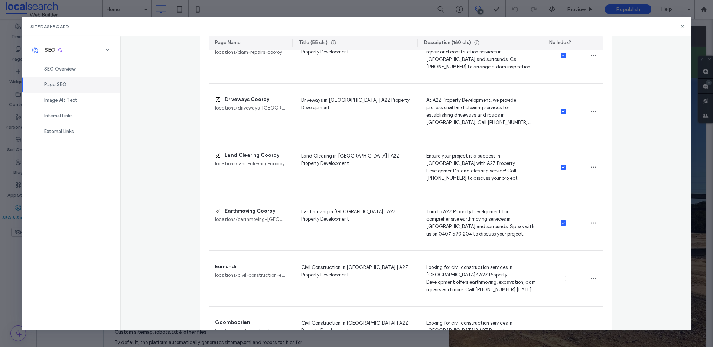
scroll to position [848, 0]
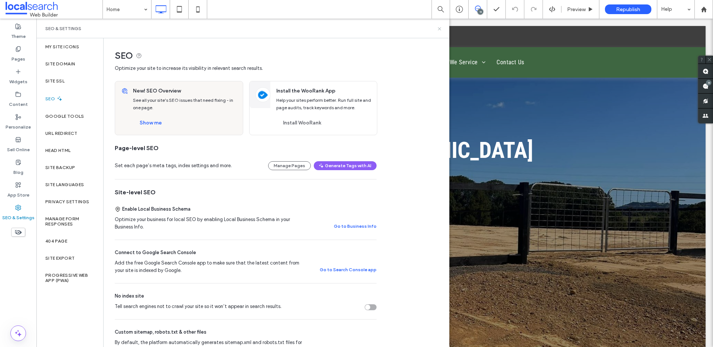
click at [438, 27] on icon at bounding box center [440, 29] width 6 height 6
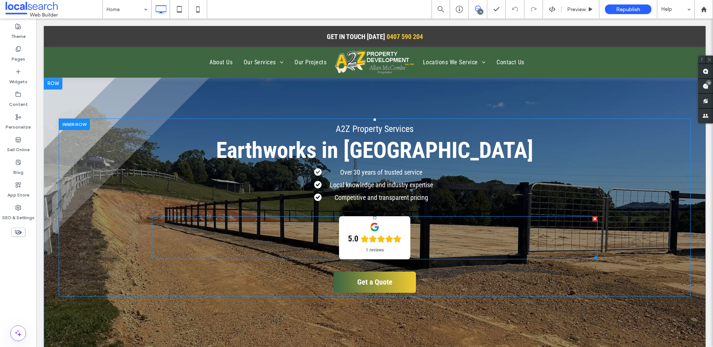
click at [357, 241] on span at bounding box center [375, 237] width 446 height 43
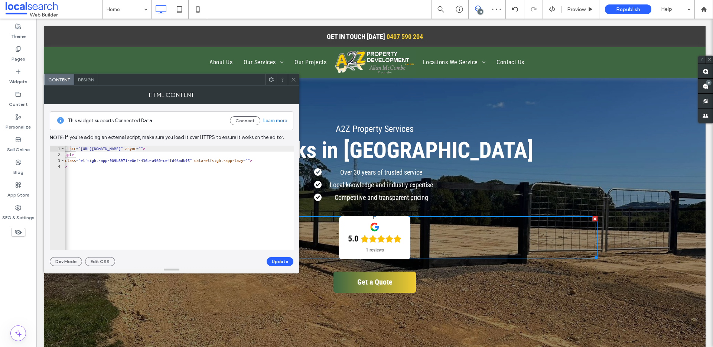
scroll to position [0, 14]
click at [291, 80] on icon at bounding box center [294, 80] width 6 height 6
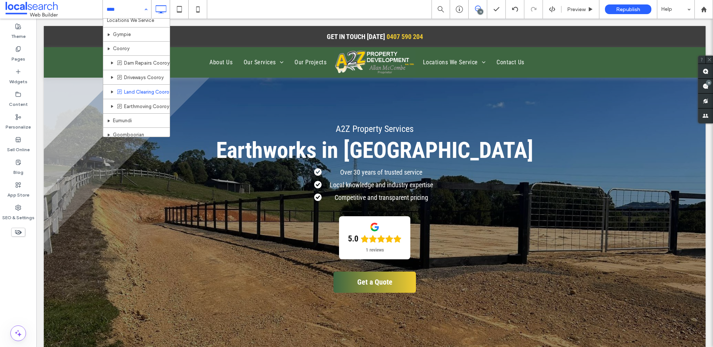
scroll to position [131, 0]
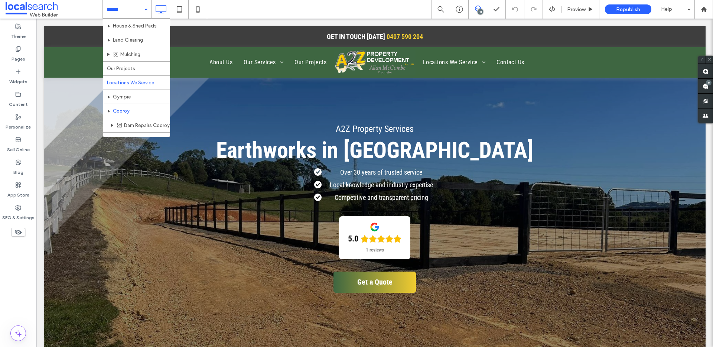
scroll to position [77, 0]
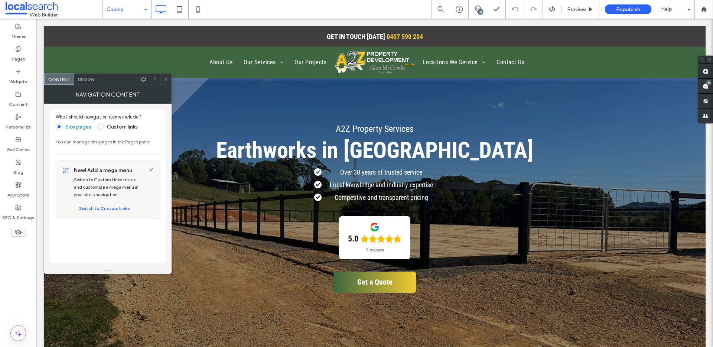
click at [163, 79] on icon at bounding box center [166, 79] width 6 height 6
click at [164, 76] on icon at bounding box center [166, 79] width 6 height 6
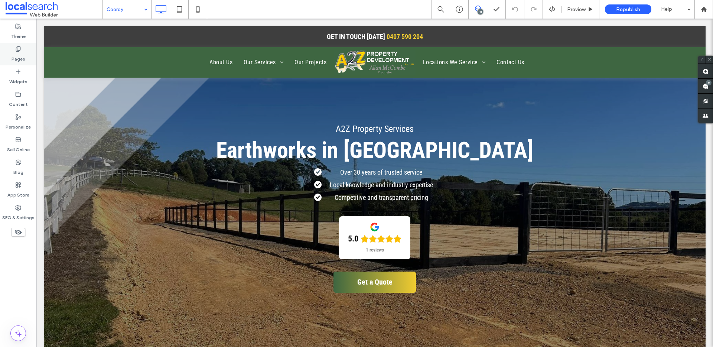
click at [17, 53] on label "Pages" at bounding box center [19, 57] width 14 height 10
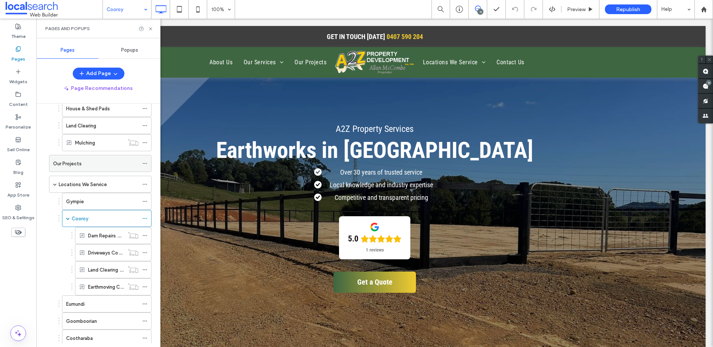
scroll to position [126, 0]
click at [145, 142] on icon at bounding box center [144, 142] width 5 height 5
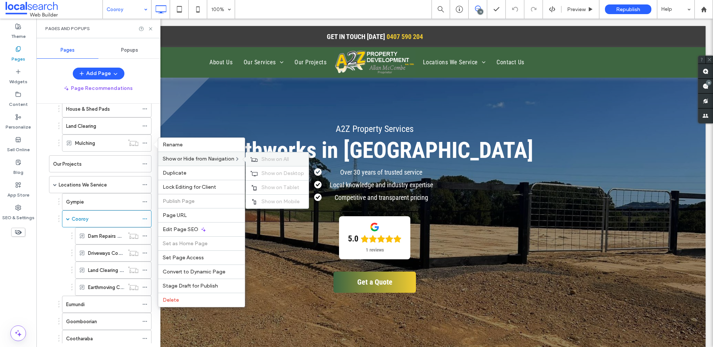
click at [289, 157] on span "Show on All" at bounding box center [274, 159] width 27 height 6
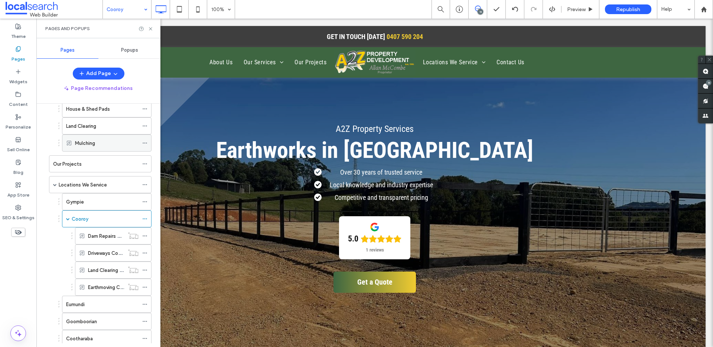
click at [144, 143] on use at bounding box center [145, 143] width 4 height 1
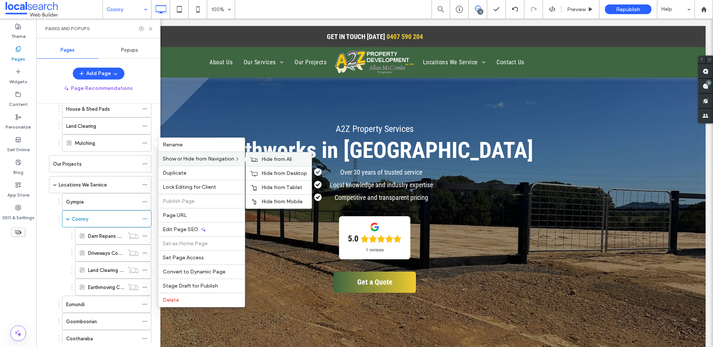
click at [283, 162] on div "Hide from All" at bounding box center [279, 159] width 66 height 14
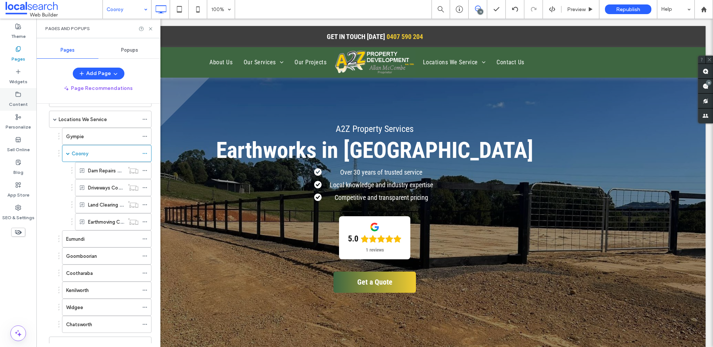
scroll to position [200, 0]
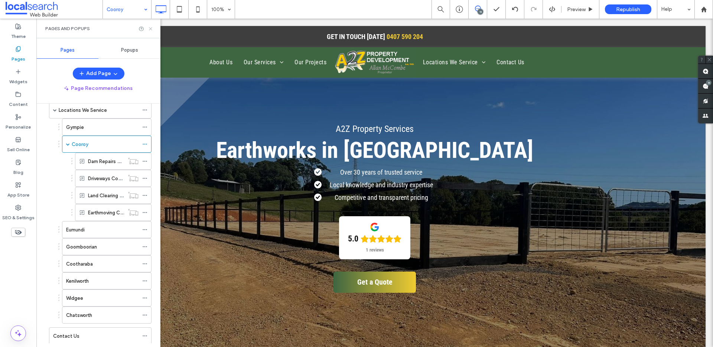
click at [151, 29] on icon at bounding box center [151, 29] width 6 height 6
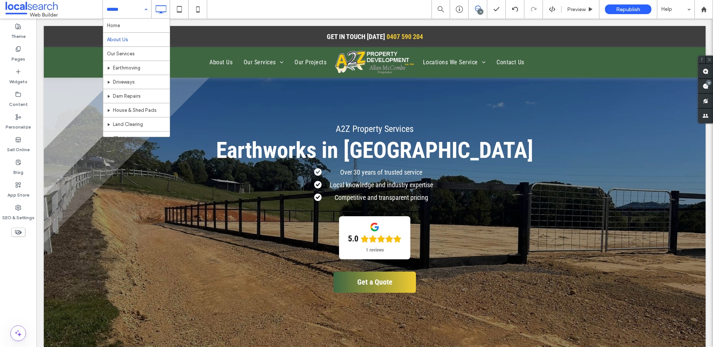
scroll to position [148, 0]
click at [13, 55] on label "Pages" at bounding box center [19, 57] width 14 height 10
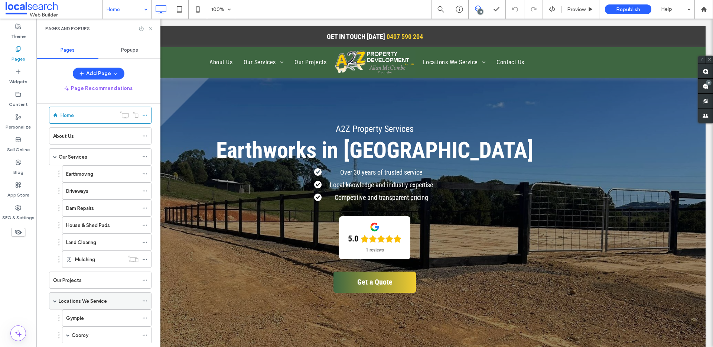
scroll to position [90, 0]
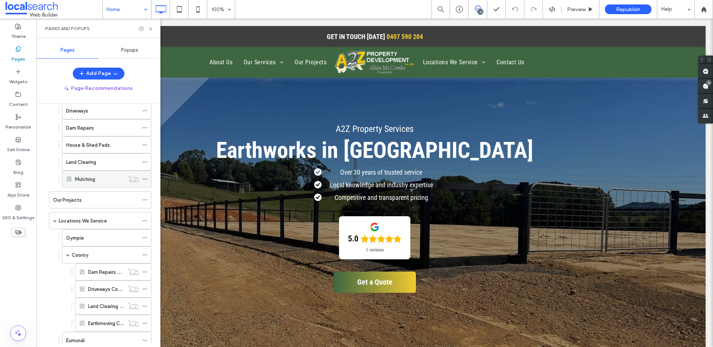
click at [144, 179] on use at bounding box center [145, 179] width 4 height 1
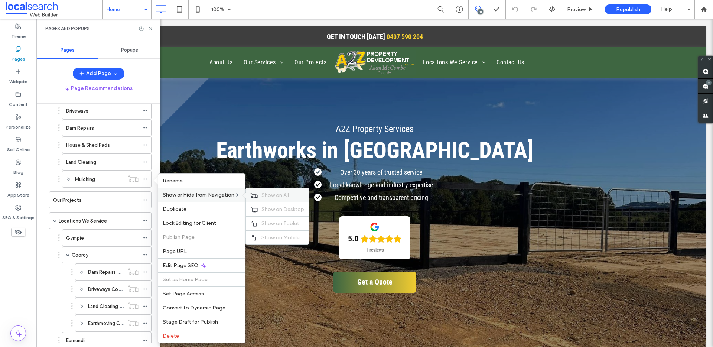
click at [275, 195] on span "Show on All" at bounding box center [274, 195] width 27 height 6
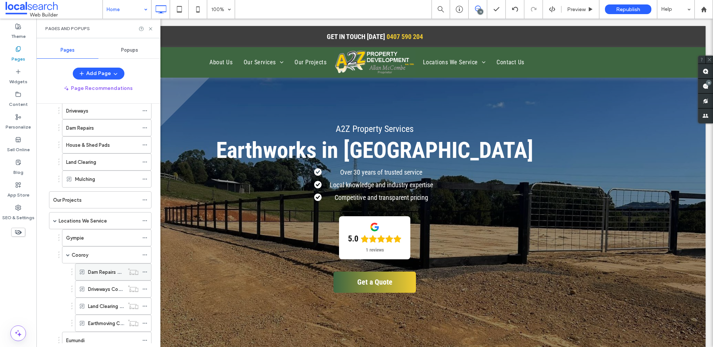
click at [146, 268] on span at bounding box center [144, 271] width 5 height 11
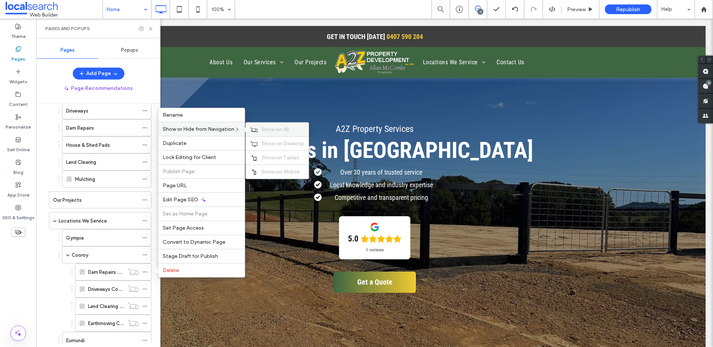
click at [281, 127] on span "Show on All" at bounding box center [274, 129] width 27 height 6
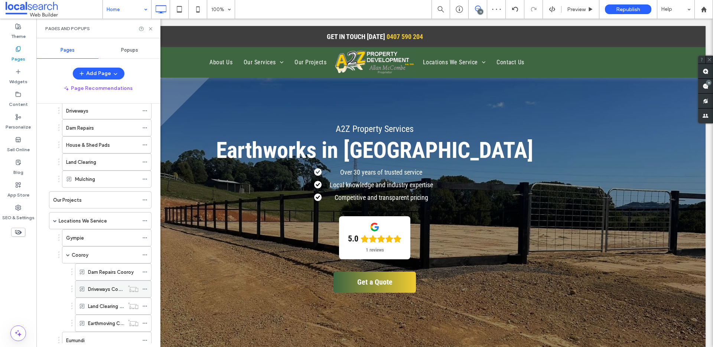
click at [144, 286] on icon at bounding box center [144, 288] width 5 height 5
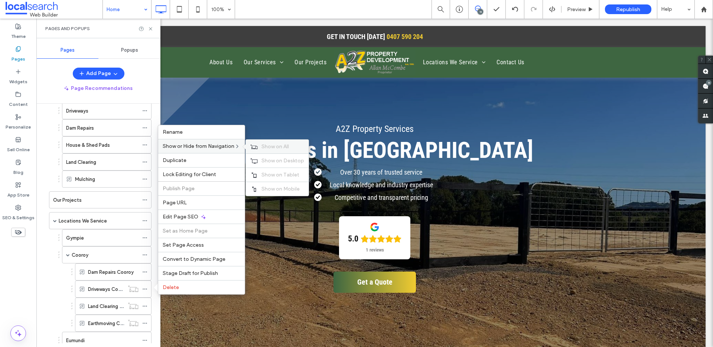
click at [268, 146] on span "Show on All" at bounding box center [274, 146] width 27 height 6
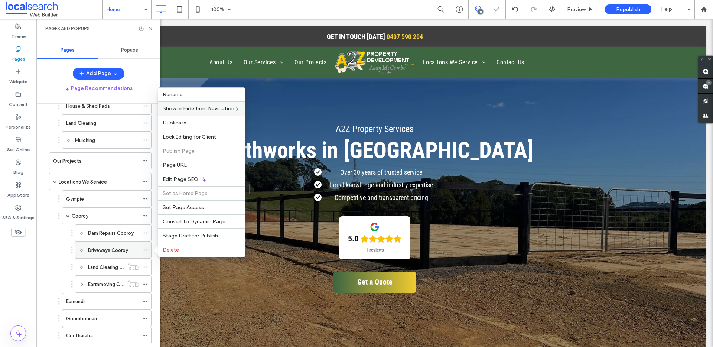
scroll to position [130, 0]
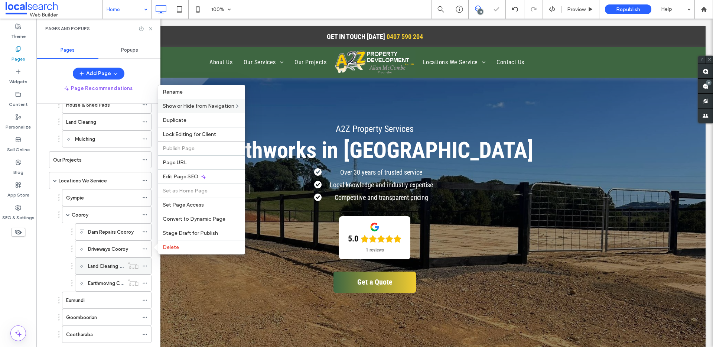
click at [144, 264] on icon at bounding box center [144, 265] width 5 height 5
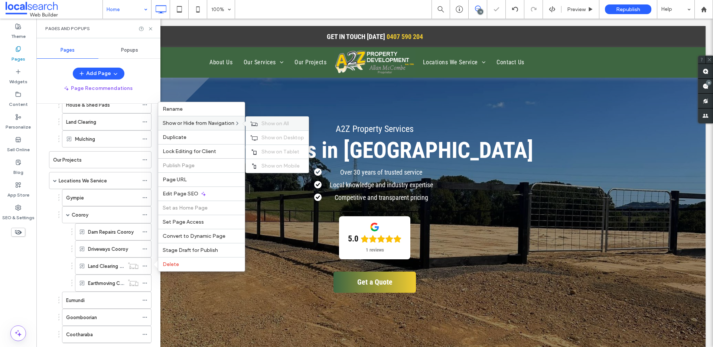
click at [284, 121] on span "Show on All" at bounding box center [274, 123] width 27 height 6
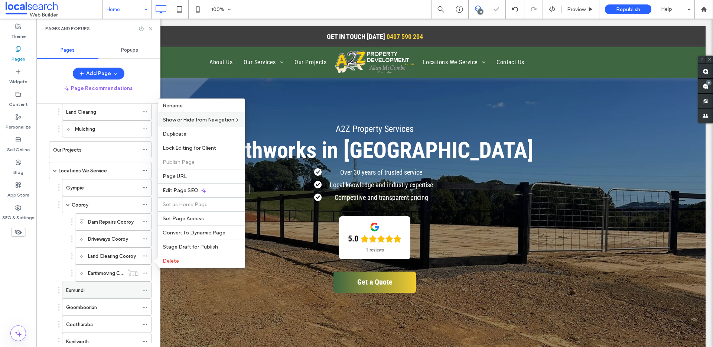
scroll to position [149, 0]
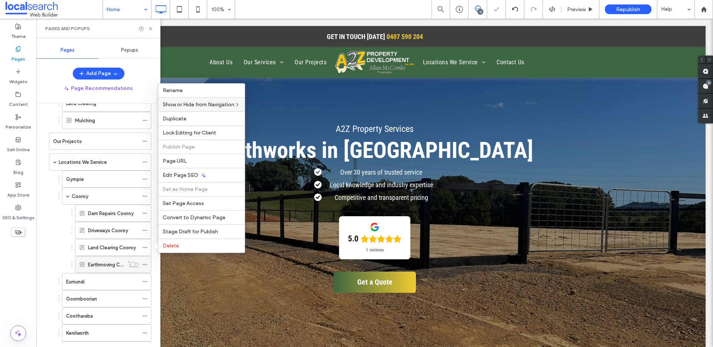
click at [149, 263] on div at bounding box center [146, 264] width 9 height 11
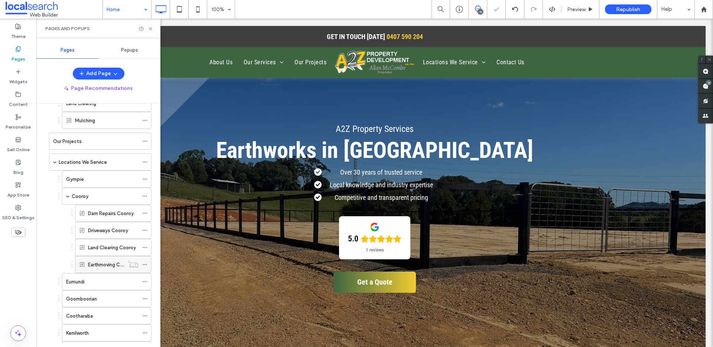
click at [147, 264] on div at bounding box center [146, 264] width 9 height 11
click at [144, 264] on use at bounding box center [145, 264] width 4 height 1
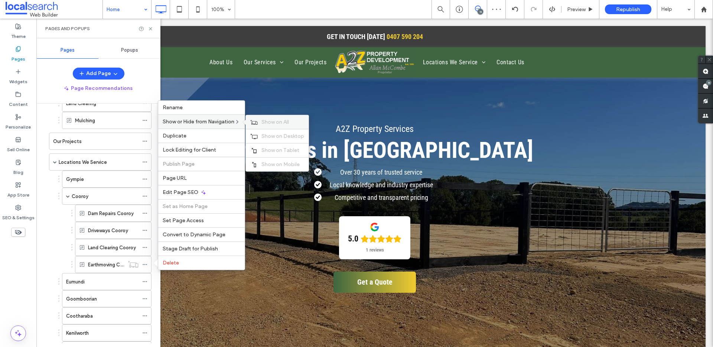
click at [277, 123] on span "Show on All" at bounding box center [274, 122] width 27 height 6
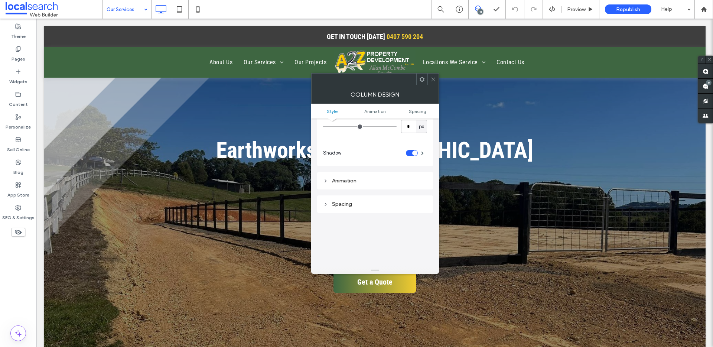
scroll to position [104, 0]
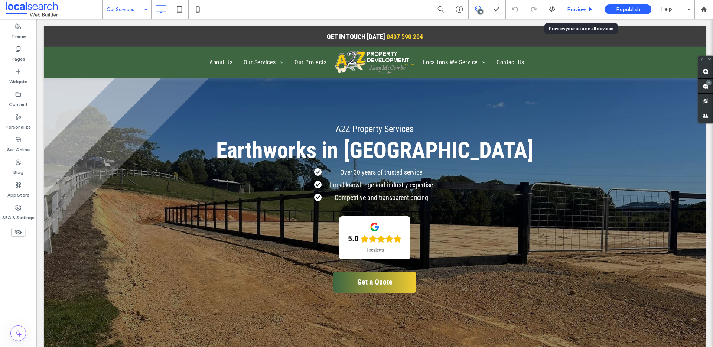
click at [583, 6] on span "Preview" at bounding box center [576, 9] width 19 height 6
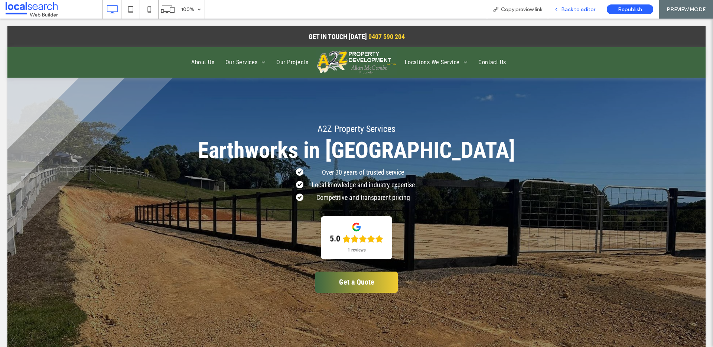
click at [568, 5] on div "Back to editor" at bounding box center [574, 9] width 53 height 19
click at [573, 6] on span "Back to editor" at bounding box center [578, 9] width 34 height 6
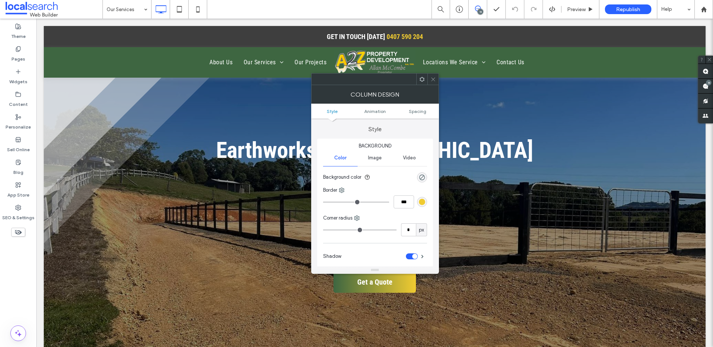
click at [432, 79] on icon at bounding box center [433, 79] width 6 height 6
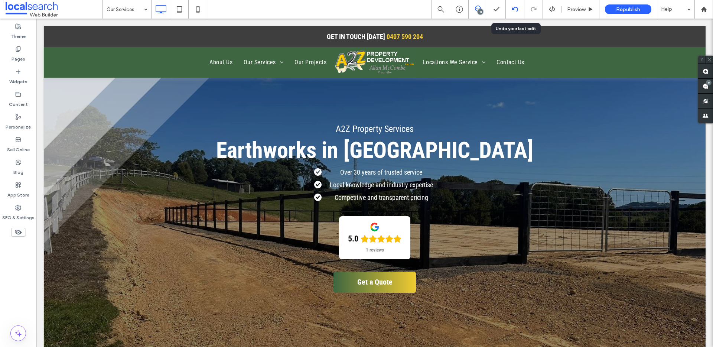
click at [518, 9] on use at bounding box center [515, 9] width 6 height 5
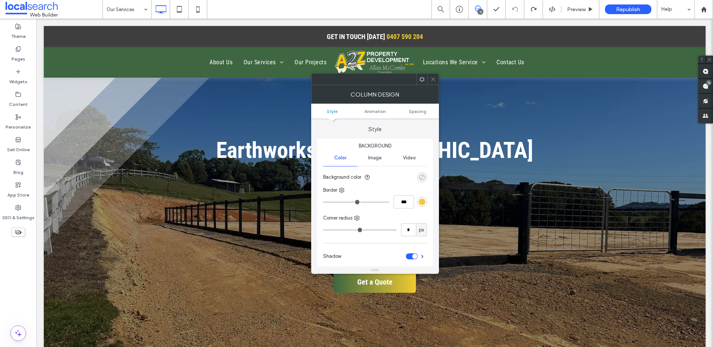
click at [422, 177] on div "rgba(0, 0, 0, 0)" at bounding box center [422, 177] width 6 height 6
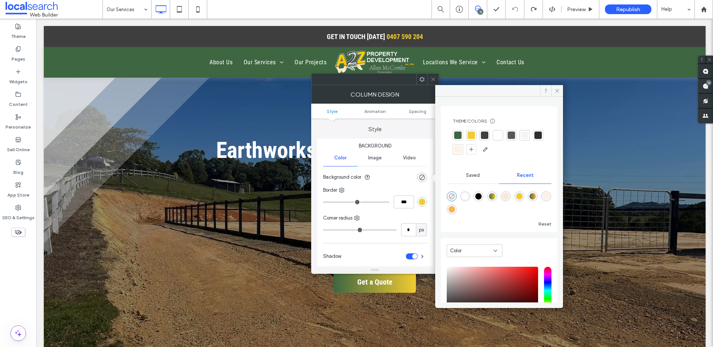
click at [452, 198] on icon "rgba(0, 0, 0, 0)" at bounding box center [452, 196] width 6 height 6
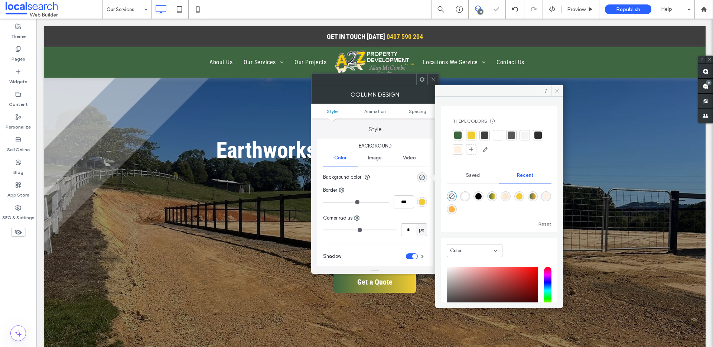
click at [559, 90] on icon at bounding box center [557, 91] width 6 height 6
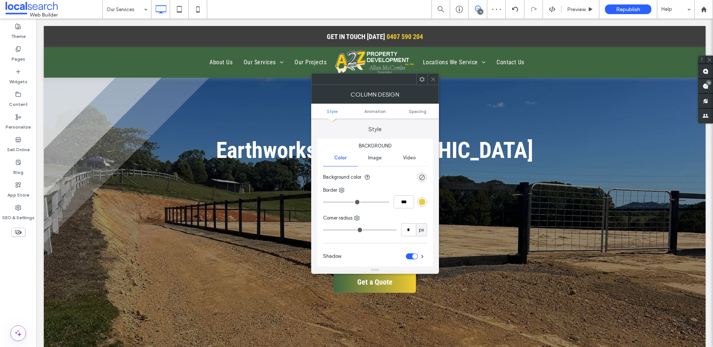
click at [435, 81] on icon at bounding box center [433, 79] width 6 height 6
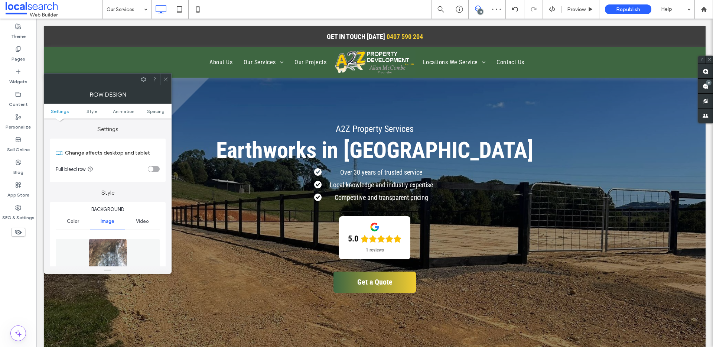
click at [167, 78] on icon at bounding box center [166, 79] width 6 height 6
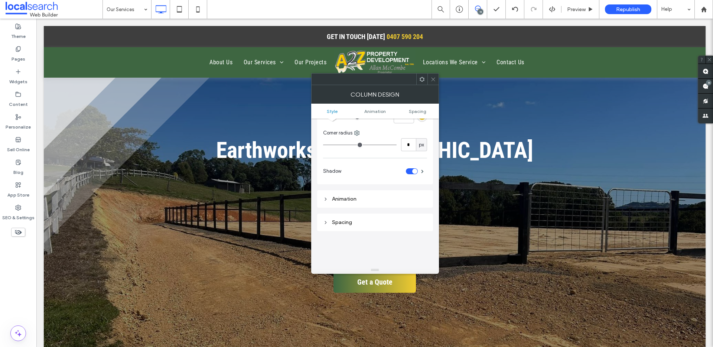
scroll to position [62, 0]
click at [409, 192] on div "toggle" at bounding box center [412, 194] width 12 height 6
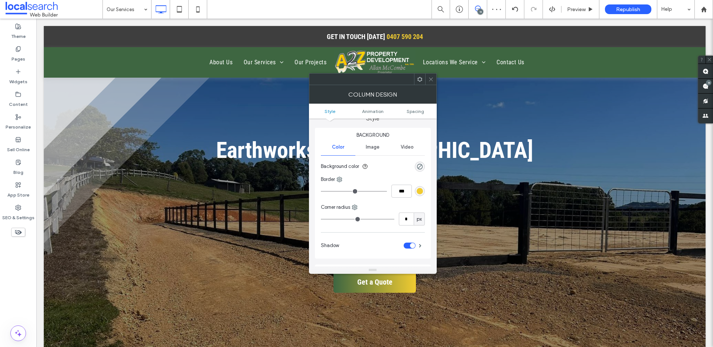
scroll to position [23, 0]
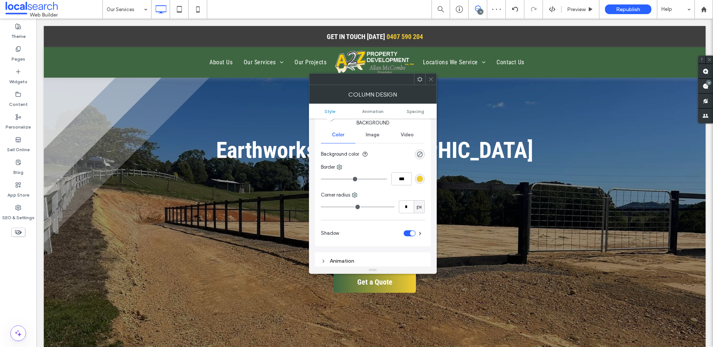
click at [409, 228] on div "Shadow" at bounding box center [373, 233] width 104 height 19
click at [411, 234] on div "toggle" at bounding box center [412, 233] width 5 height 5
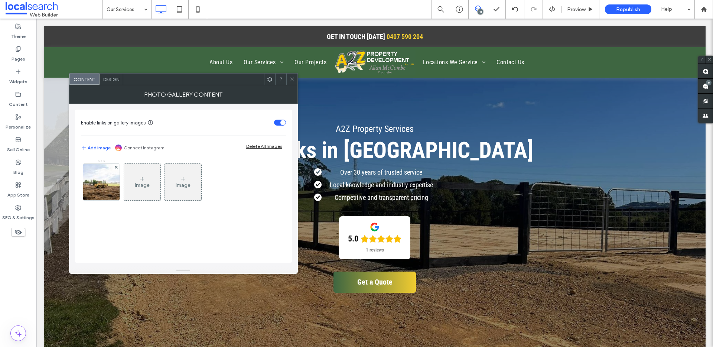
click at [112, 82] on span "Design" at bounding box center [111, 79] width 16 height 6
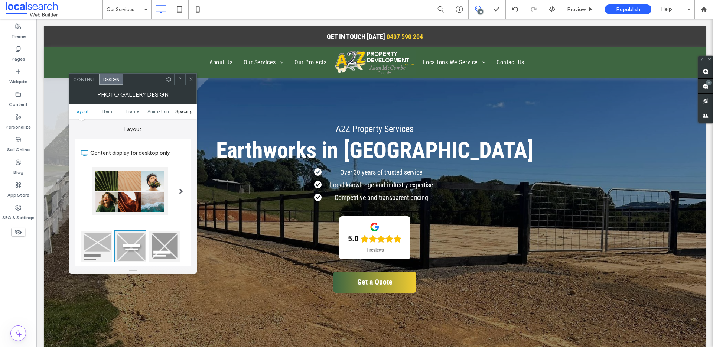
click at [179, 113] on span "Spacing" at bounding box center [183, 111] width 17 height 6
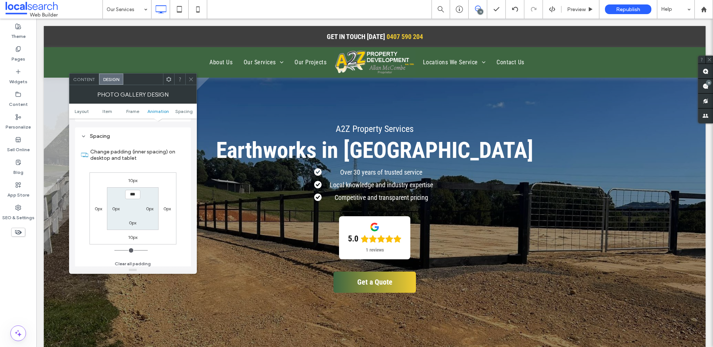
scroll to position [374, 0]
click at [192, 76] on icon at bounding box center [191, 79] width 6 height 6
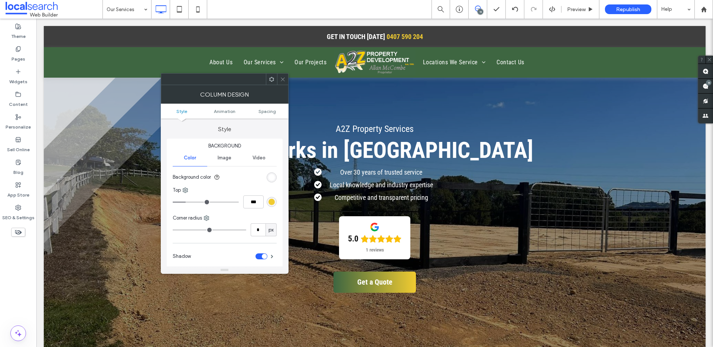
click at [266, 117] on ul "Style Animation Spacing" at bounding box center [225, 111] width 128 height 15
click at [265, 114] on ul "Style Animation Spacing" at bounding box center [225, 111] width 128 height 15
click at [270, 110] on span "Spacing" at bounding box center [266, 111] width 17 height 6
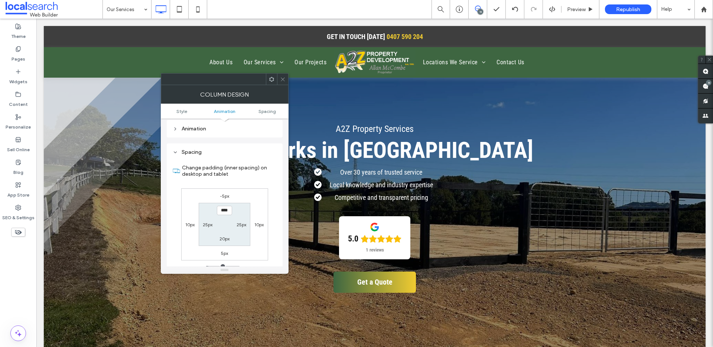
scroll to position [174, 0]
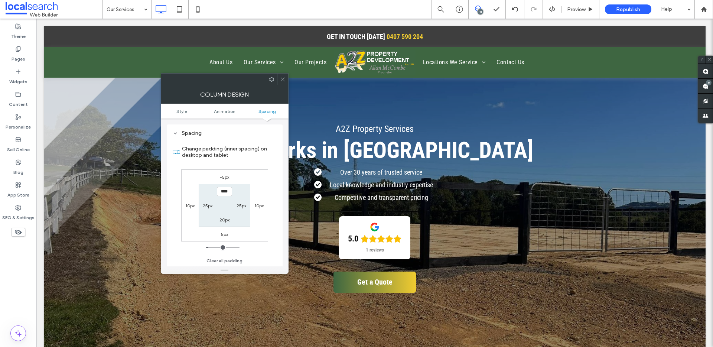
click at [283, 77] on icon at bounding box center [283, 79] width 6 height 6
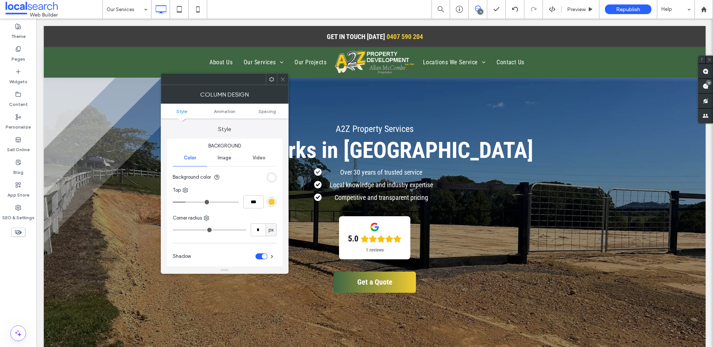
click at [282, 79] on use at bounding box center [283, 79] width 4 height 4
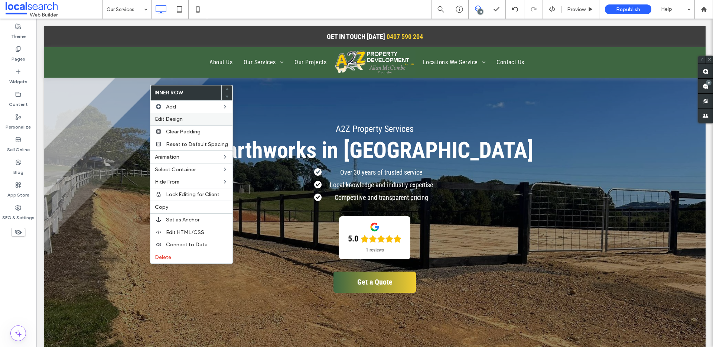
click at [188, 117] on label "Edit Design" at bounding box center [191, 119] width 73 height 6
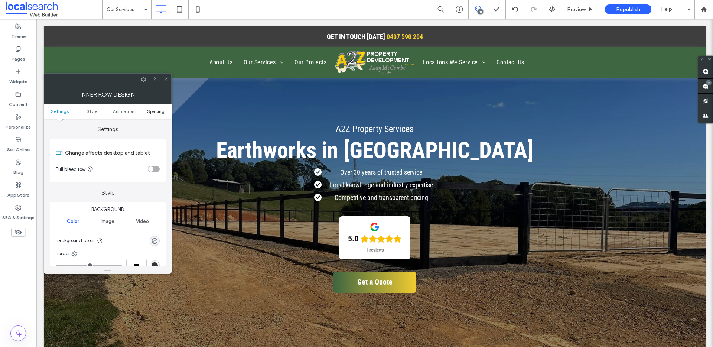
click at [150, 111] on span "Spacing" at bounding box center [155, 111] width 17 height 6
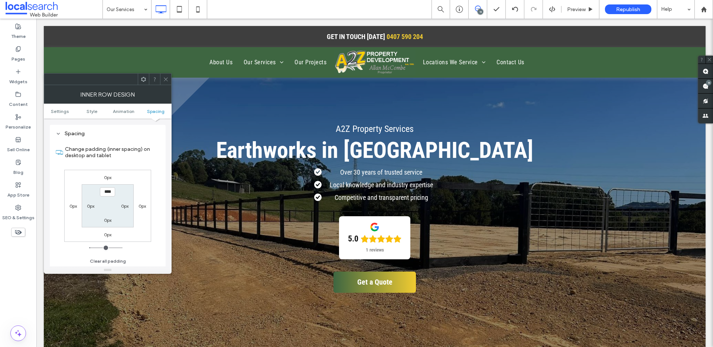
scroll to position [238, 0]
click at [163, 80] on icon at bounding box center [166, 79] width 6 height 6
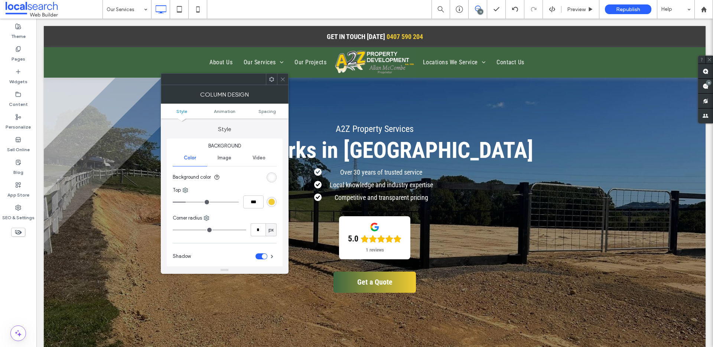
click at [281, 79] on icon at bounding box center [283, 79] width 6 height 6
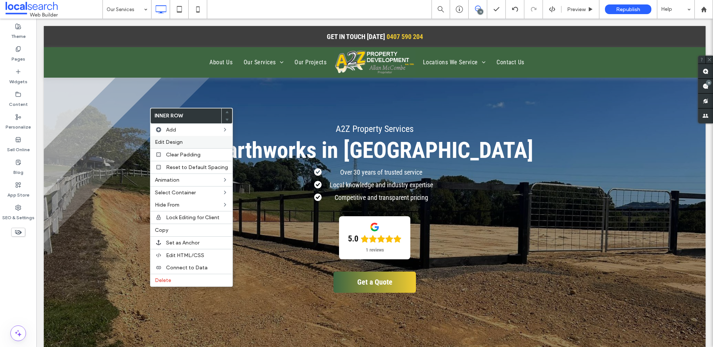
click at [183, 143] on label "Edit Design" at bounding box center [191, 142] width 73 height 6
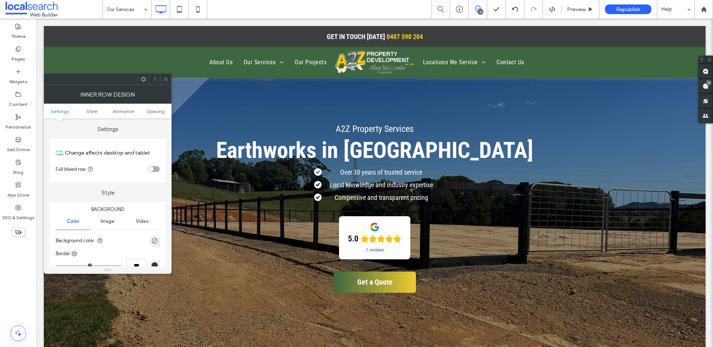
click at [154, 105] on ul "Settings Style Animation Spacing" at bounding box center [108, 111] width 128 height 15
click at [153, 110] on span "Spacing" at bounding box center [155, 111] width 17 height 6
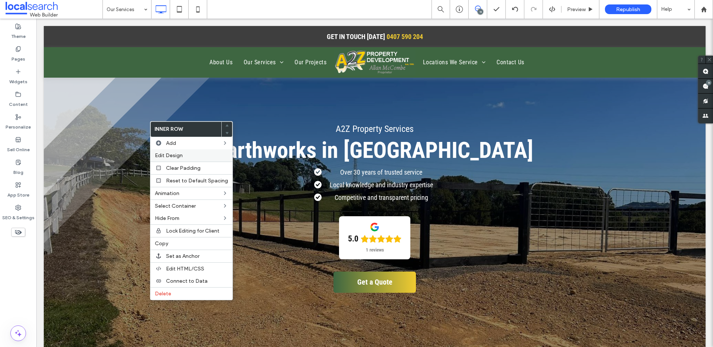
click at [171, 155] on span "Edit Design" at bounding box center [169, 155] width 28 height 6
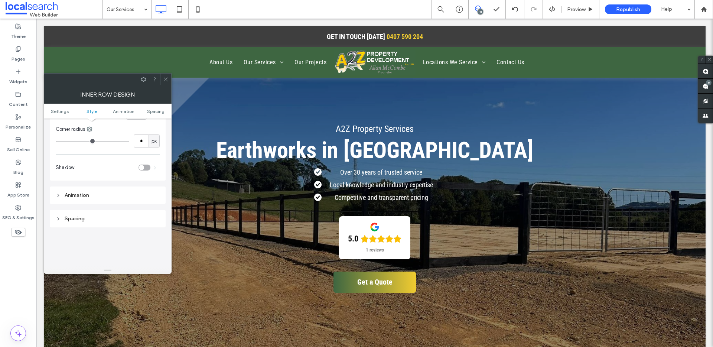
scroll to position [151, 0]
click at [80, 216] on div "Spacing" at bounding box center [108, 220] width 104 height 10
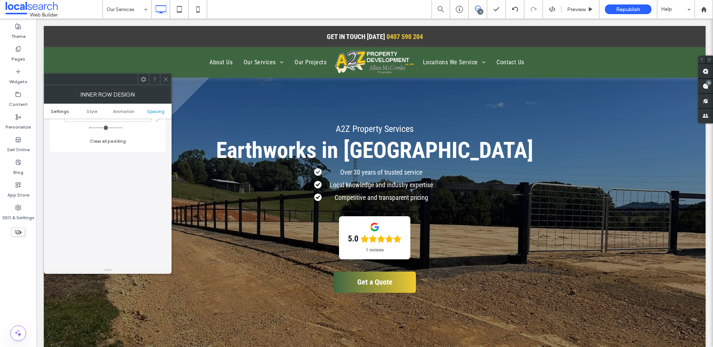
click at [66, 111] on span "Settings" at bounding box center [60, 111] width 18 height 6
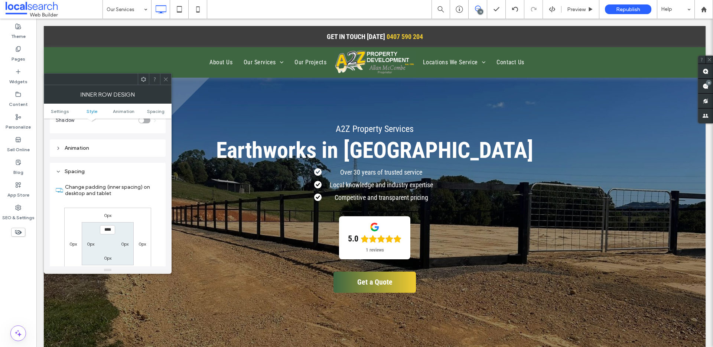
scroll to position [222, 0]
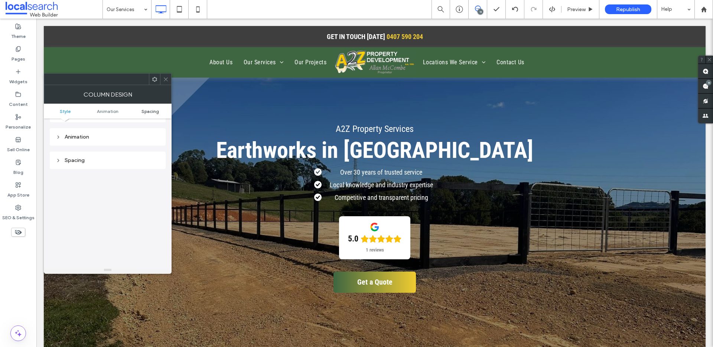
click at [149, 110] on span "Spacing" at bounding box center [149, 111] width 17 height 6
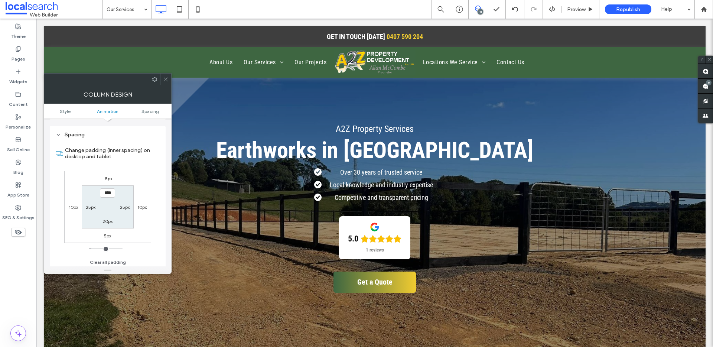
scroll to position [173, 0]
click at [165, 79] on icon at bounding box center [166, 79] width 6 height 6
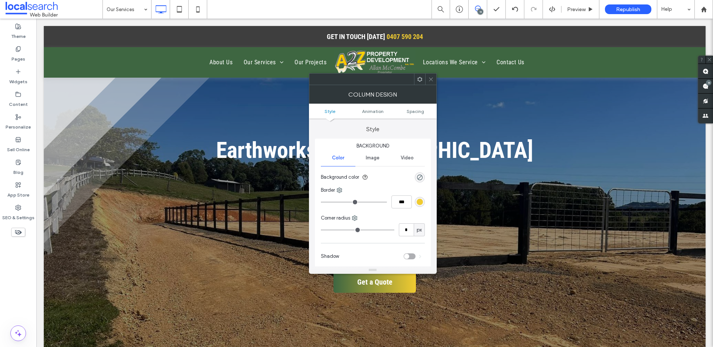
click at [430, 79] on icon at bounding box center [431, 79] width 6 height 6
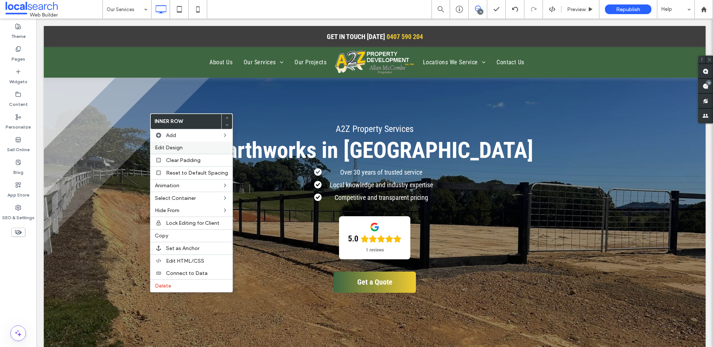
click at [194, 147] on label "Edit Design" at bounding box center [191, 147] width 73 height 6
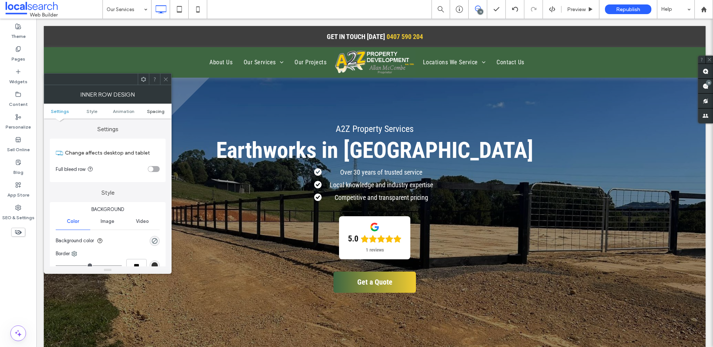
click at [152, 112] on span "Spacing" at bounding box center [155, 111] width 17 height 6
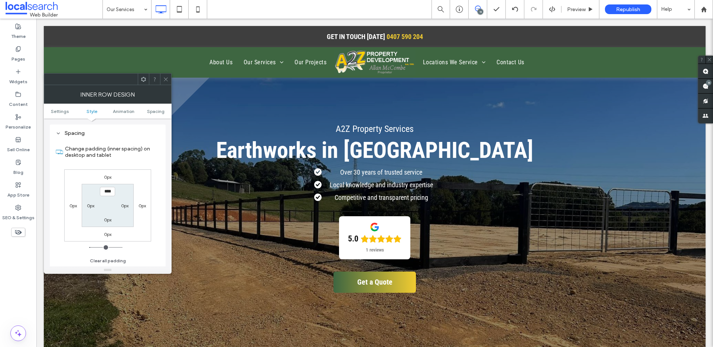
scroll to position [238, 0]
click at [108, 180] on div "0px" at bounding box center [107, 176] width 7 height 7
click at [106, 191] on input "****" at bounding box center [107, 191] width 15 height 9
type input "****"
type input "**"
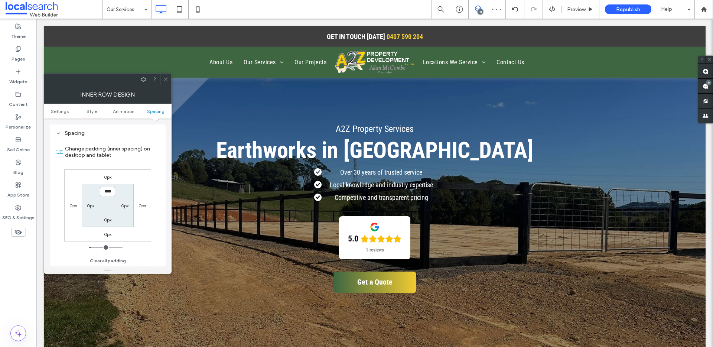
click at [105, 191] on input "****" at bounding box center [107, 191] width 15 height 9
type input "****"
click at [107, 180] on div "0px" at bounding box center [107, 176] width 7 height 7
click at [106, 179] on label "0px" at bounding box center [107, 177] width 7 height 6
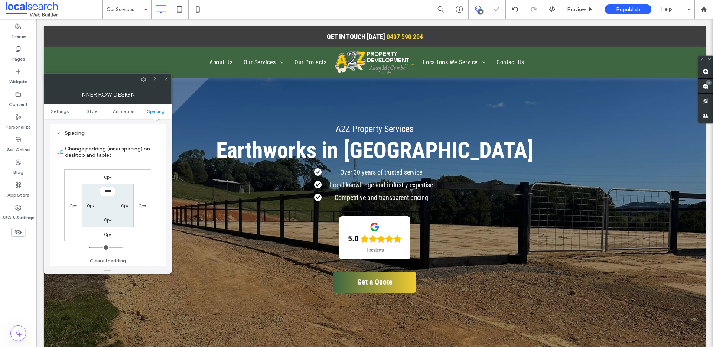
type input "*"
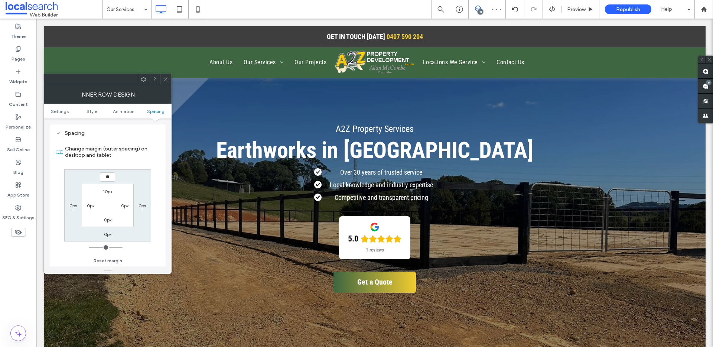
type input "**"
type input "****"
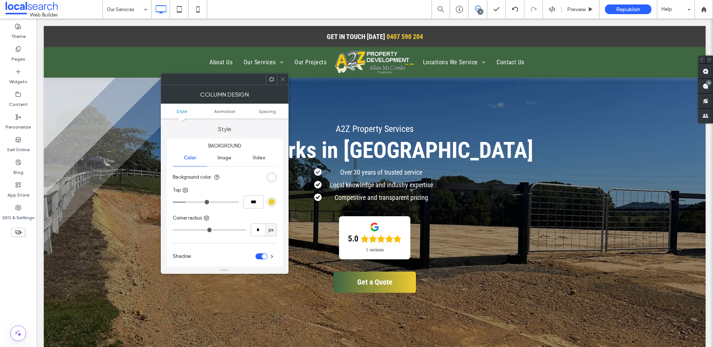
click at [283, 77] on icon at bounding box center [283, 79] width 6 height 6
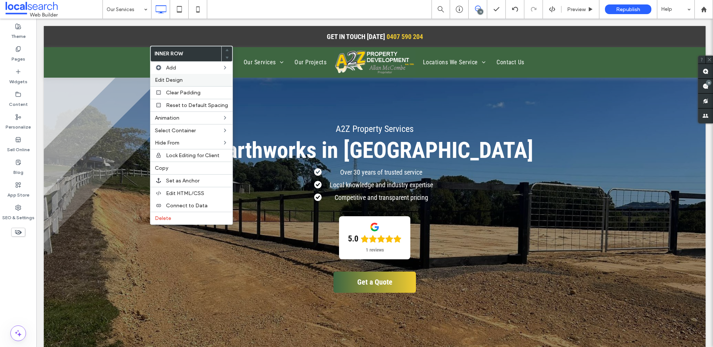
click at [186, 81] on label "Edit Design" at bounding box center [191, 80] width 73 height 6
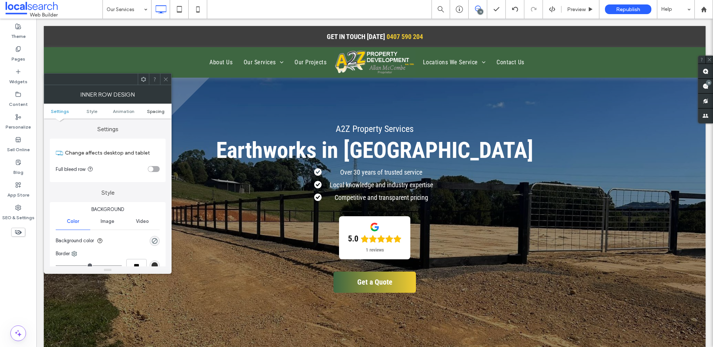
click at [147, 111] on link "Spacing" at bounding box center [156, 111] width 32 height 6
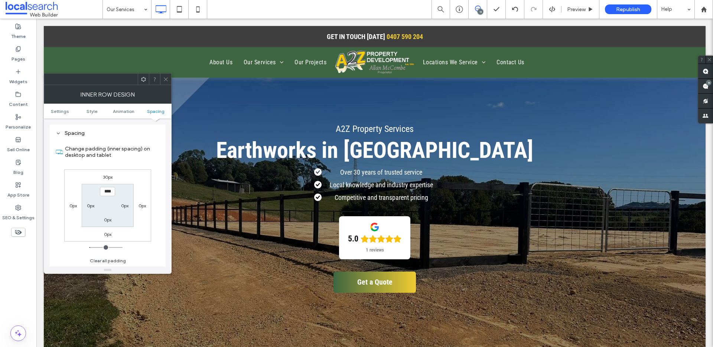
click at [108, 179] on label "30px" at bounding box center [108, 177] width 10 height 6
type input "**"
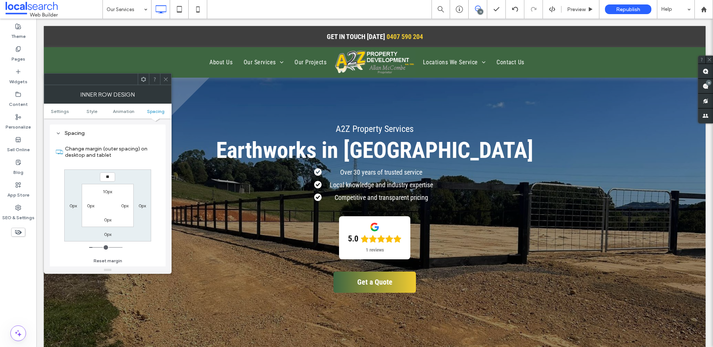
type input "**"
type input "*"
type input "**"
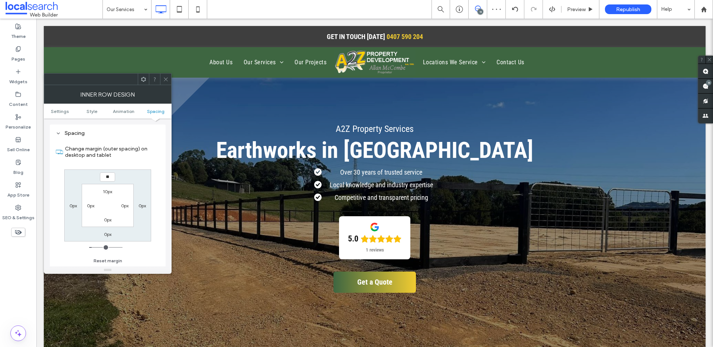
type input "****"
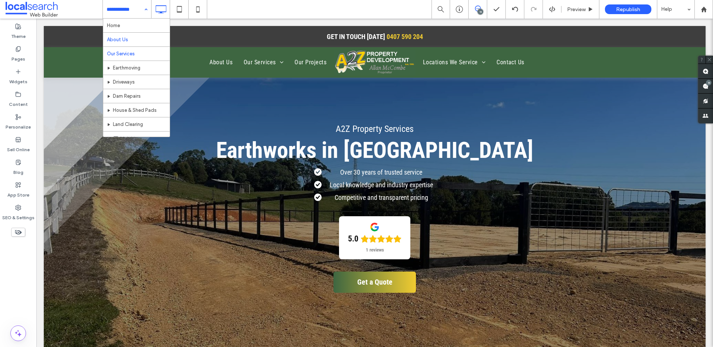
scroll to position [1, 0]
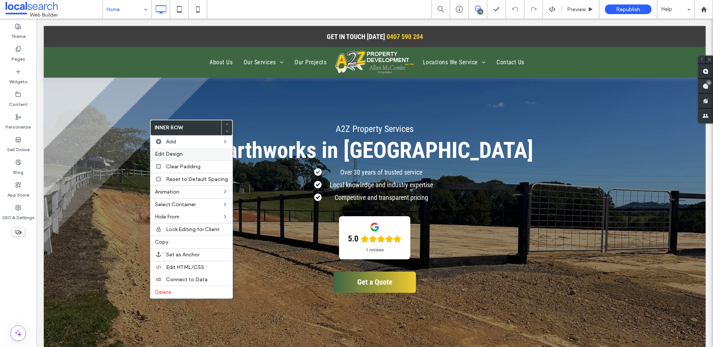
click at [186, 151] on label "Edit Design" at bounding box center [191, 154] width 73 height 6
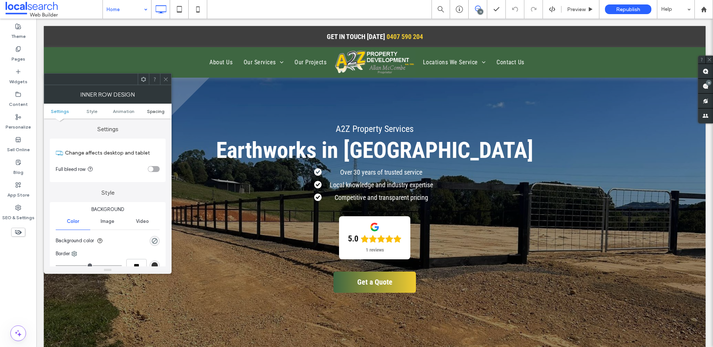
click at [147, 112] on span "Spacing" at bounding box center [155, 111] width 17 height 6
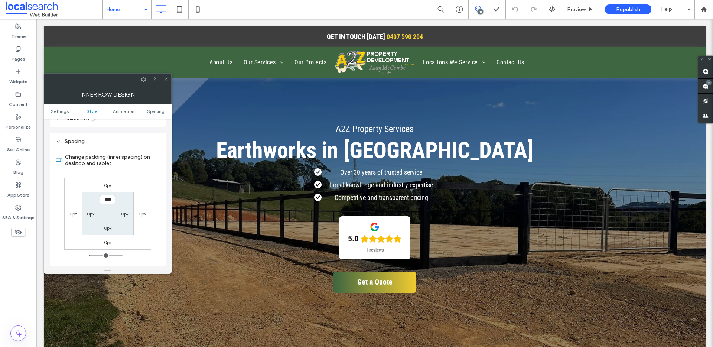
scroll to position [238, 0]
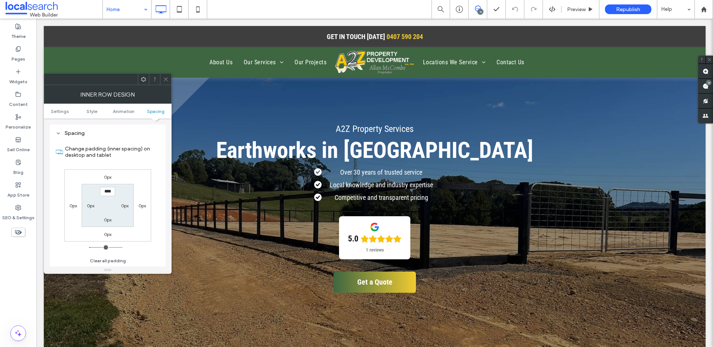
click at [107, 177] on label "0px" at bounding box center [107, 177] width 7 height 6
type input "*"
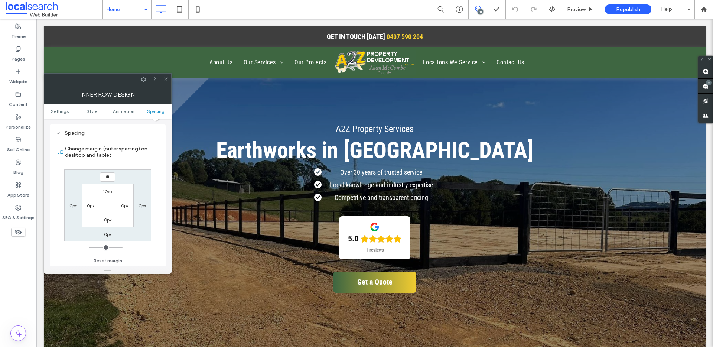
type input "**"
type input "****"
click at [164, 81] on icon at bounding box center [166, 79] width 6 height 6
